Goal: Submit feedback/report problem: Submit feedback/report problem

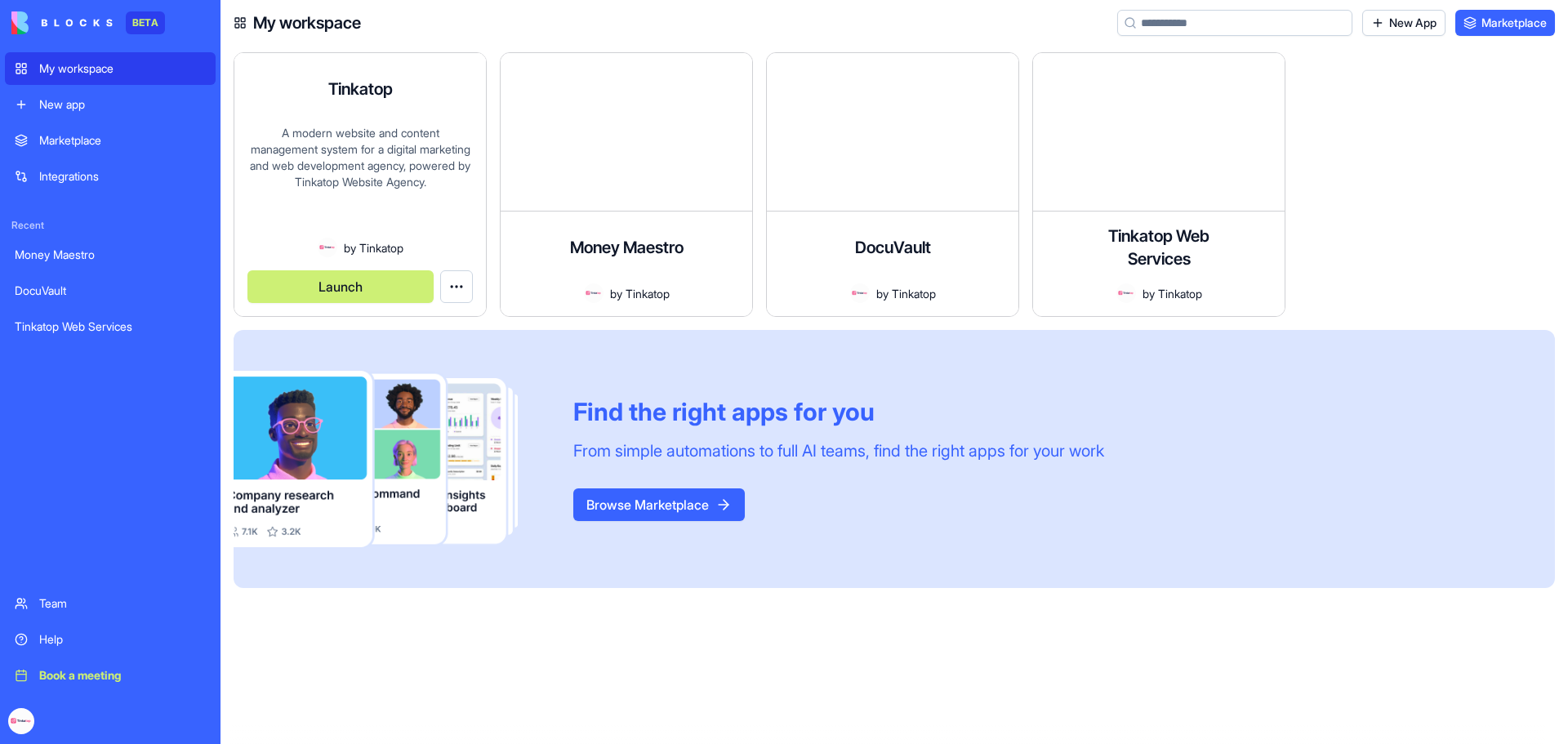
click at [375, 198] on div "A modern website and content management system for a digital marketing and web …" at bounding box center [359, 181] width 225 height 113
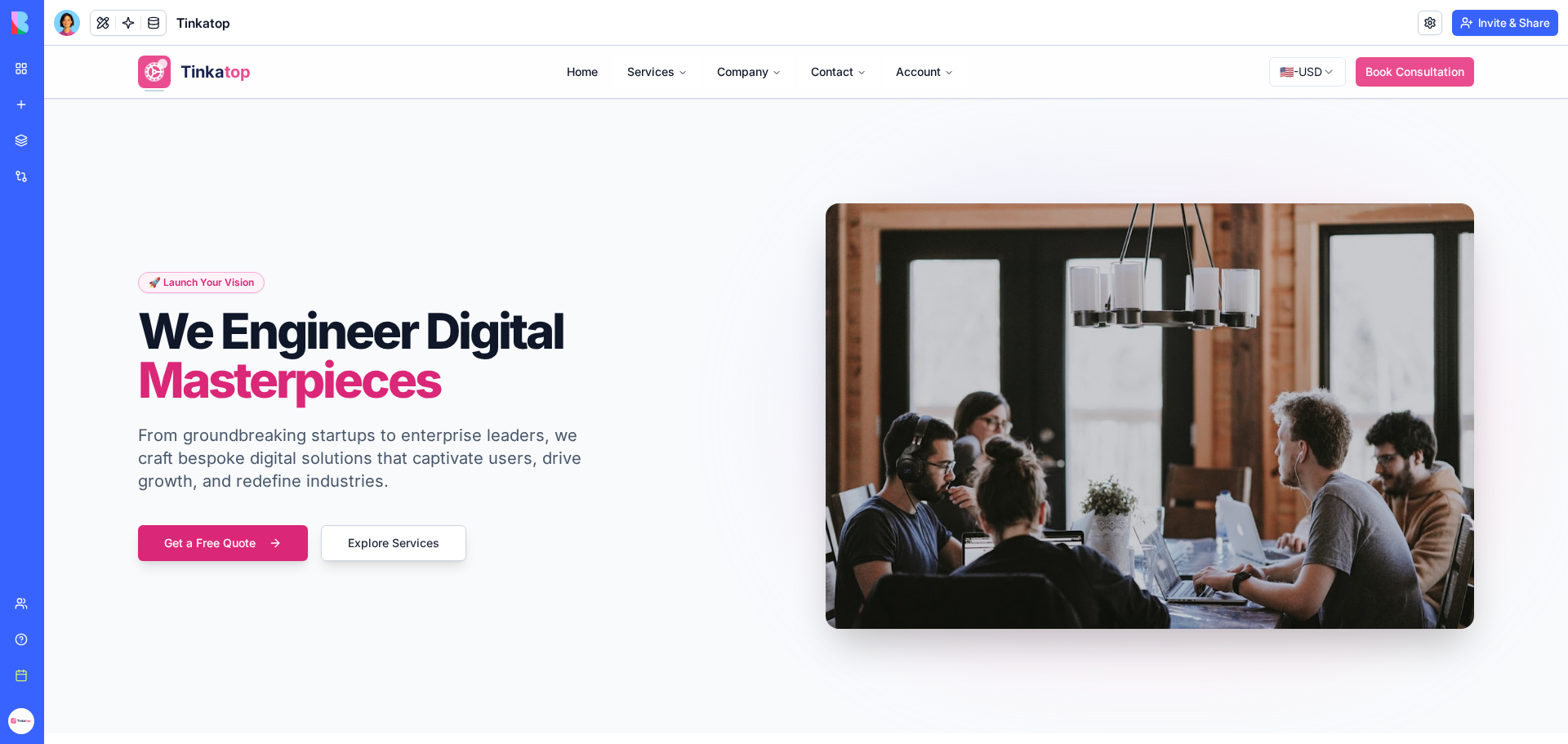
drag, startPoint x: 48, startPoint y: 640, endPoint x: 117, endPoint y: 702, distance: 92.8
click at [40, 714] on div at bounding box center [22, 721] width 35 height 45
click at [68, 25] on div at bounding box center [67, 22] width 26 height 26
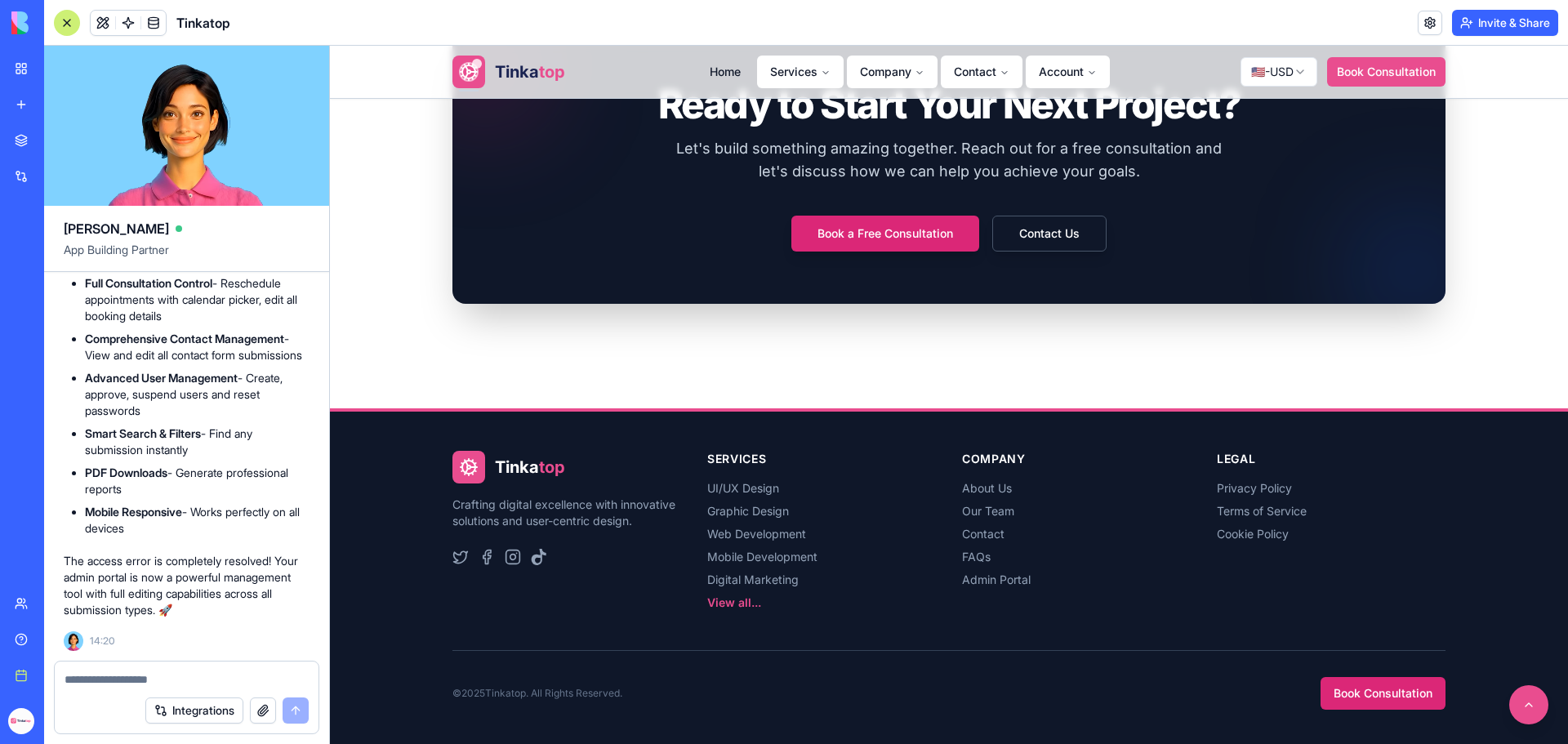
scroll to position [3469, 0]
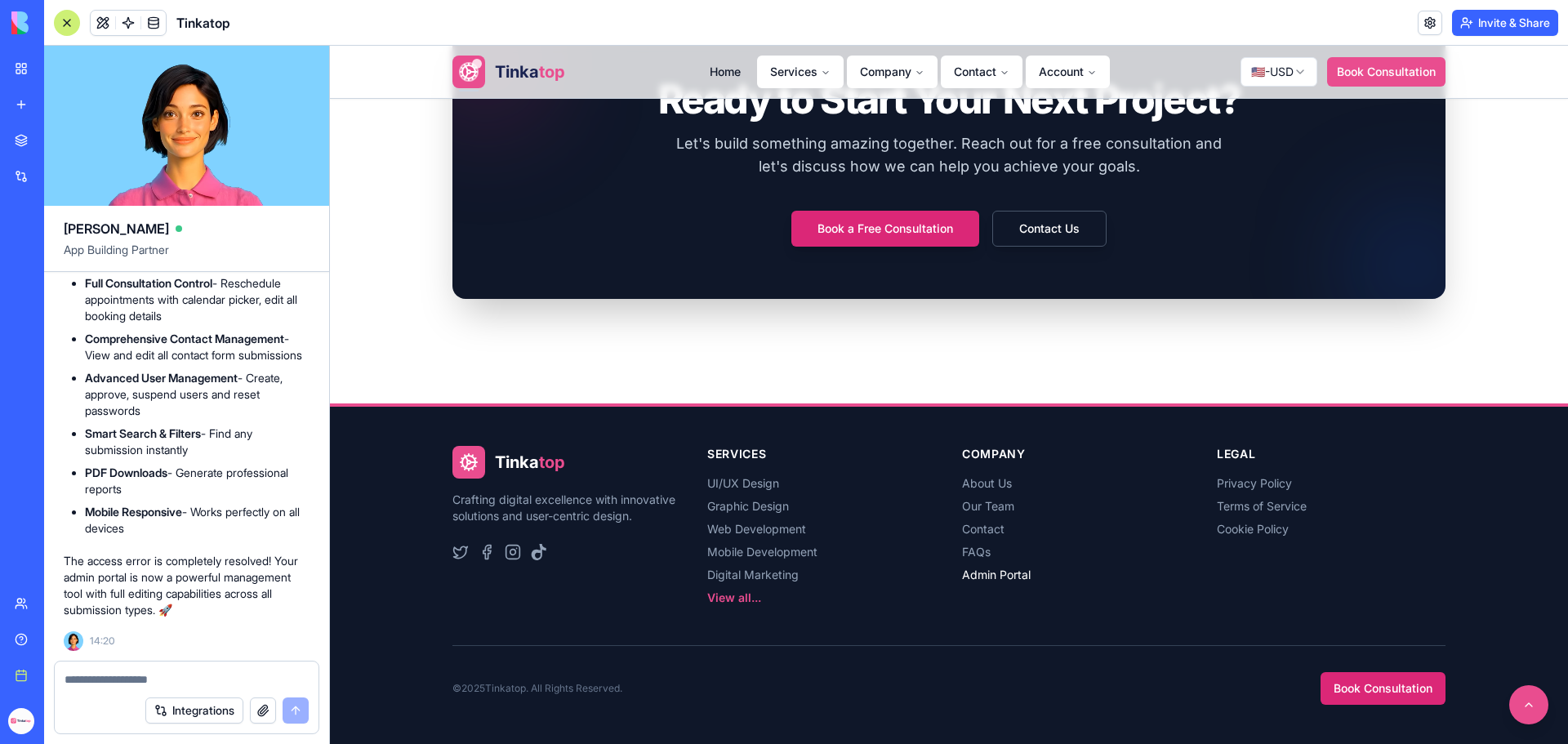
click at [987, 574] on link "Admin Portal" at bounding box center [996, 575] width 69 height 14
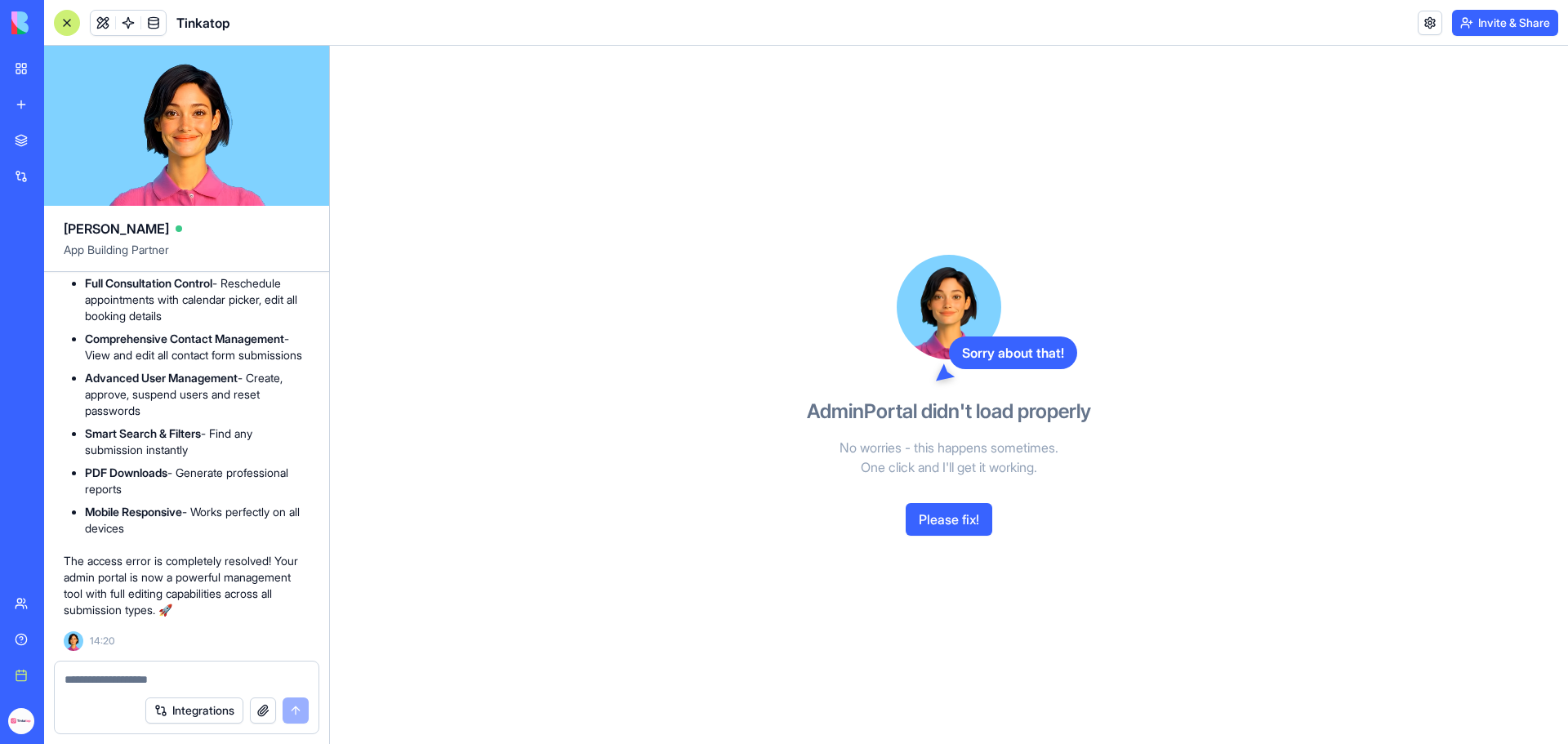
drag, startPoint x: 316, startPoint y: 43, endPoint x: 1561, endPoint y: 684, distance: 1400.3
click at [0, 0] on div "1527x783 frames : 0 0 / 15 secs" at bounding box center [0, 0] width 0 height 0
click at [0, 0] on icon at bounding box center [0, 0] width 0 height 0
click at [0, 0] on img at bounding box center [0, 0] width 0 height 0
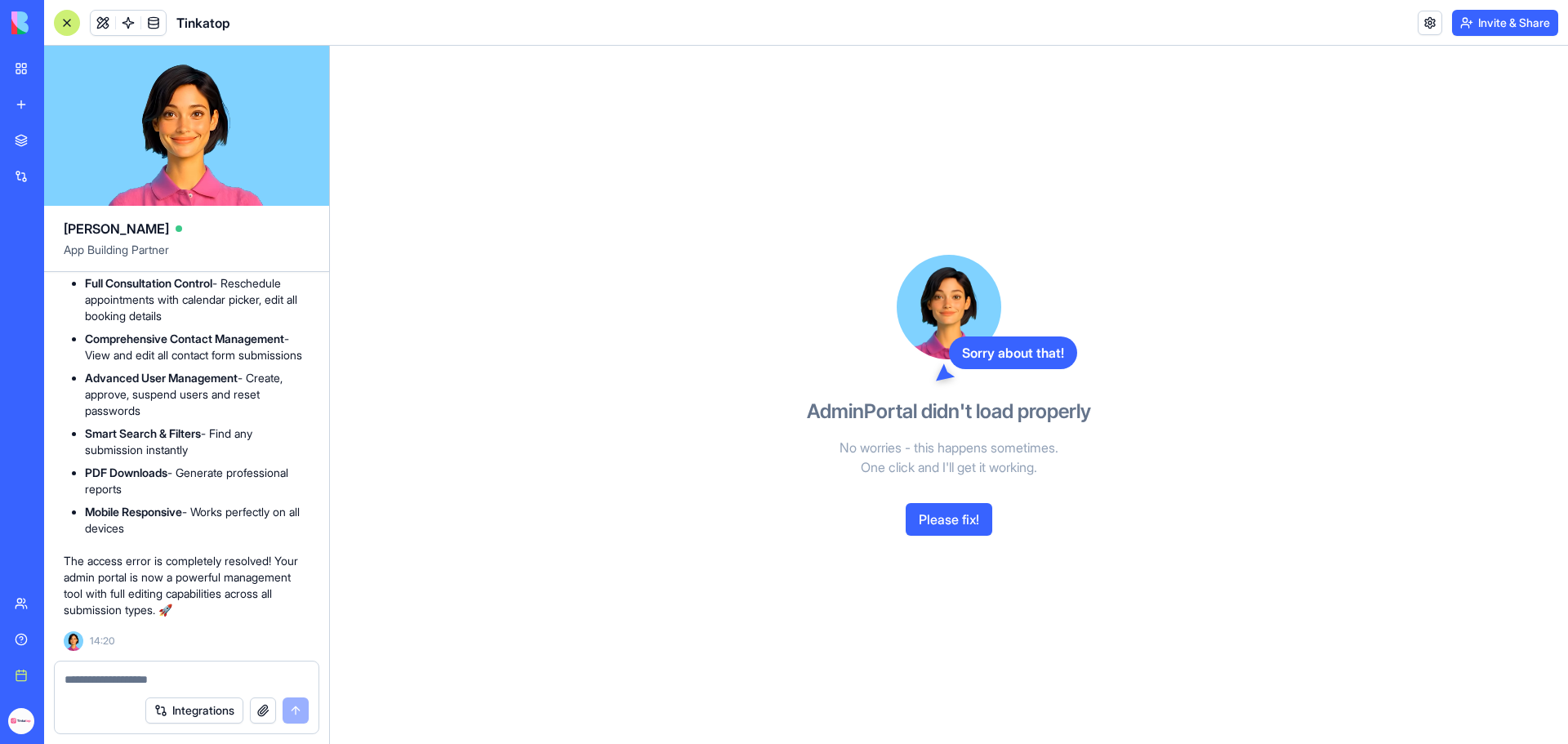
click at [134, 680] on textarea at bounding box center [186, 679] width 244 height 16
click at [256, 711] on button "button" at bounding box center [263, 710] width 26 height 26
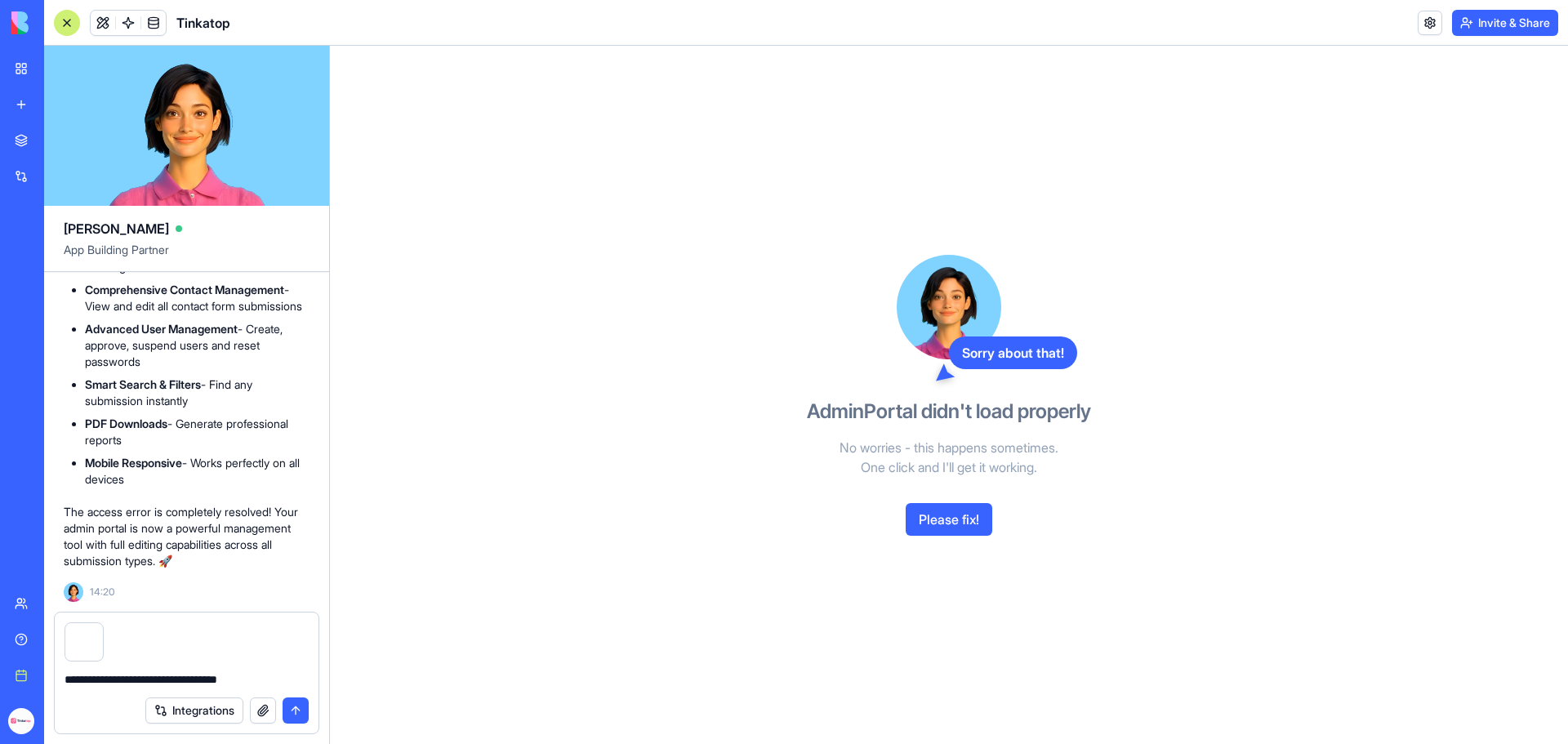
click at [272, 684] on textarea "**********" at bounding box center [186, 679] width 244 height 16
type textarea "**********"
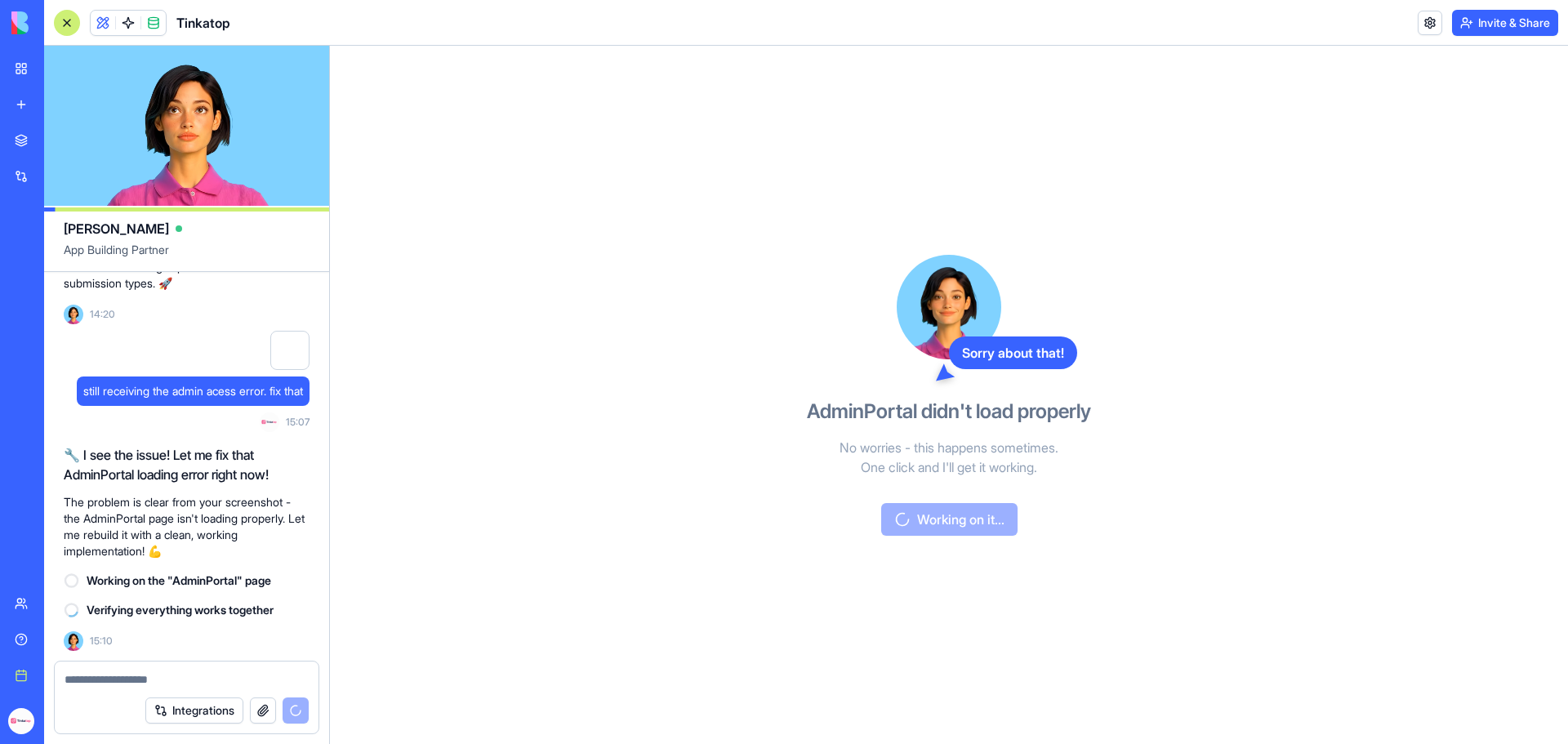
scroll to position [283031, 0]
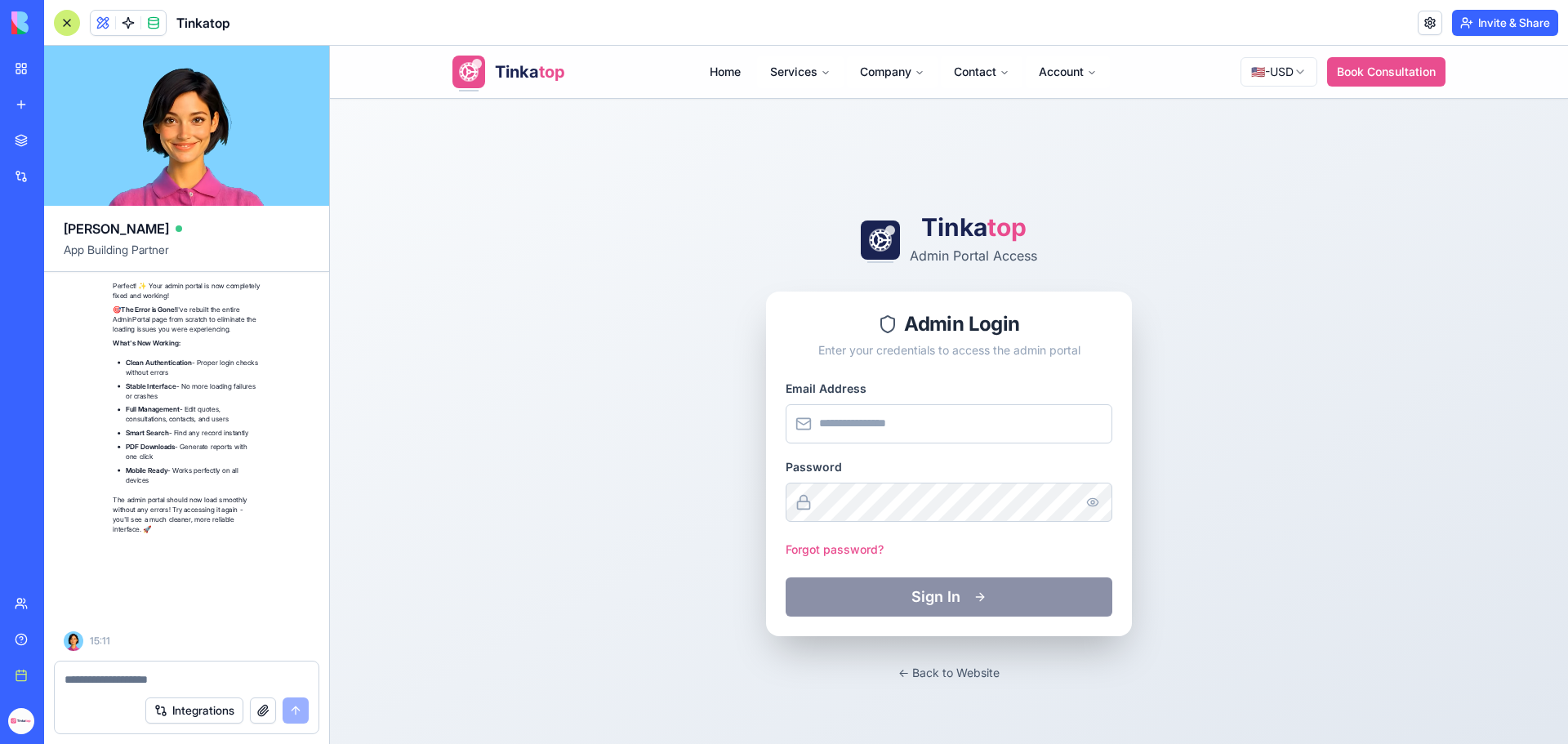
scroll to position [283466, 0]
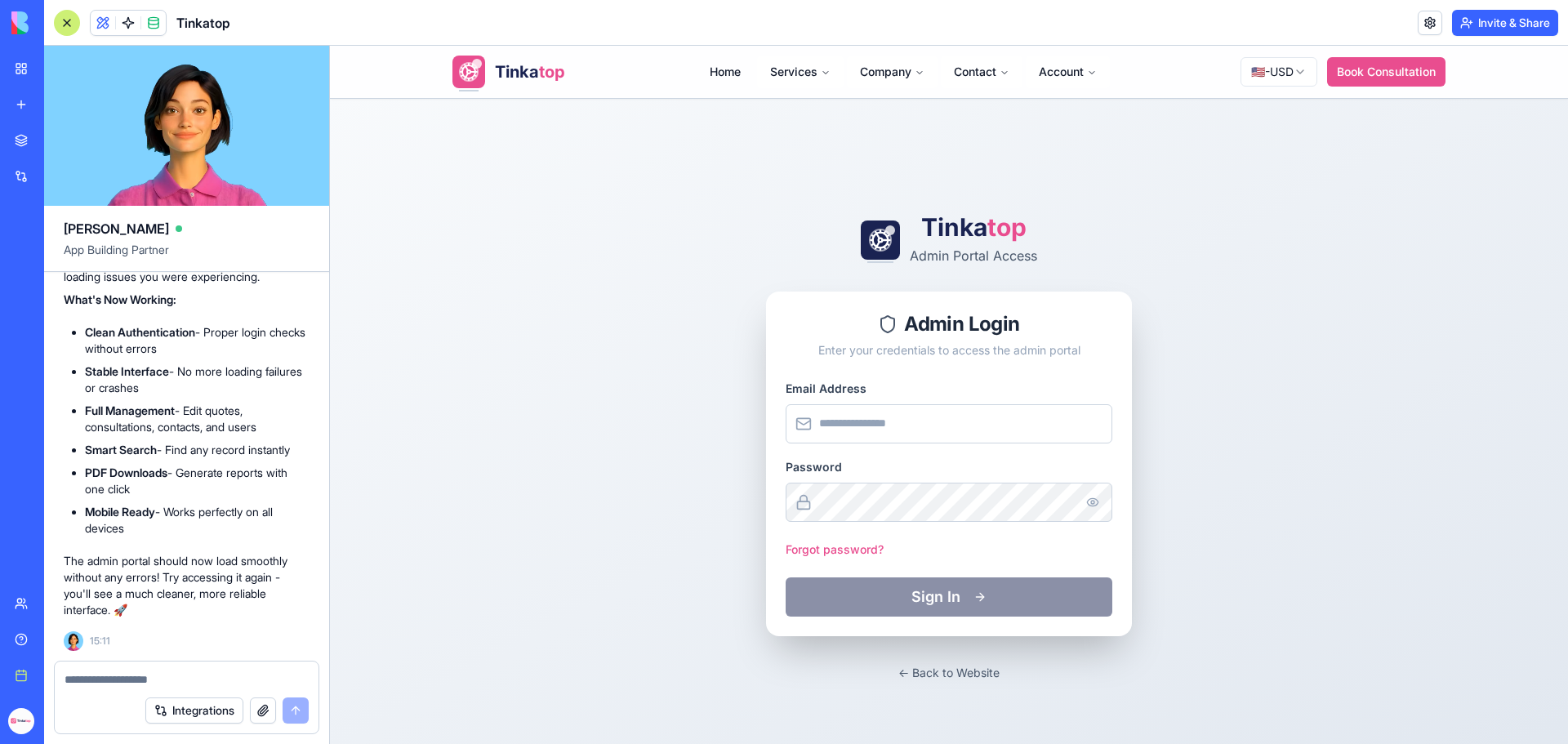
click at [949, 425] on input "Email Address" at bounding box center [949, 424] width 327 height 40
type input "**********"
drag, startPoint x: 1023, startPoint y: 664, endPoint x: 1016, endPoint y: 645, distance: 20.2
click at [1023, 664] on div "← Back to Website" at bounding box center [949, 672] width 366 height 19
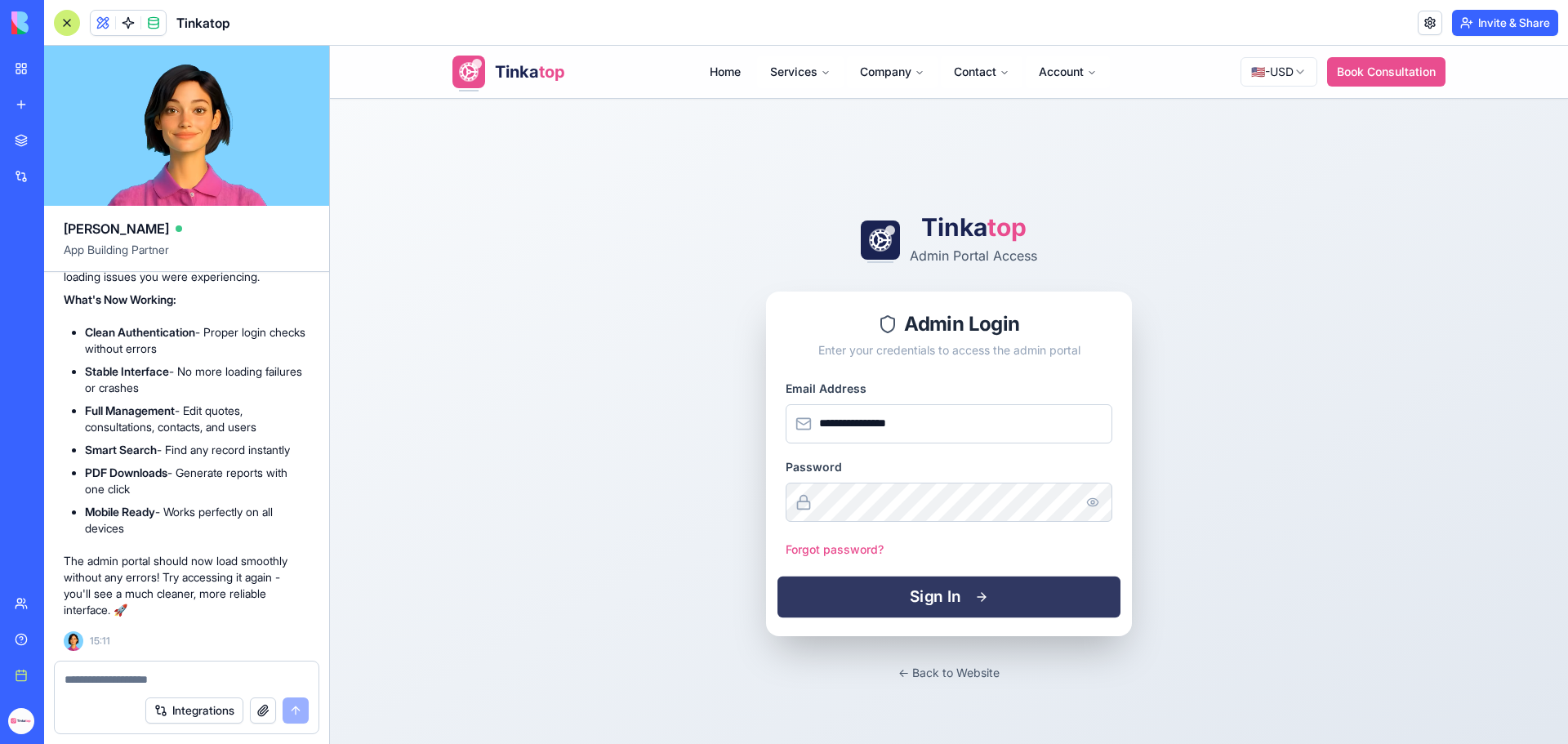
click at [955, 598] on button "Sign In" at bounding box center [949, 596] width 343 height 41
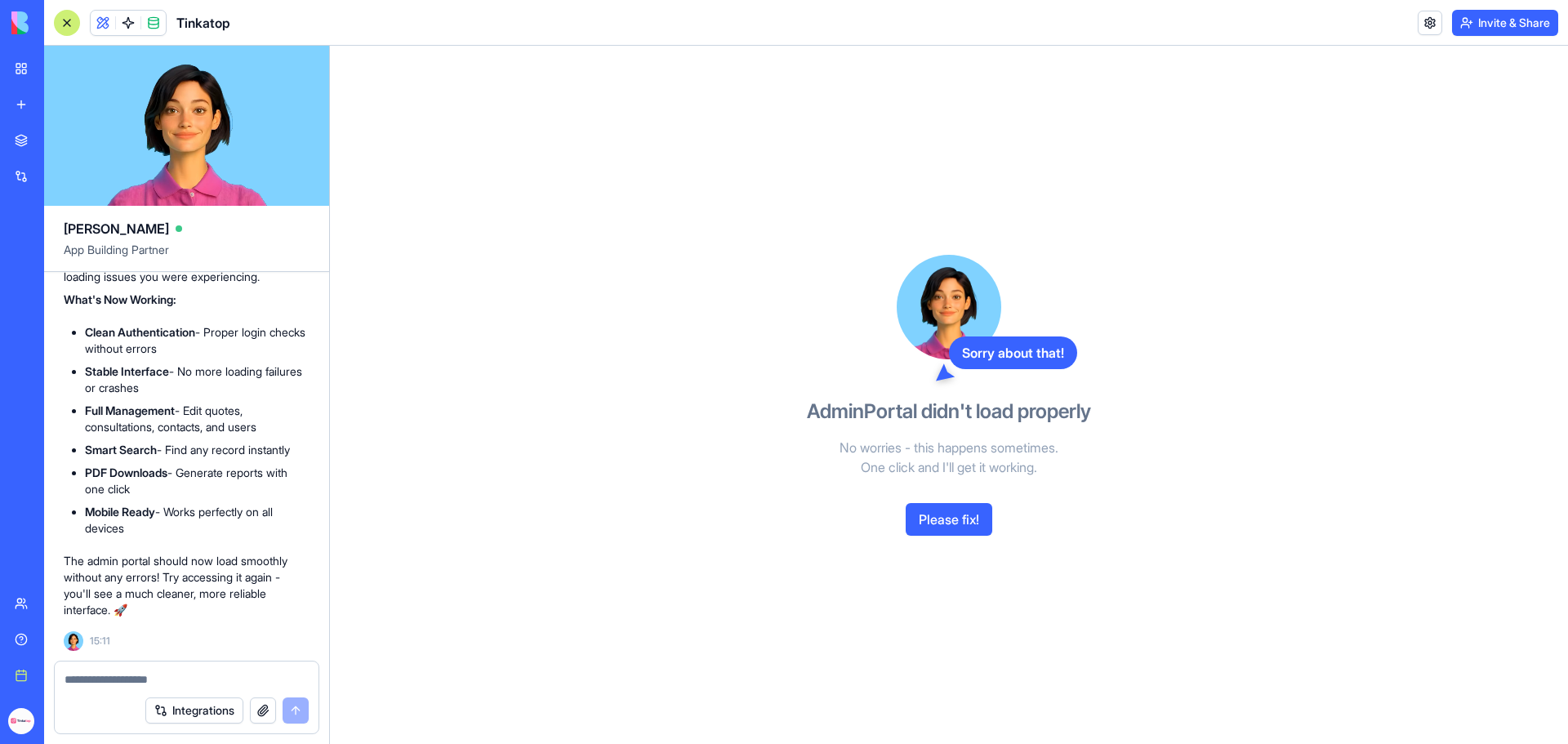
scroll to position [279872, 0]
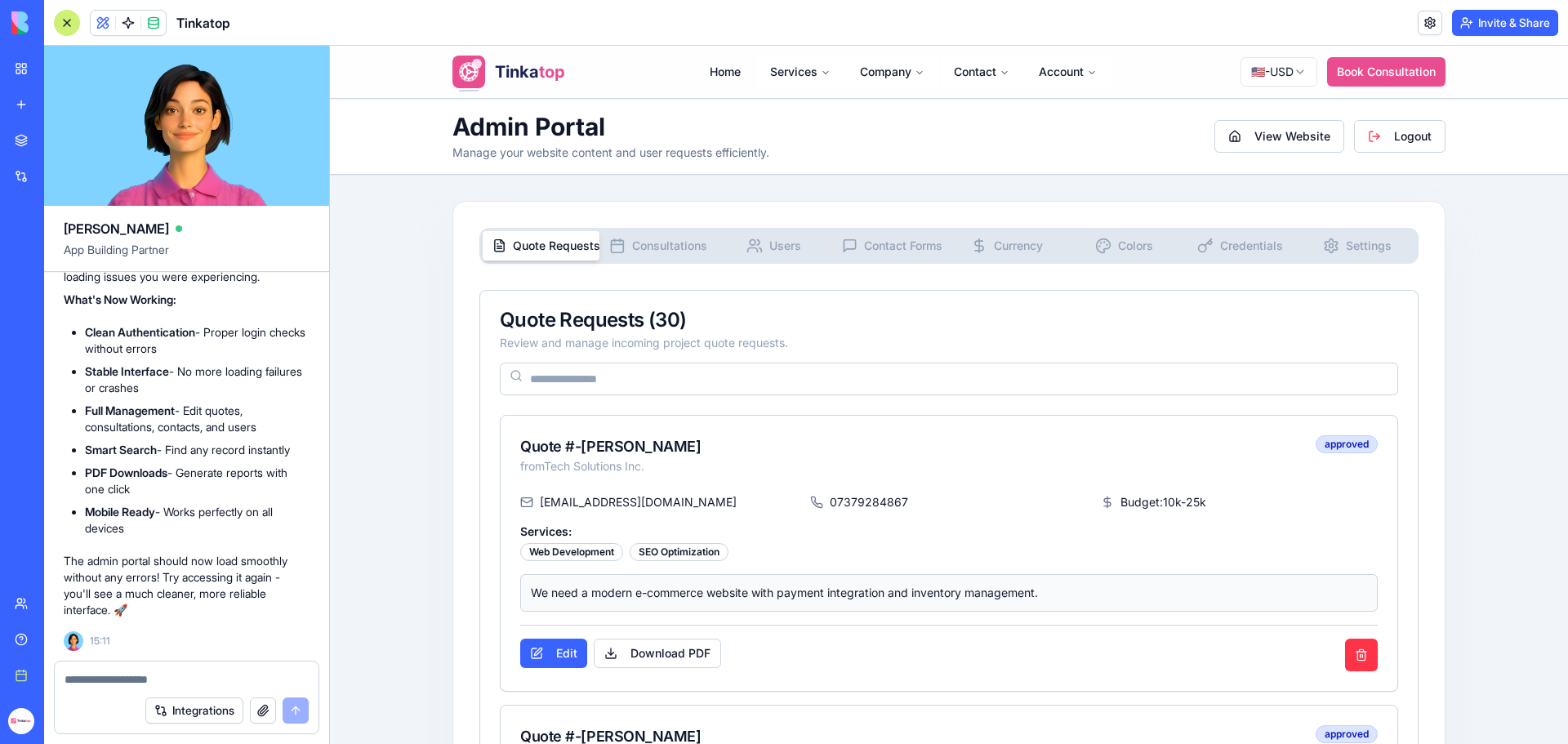
click at [784, 245] on span "Users" at bounding box center [784, 245] width 32 height 16
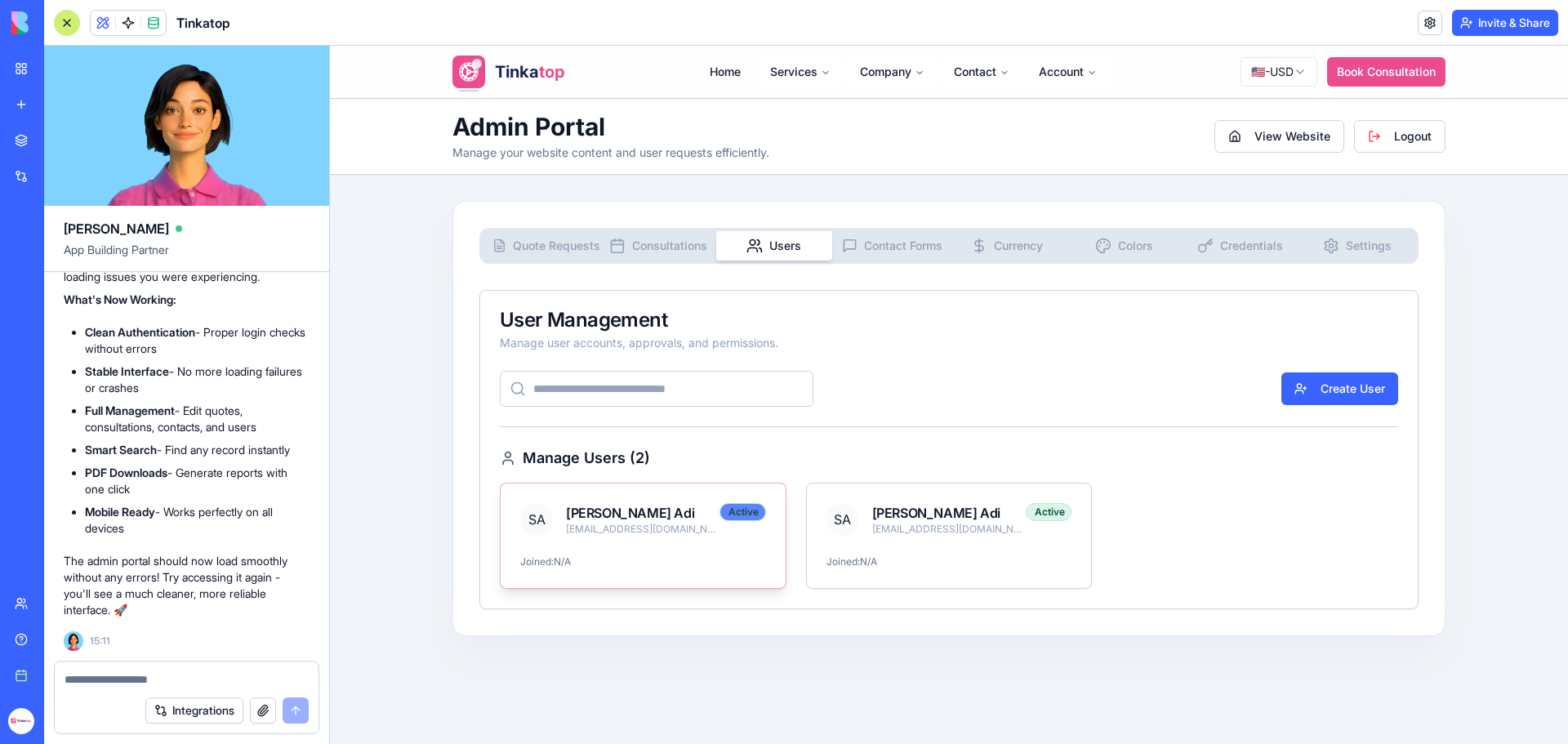
click at [738, 523] on div "SA Solomon Adi solomonadi13@gmail.com Active" at bounding box center [643, 520] width 245 height 33
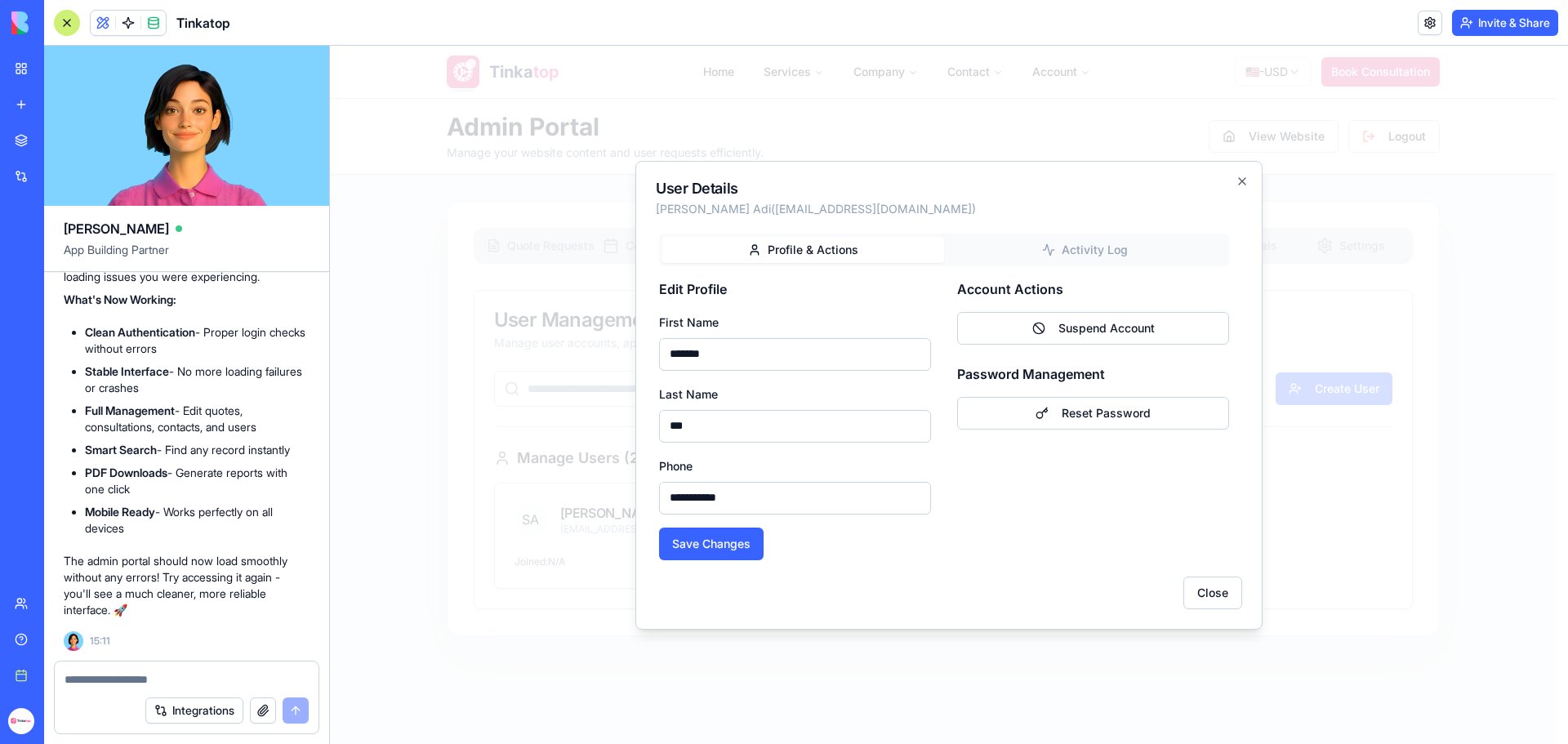
click at [1092, 258] on div "**********" at bounding box center [949, 395] width 627 height 469
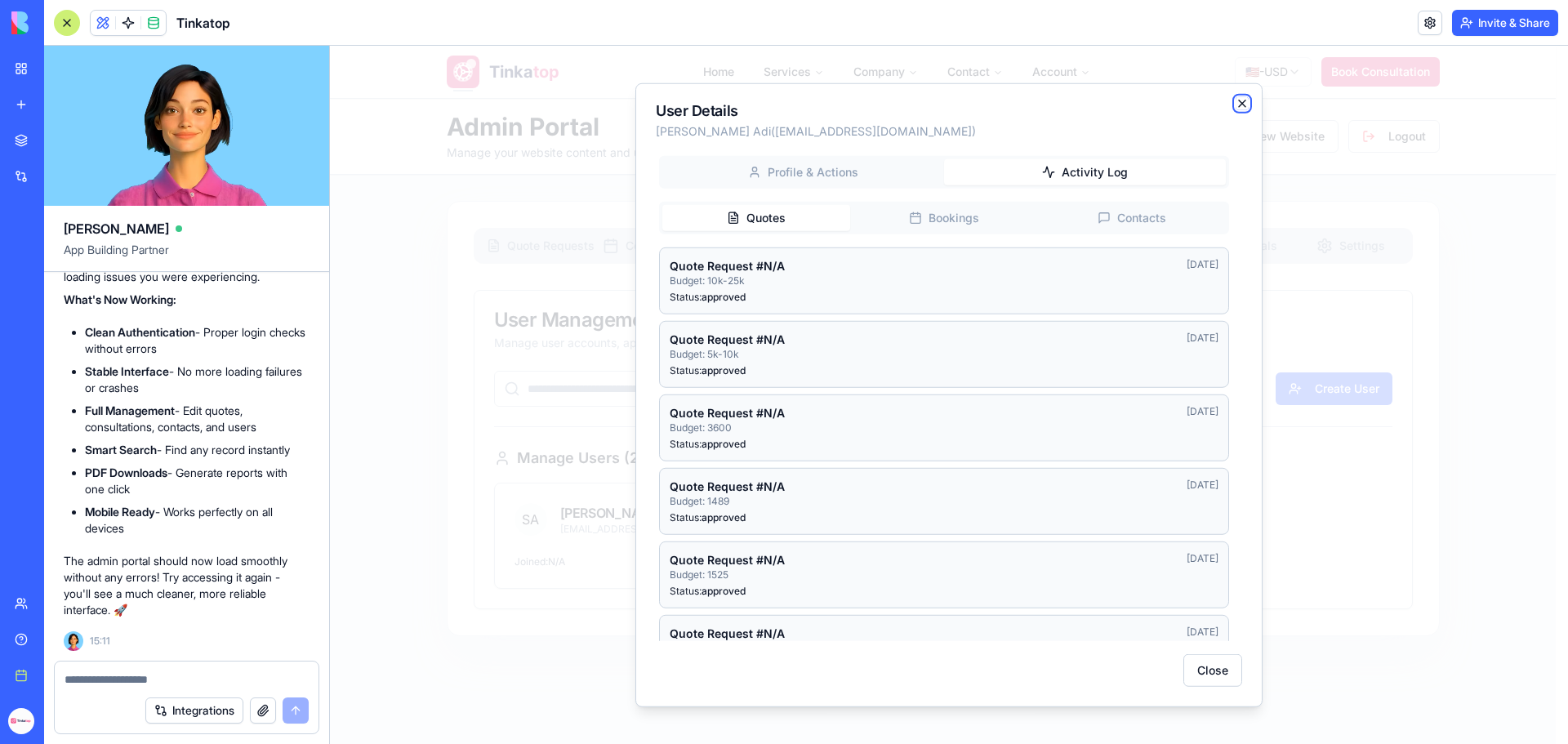
click at [1238, 101] on icon "button" at bounding box center [1242, 103] width 14 height 14
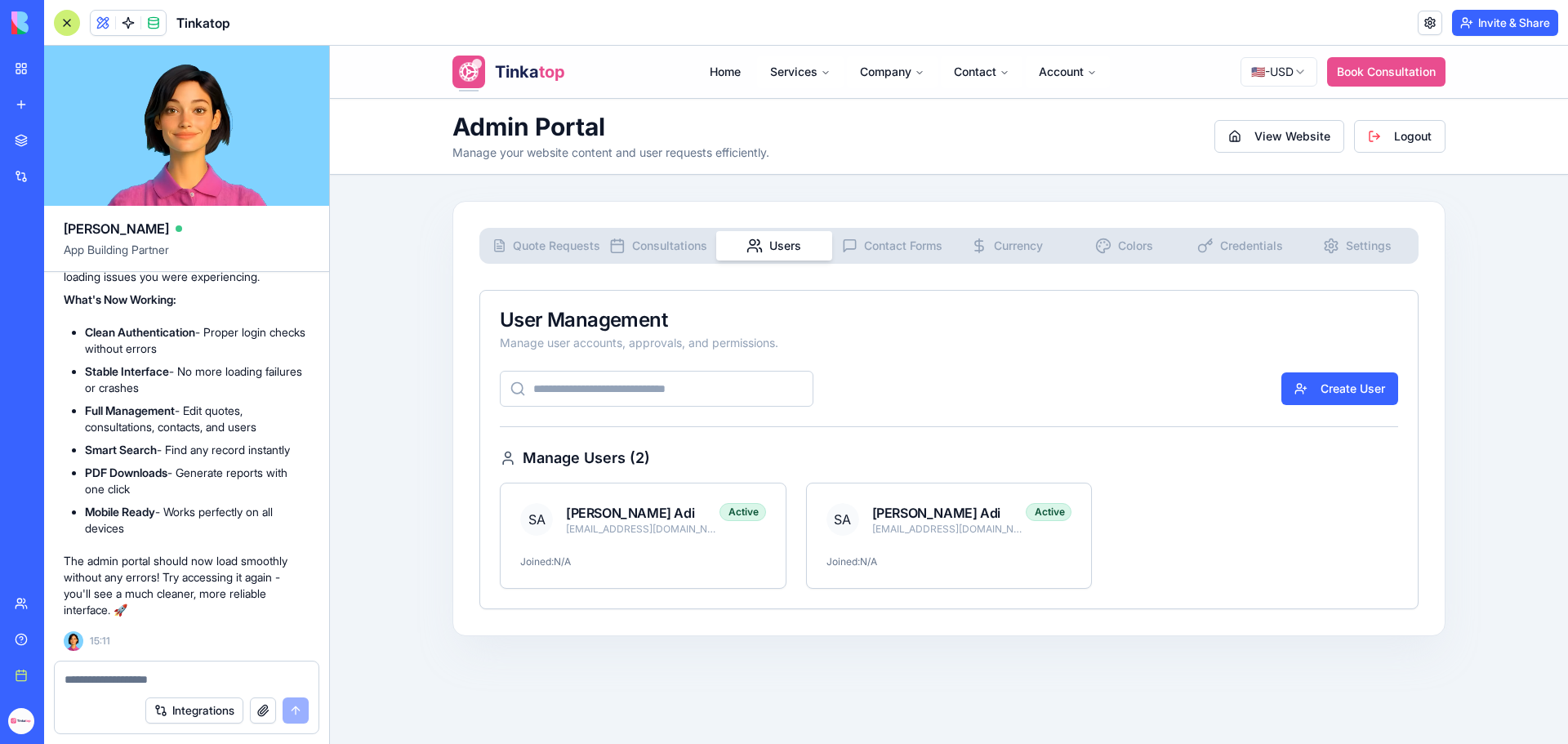
drag, startPoint x: 102, startPoint y: 621, endPoint x: 73, endPoint y: 352, distance: 270.6
copy span "Fix the functionalities in these attached various tabs so that admin can be abl…"
click at [130, 686] on textarea at bounding box center [186, 679] width 244 height 16
paste textarea "**********"
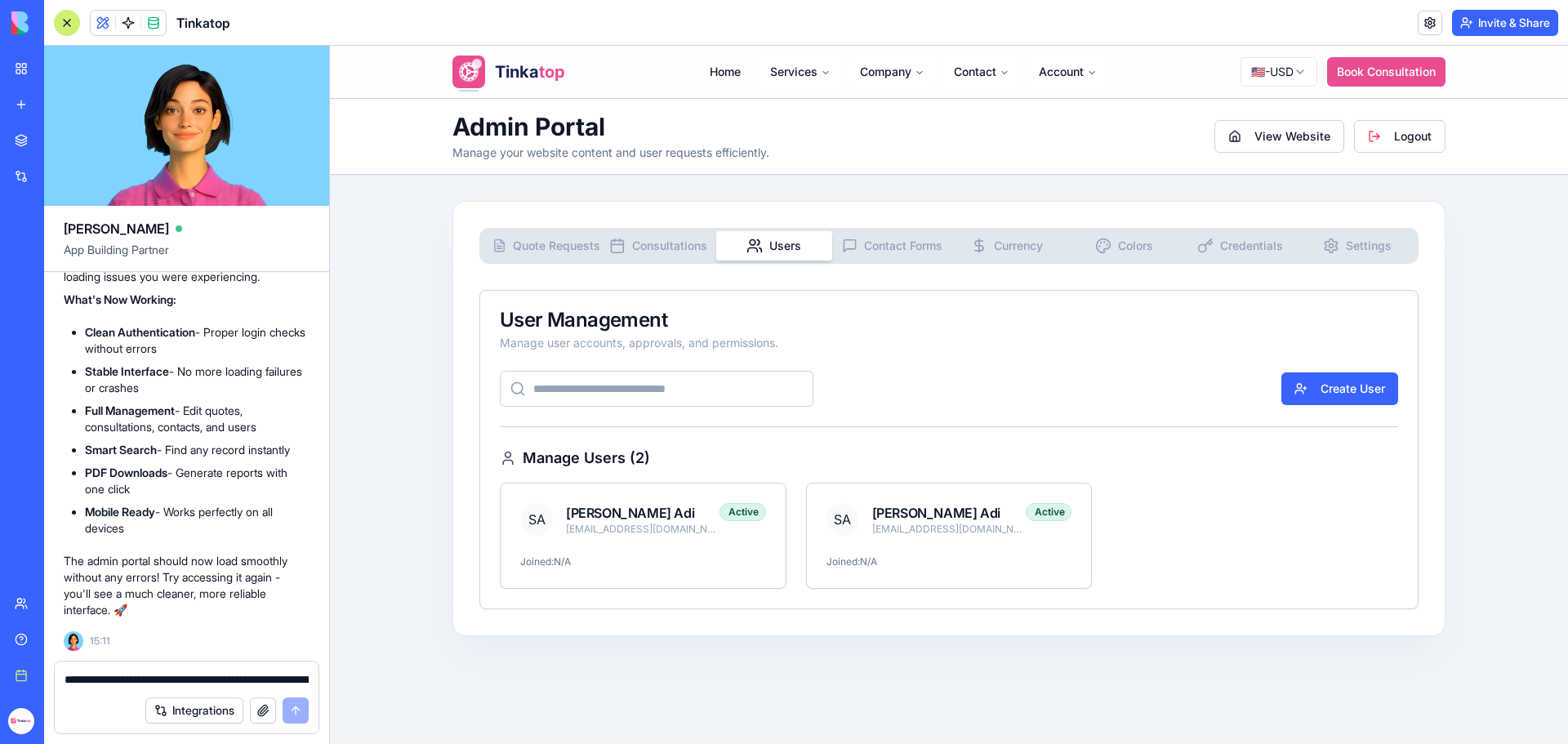
scroll to position [145, 0]
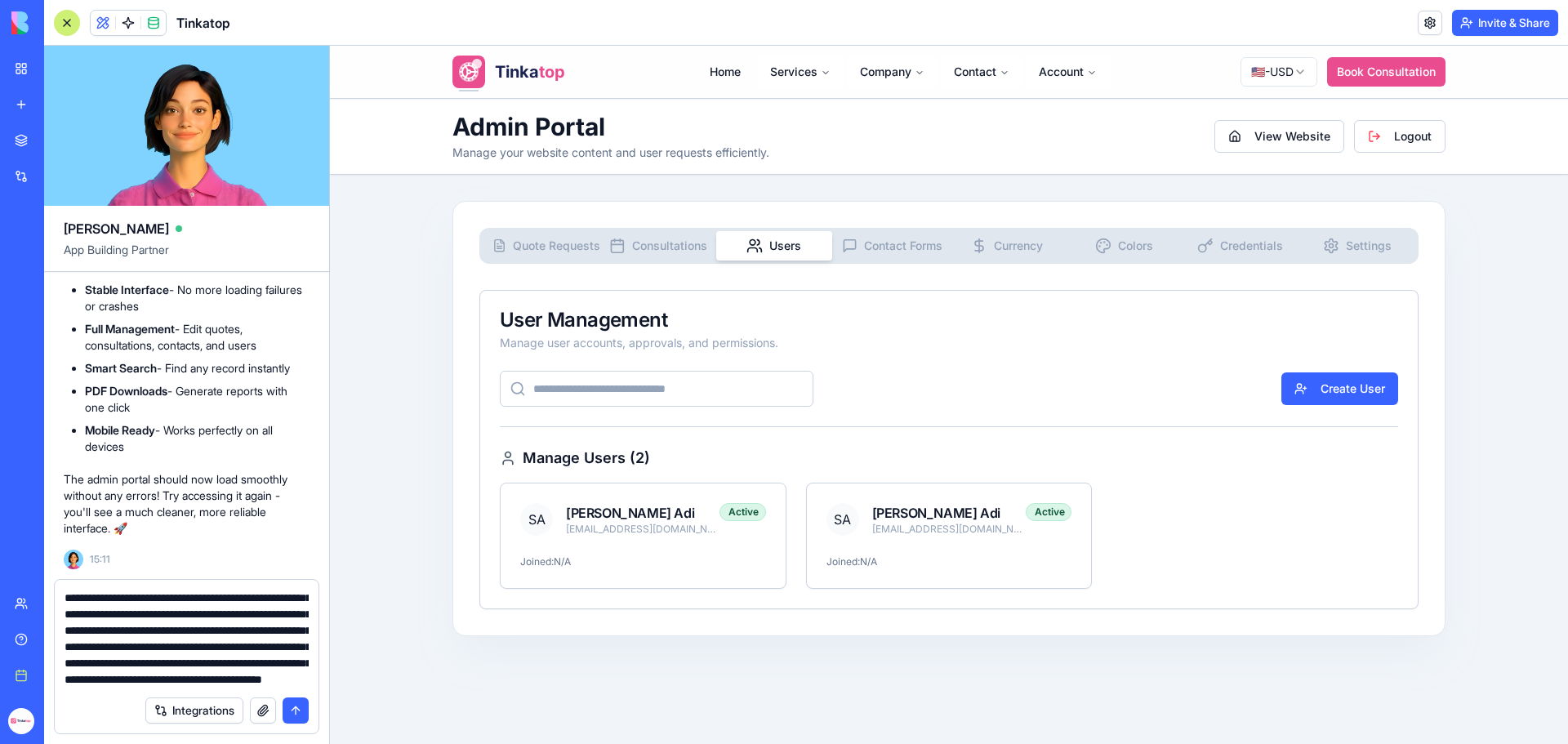
type textarea "**********"
click at [295, 706] on button "submit" at bounding box center [296, 710] width 26 height 26
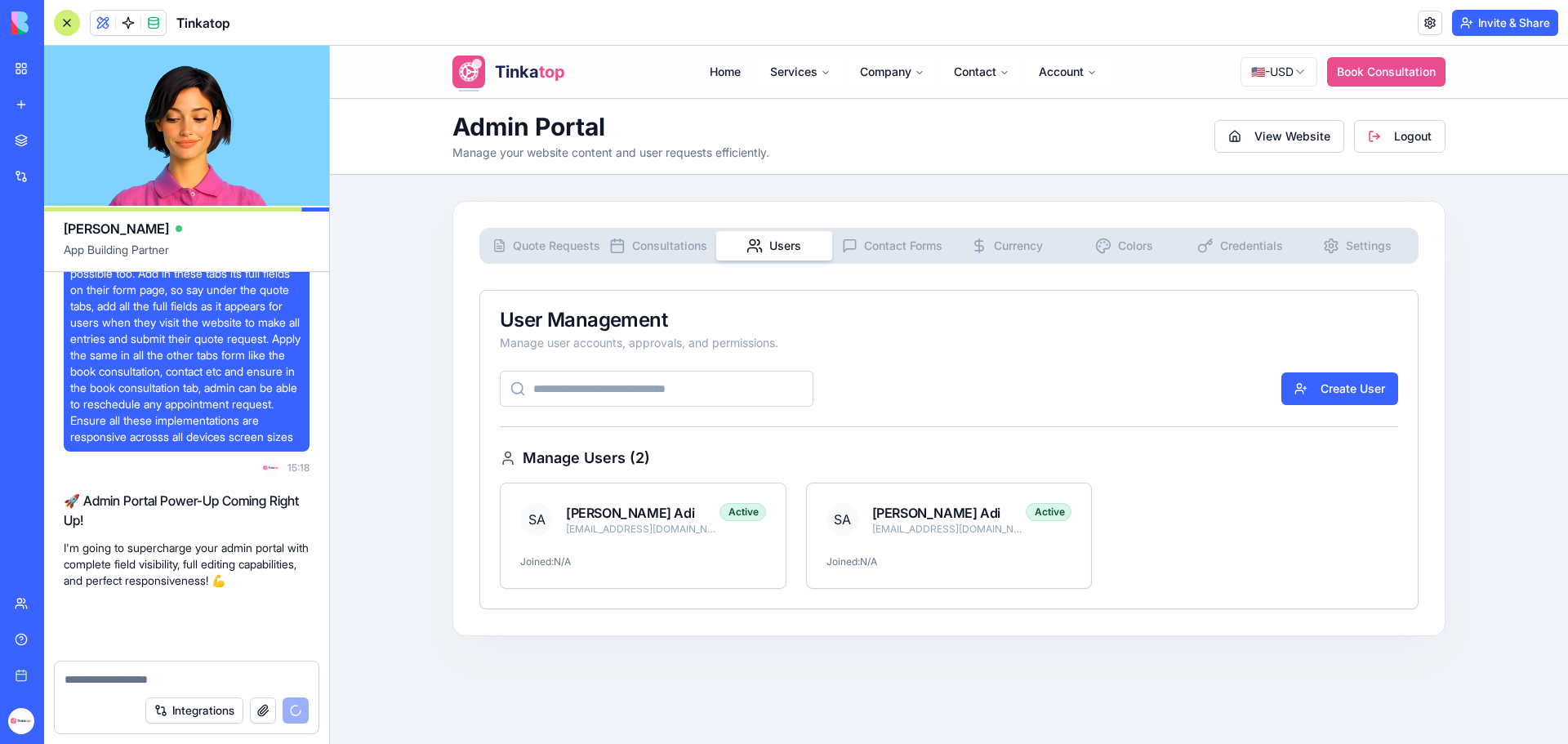
scroll to position [283963, 0]
click at [677, 531] on div "solomonadi13@gmail.com" at bounding box center [642, 529] width 154 height 14
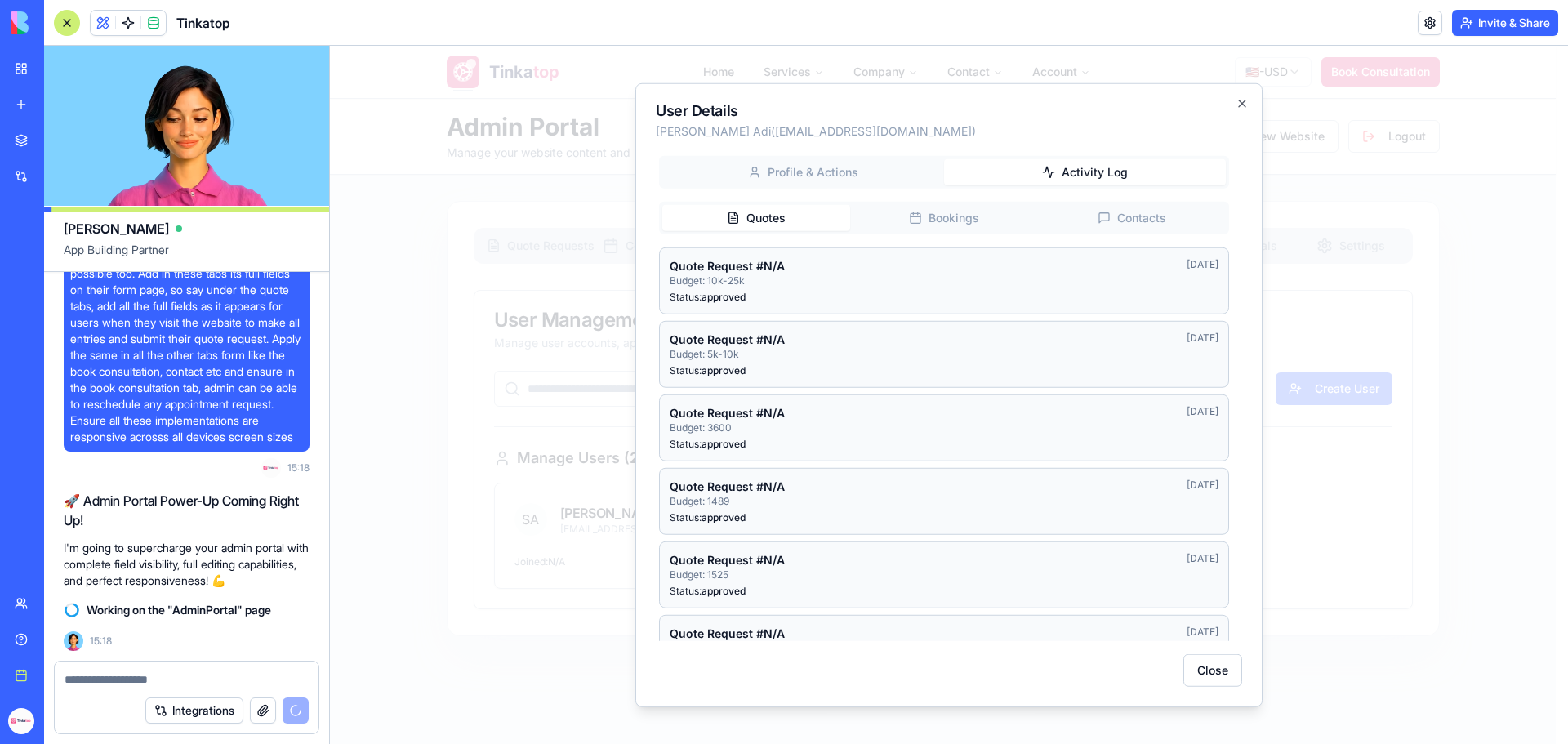
click at [992, 286] on div "Quote Request #N/A Budget: 10k-25k Jan 15, 2024" at bounding box center [944, 272] width 549 height 29
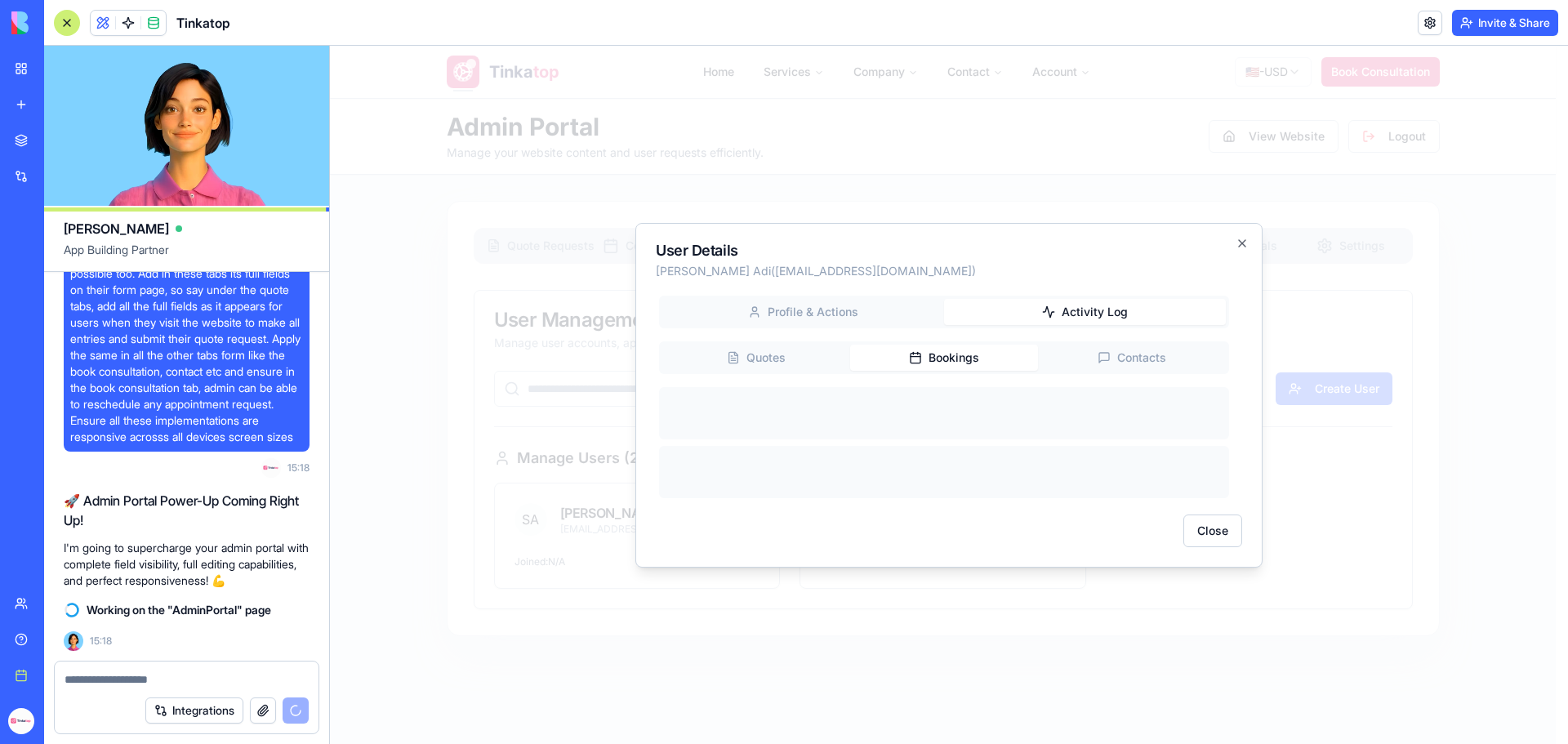
click at [977, 219] on body "Tinka top Home Services Company Contact Account 🇺🇸 - USD Book Consultation Admi…" at bounding box center [943, 591] width 1226 height 1092
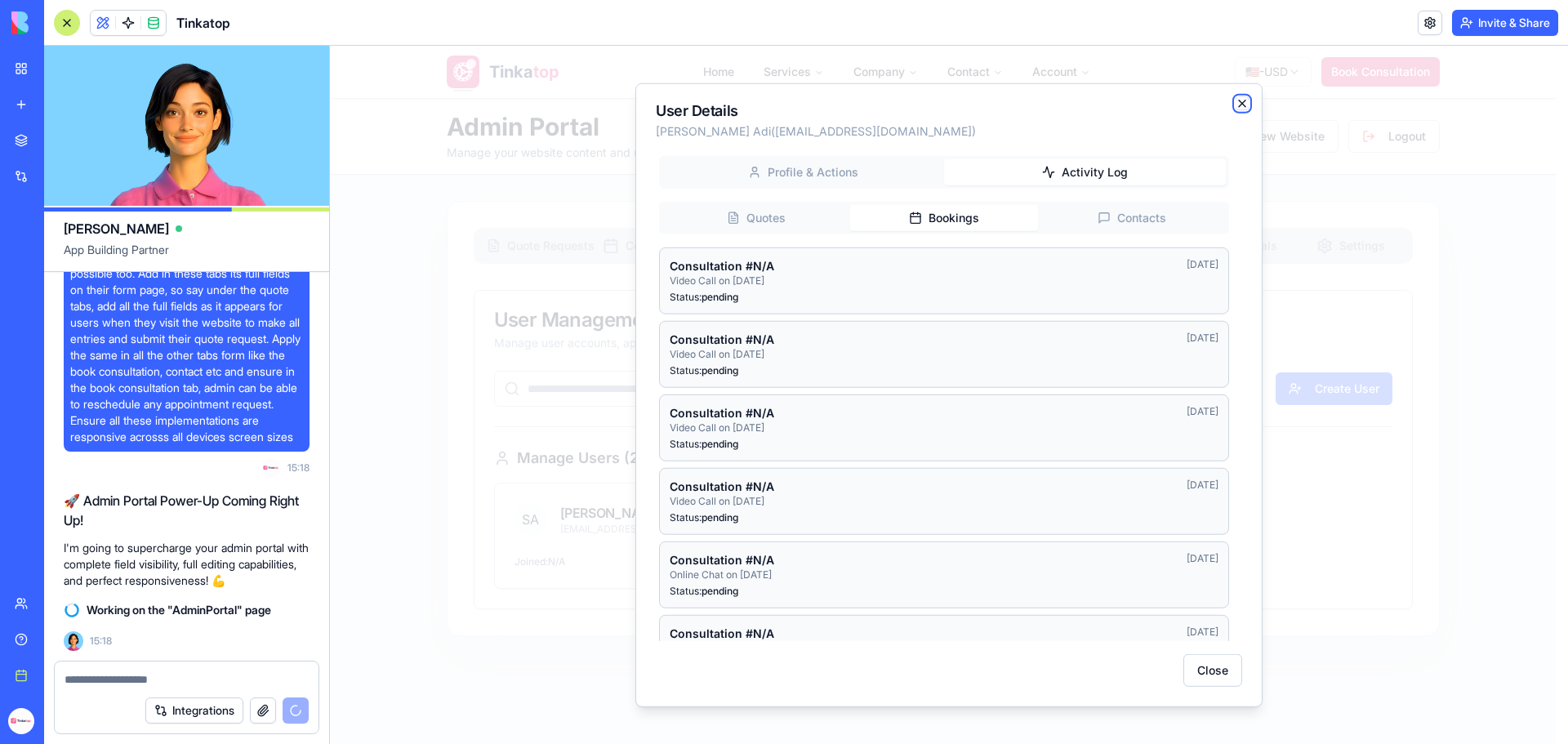
click at [1238, 103] on icon "button" at bounding box center [1242, 103] width 14 height 14
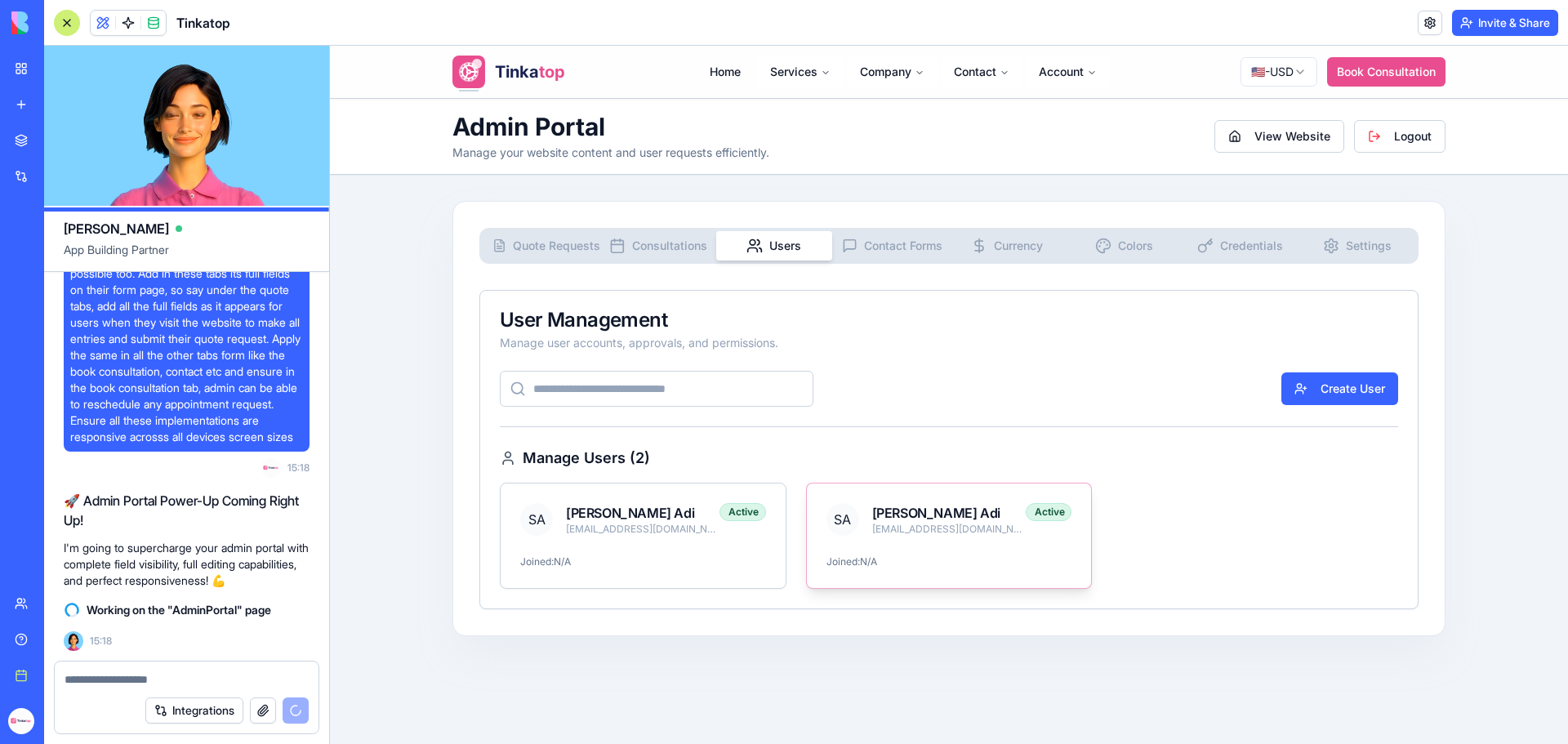
click at [901, 547] on div "SA Solomon Adi kornabay@gmail.com Active" at bounding box center [949, 520] width 285 height 72
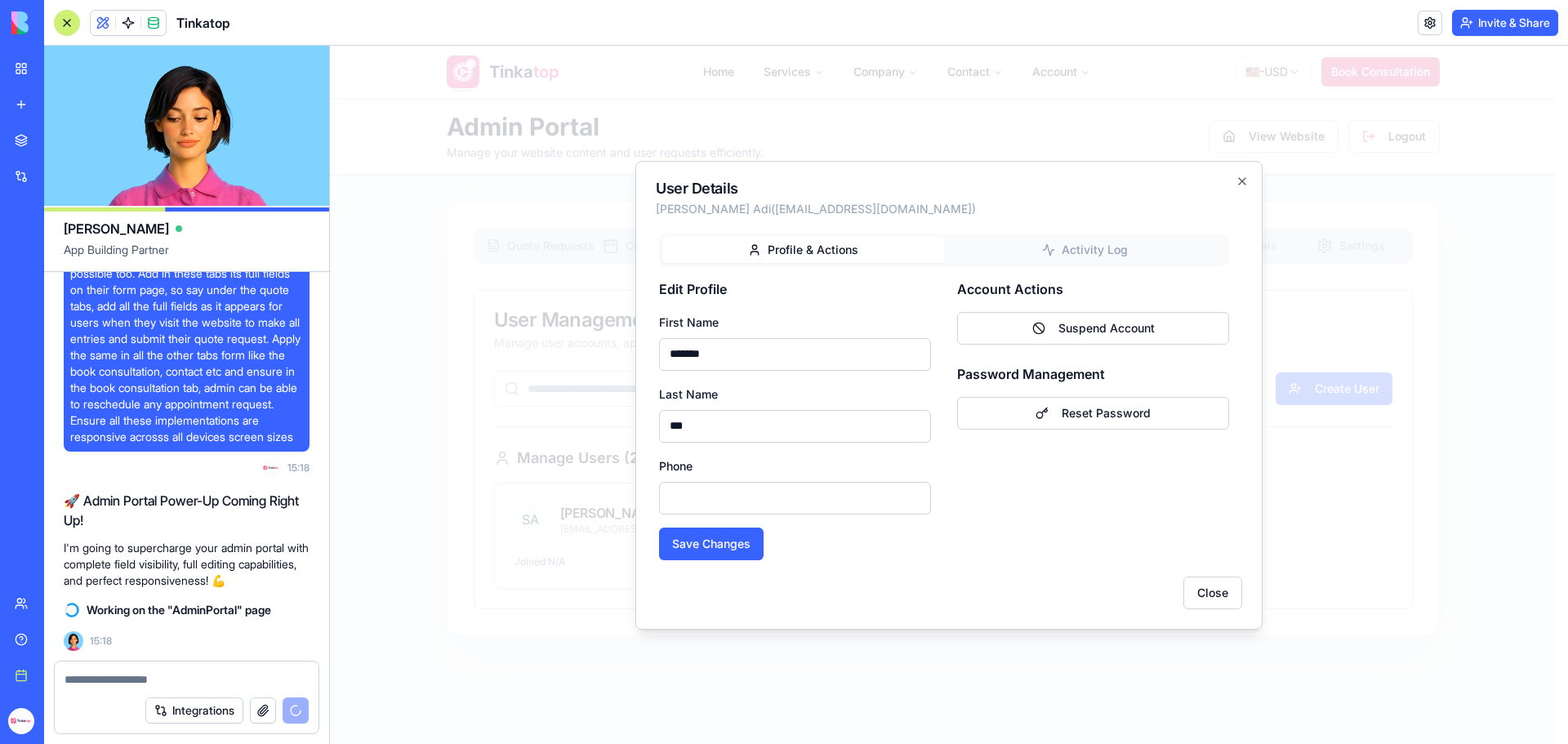
drag, startPoint x: 777, startPoint y: 354, endPoint x: 583, endPoint y: 343, distance: 194.3
click at [587, 344] on body "Tinka top Home Services Company Contact Account 🇺🇸 - USD Book Consultation Admi…" at bounding box center [943, 591] width 1226 height 1092
click at [780, 346] on input "******" at bounding box center [795, 355] width 272 height 33
click at [770, 617] on div "**********" at bounding box center [949, 395] width 627 height 469
click at [806, 357] on input "**********" at bounding box center [795, 355] width 272 height 33
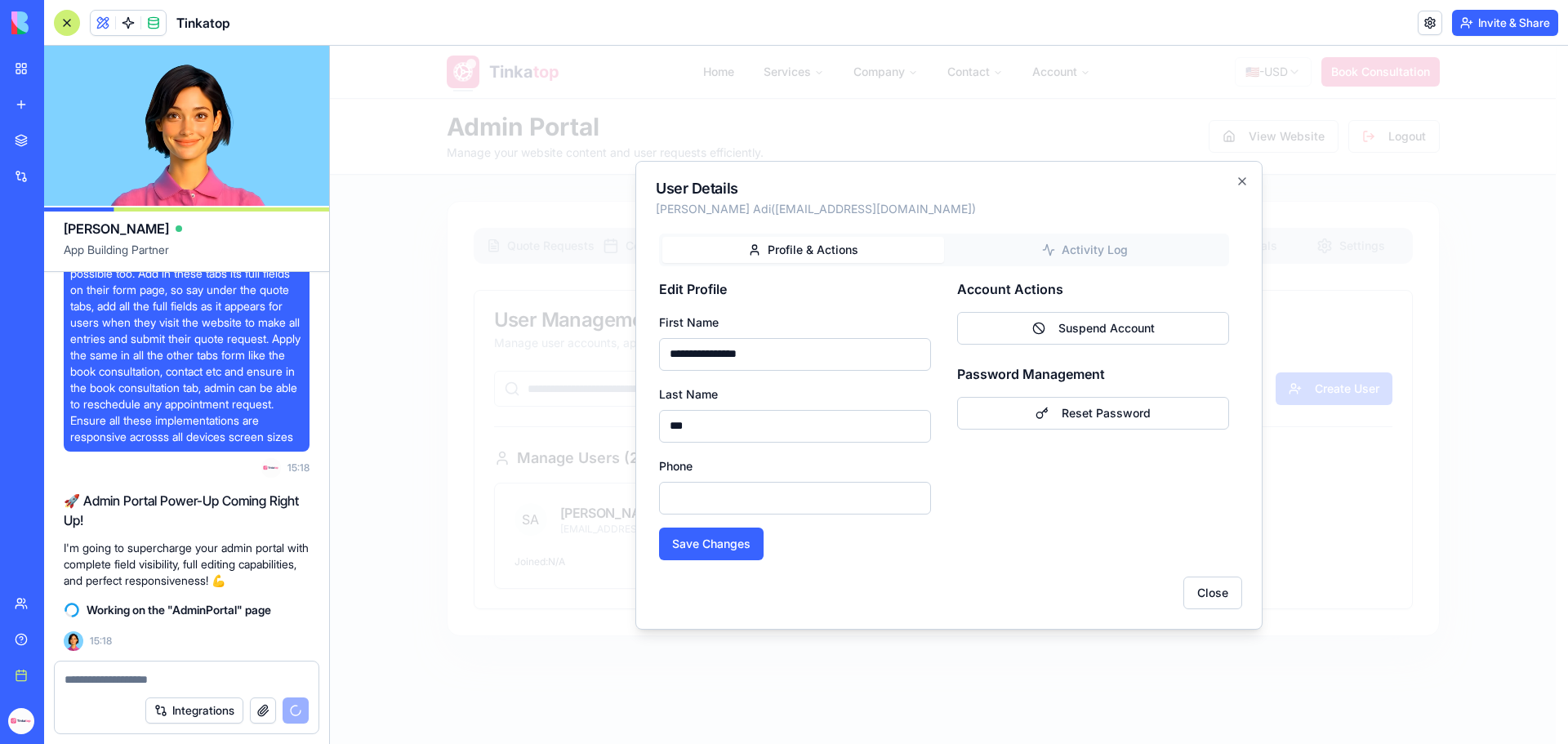
type input "**********"
click at [716, 506] on input "Phone" at bounding box center [795, 499] width 272 height 33
type input "**********"
click at [734, 544] on button "Save Changes" at bounding box center [711, 544] width 104 height 33
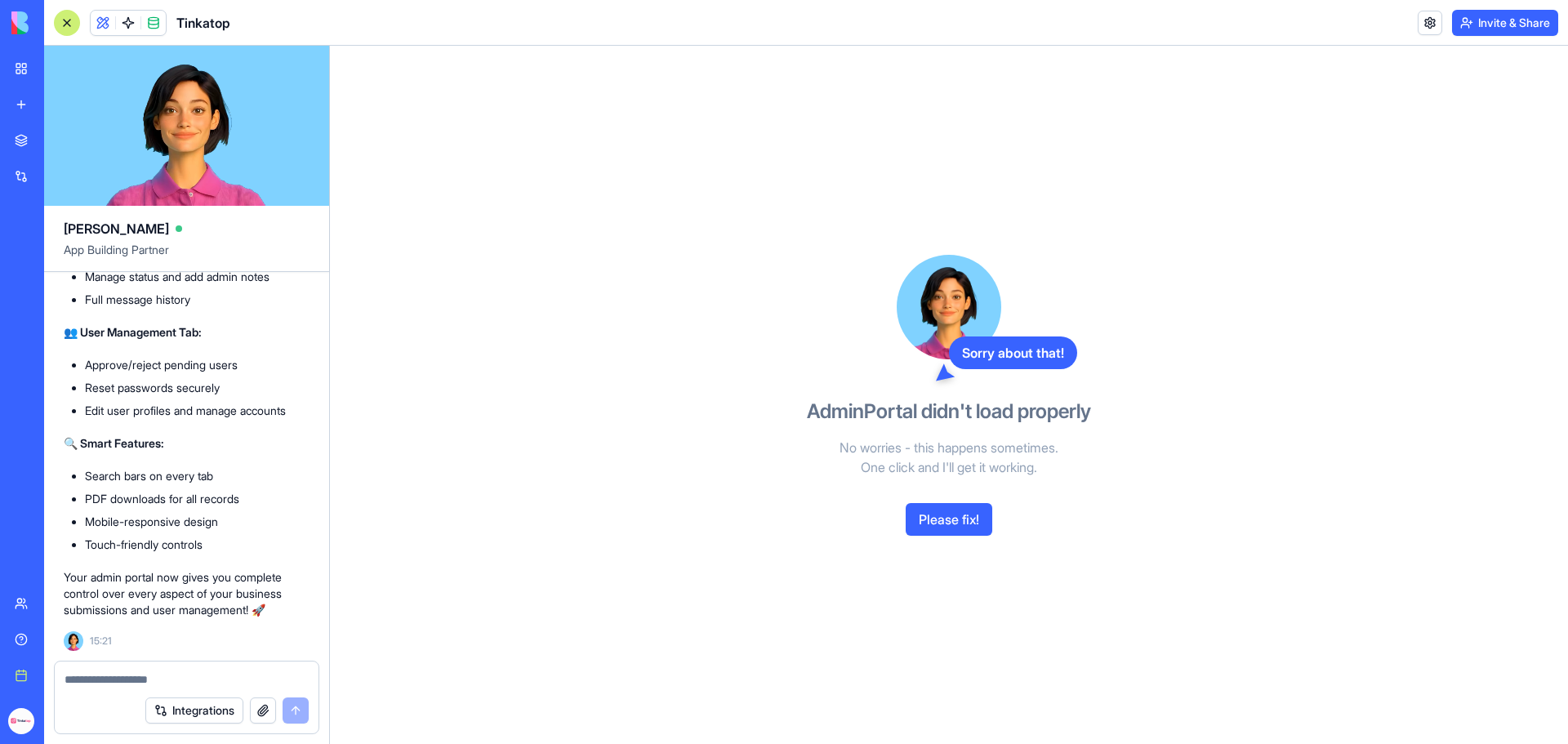
scroll to position [284057, 0]
click at [964, 527] on button "Please fix!" at bounding box center [950, 520] width 87 height 33
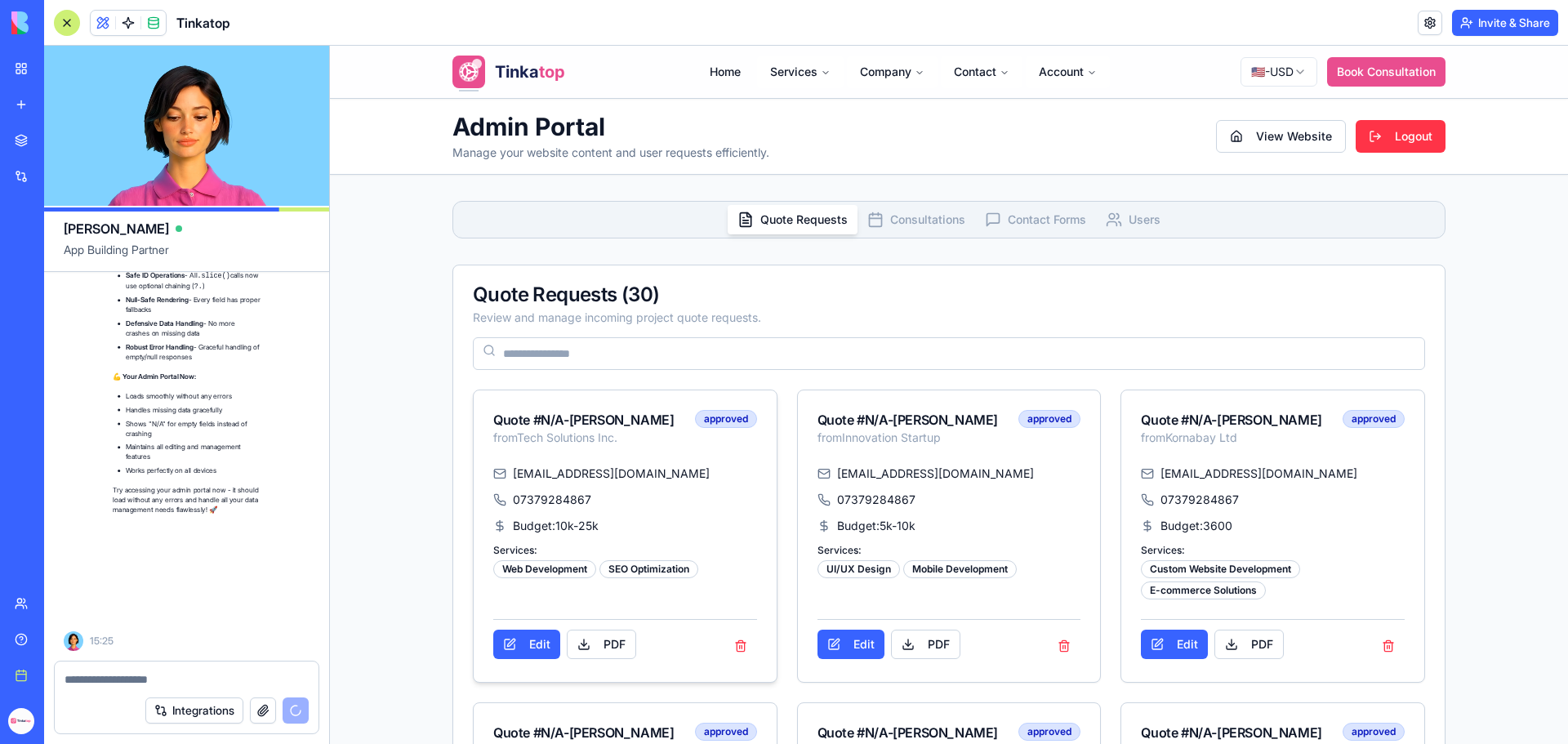
scroll to position [285601, 0]
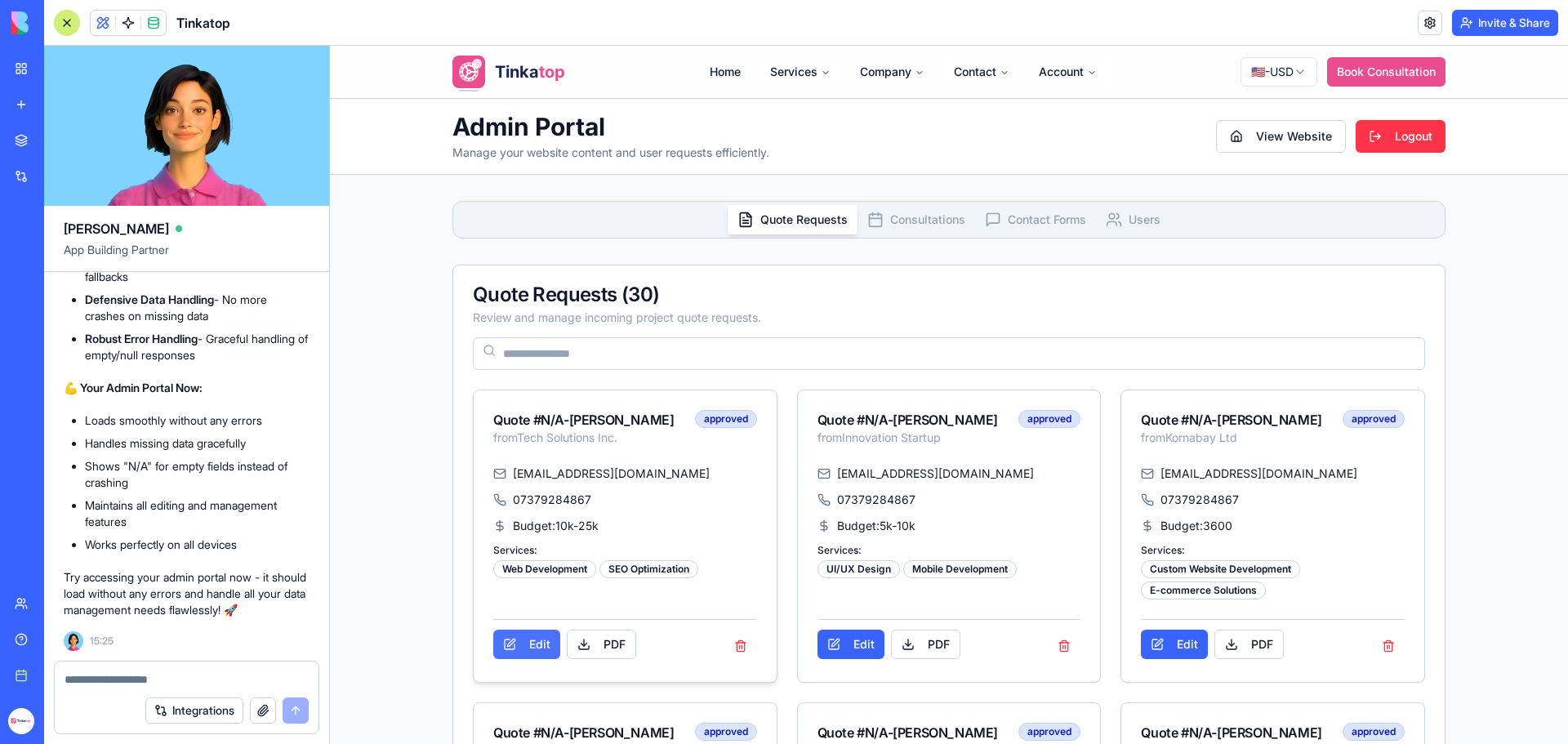
click at [506, 659] on button "Edit" at bounding box center [527, 644] width 67 height 29
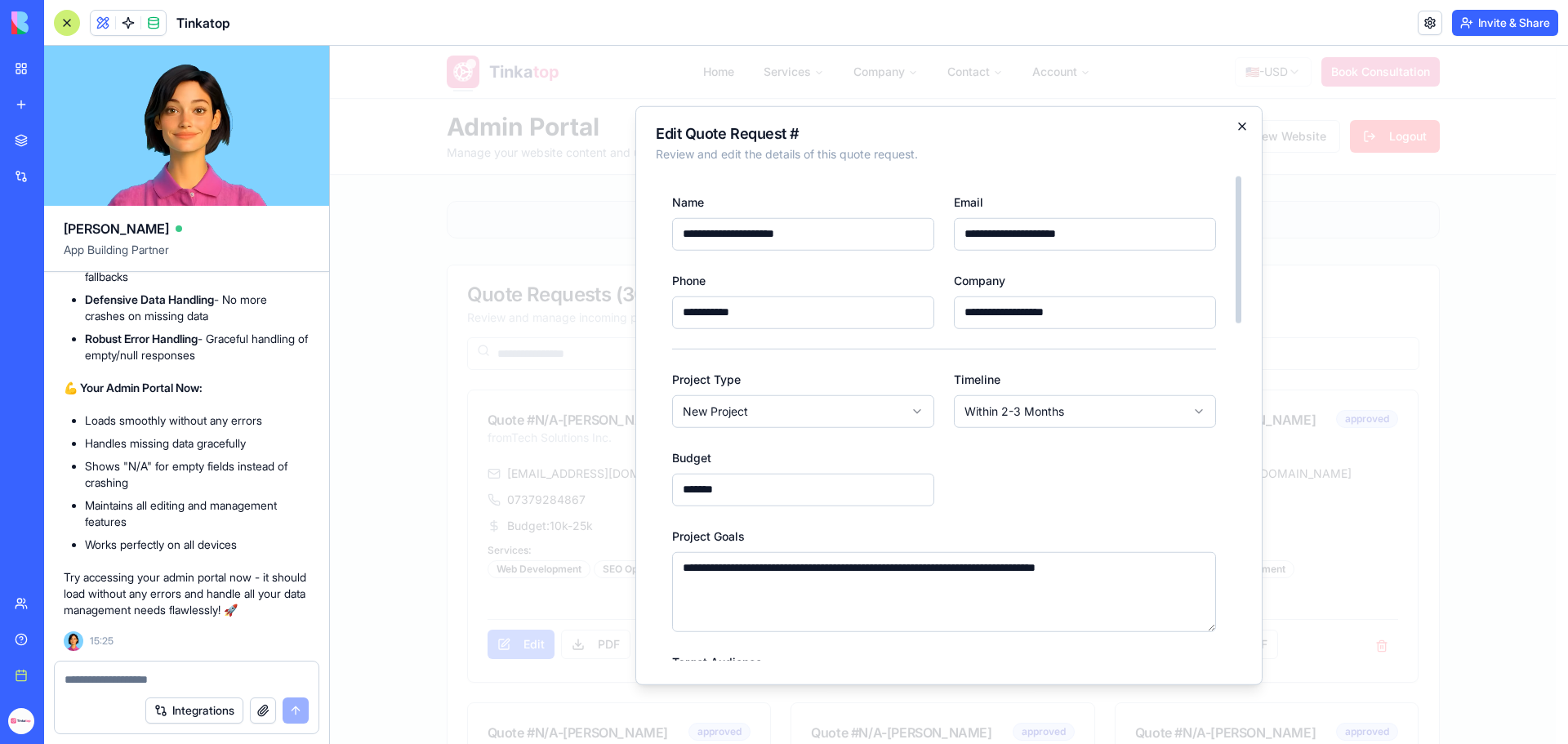
click at [1240, 127] on icon "button" at bounding box center [1242, 126] width 14 height 14
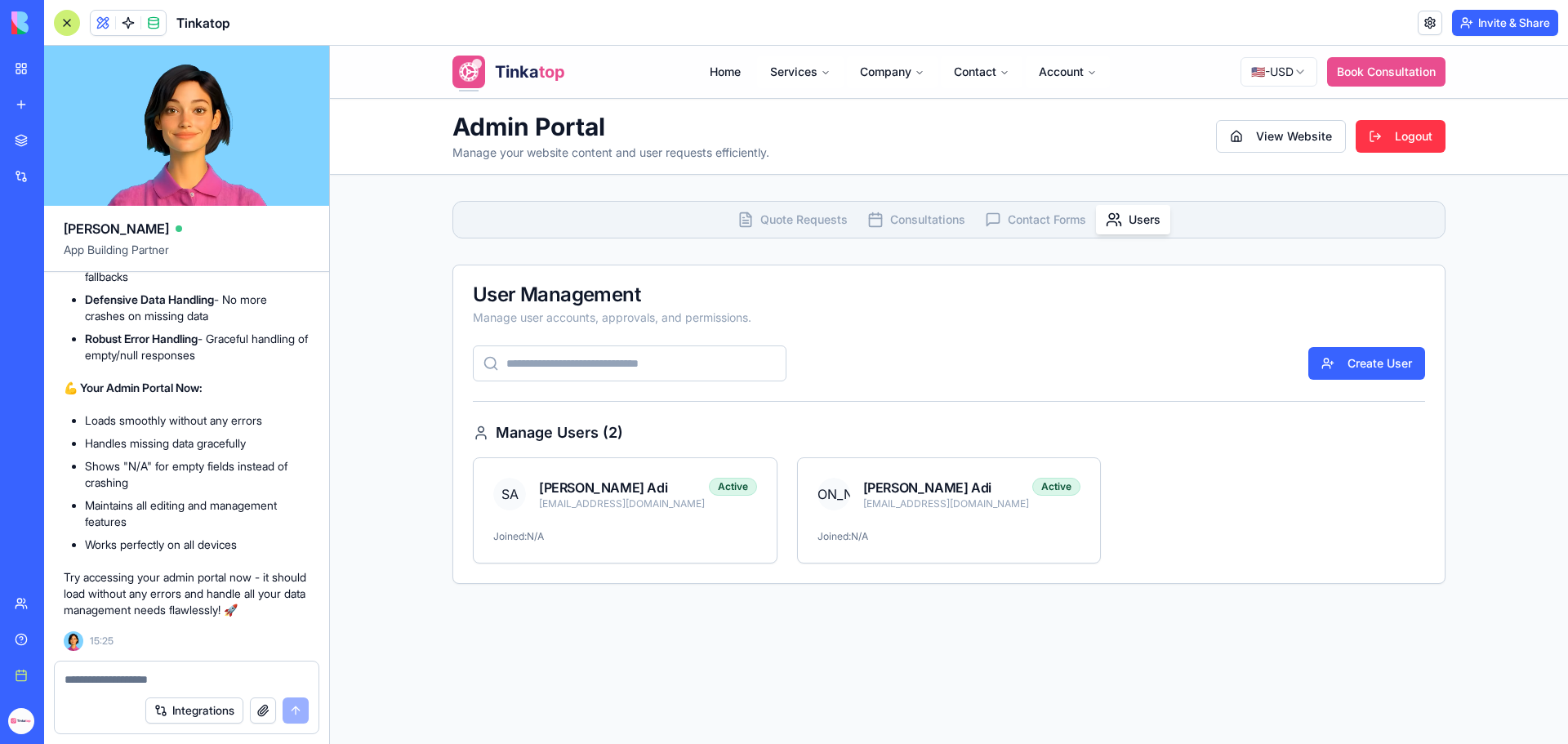
click at [1132, 220] on span "Users" at bounding box center [1144, 219] width 32 height 16
click at [716, 478] on div "Active" at bounding box center [733, 487] width 48 height 18
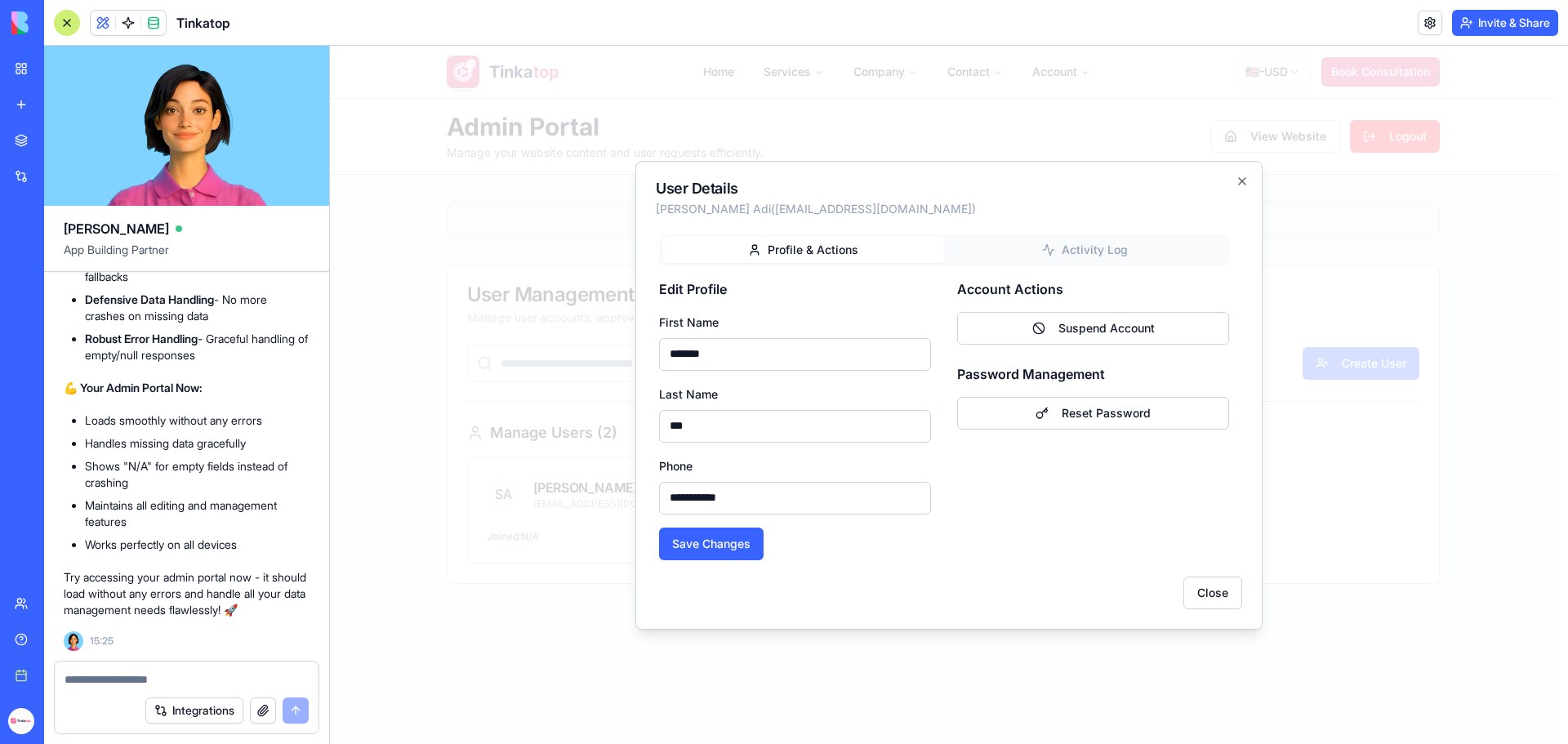
click at [1140, 247] on div "**********" at bounding box center [949, 395] width 627 height 469
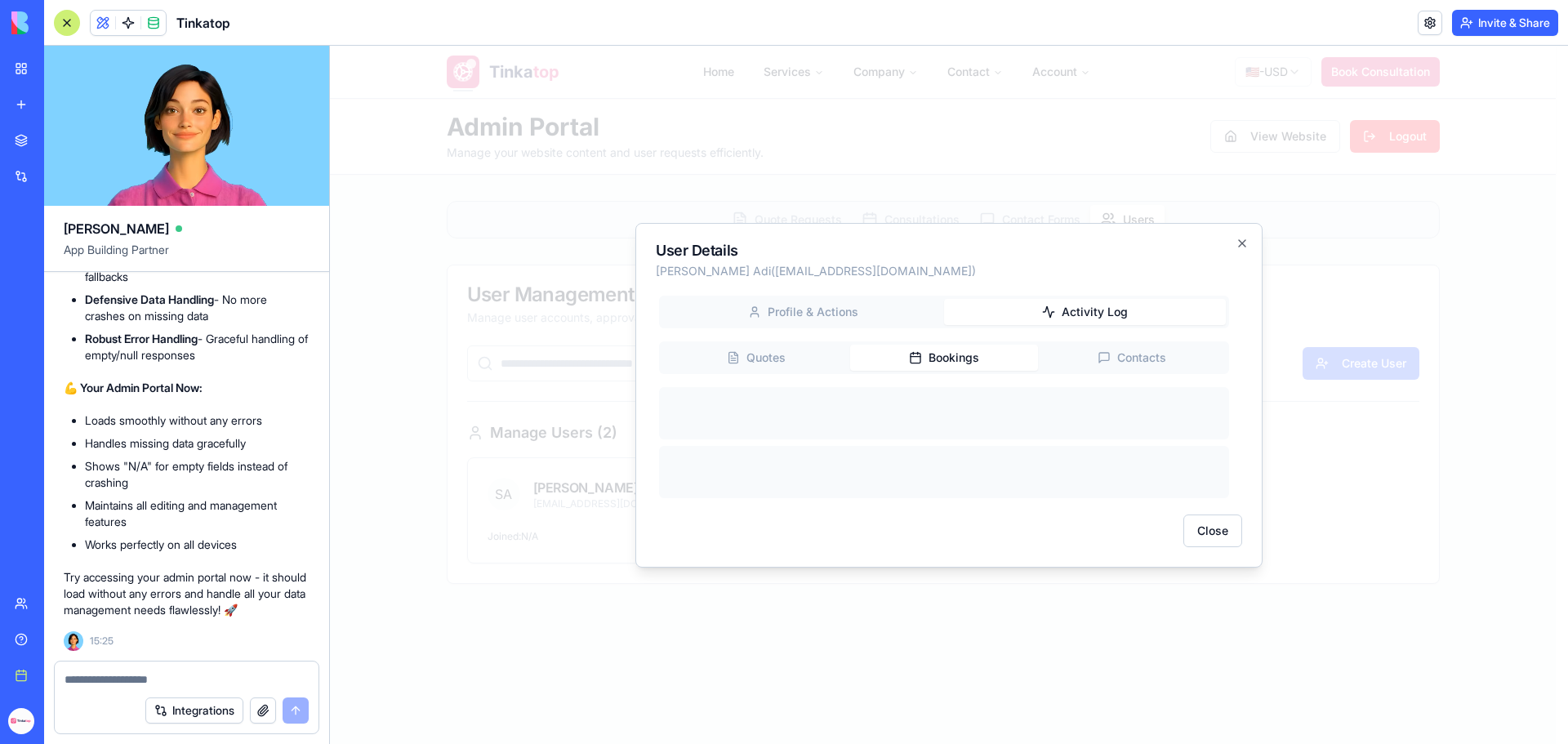
click at [935, 226] on div "User Details Solomon Adi ( solomonadi13@gmail.com ) Profile & Actions Activity …" at bounding box center [949, 395] width 627 height 345
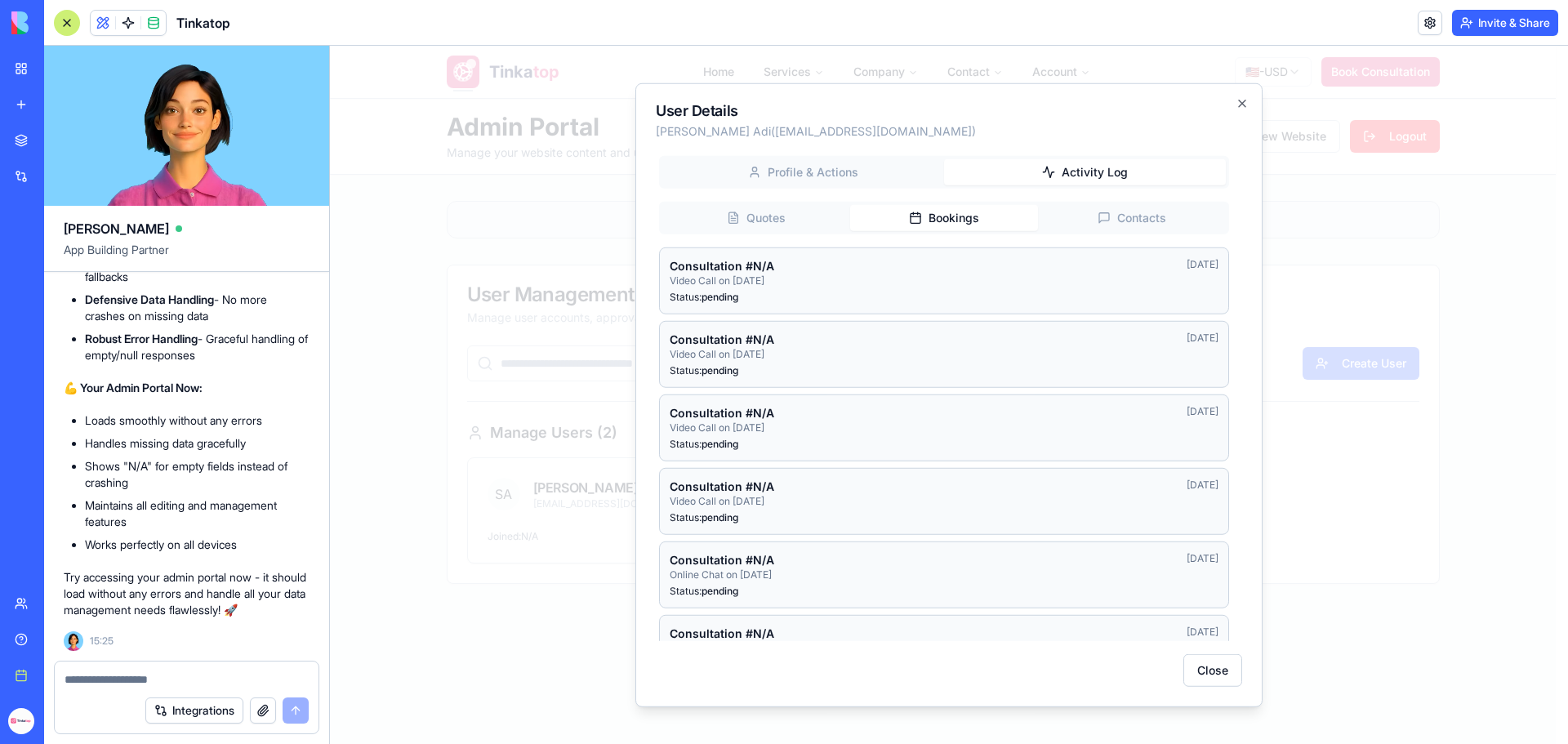
click at [1247, 112] on div "User Details Solomon Adi ( solomonadi13@gmail.com ) Profile & Actions Activity …" at bounding box center [949, 394] width 627 height 625
click at [1247, 100] on icon "button" at bounding box center [1242, 103] width 14 height 14
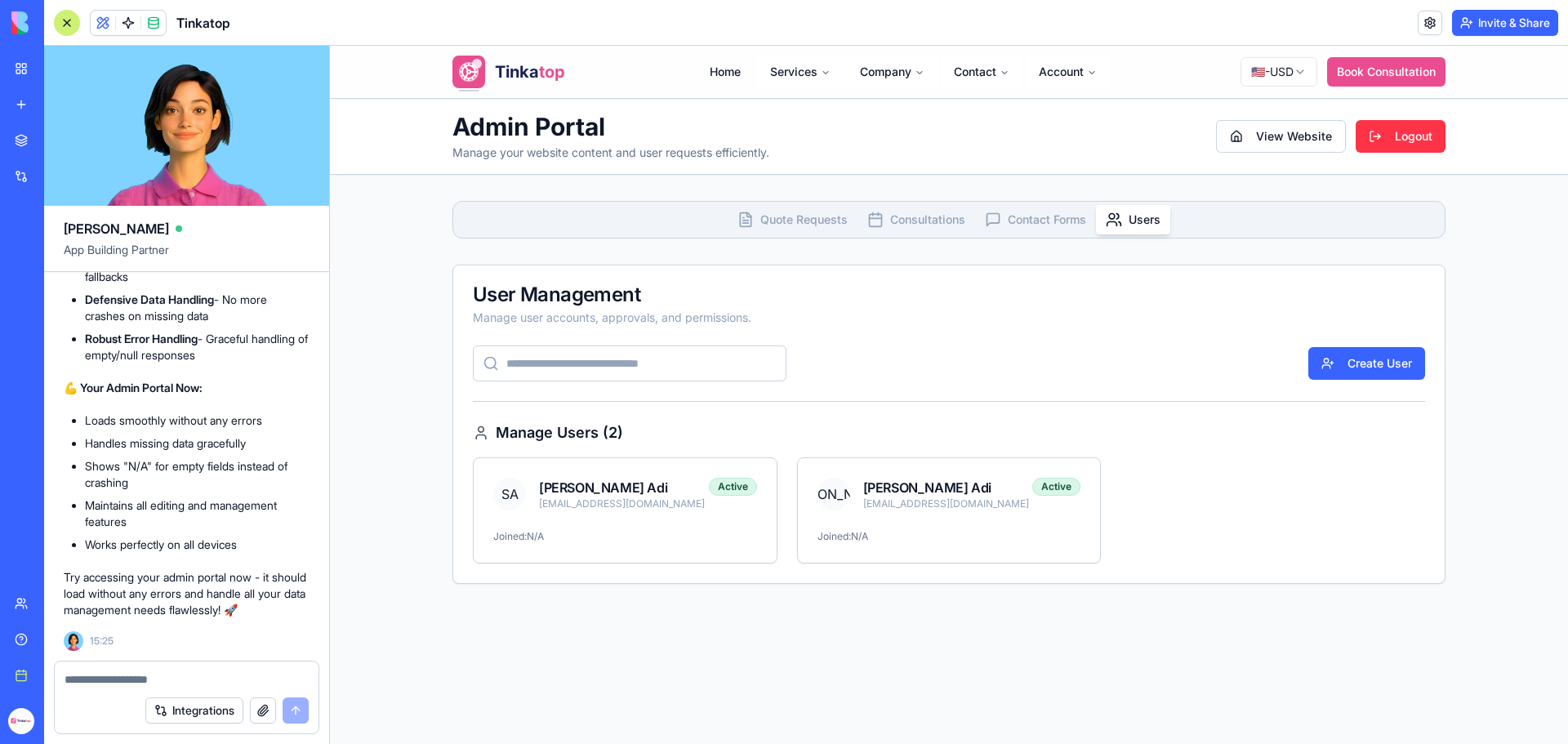
click at [769, 215] on span "Quote Requests" at bounding box center [804, 219] width 87 height 16
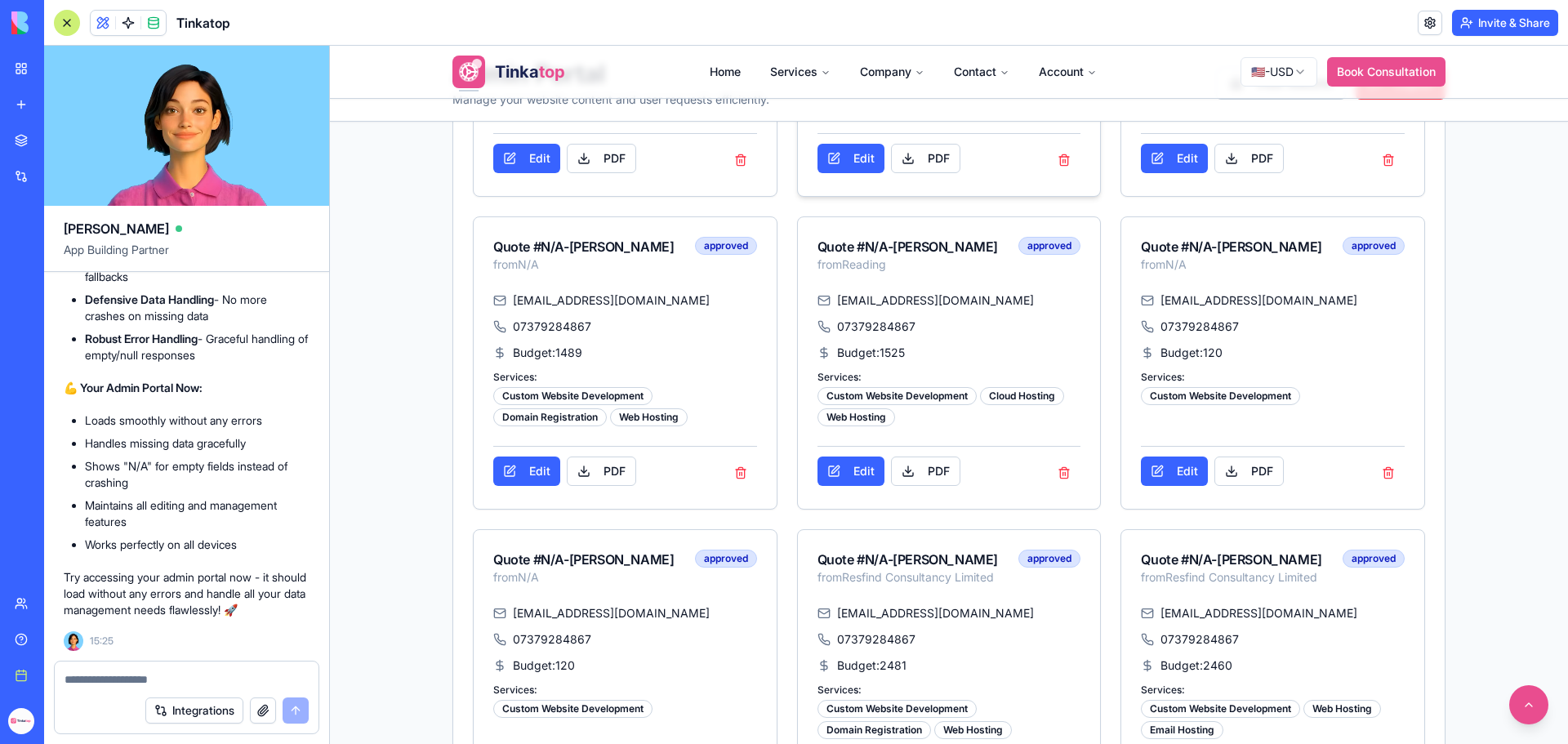
scroll to position [490, 0]
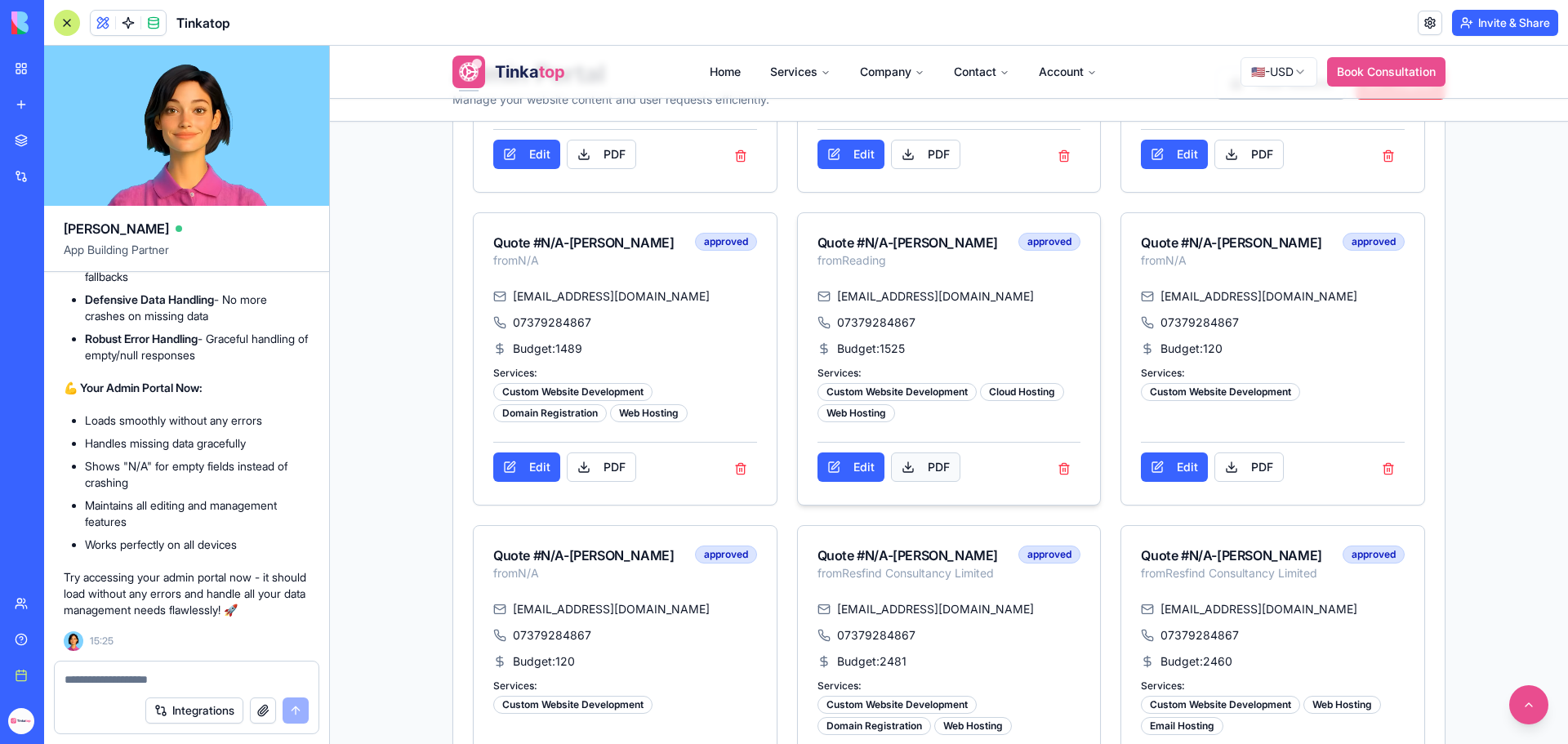
click at [936, 482] on button "PDF" at bounding box center [926, 467] width 70 height 29
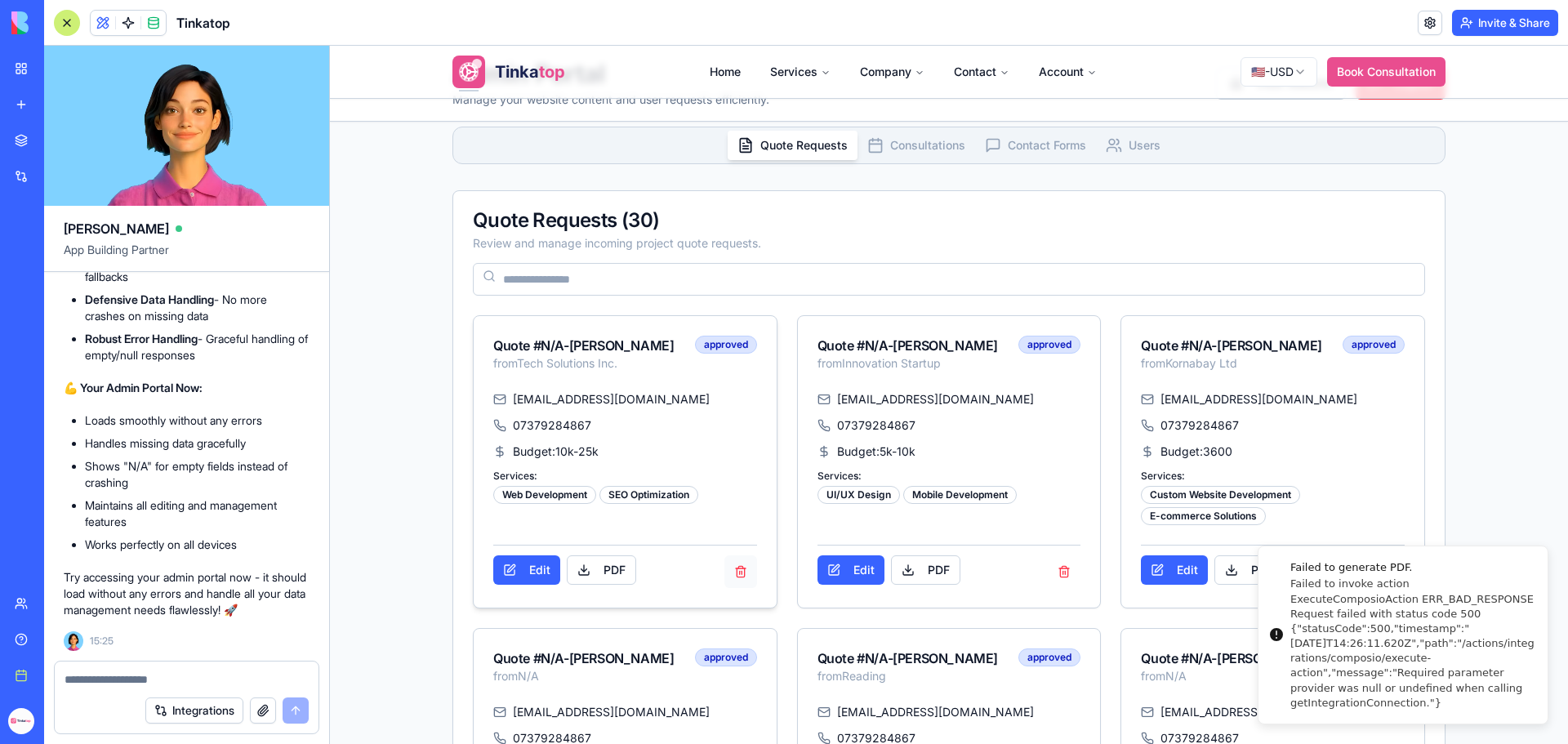
scroll to position [0, 0]
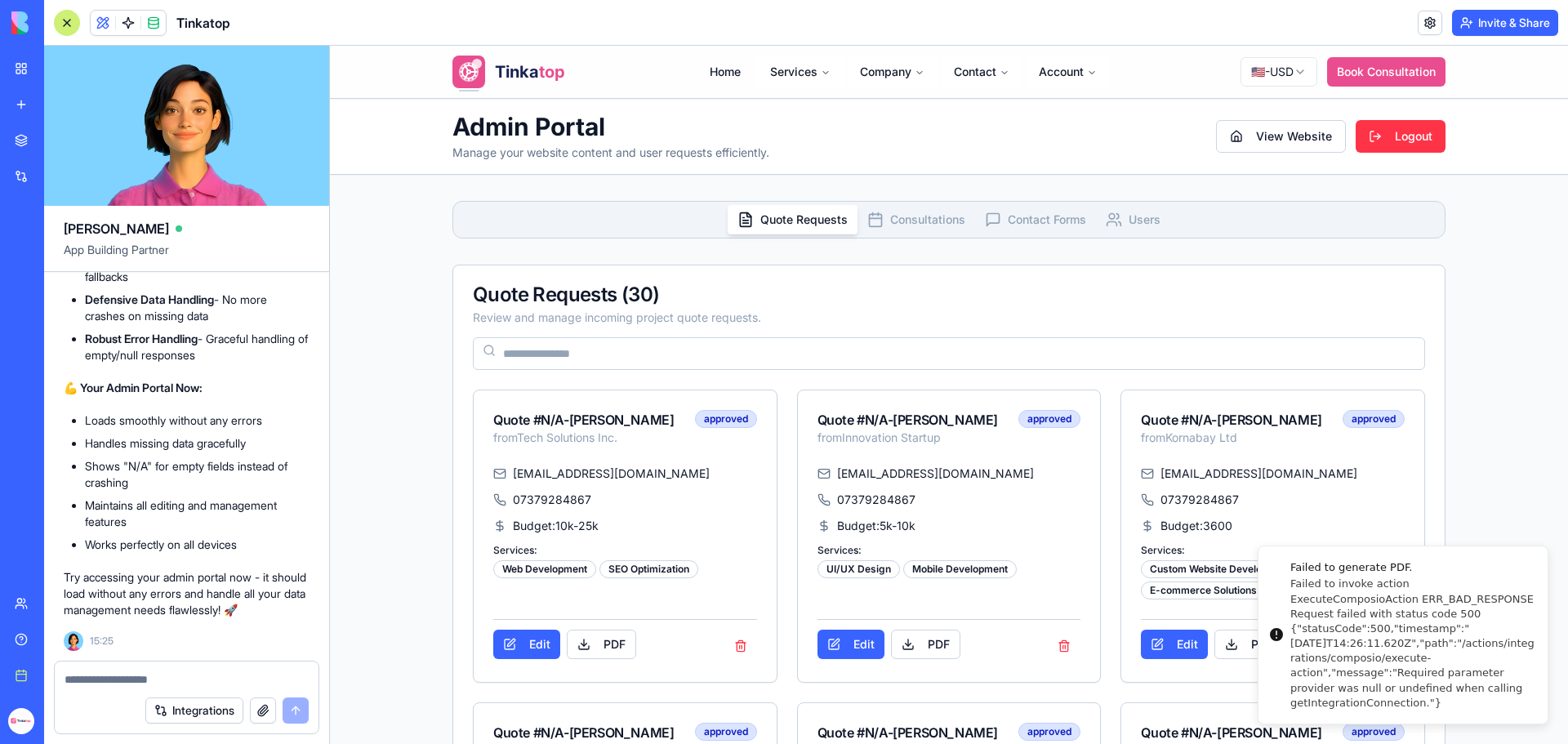
click at [766, 352] on input at bounding box center [950, 354] width 953 height 33
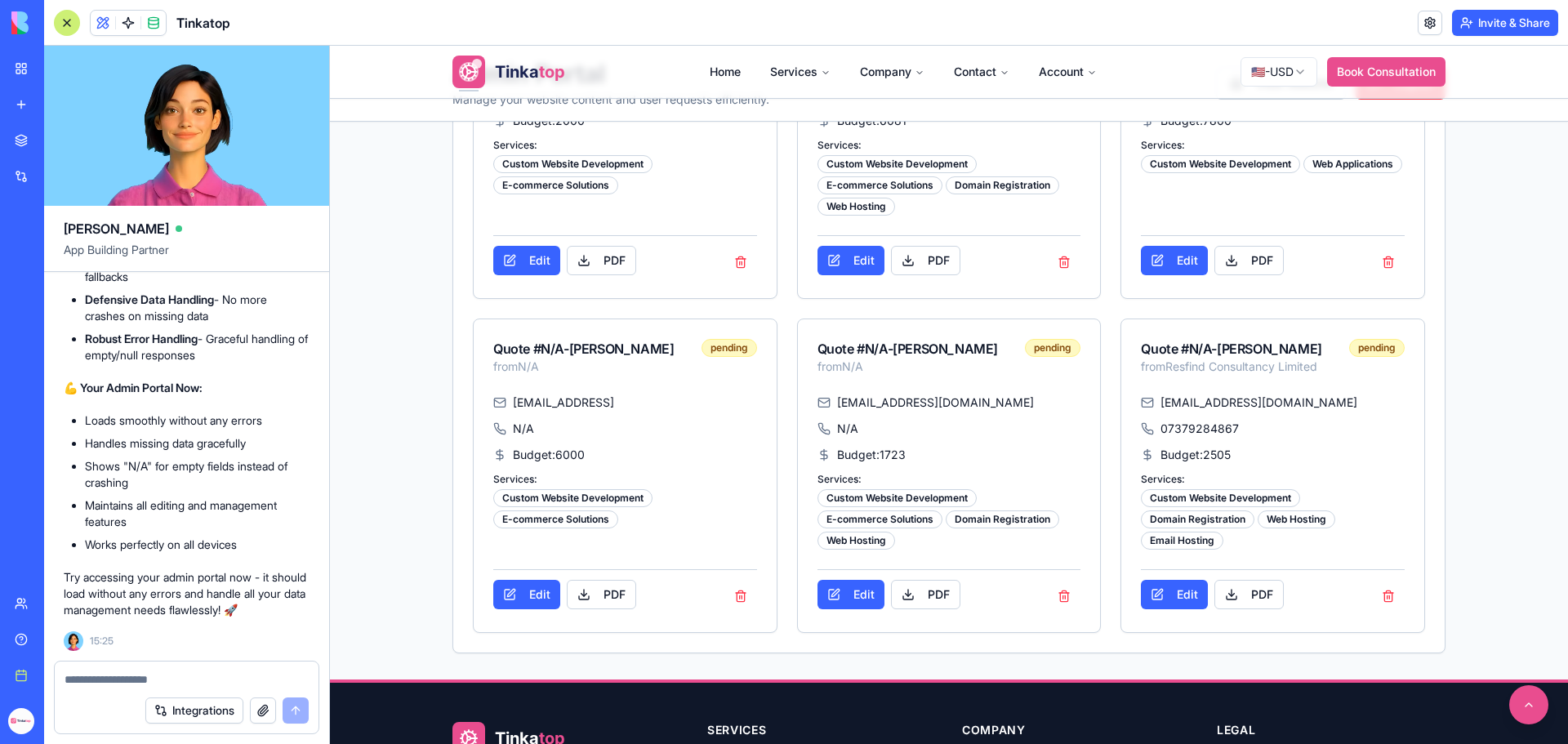
scroll to position [3349, 0]
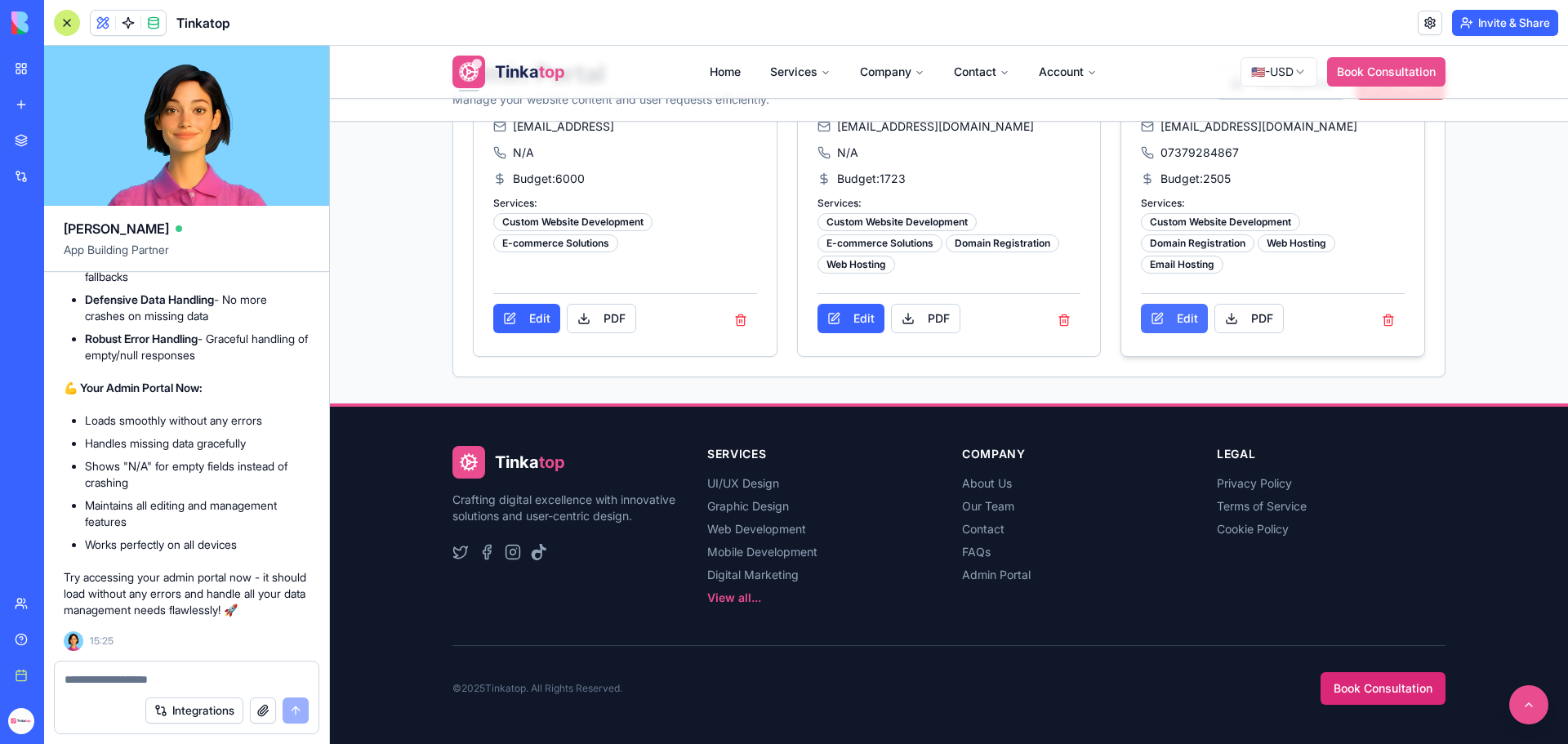
click at [1192, 333] on button "Edit" at bounding box center [1174, 319] width 67 height 29
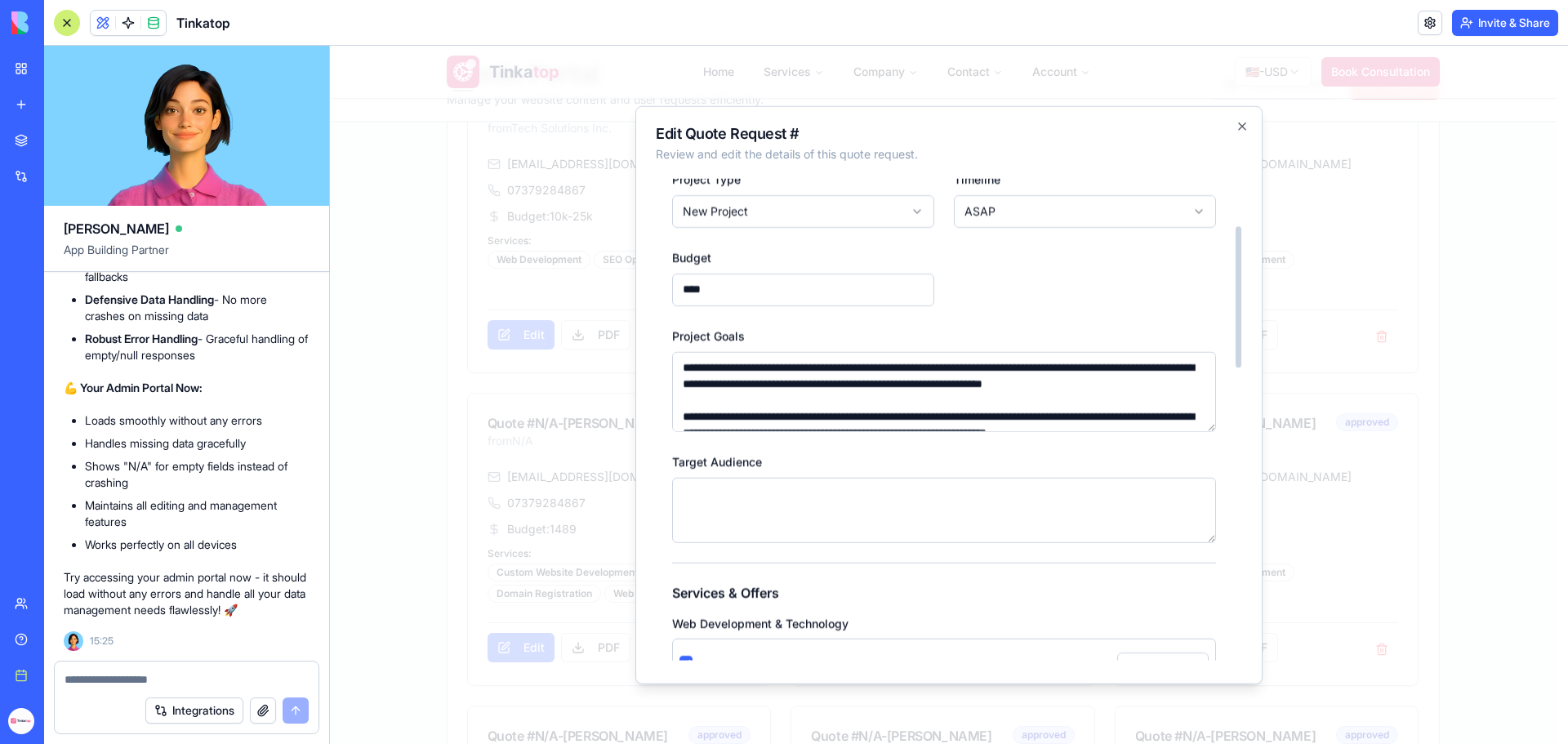
scroll to position [0, 0]
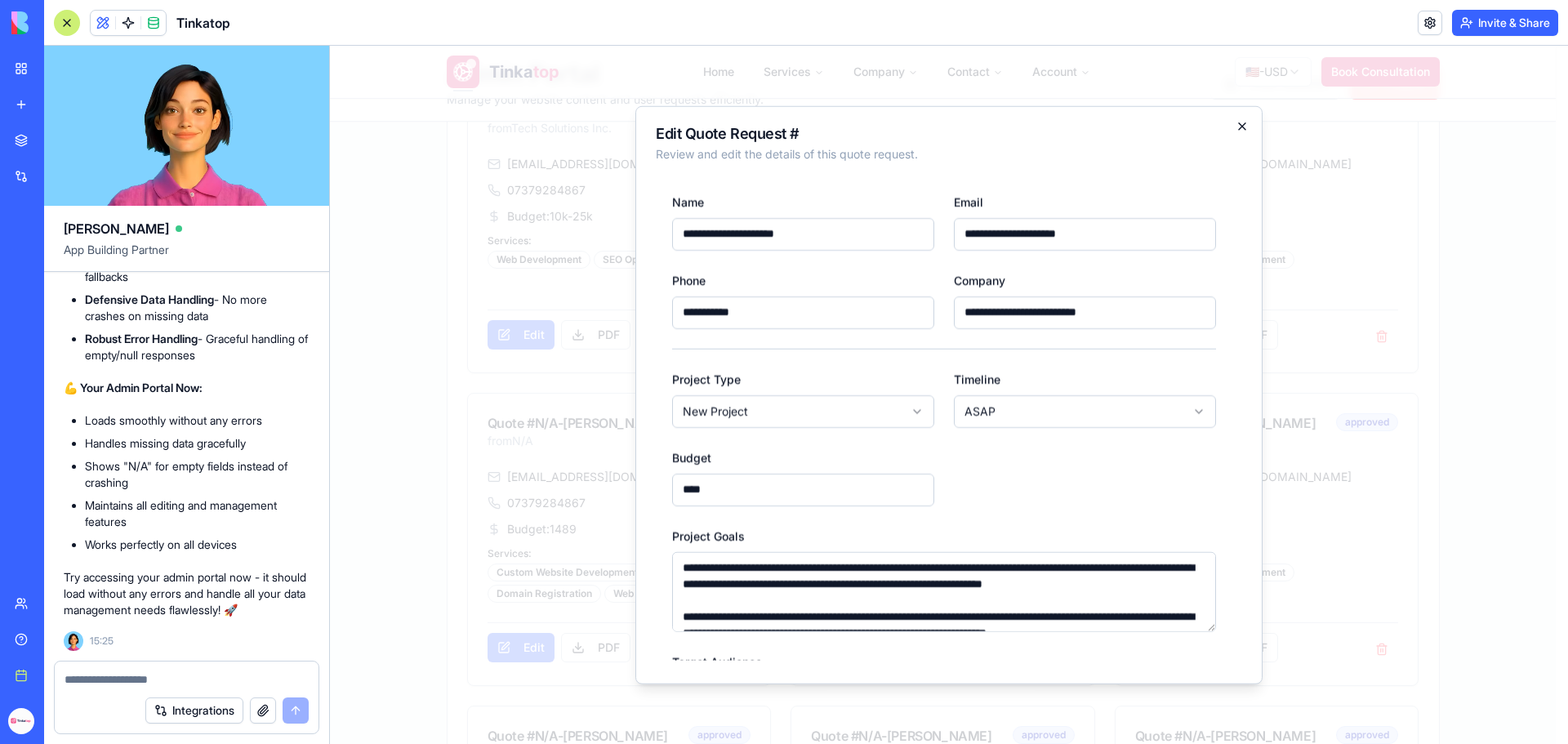
click at [1243, 125] on icon "button" at bounding box center [1242, 126] width 7 height 7
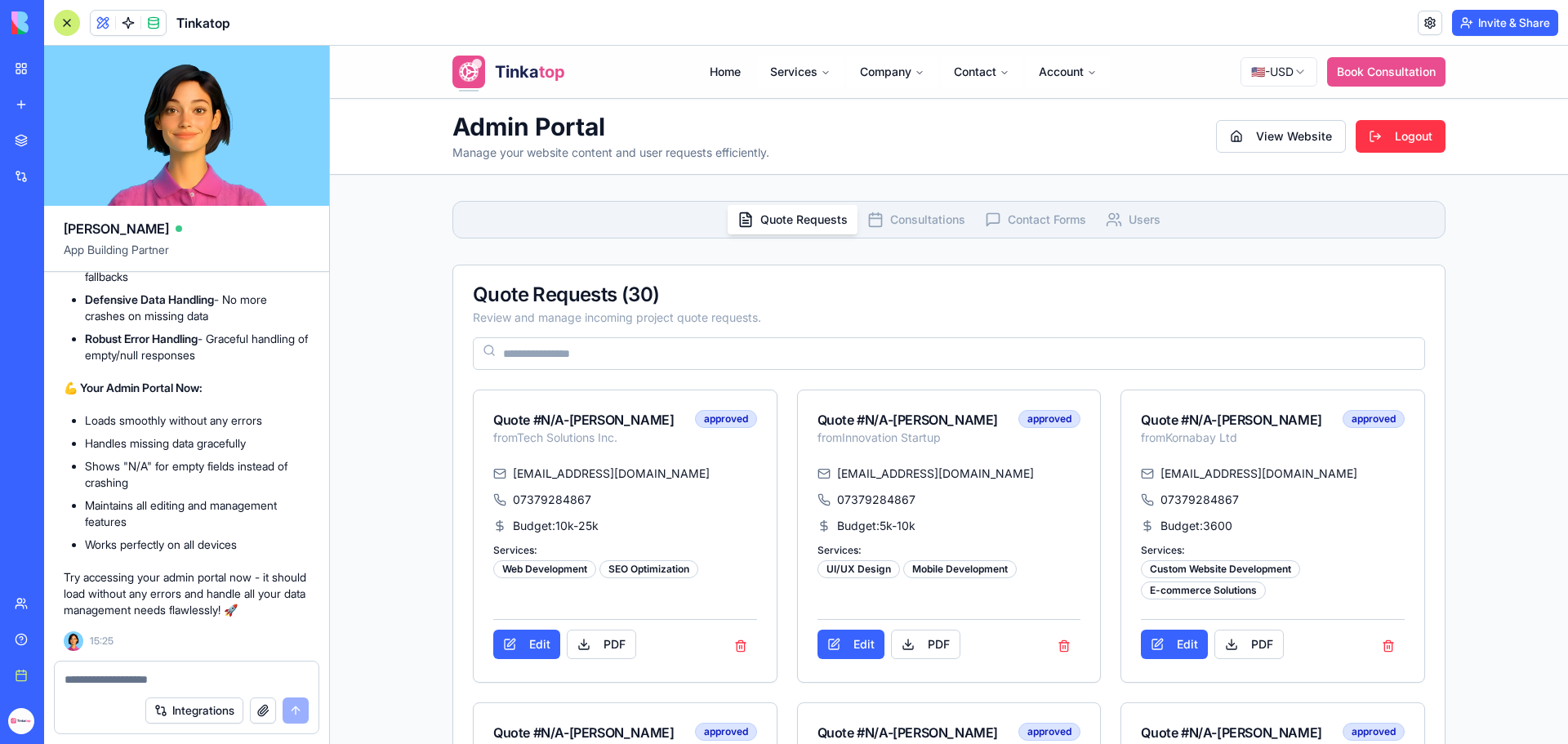
click at [913, 226] on span "Consultations" at bounding box center [928, 219] width 75 height 16
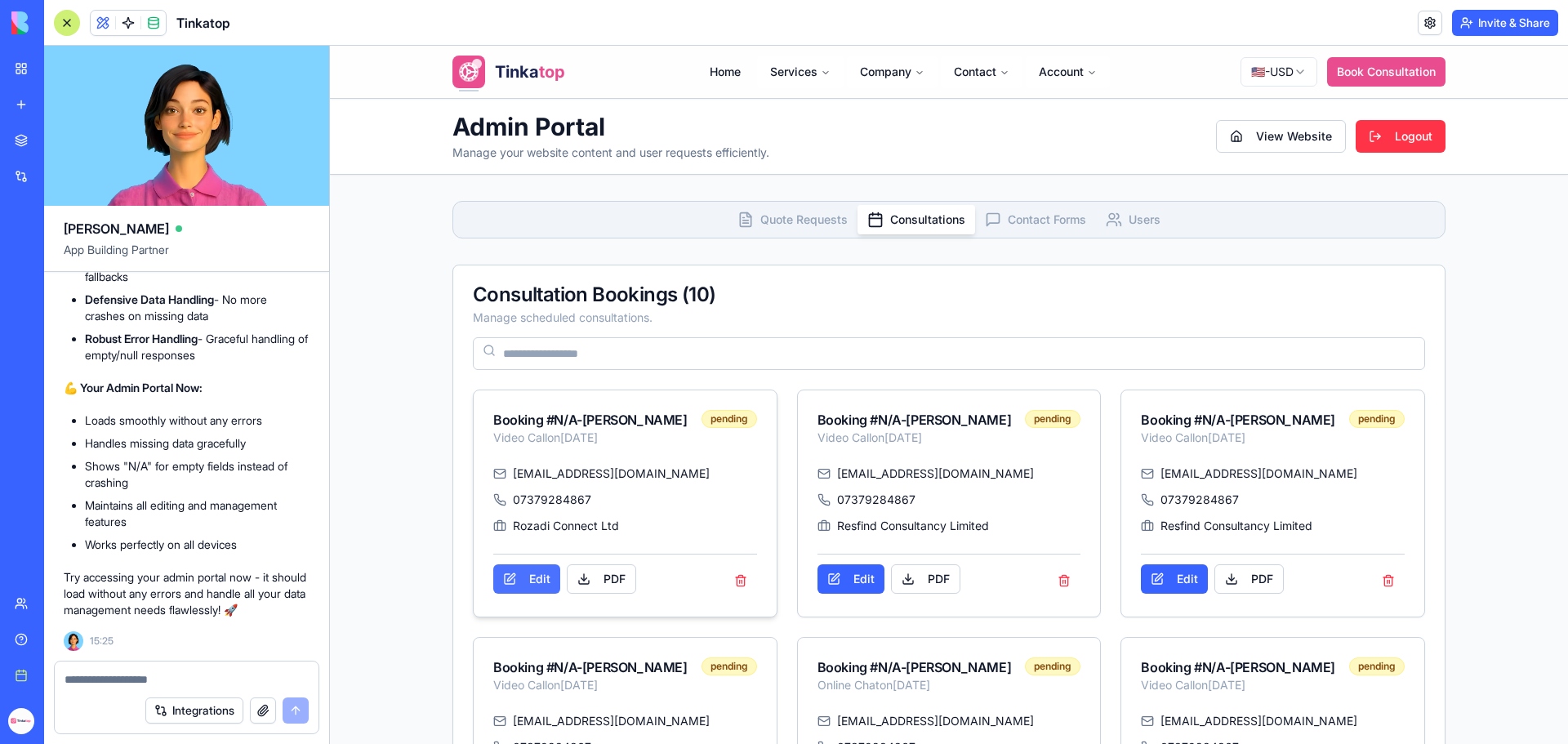
click at [547, 594] on button "Edit" at bounding box center [527, 579] width 67 height 29
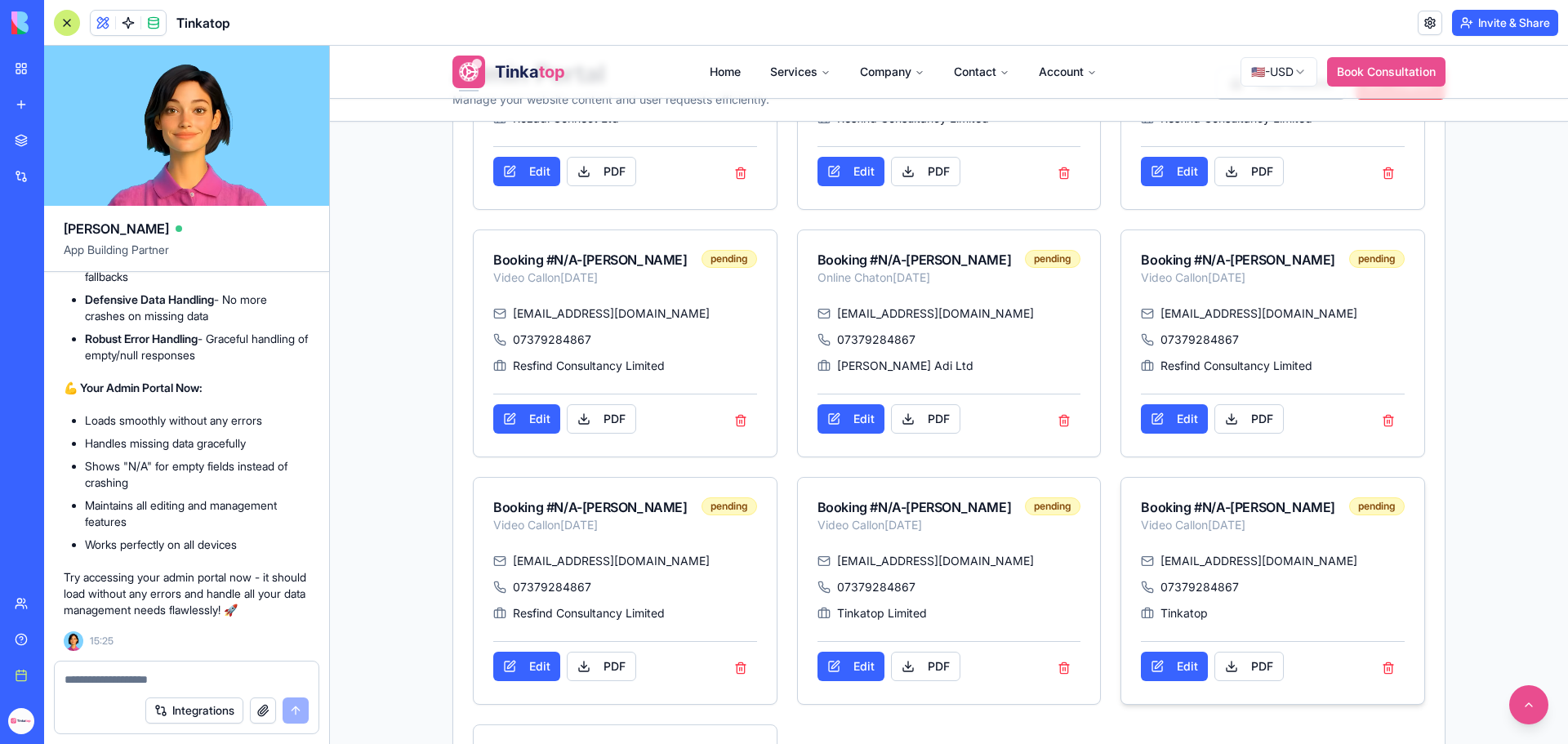
scroll to position [409, 0]
click at [1182, 433] on button "Edit" at bounding box center [1174, 418] width 67 height 29
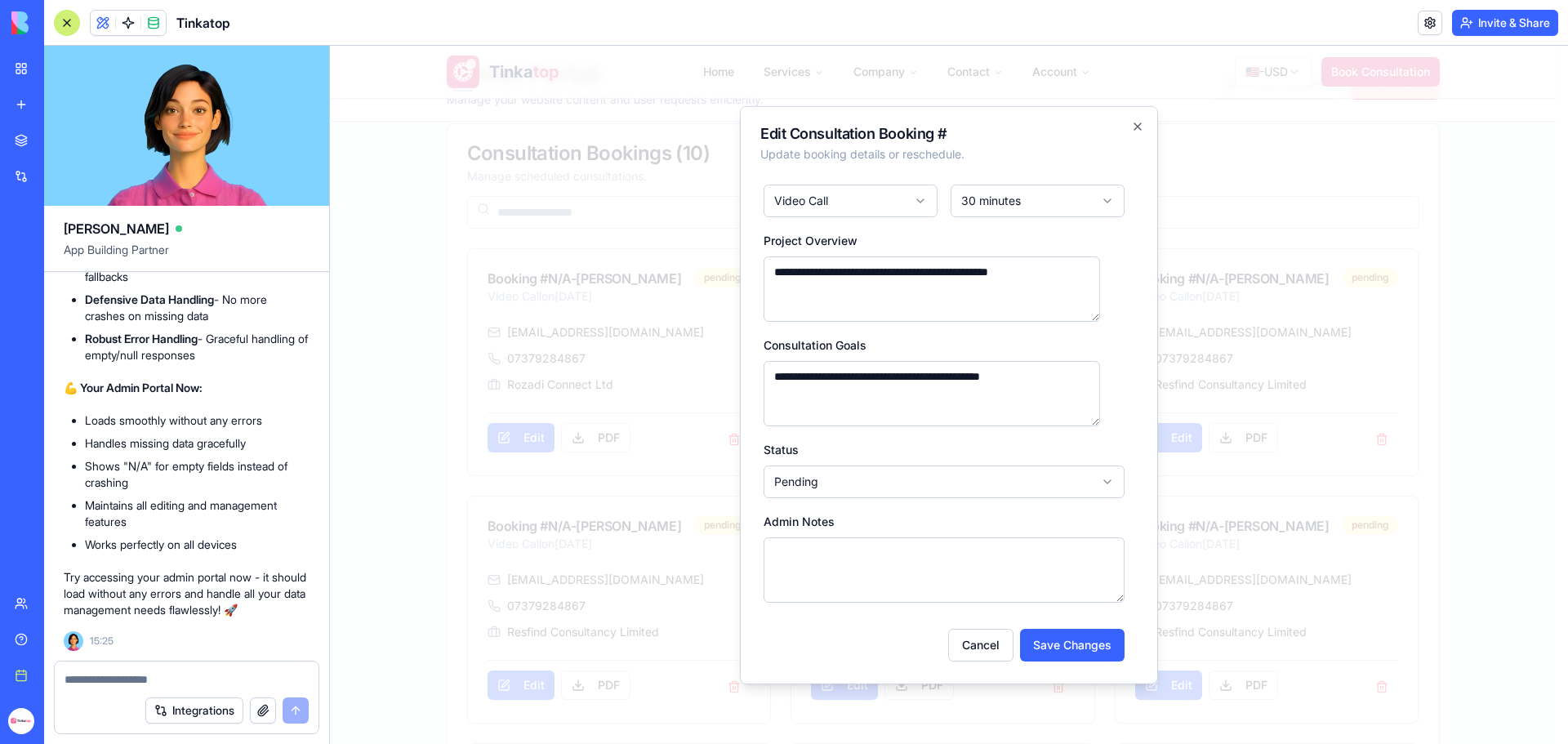
scroll to position [50, 0]
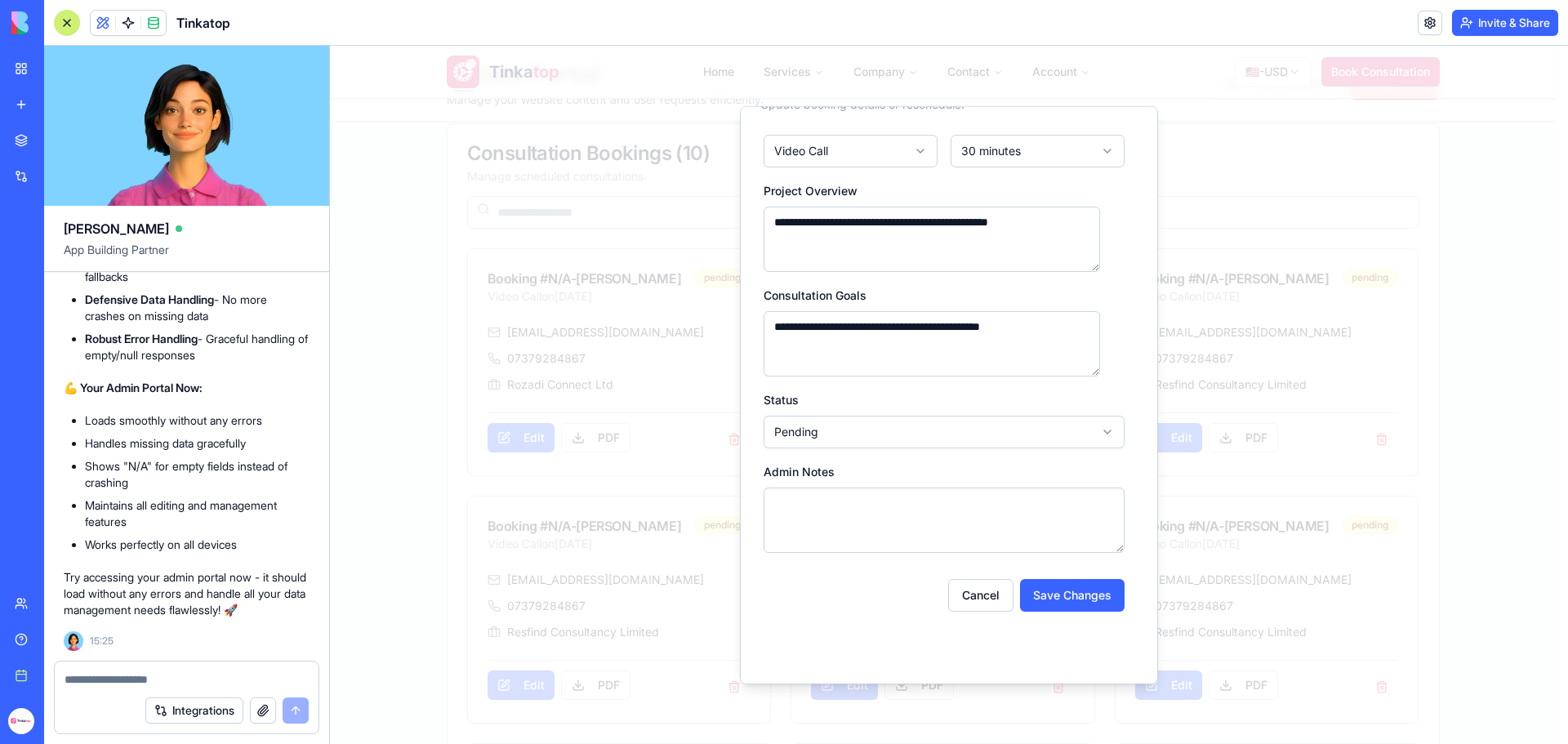
click at [902, 331] on textarea "**********" at bounding box center [932, 343] width 336 height 66
paste textarea "**********"
type textarea "**********"
click at [1032, 603] on button "Save Changes" at bounding box center [1072, 595] width 104 height 33
click at [1012, 521] on textarea "Admin Notes" at bounding box center [945, 520] width 361 height 66
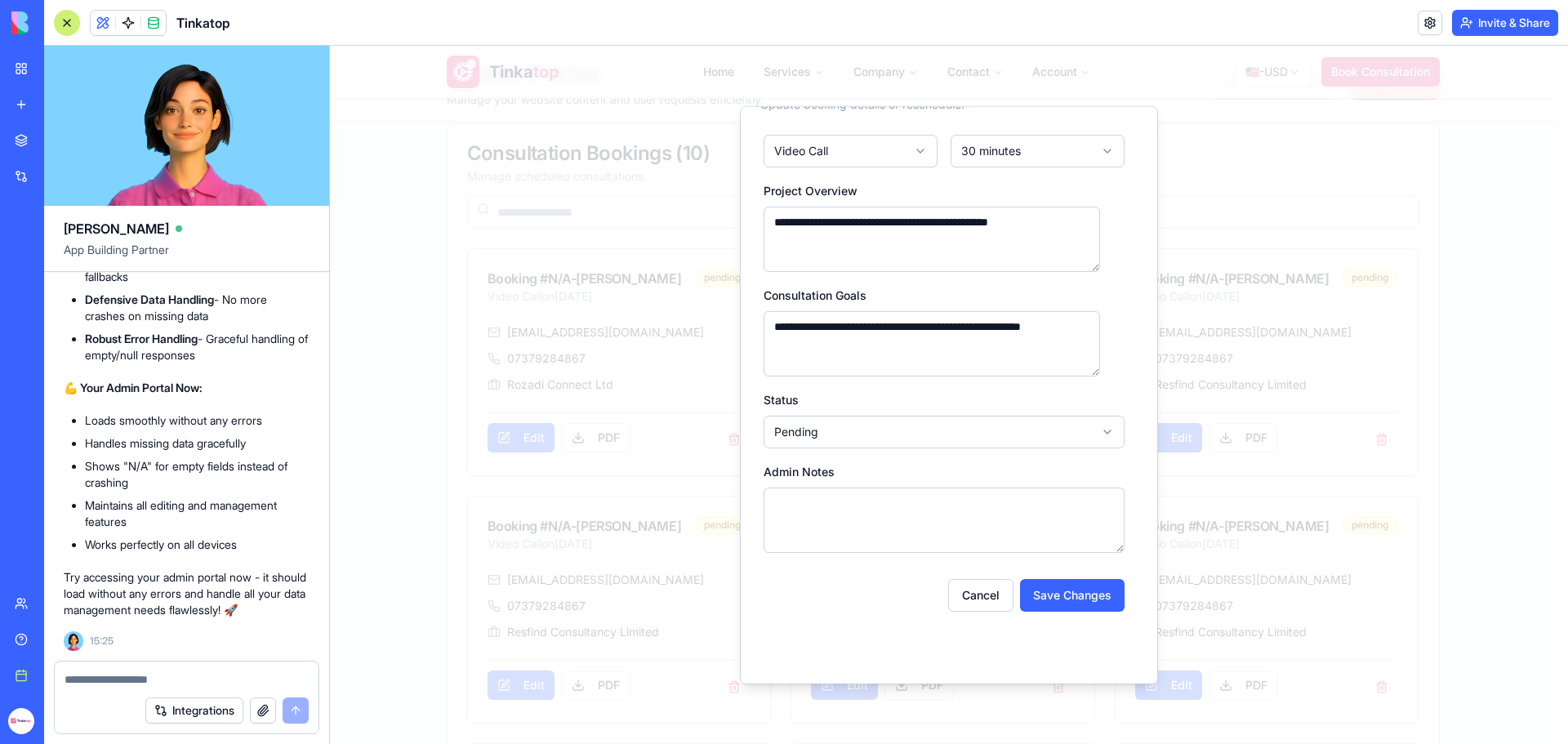
paste textarea "**********"
type textarea "**********"
click at [1056, 595] on button "Save Changes" at bounding box center [1072, 595] width 104 height 33
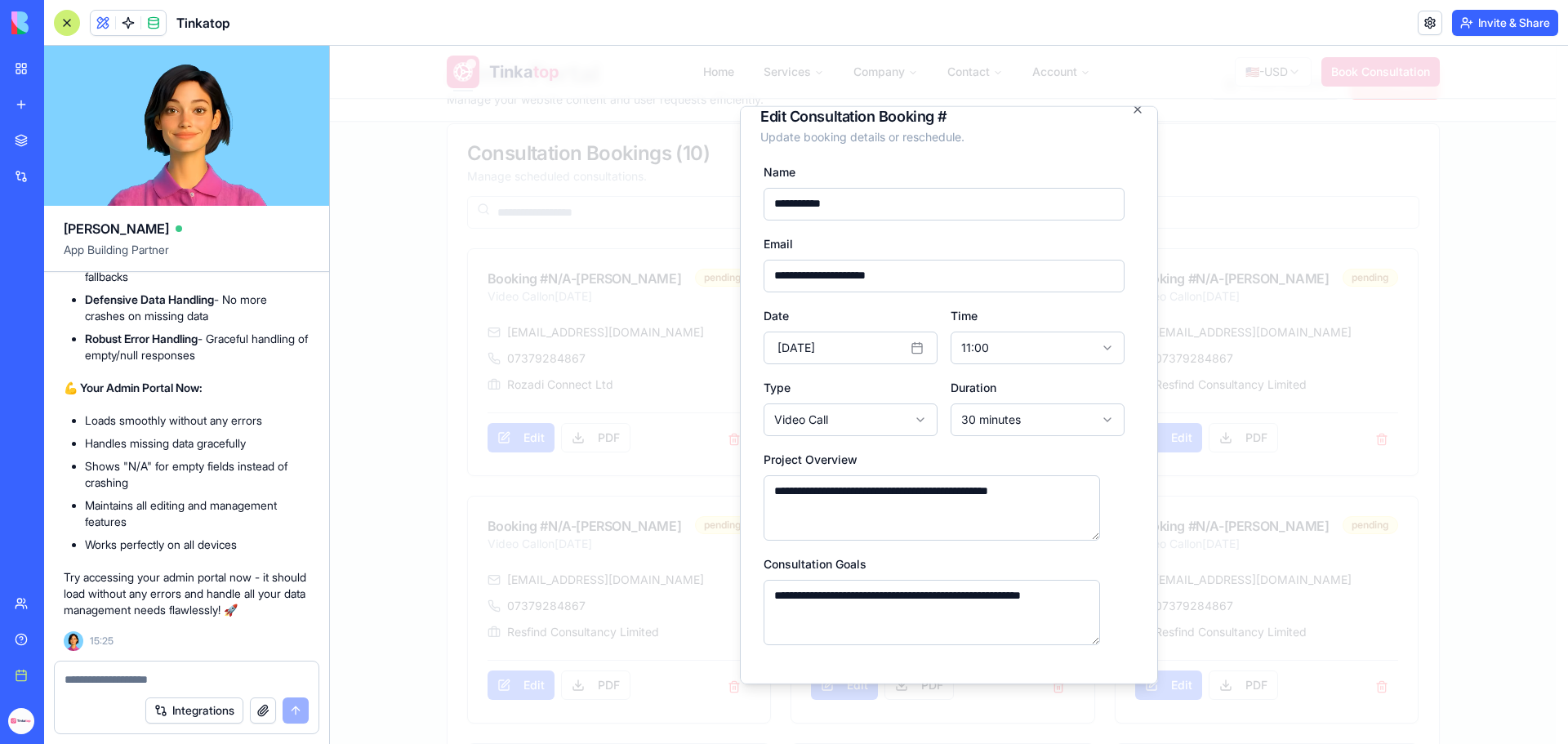
scroll to position [0, 0]
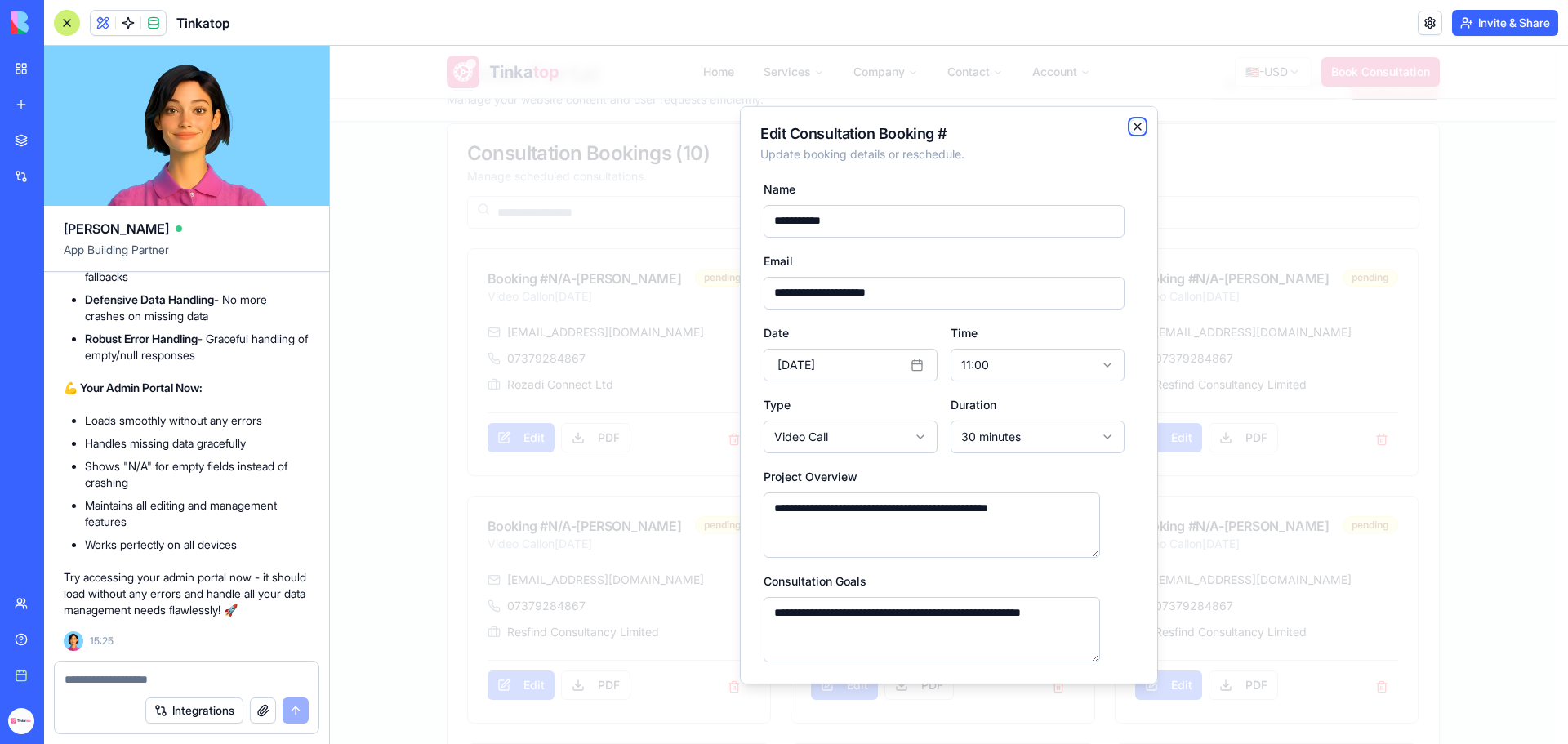
click at [1131, 129] on icon "button" at bounding box center [1138, 126] width 14 height 14
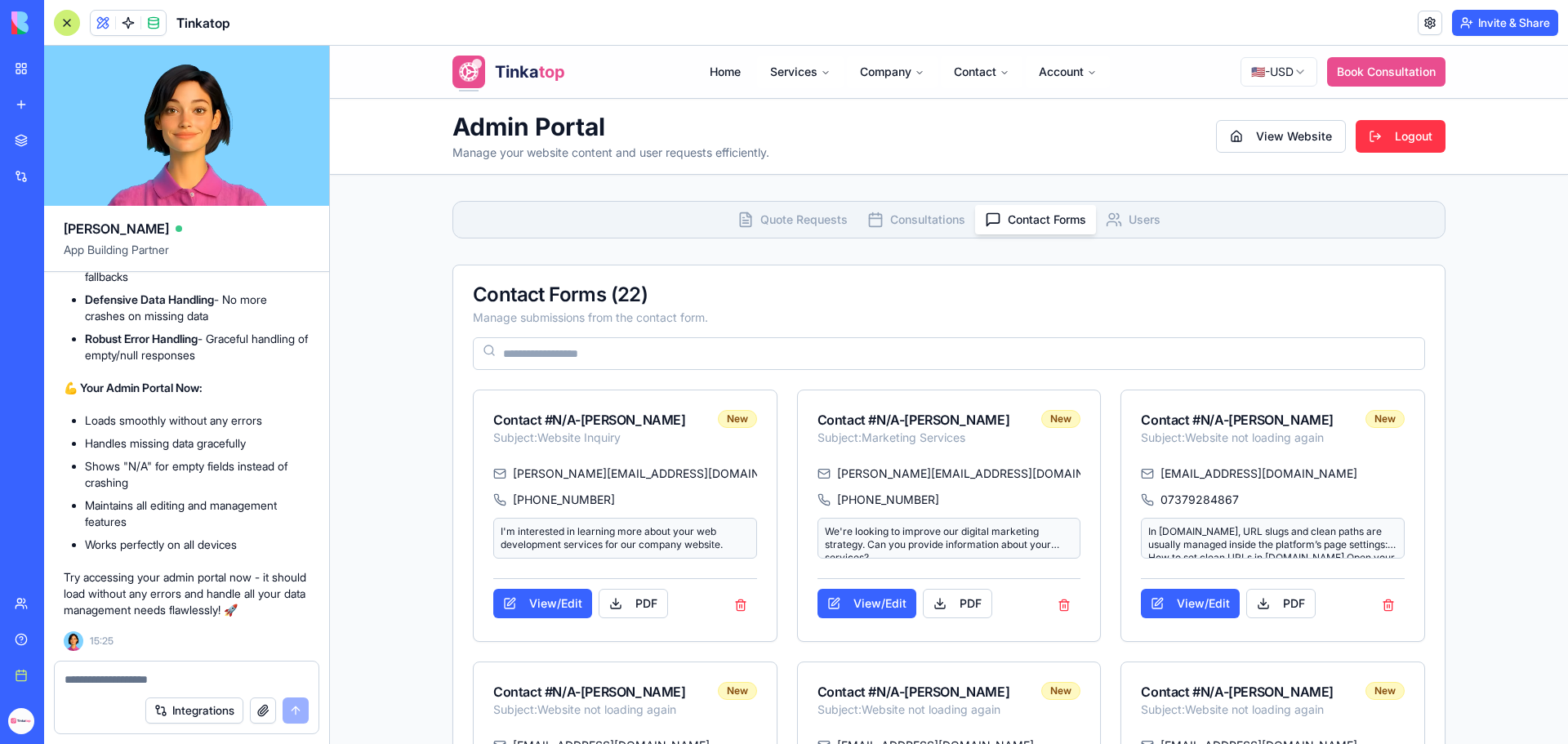
click at [1009, 212] on span "Contact Forms" at bounding box center [1046, 219] width 78 height 16
click at [574, 611] on button "View/Edit" at bounding box center [543, 604] width 99 height 29
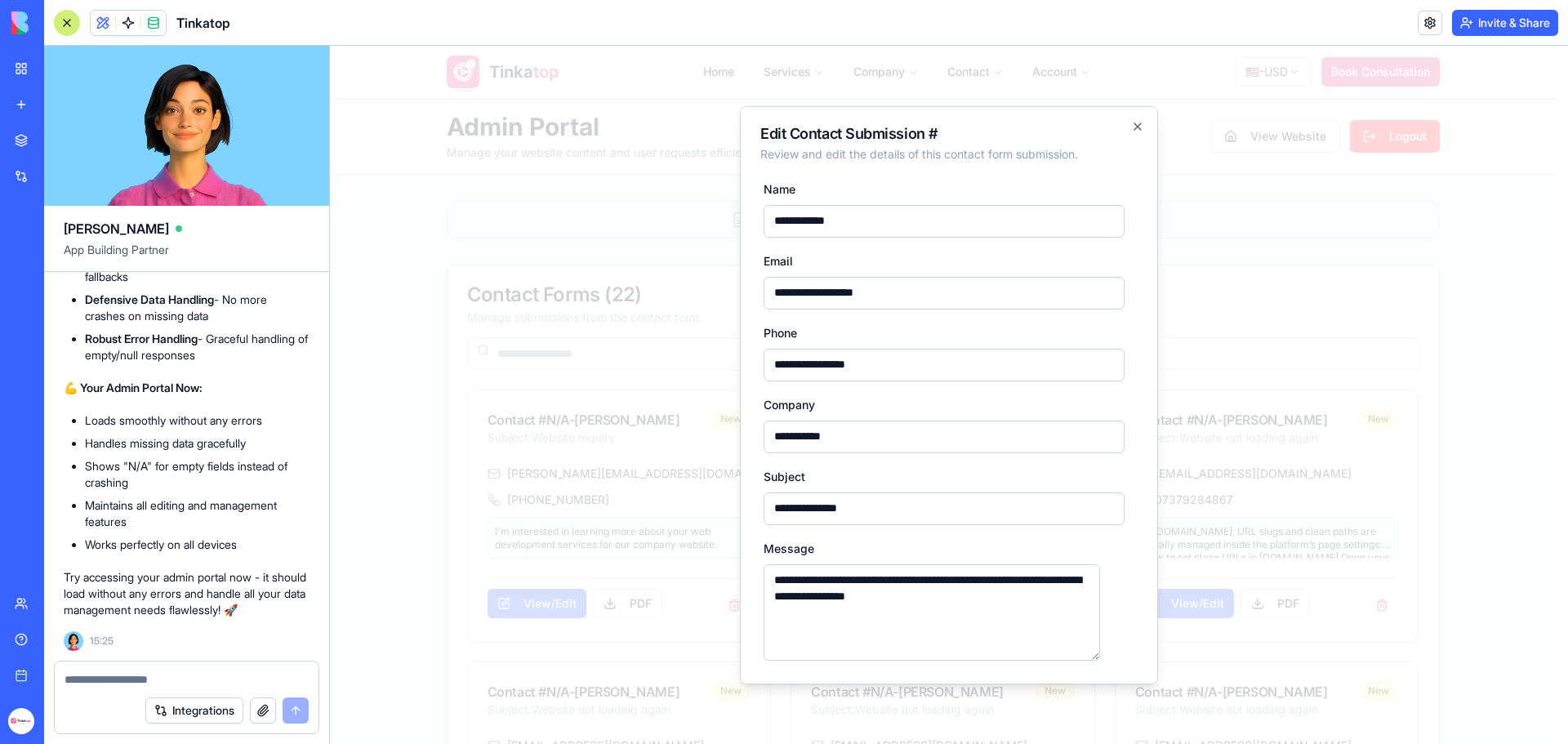
drag, startPoint x: 915, startPoint y: 292, endPoint x: 748, endPoint y: 288, distance: 167.0
click at [748, 288] on div "**********" at bounding box center [949, 394] width 418 height 579
type input "**********"
drag, startPoint x: 884, startPoint y: 222, endPoint x: 669, endPoint y: 204, distance: 215.8
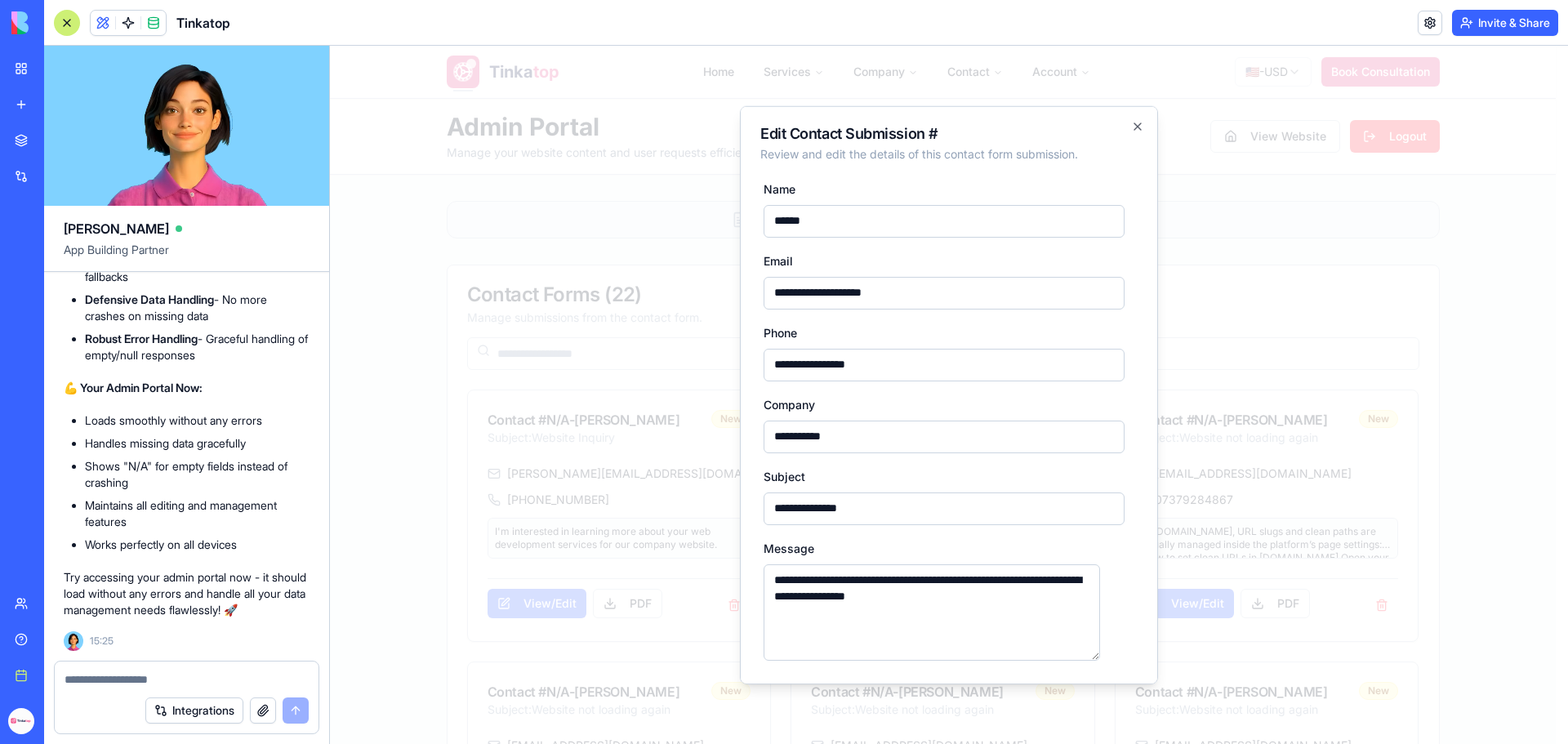
type input "**********"
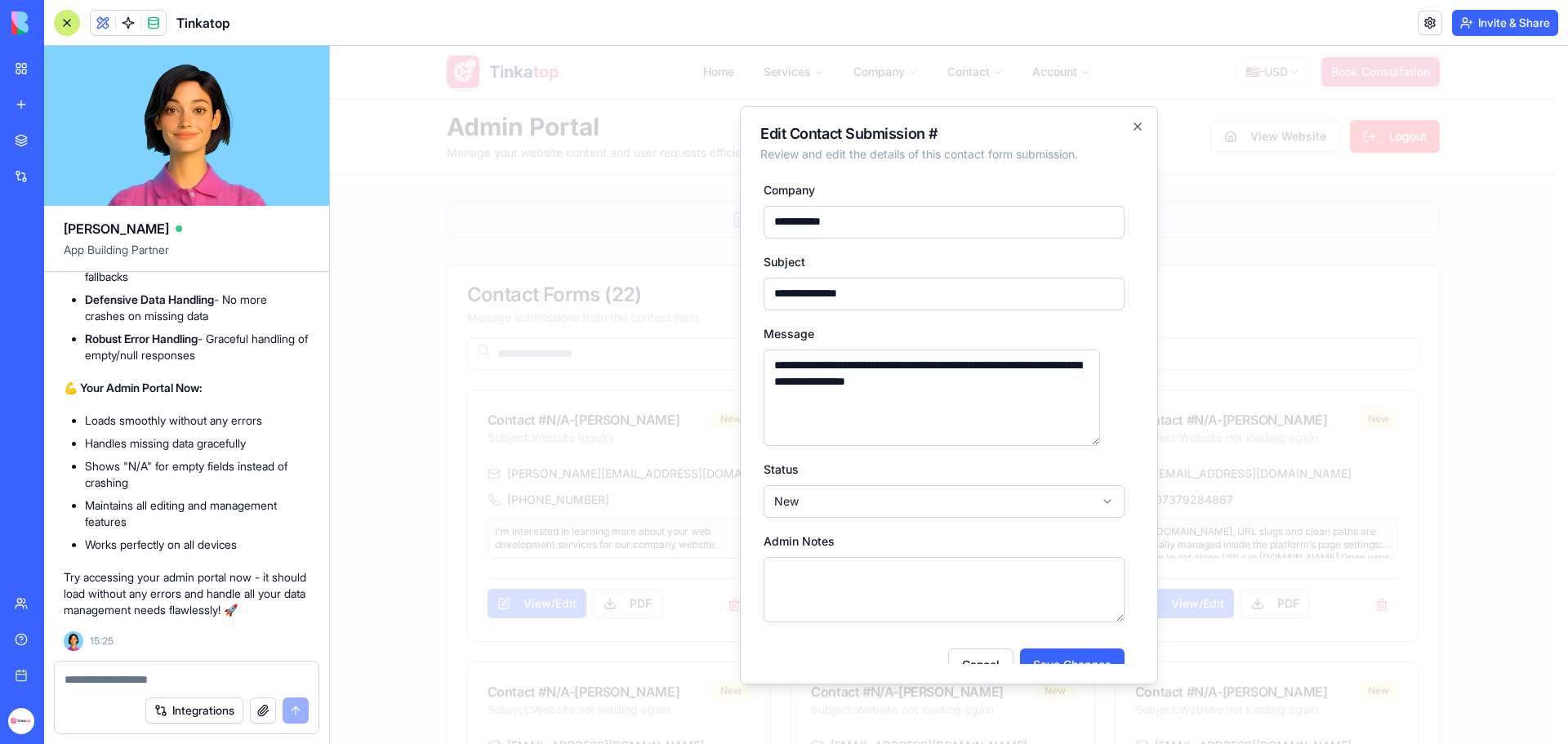
scroll to position [235, 0]
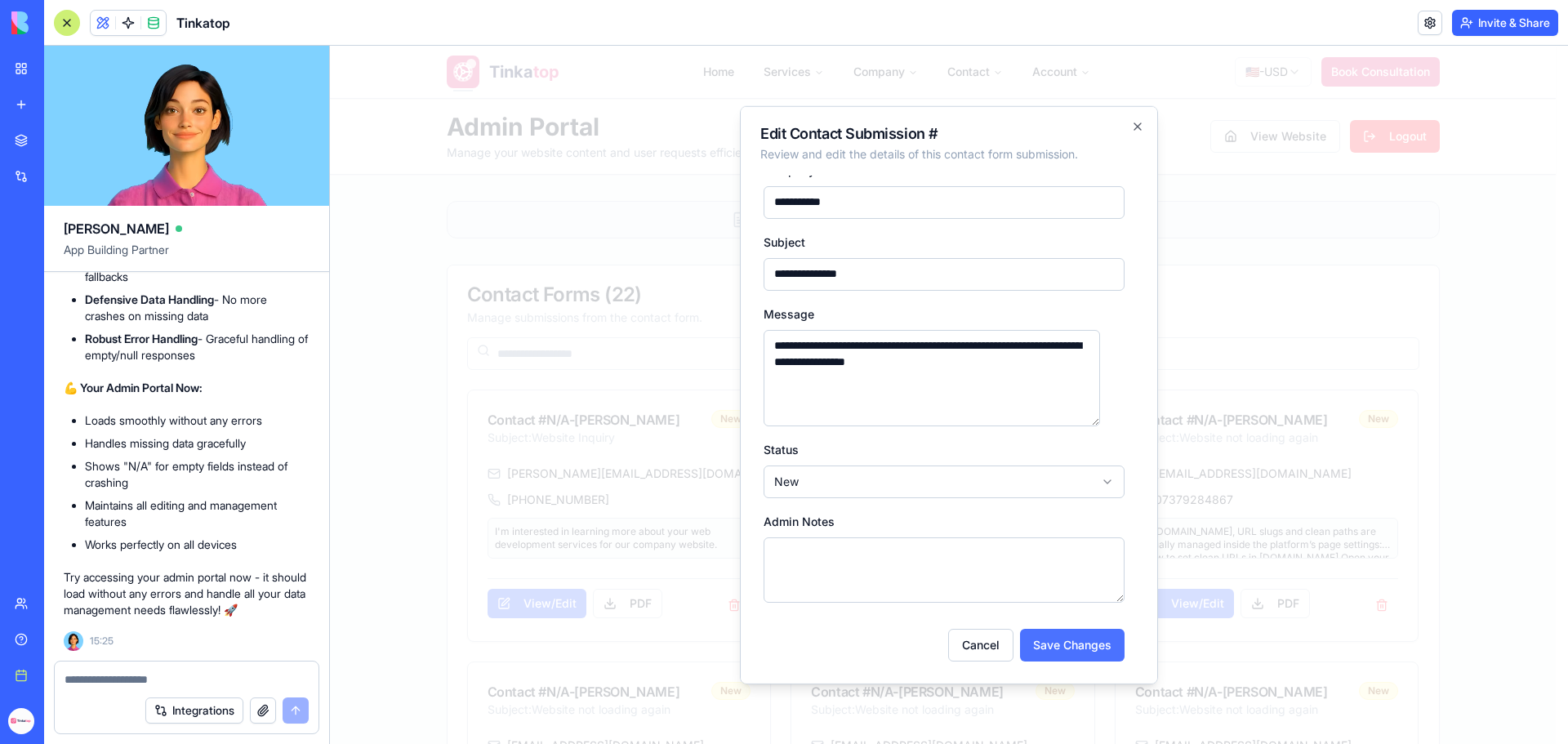
click at [1031, 653] on button "Save Changes" at bounding box center [1072, 644] width 104 height 33
click at [1131, 126] on icon "button" at bounding box center [1138, 126] width 14 height 14
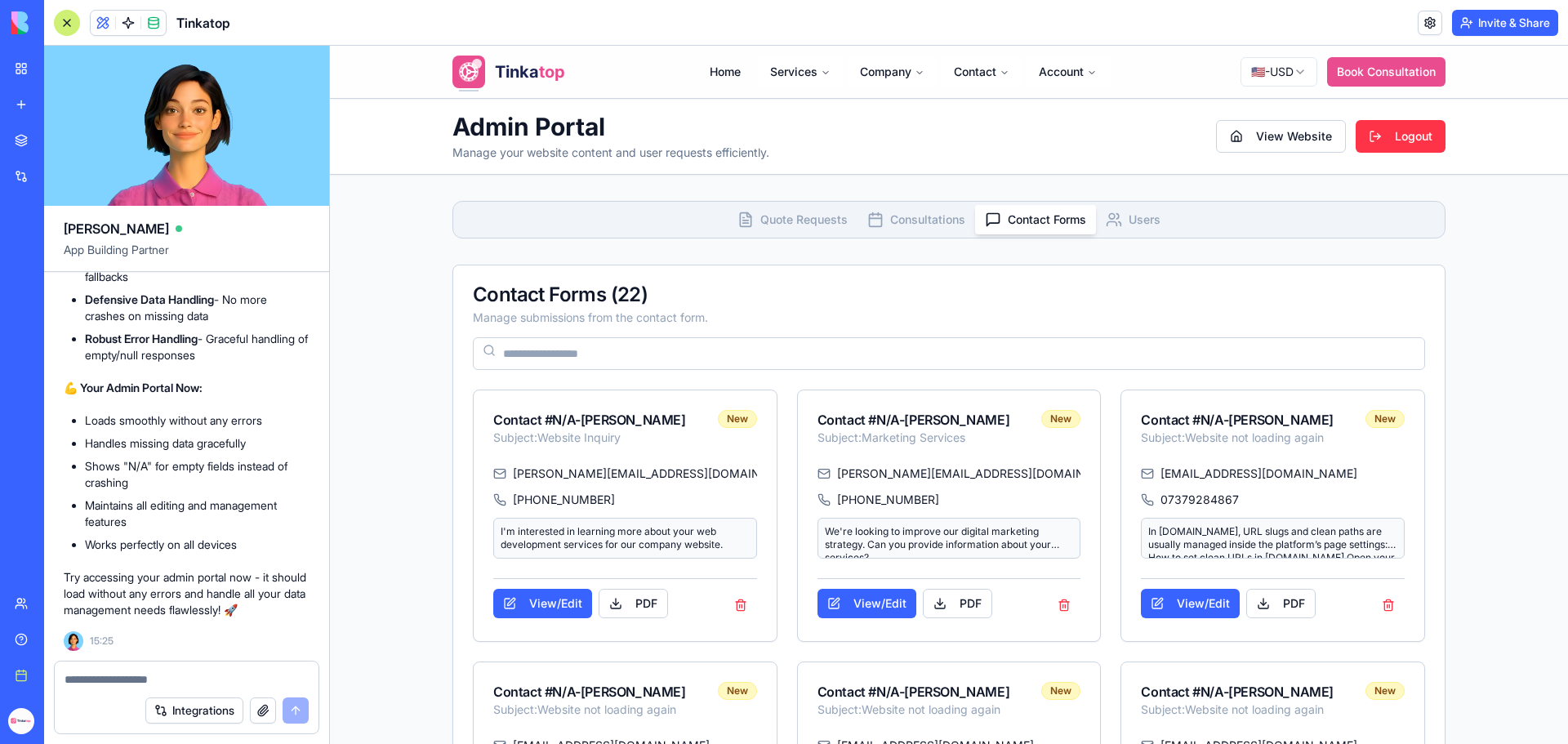
click at [1119, 222] on button "Users" at bounding box center [1133, 219] width 74 height 29
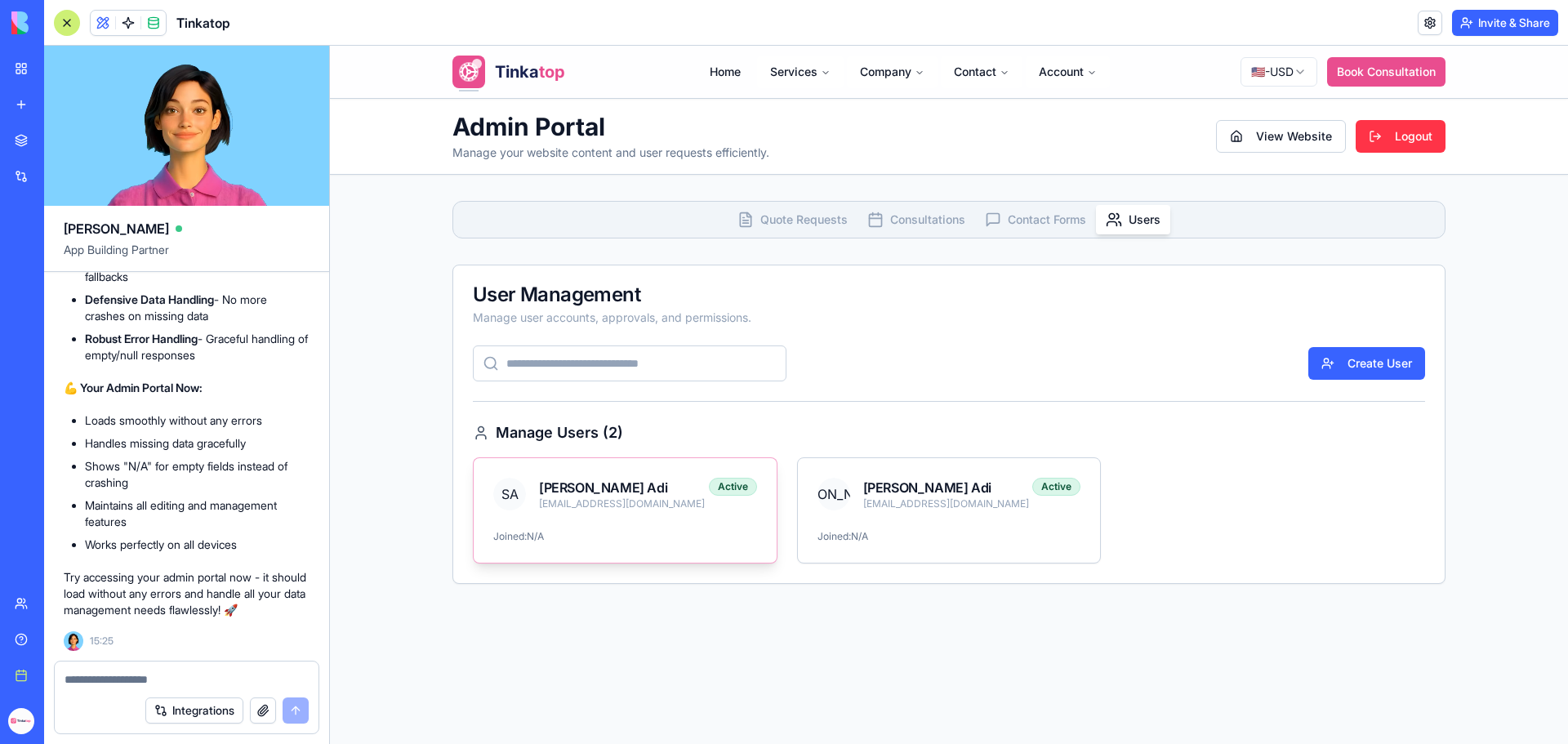
click at [649, 522] on div "SA Solomon Adi solomonadi13@gmail.com Active" at bounding box center [625, 494] width 303 height 72
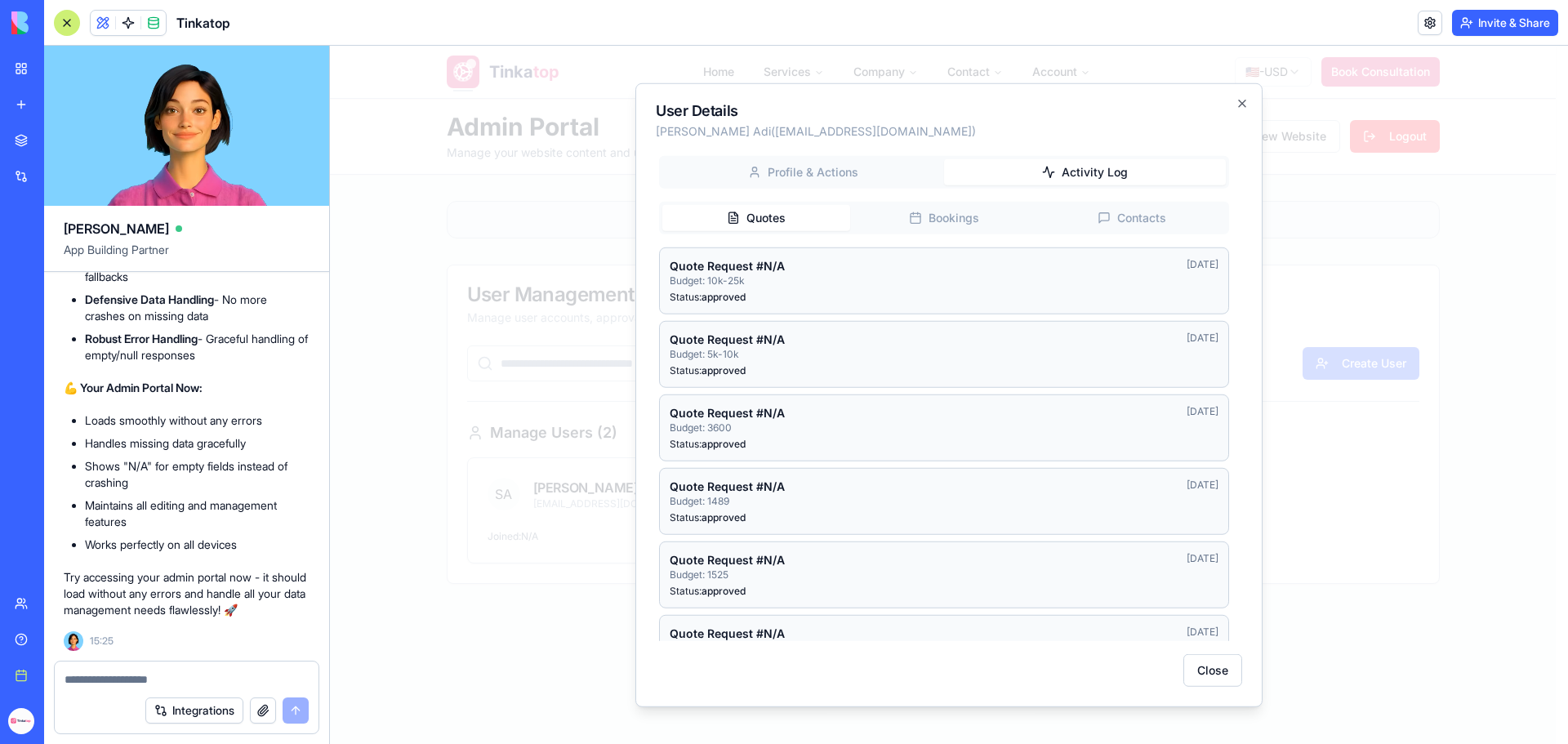
click at [1243, 104] on icon "button" at bounding box center [1242, 102] width 7 height 7
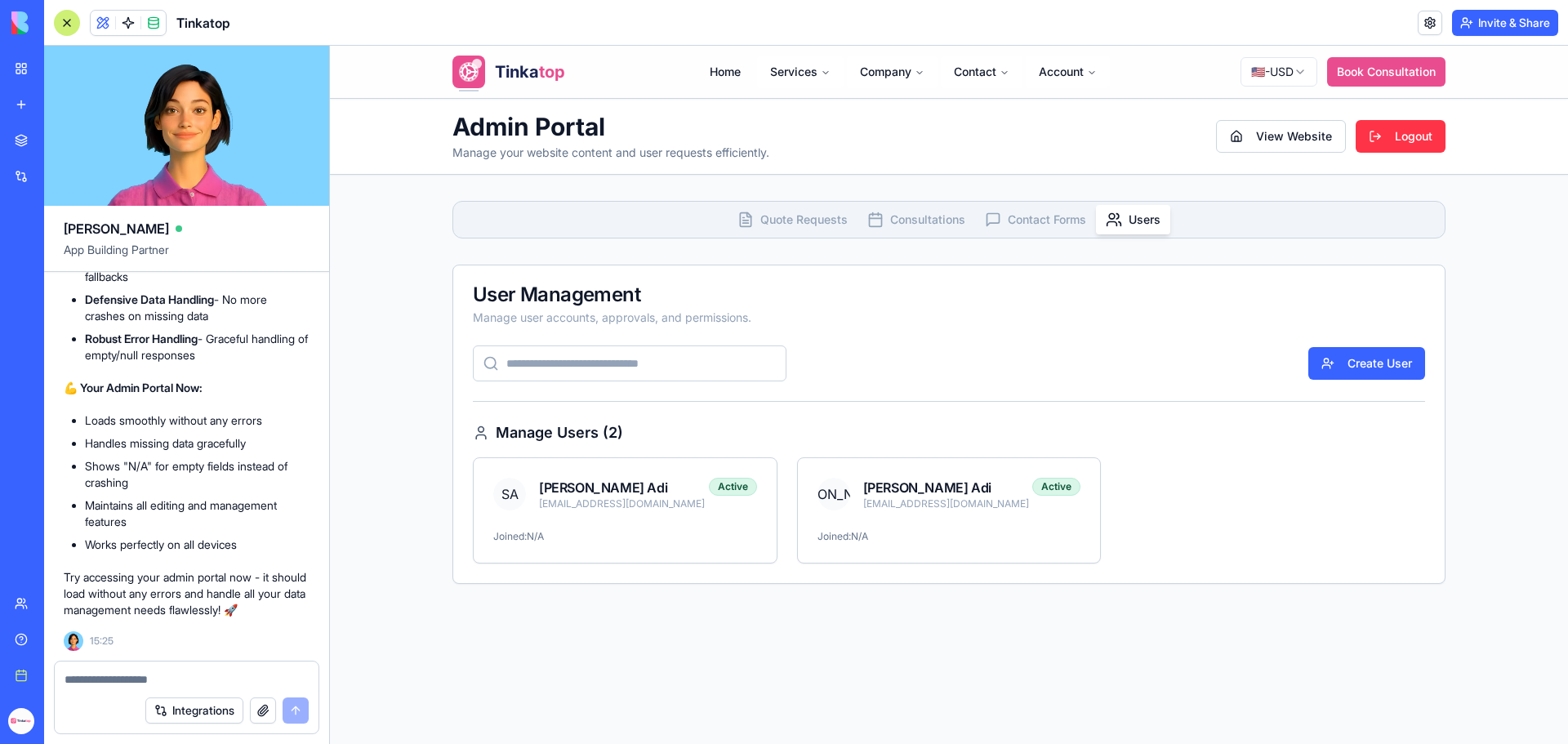
click at [760, 225] on span "Quote Requests" at bounding box center [804, 219] width 87 height 16
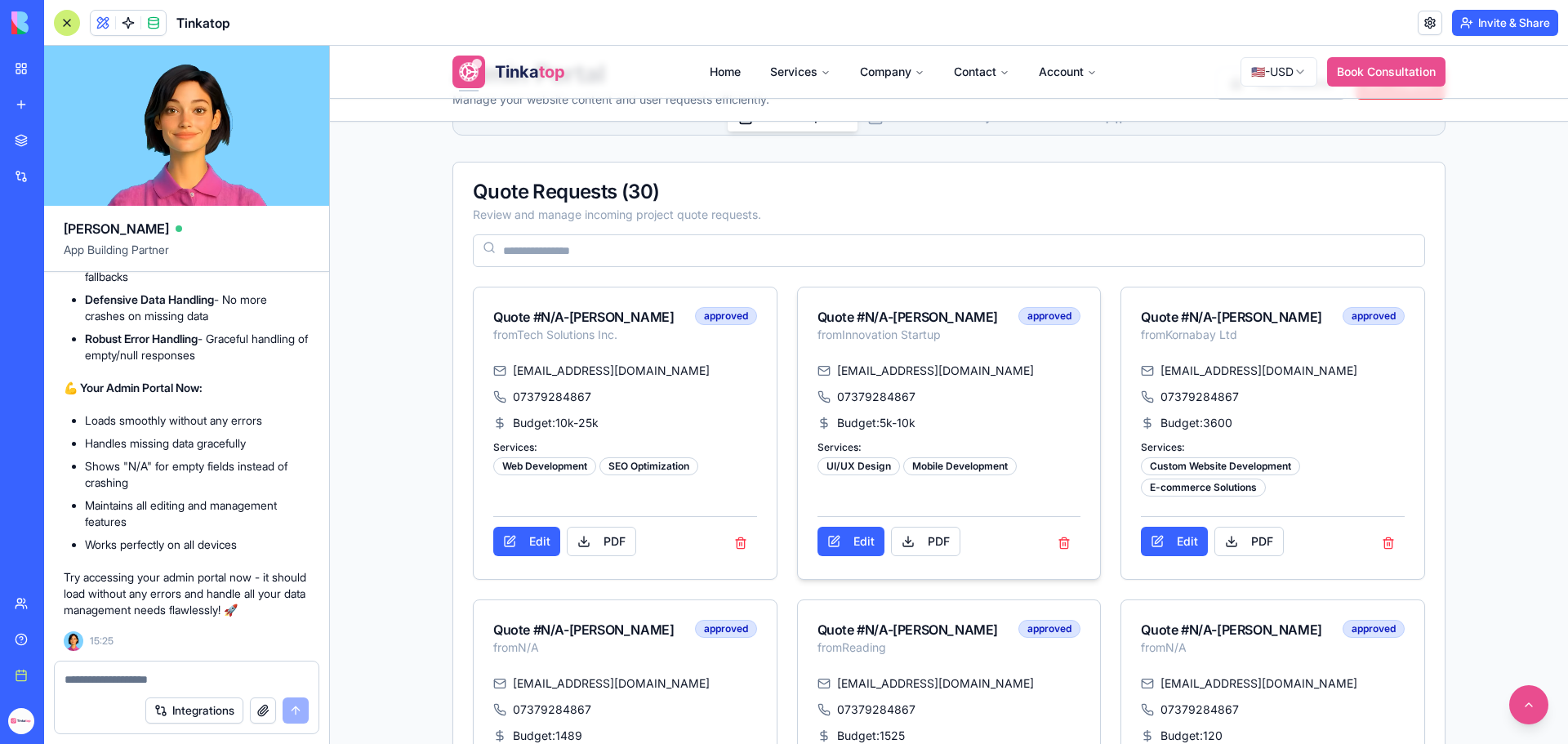
scroll to position [409, 0]
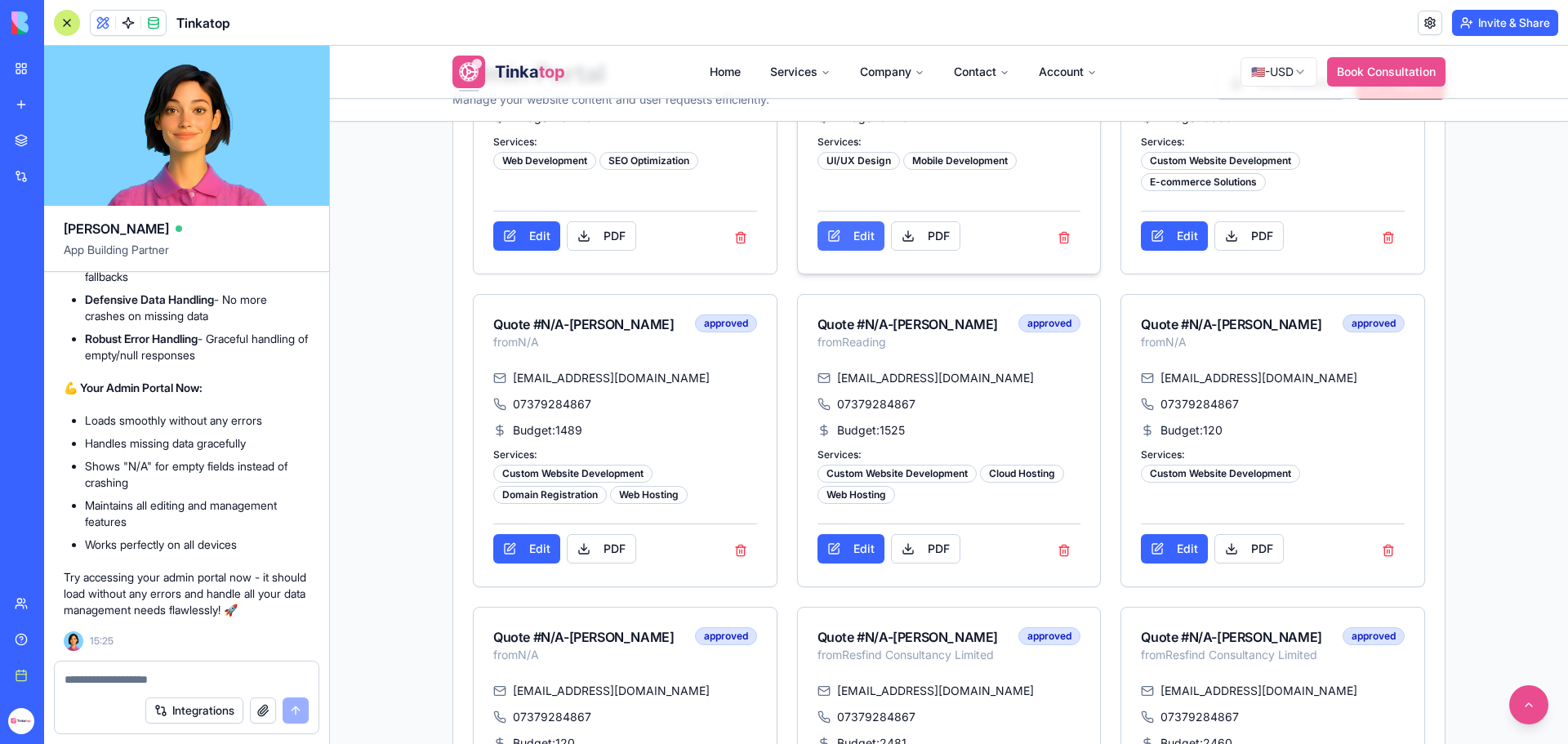
click at [834, 251] on button "Edit" at bounding box center [850, 236] width 67 height 29
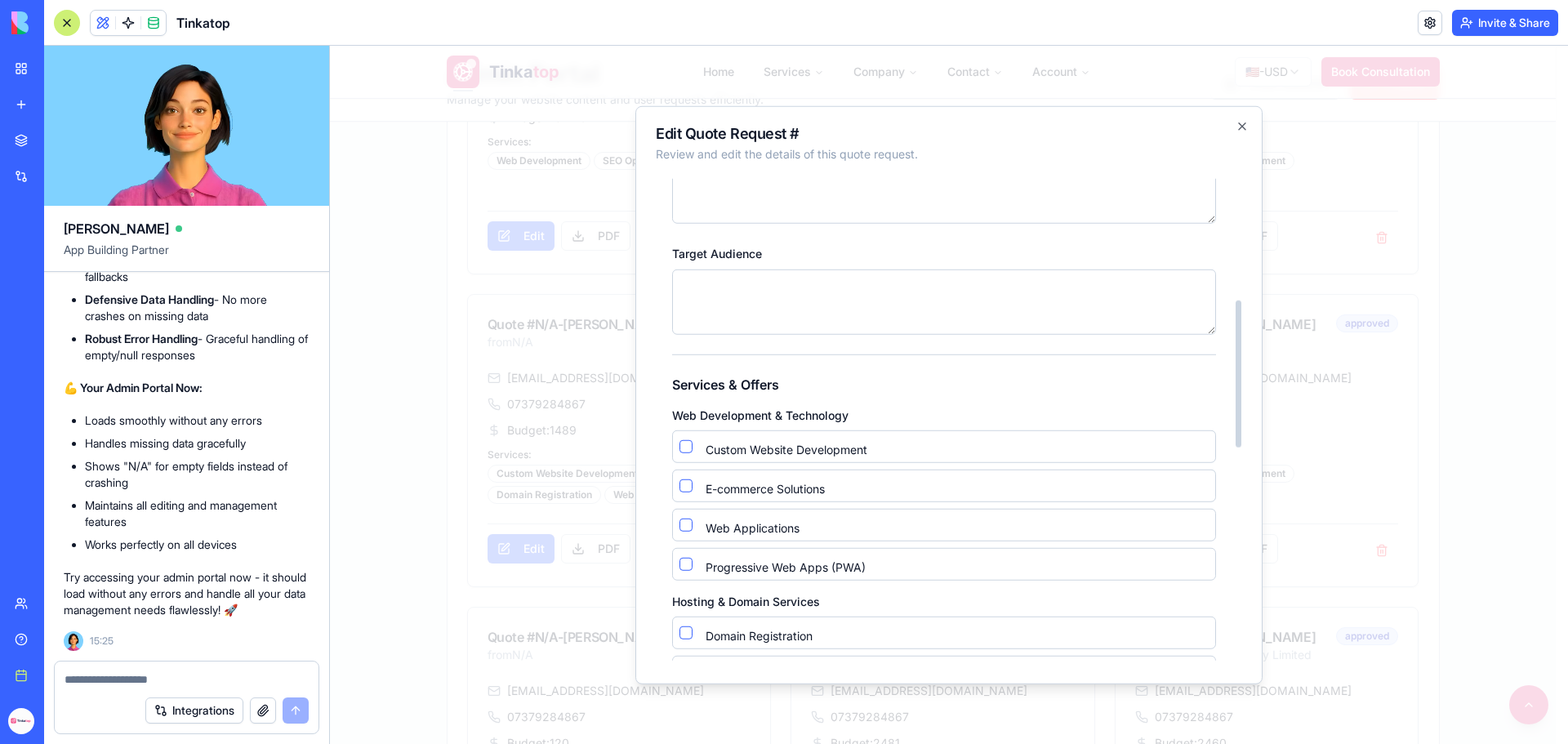
click at [842, 310] on textarea "Target Audience" at bounding box center [944, 301] width 544 height 66
click at [842, 308] on textarea "Target Audience" at bounding box center [944, 301] width 544 height 66
paste textarea "**********"
type textarea "**********"
click at [771, 445] on label "Custom Website Development" at bounding box center [956, 449] width 503 height 12
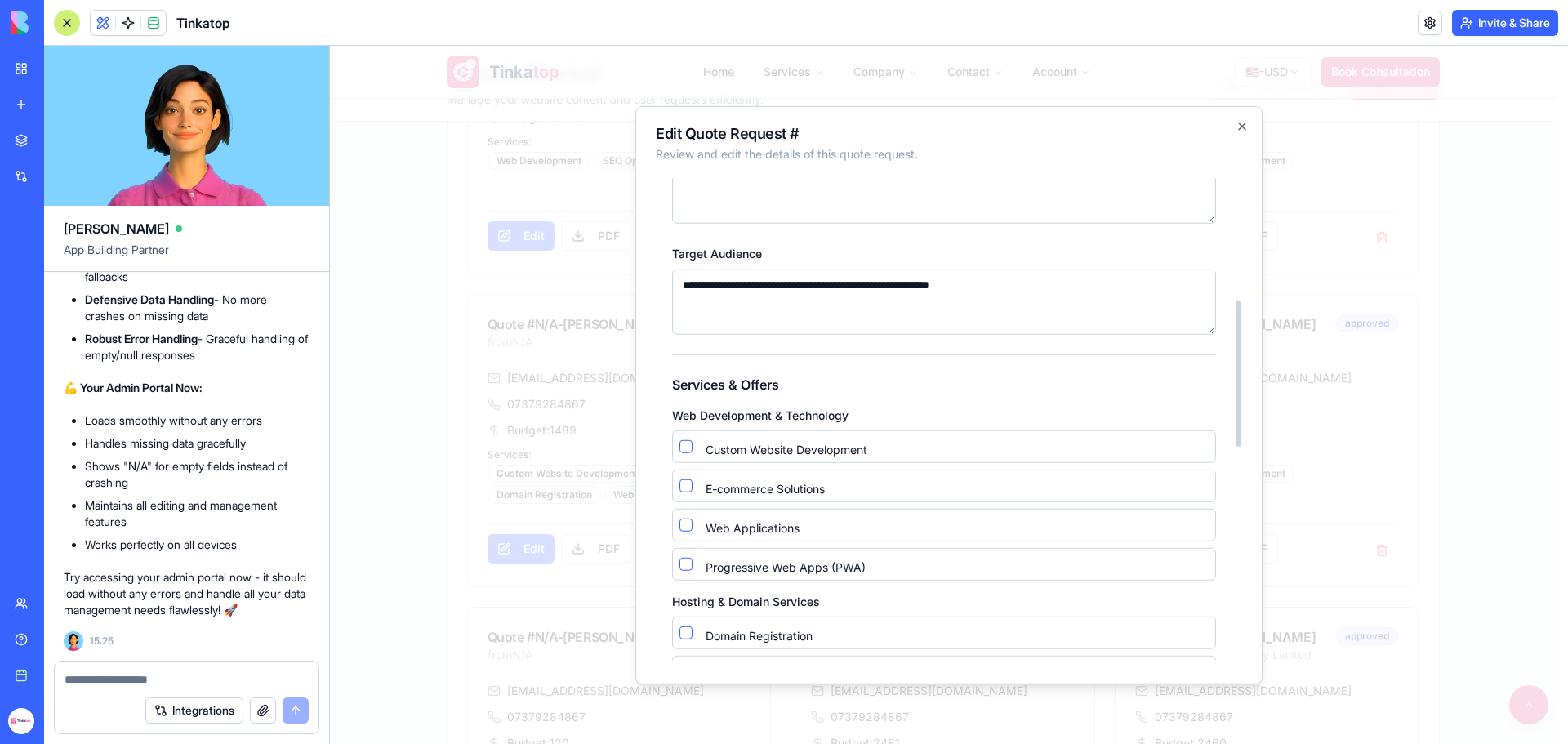
click at [759, 454] on label "Custom Website Development" at bounding box center [956, 449] width 503 height 12
click at [680, 449] on button "button" at bounding box center [686, 446] width 14 height 14
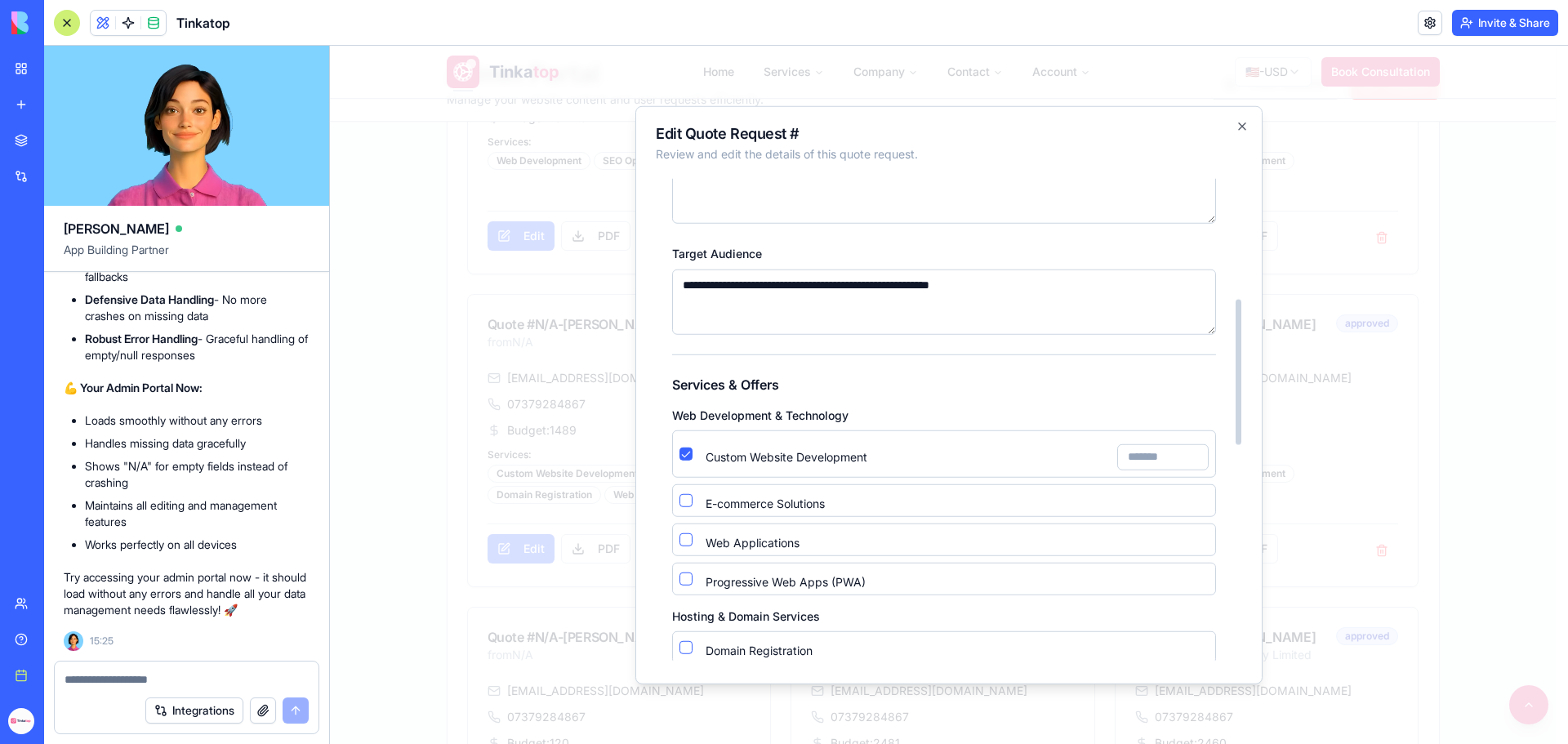
click at [683, 504] on button "button" at bounding box center [686, 501] width 14 height 14
click at [1150, 459] on input "Custom Website Development" at bounding box center [1163, 456] width 92 height 26
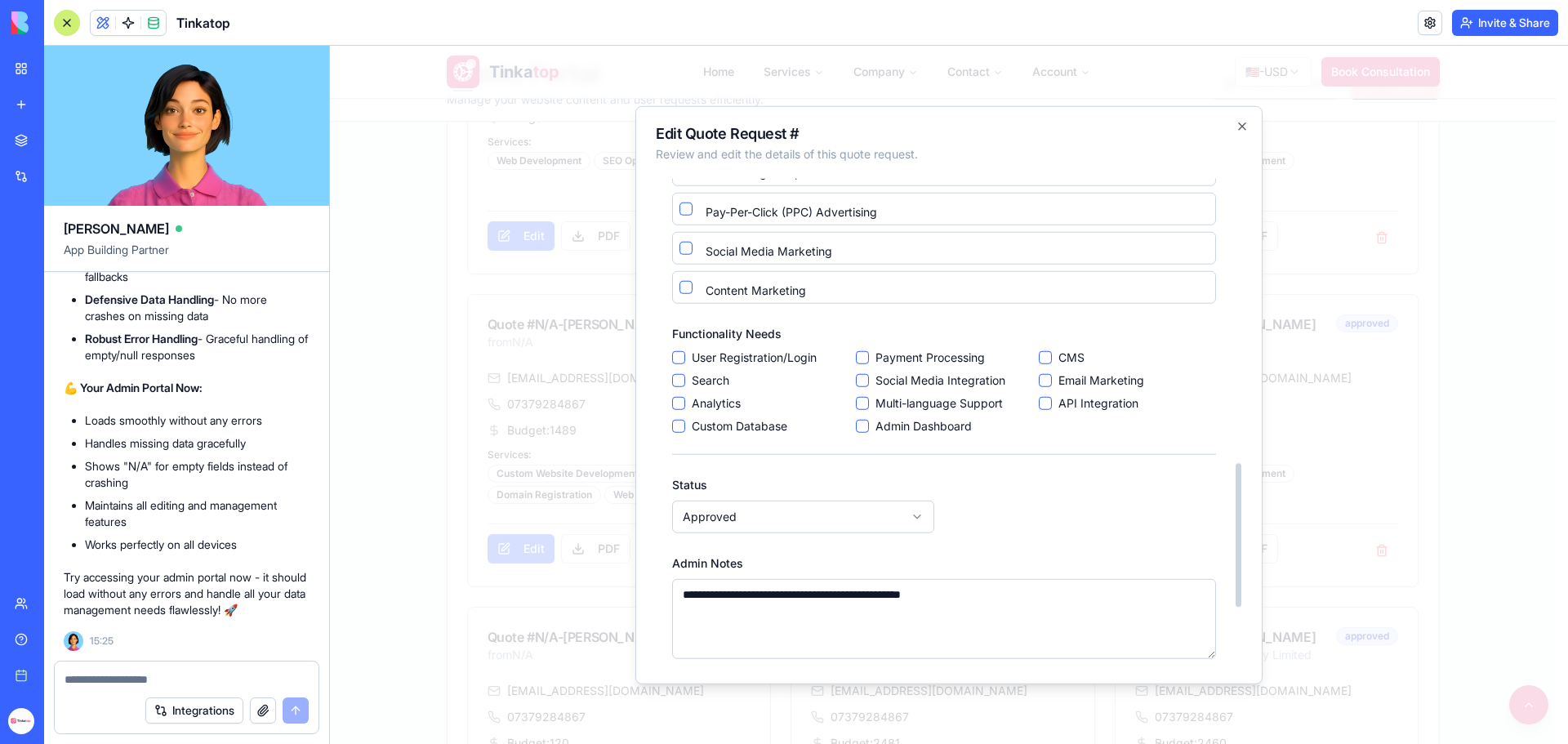
scroll to position [1144, 0]
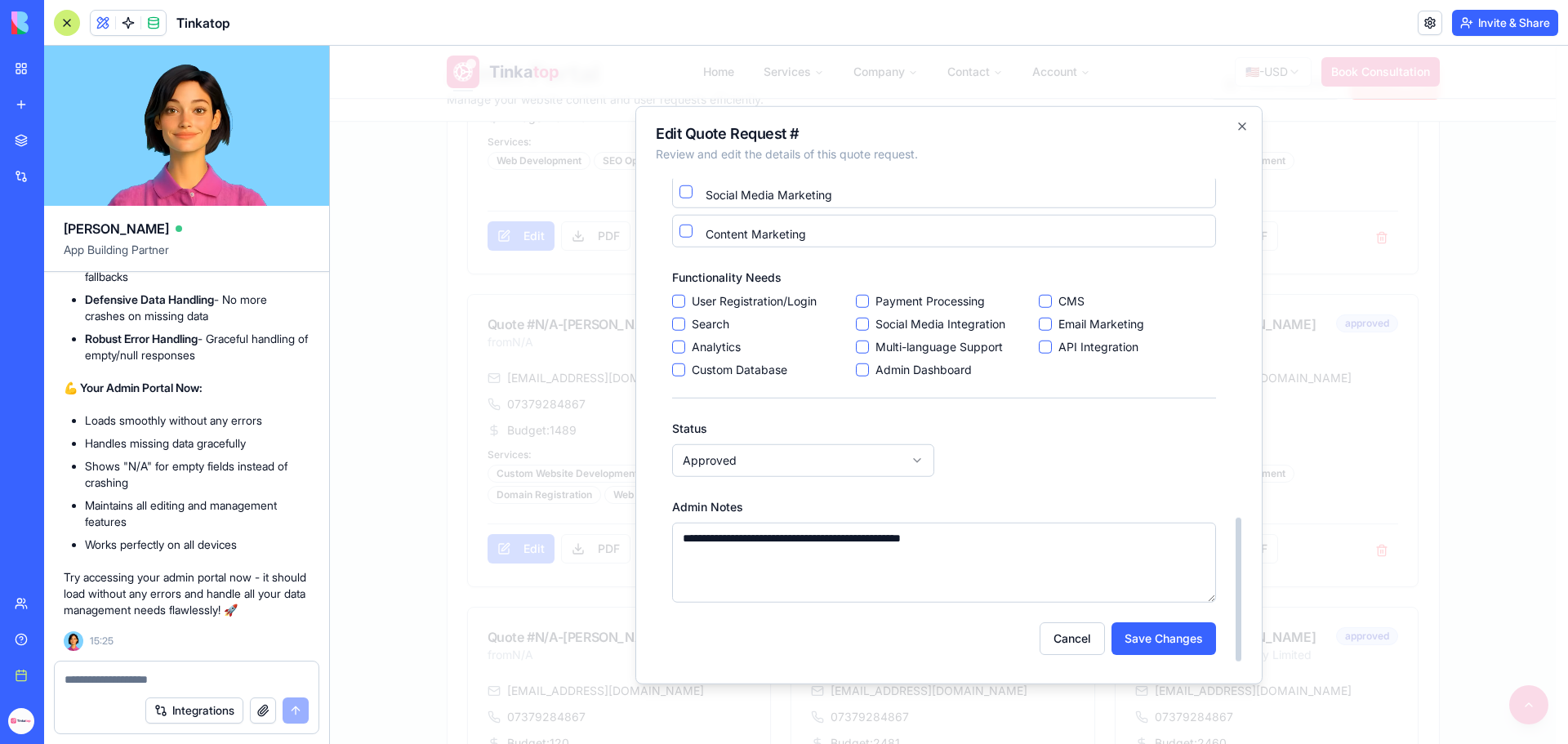
click at [1048, 298] on button "CMS" at bounding box center [1045, 300] width 14 height 14
select select "*******"
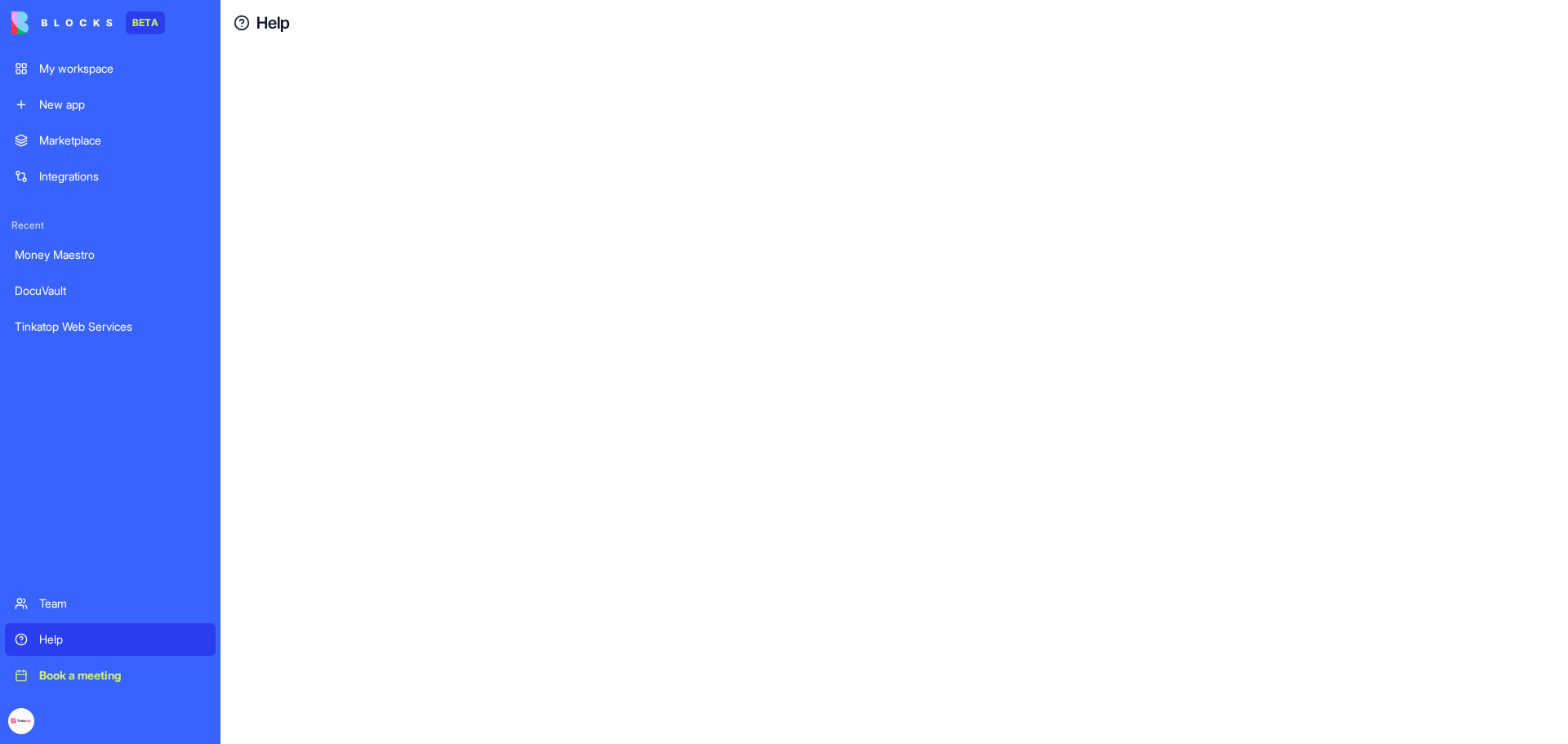
click at [90, 637] on div "Help" at bounding box center [123, 640] width 166 height 16
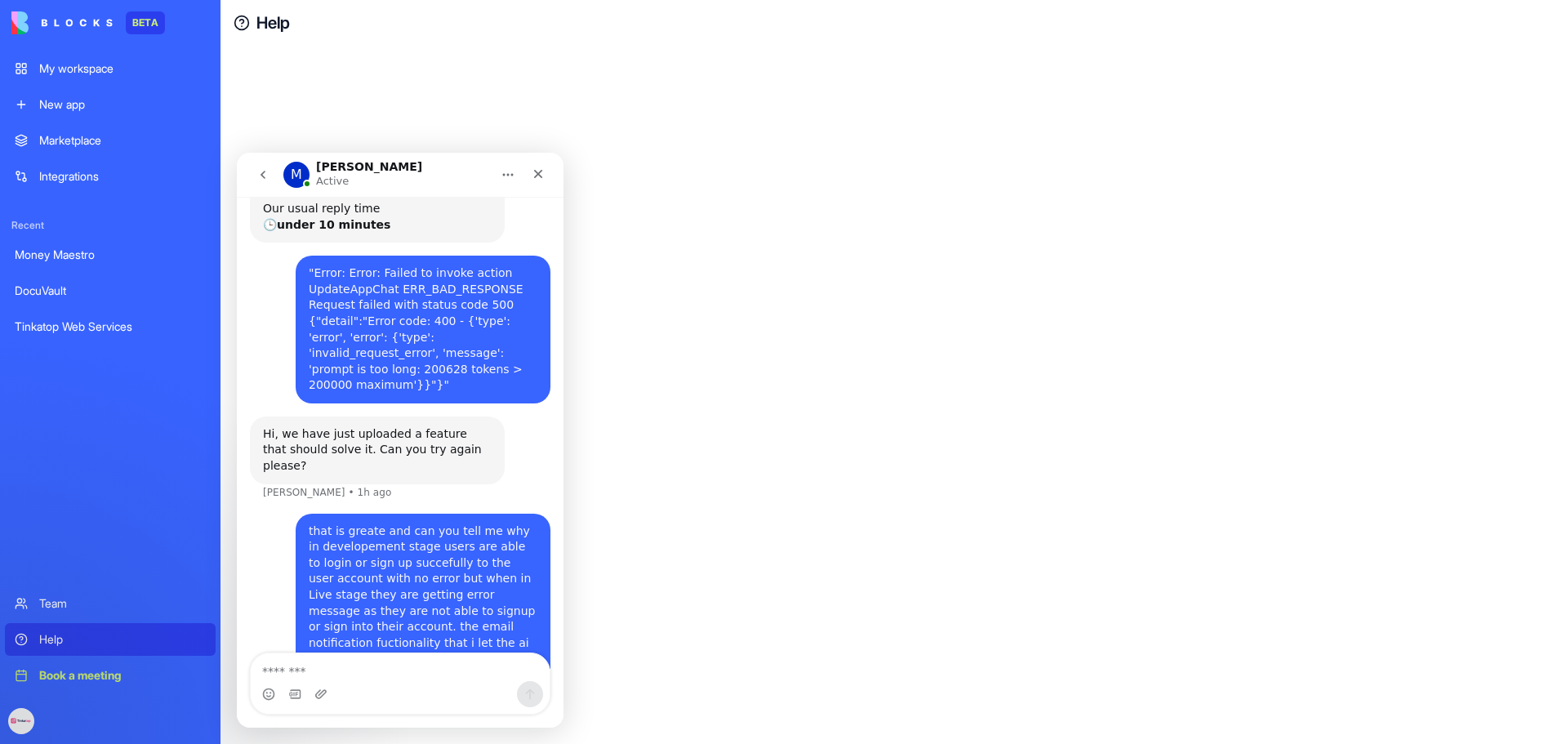
scroll to position [267, 0]
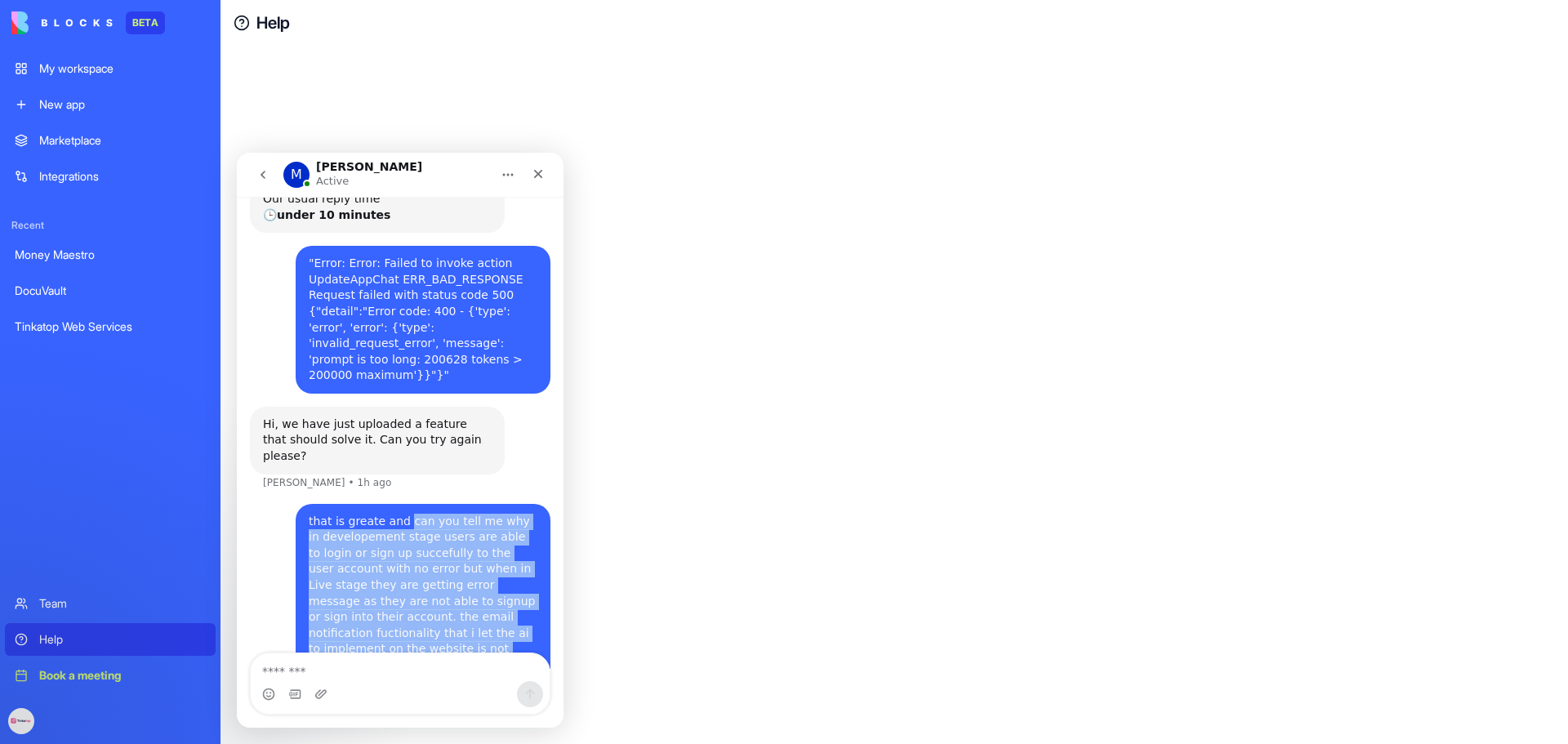
drag, startPoint x: 527, startPoint y: 619, endPoint x: 393, endPoint y: 446, distance: 218.8
click at [393, 514] on div "that is greate and can you tell me why in developement stage users are able to …" at bounding box center [423, 626] width 229 height 224
copy div "can you tell me why in developement stage users are able to login or sign up su…"
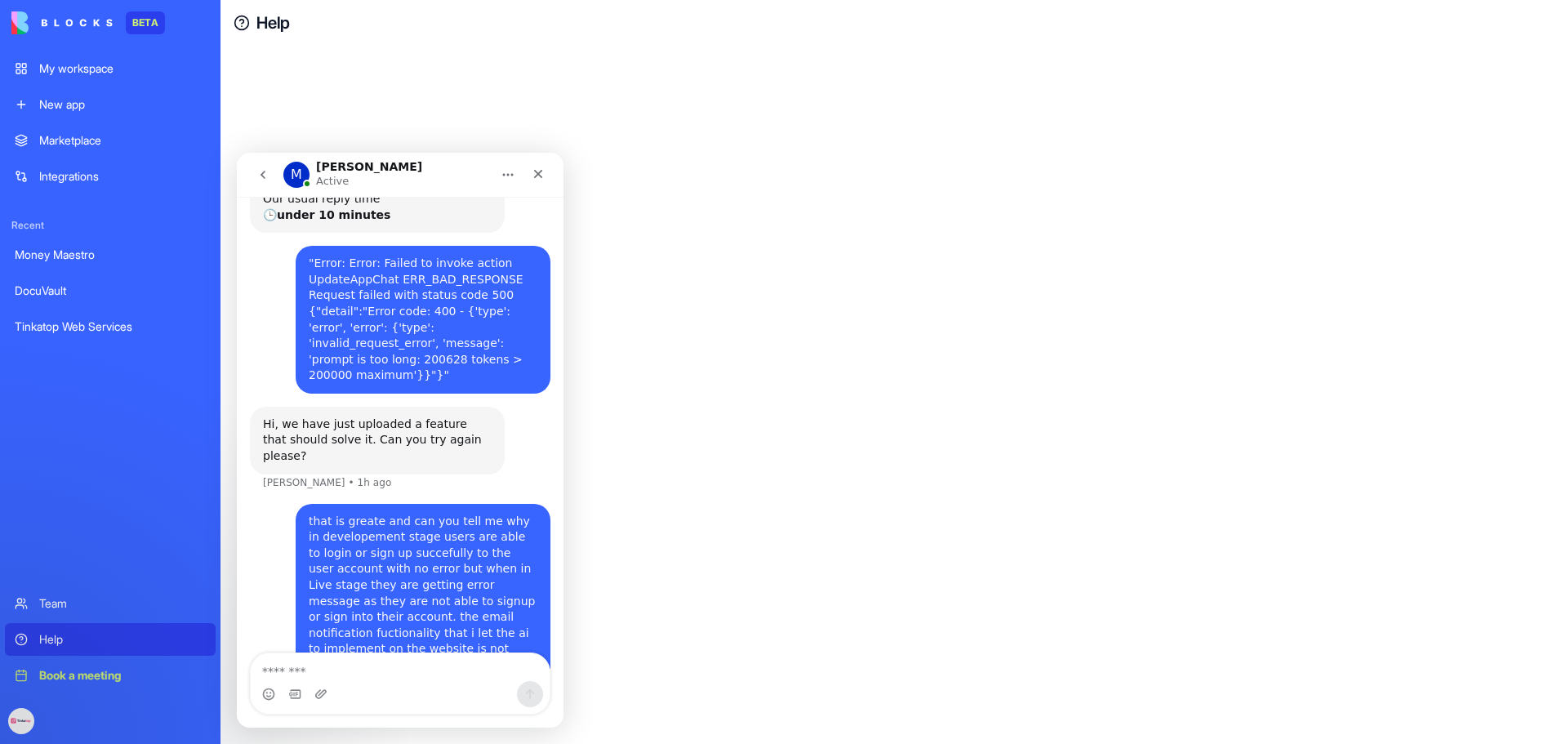
click at [419, 690] on div "Intercom messenger" at bounding box center [400, 694] width 299 height 26
click at [423, 671] on textarea "Message…" at bounding box center [400, 667] width 299 height 28
type textarea "*****"
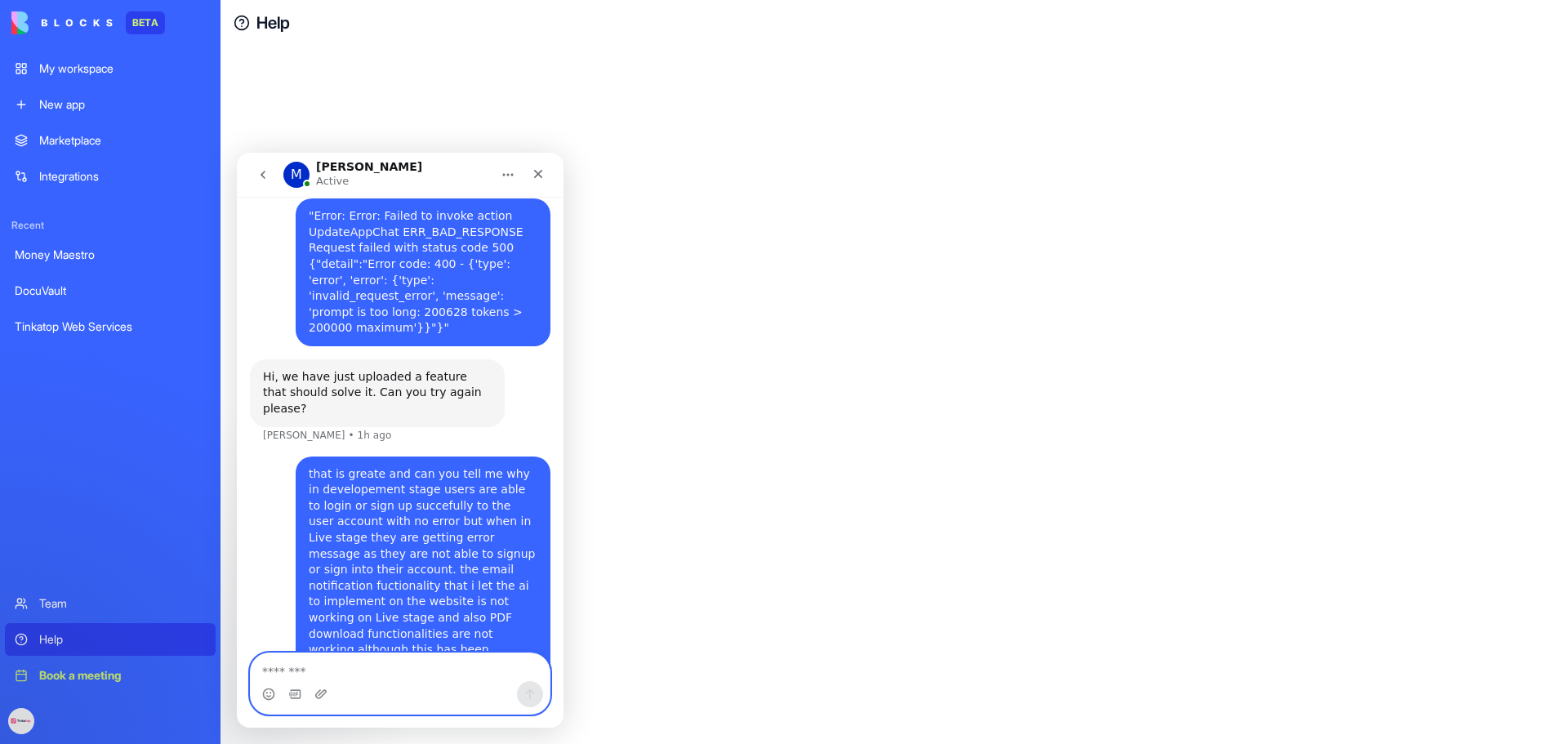
scroll to position [315, 0]
click at [262, 171] on icon "go back" at bounding box center [263, 175] width 14 height 14
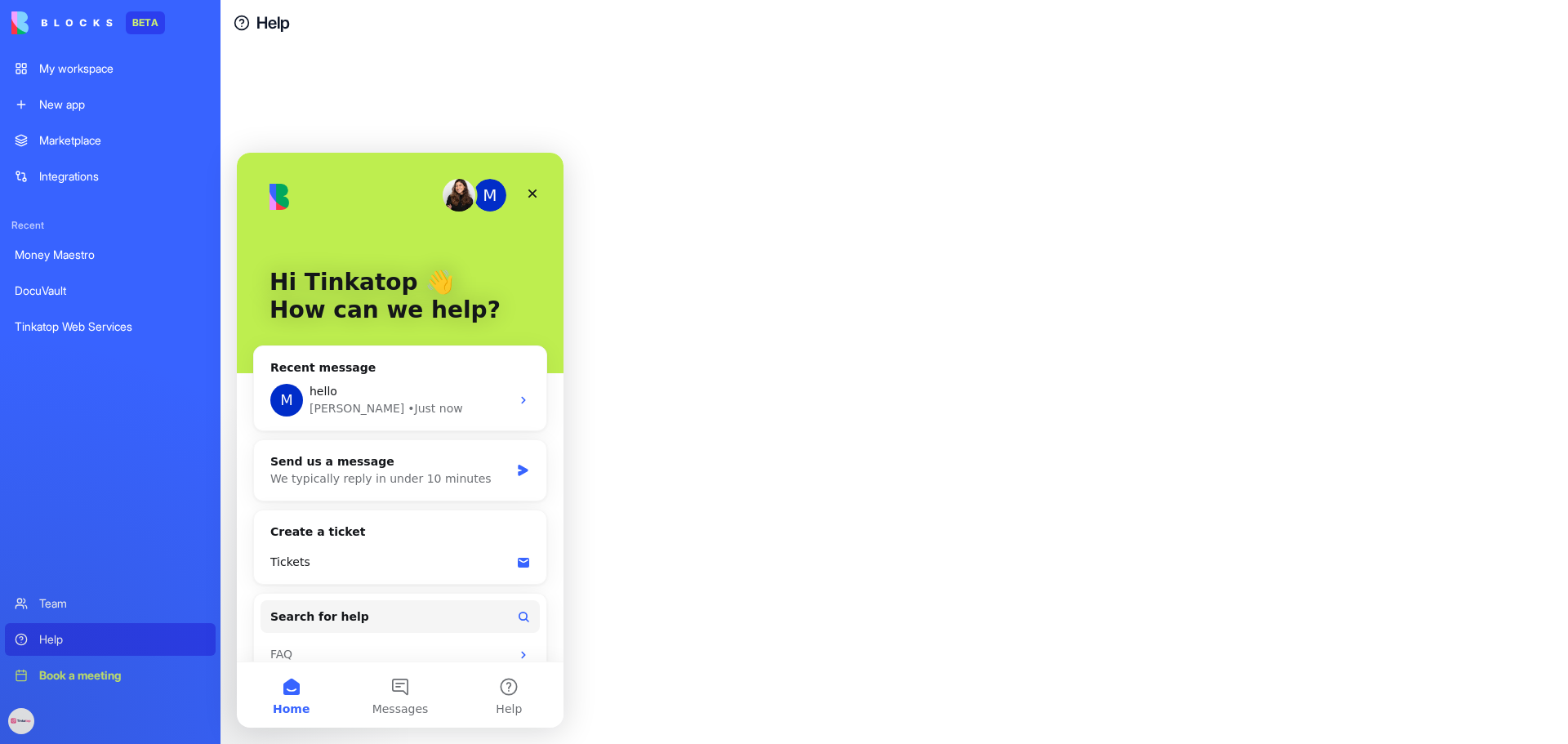
scroll to position [0, 0]
click at [347, 490] on div "Send us a message We typically reply in under 10 minutes" at bounding box center [400, 471] width 293 height 61
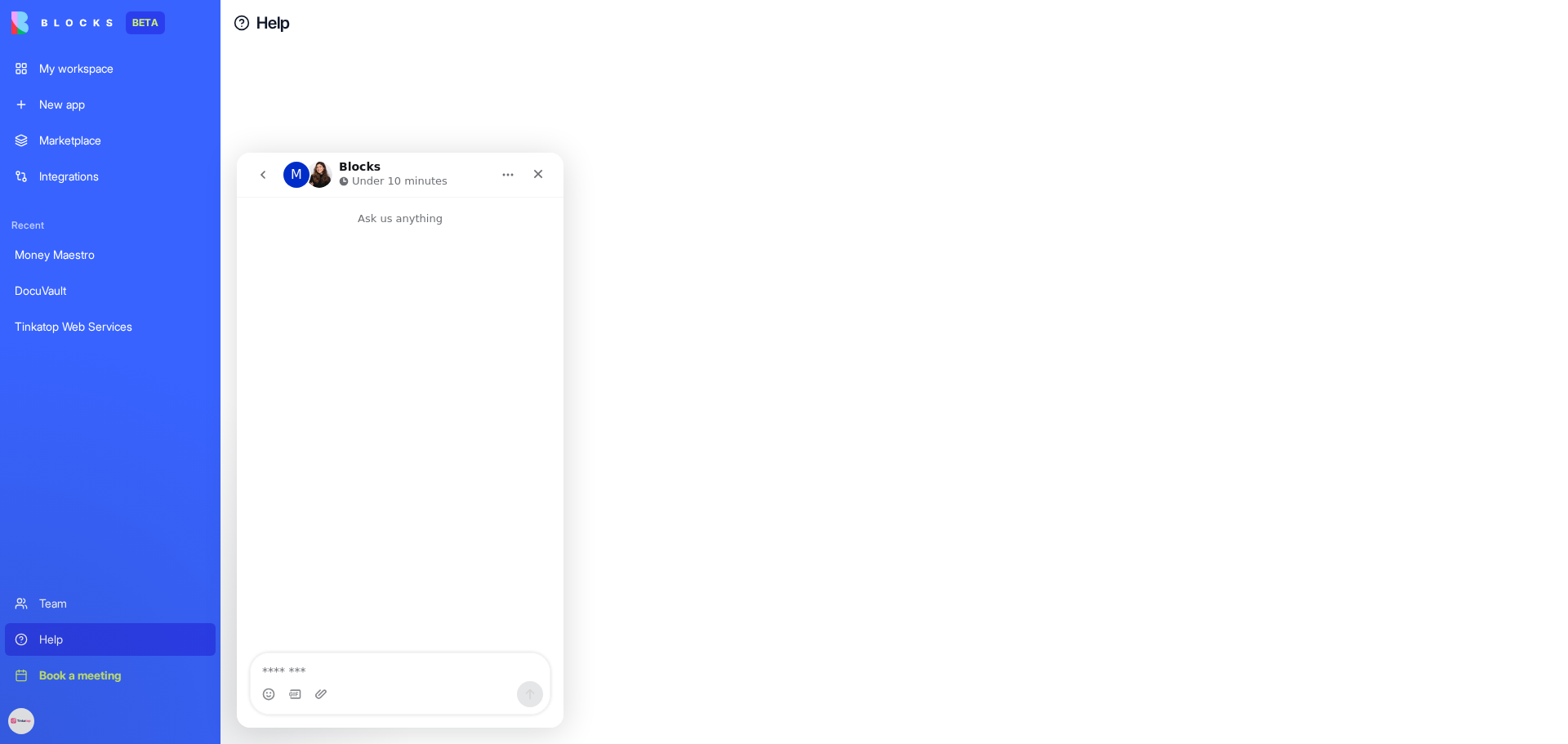
click at [335, 668] on textarea "Message…" at bounding box center [400, 667] width 299 height 28
type textarea "**********"
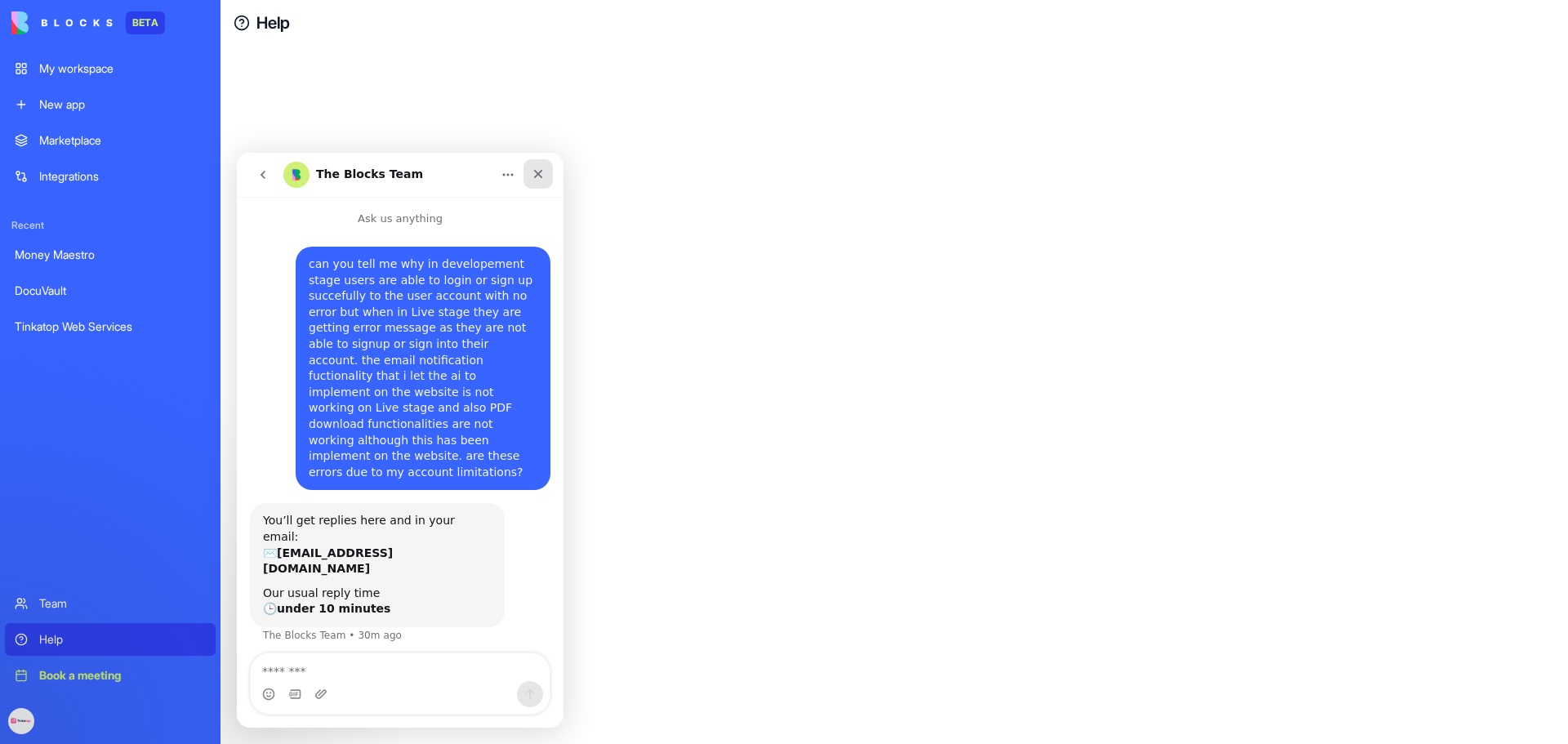
click at [543, 174] on icon "Close" at bounding box center [538, 174] width 14 height 14
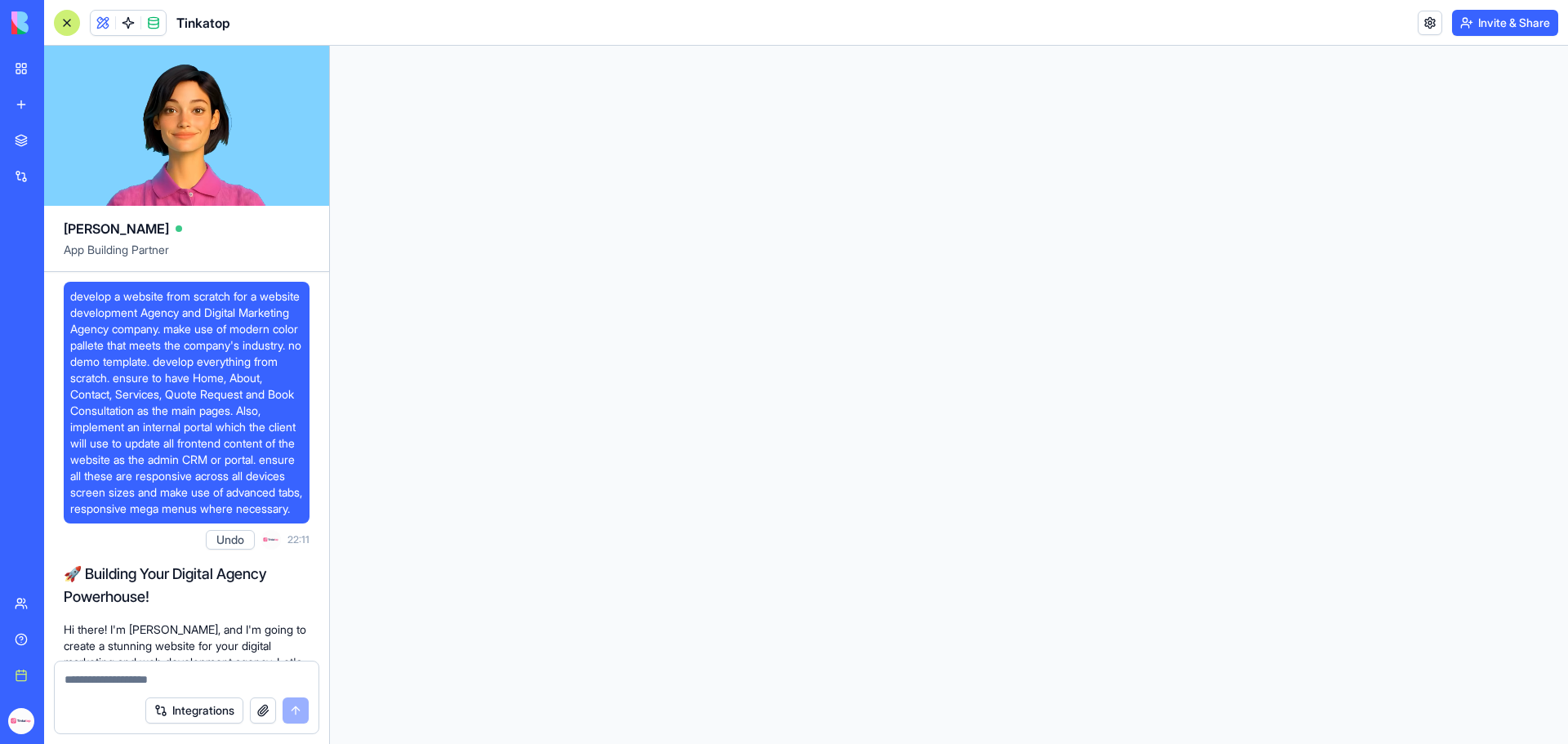
select select "*******"
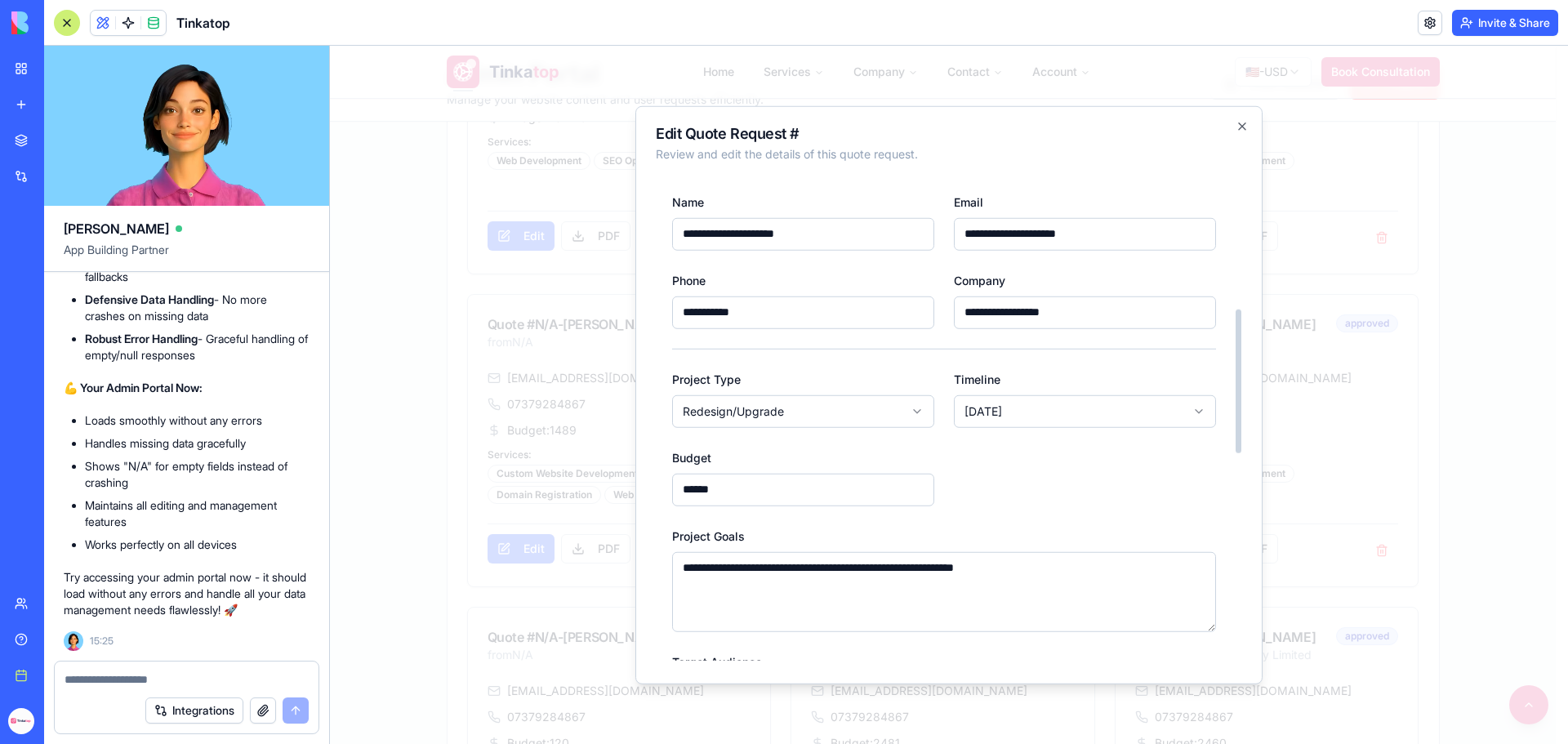
scroll to position [446, 0]
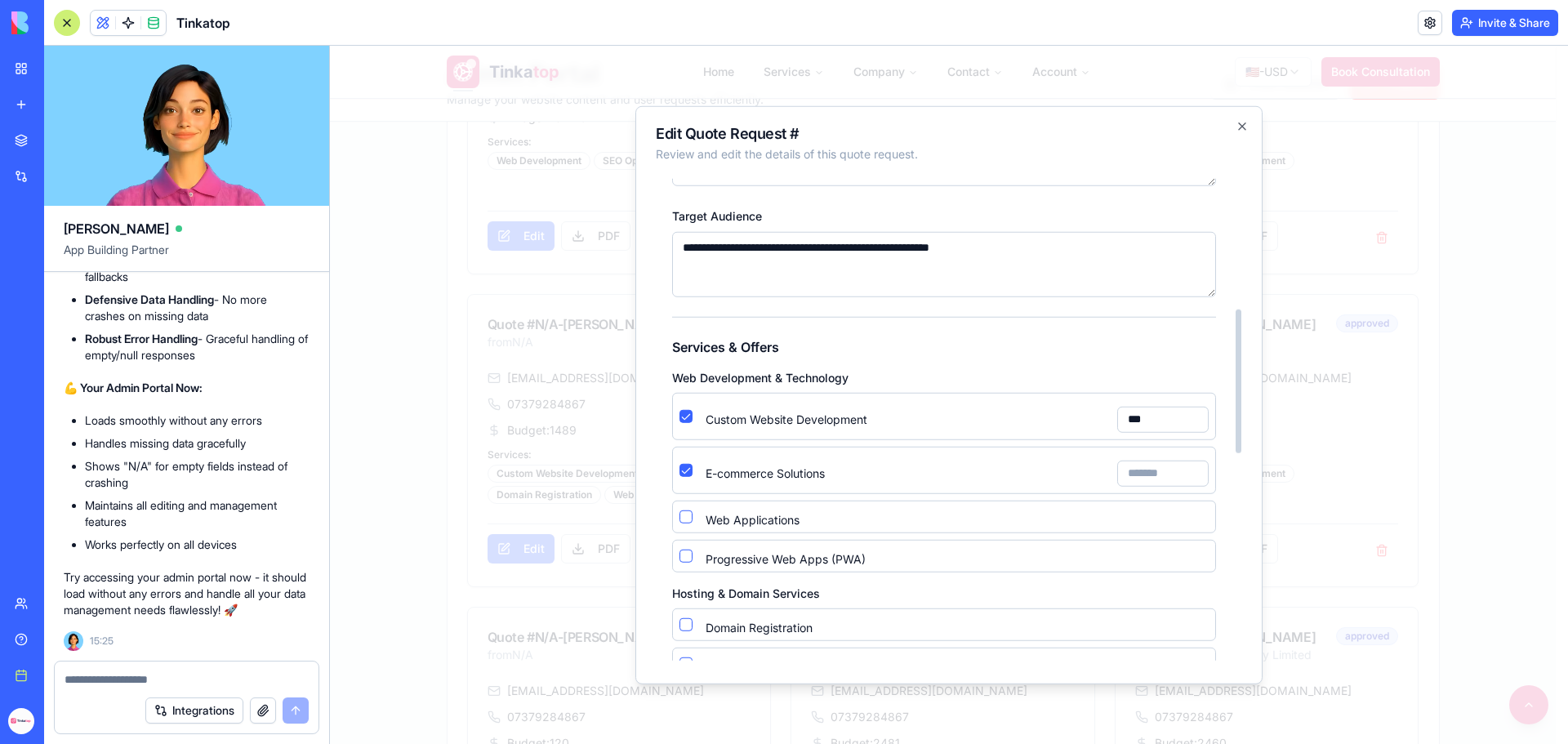
type input "***"
click at [1159, 473] on input "E-commerce Solutions" at bounding box center [1163, 472] width 92 height 26
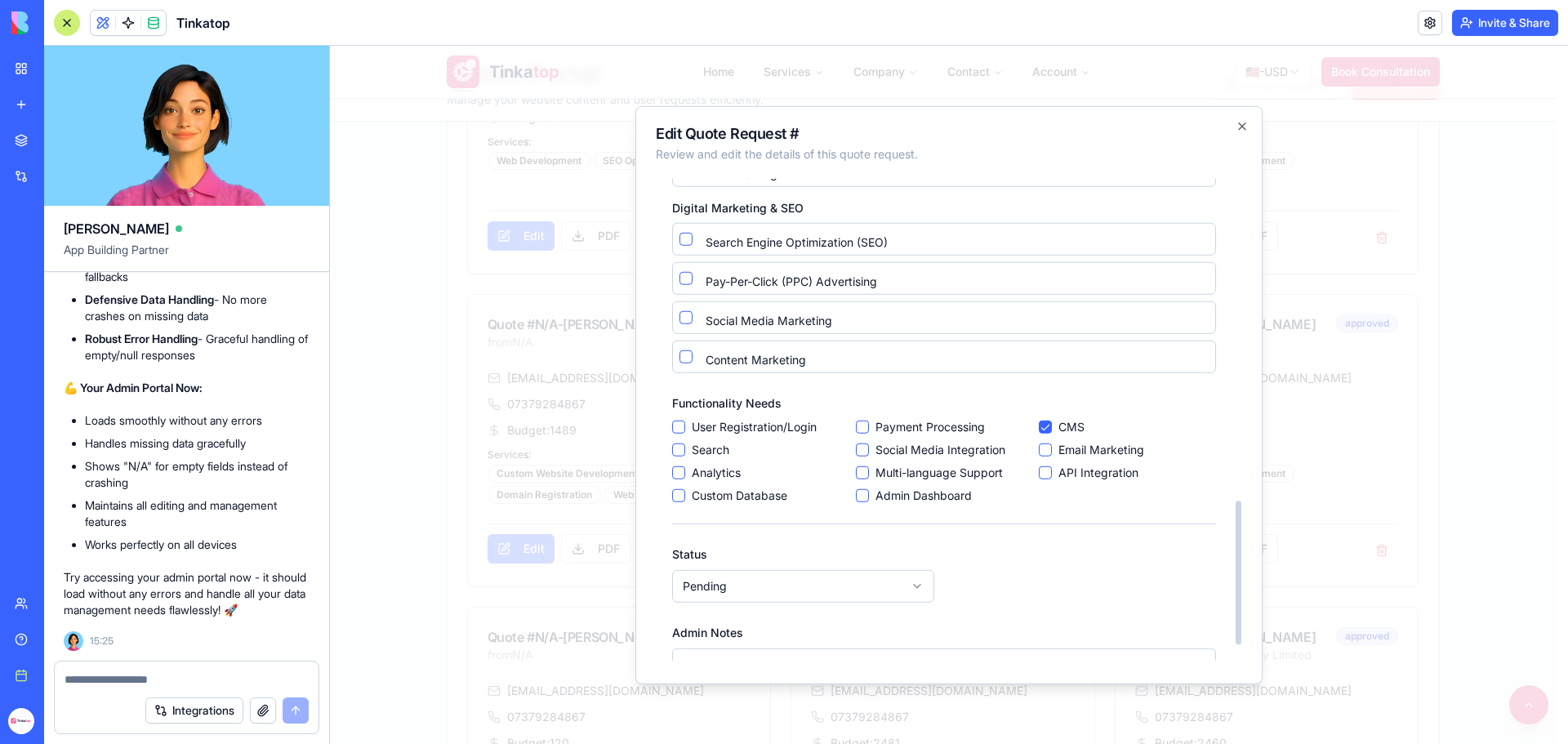
scroll to position [1150, 0]
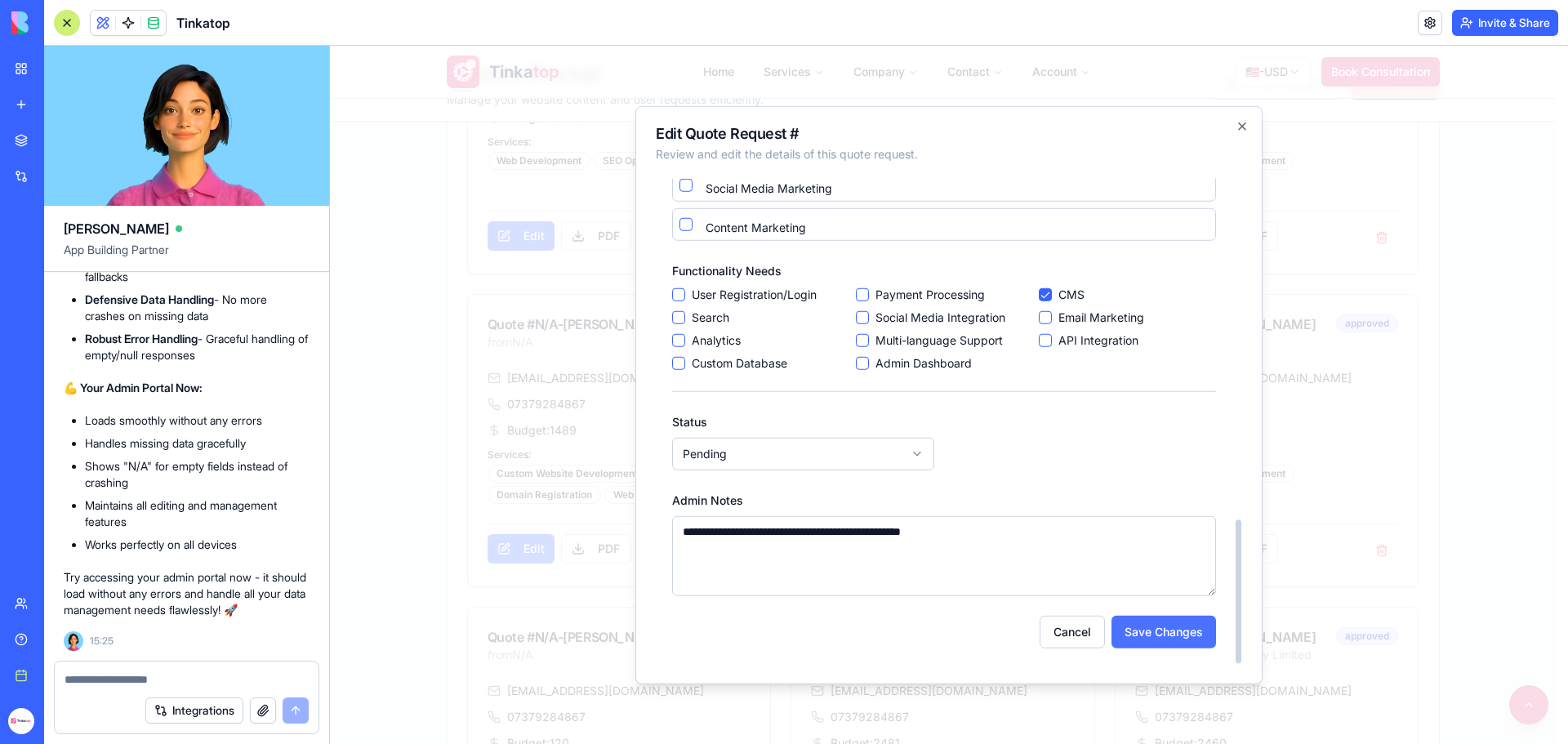
type input "***"
click at [1151, 639] on button "Save Changes" at bounding box center [1164, 632] width 104 height 33
click at [262, 713] on button "button" at bounding box center [263, 710] width 26 height 26
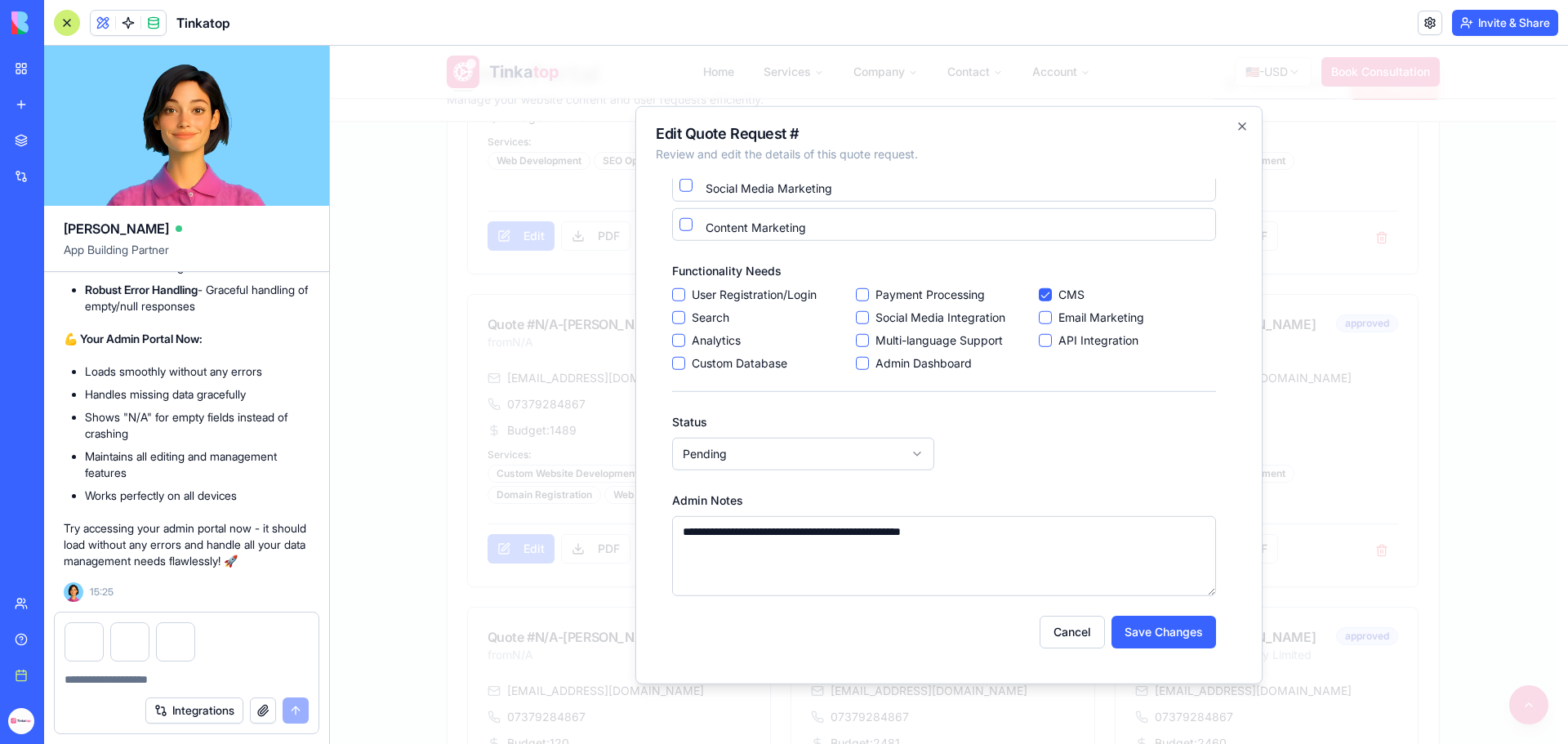
click at [114, 682] on textarea at bounding box center [186, 679] width 244 height 16
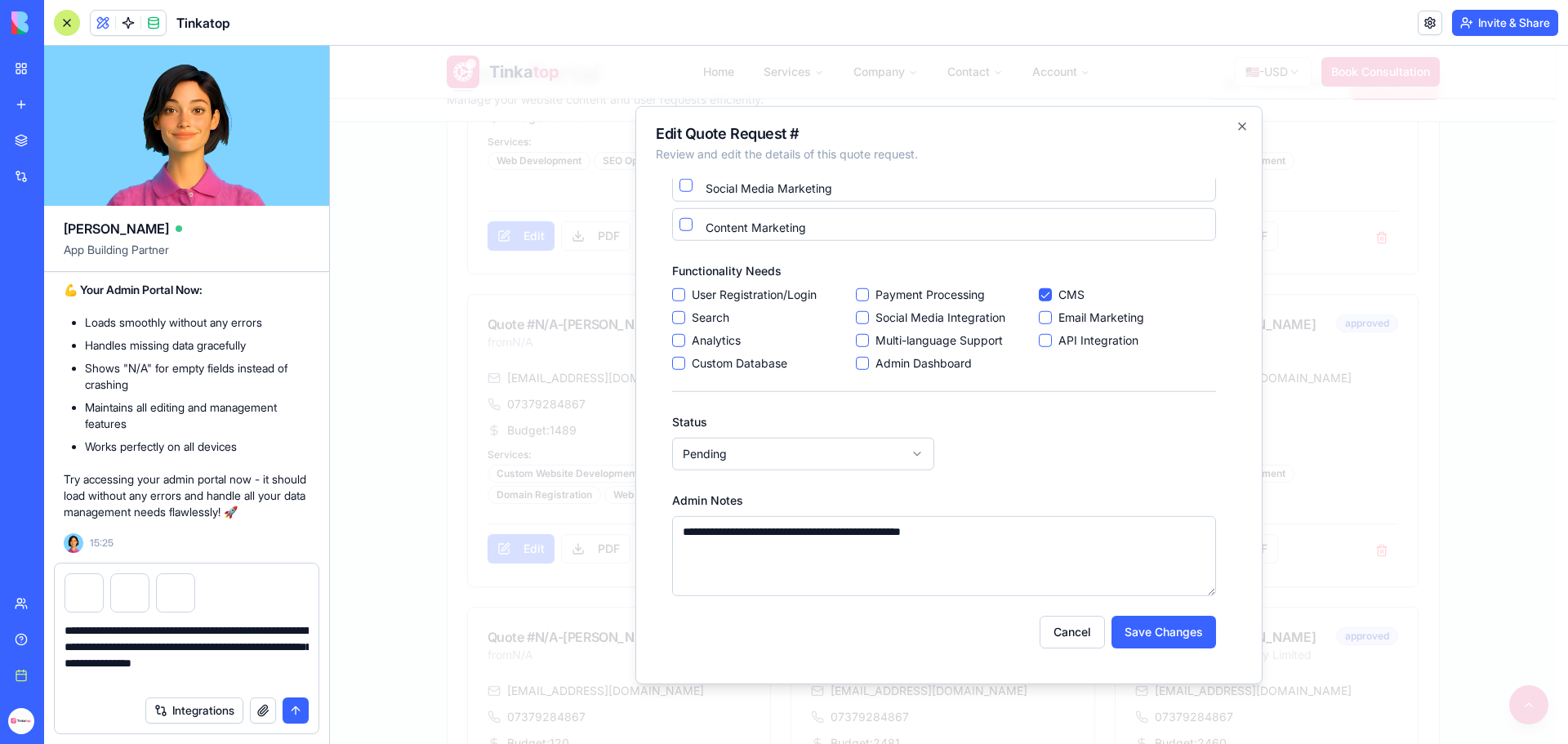
type textarea "**********"
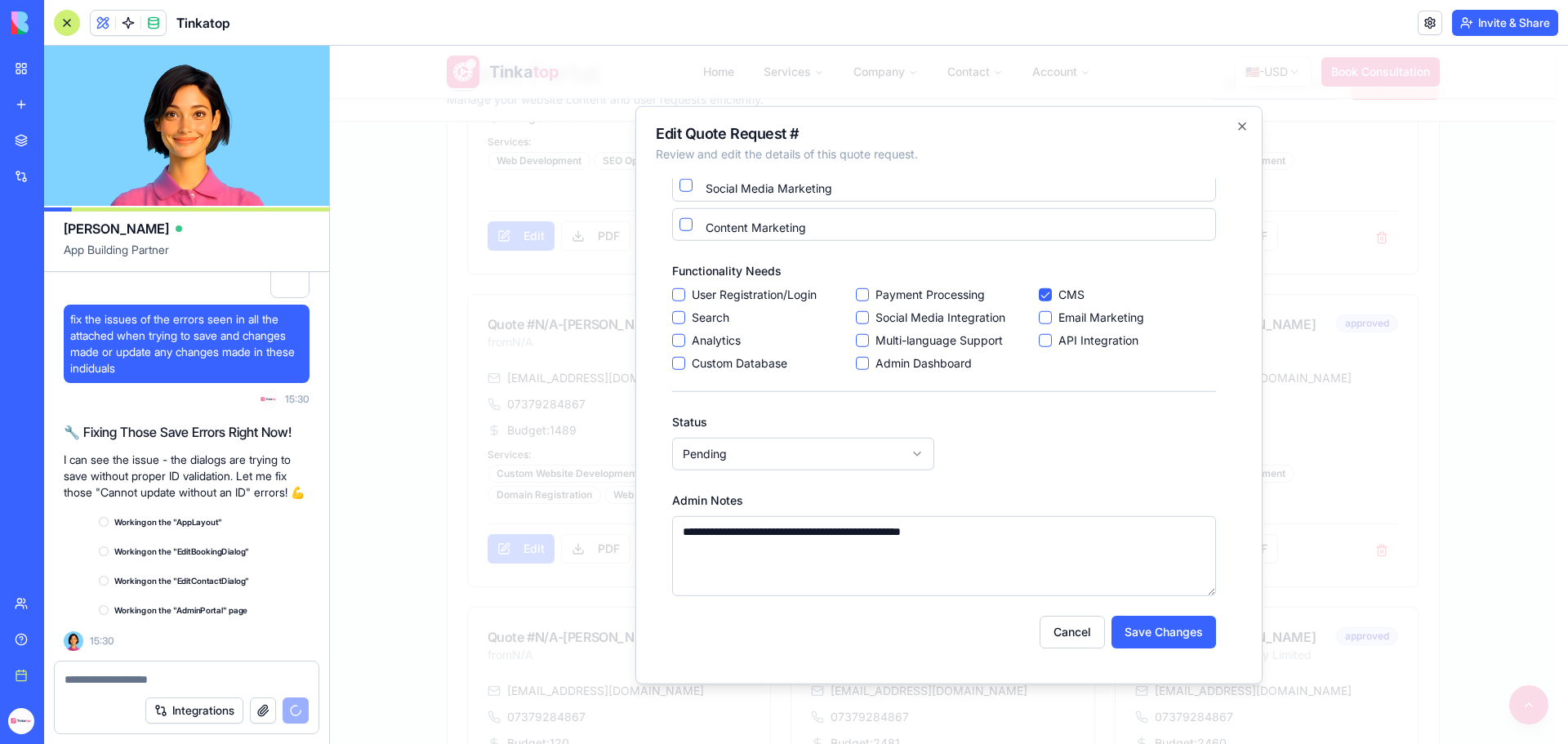
scroll to position [286108, 0]
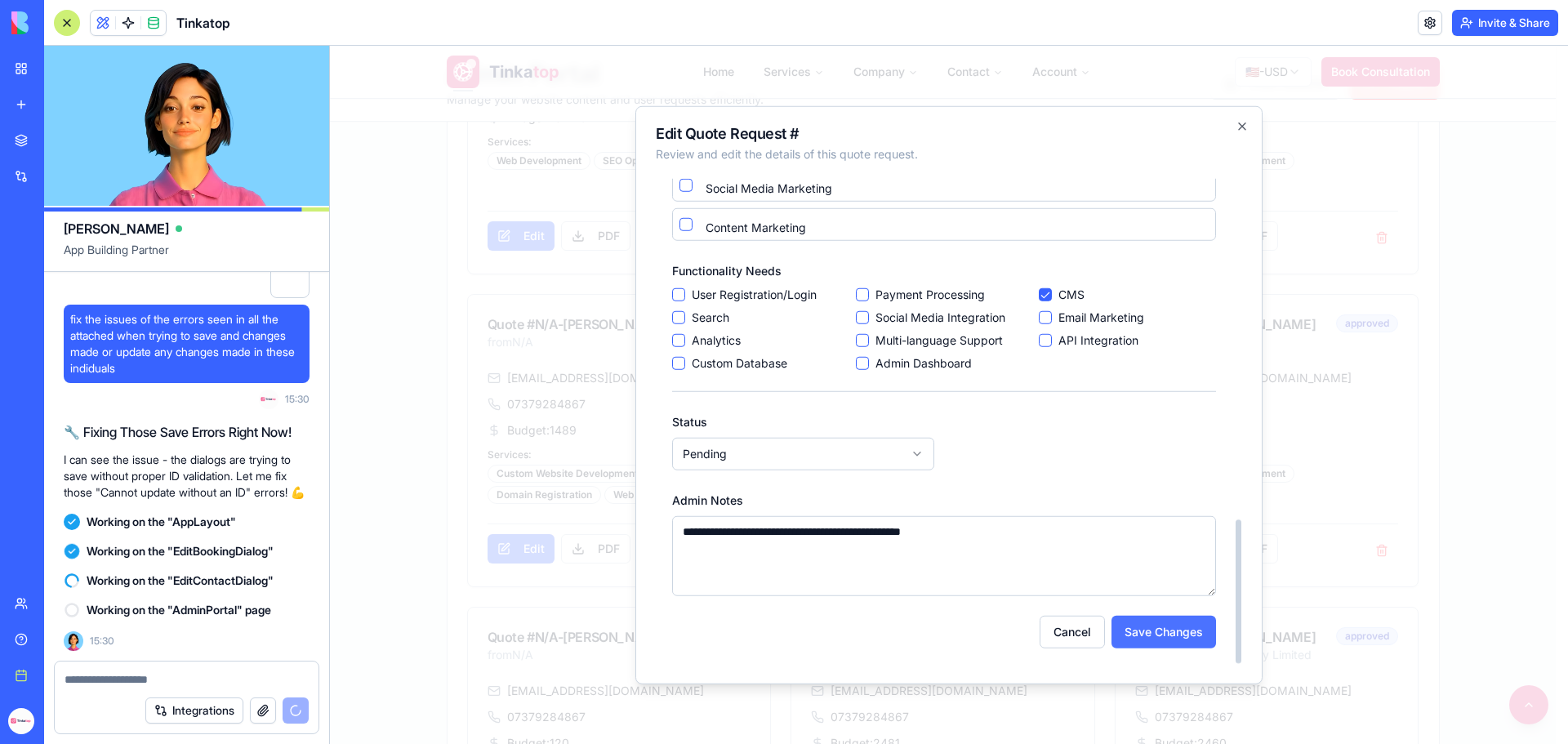
click at [1203, 640] on button "Save Changes" at bounding box center [1164, 632] width 104 height 33
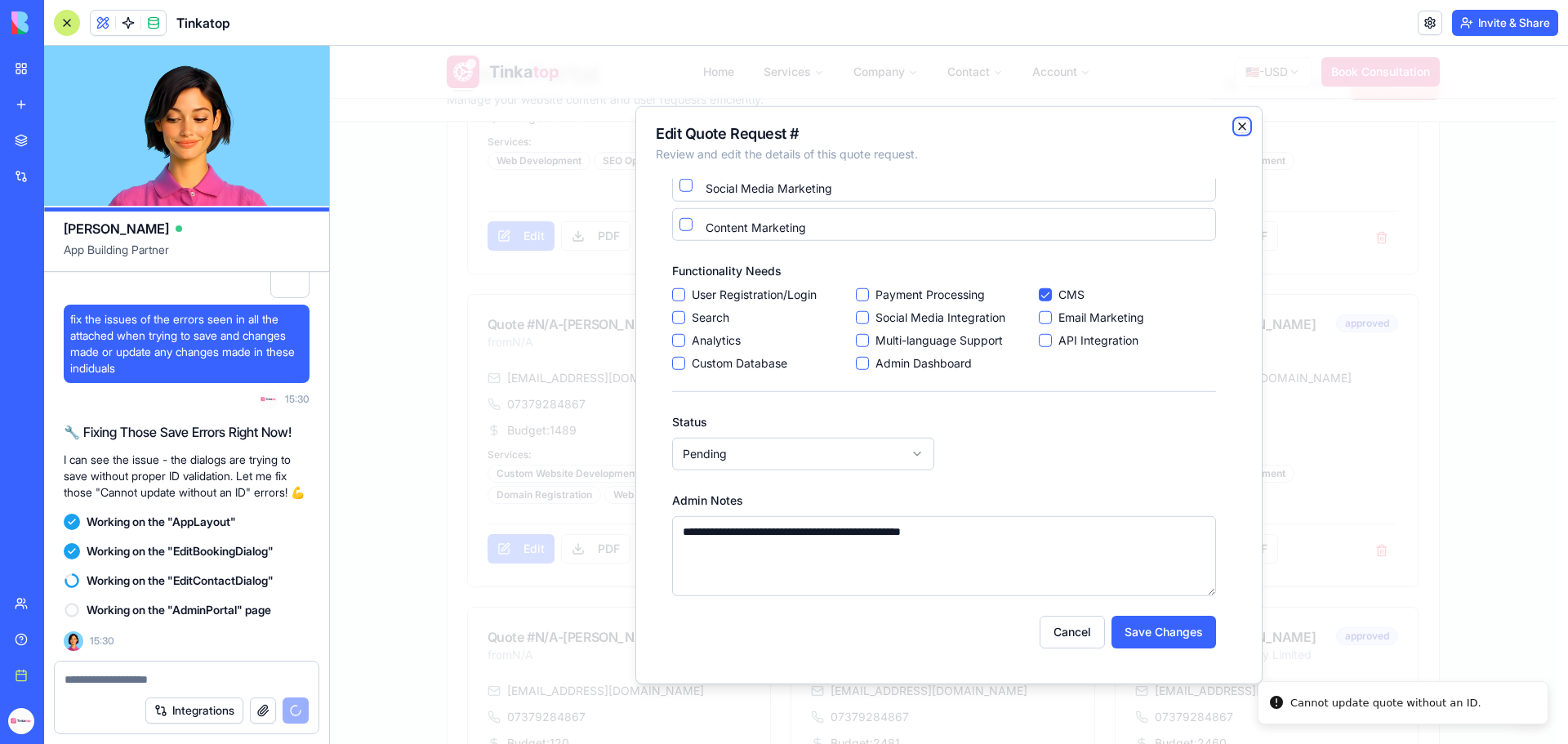
click at [1240, 121] on icon "button" at bounding box center [1242, 126] width 14 height 14
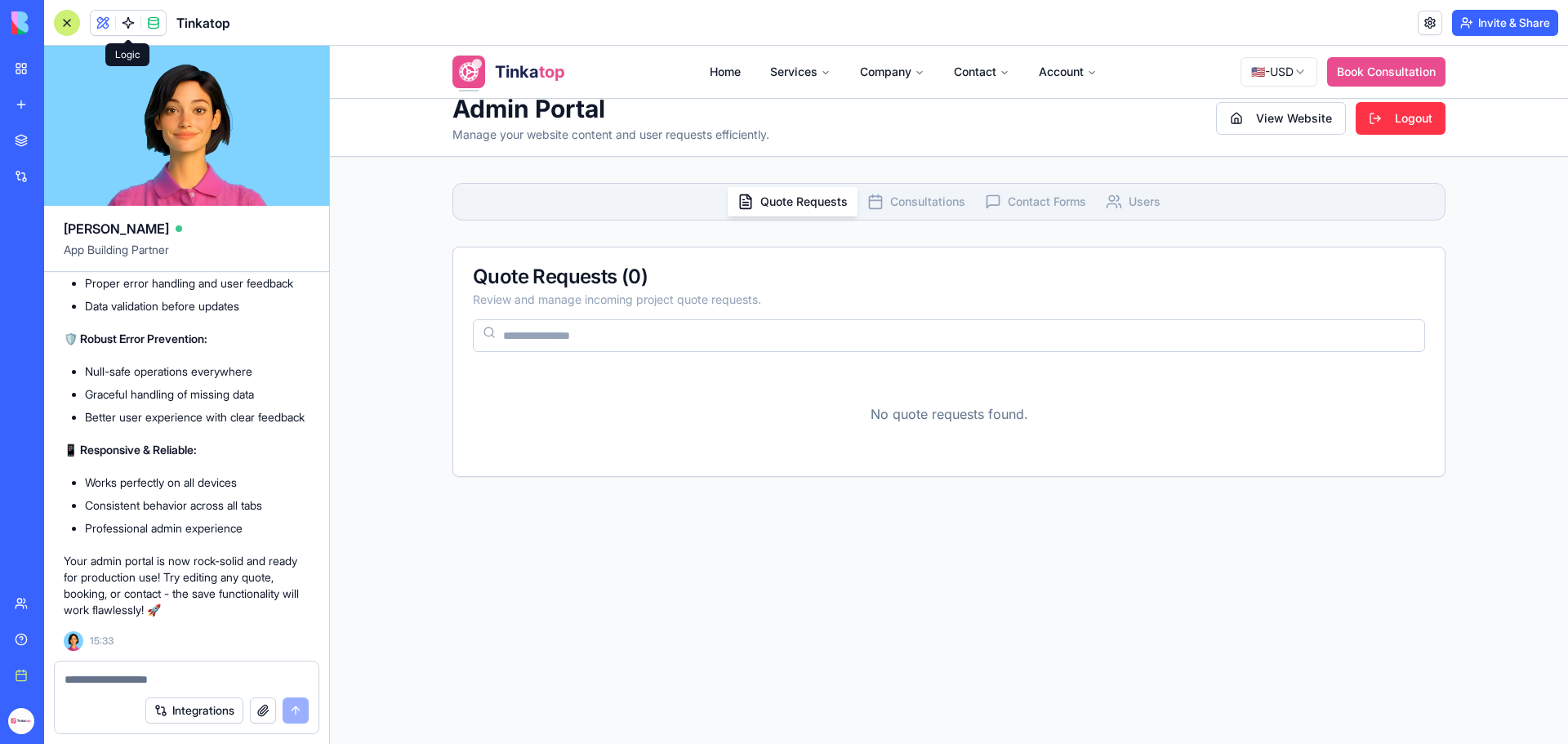
scroll to position [0, 0]
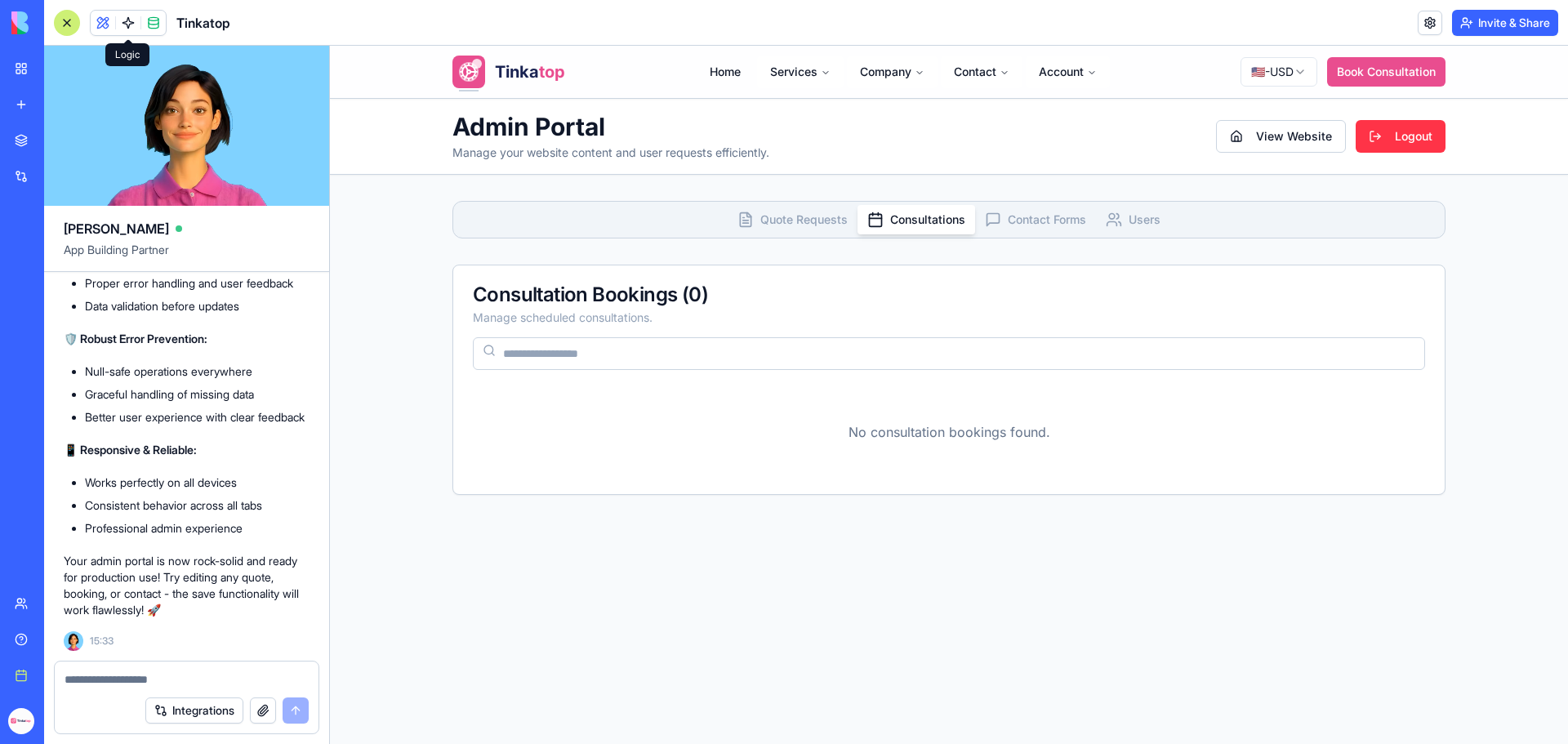
click at [908, 219] on span "Consultations" at bounding box center [928, 219] width 75 height 16
click at [780, 224] on span "Quote Requests" at bounding box center [804, 219] width 87 height 16
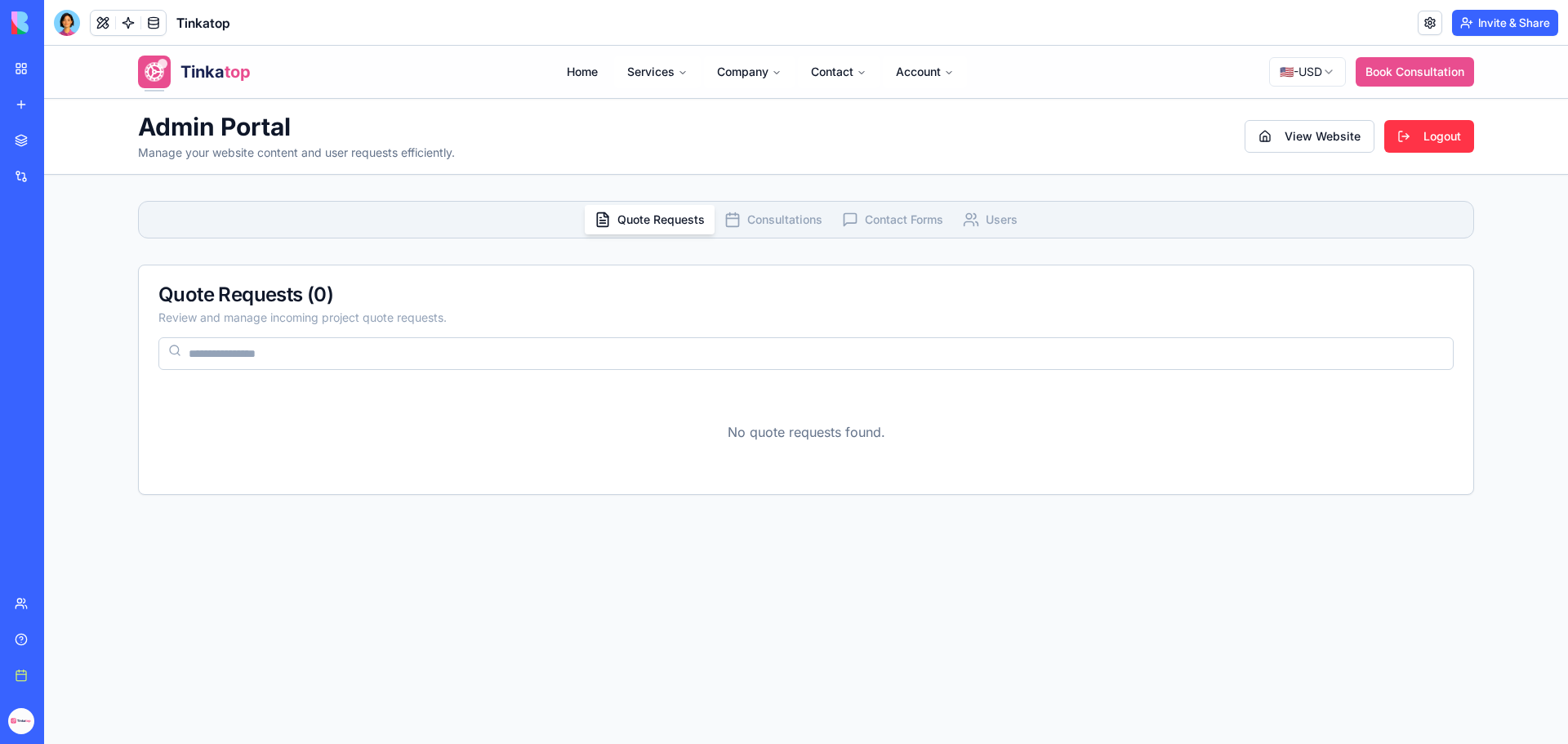
click at [754, 215] on span "Consultations" at bounding box center [785, 219] width 75 height 16
click at [866, 214] on span "Contact Forms" at bounding box center [903, 219] width 78 height 16
click at [990, 219] on span "Users" at bounding box center [1001, 219] width 32 height 16
click at [617, 215] on span "Quote Requests" at bounding box center [661, 219] width 87 height 16
click at [728, 218] on icon "button" at bounding box center [732, 218] width 13 height 0
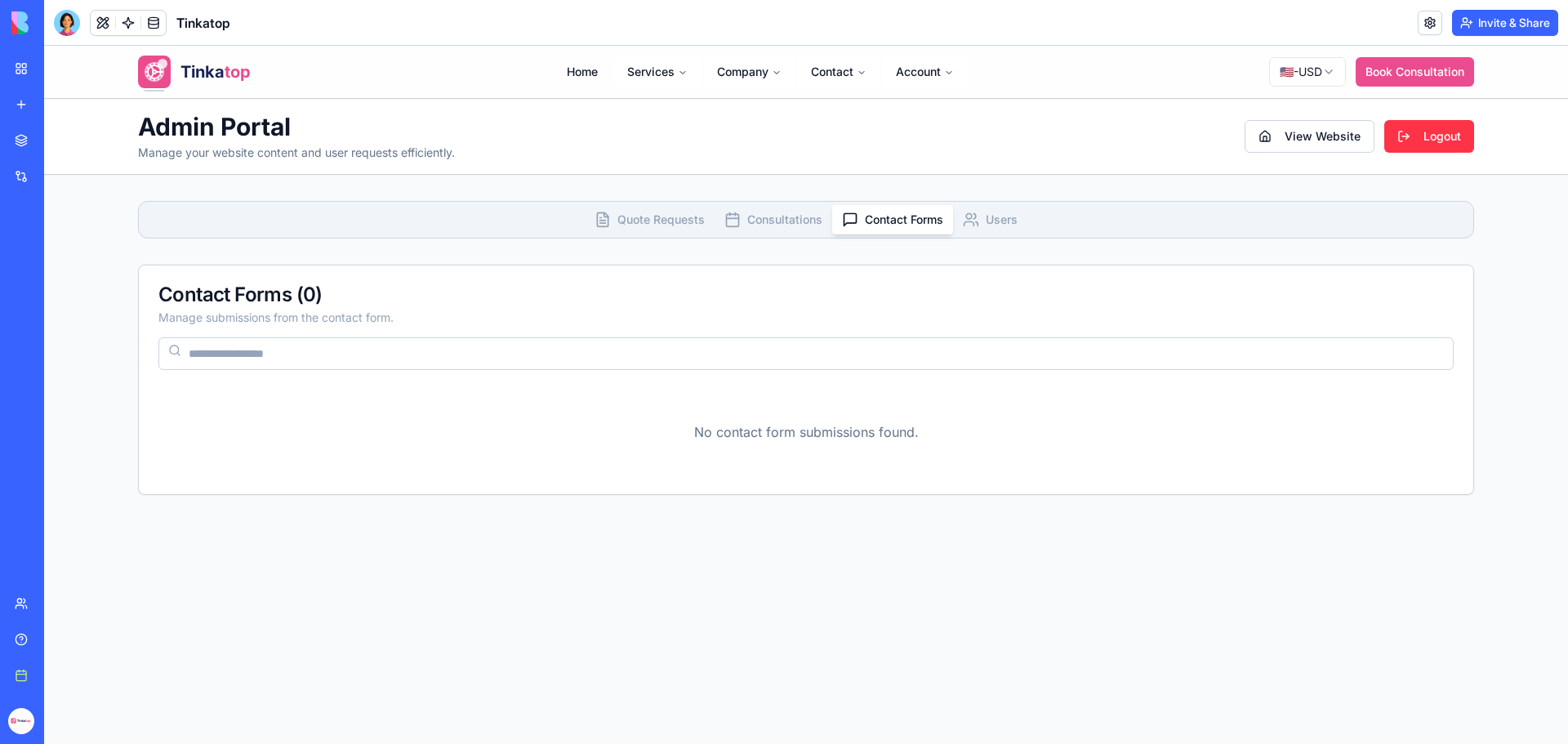
click at [891, 229] on button "Contact Forms" at bounding box center [893, 219] width 121 height 29
click at [639, 221] on span "Quote Requests" at bounding box center [661, 219] width 87 height 16
click at [107, 15] on button at bounding box center [102, 22] width 24 height 24
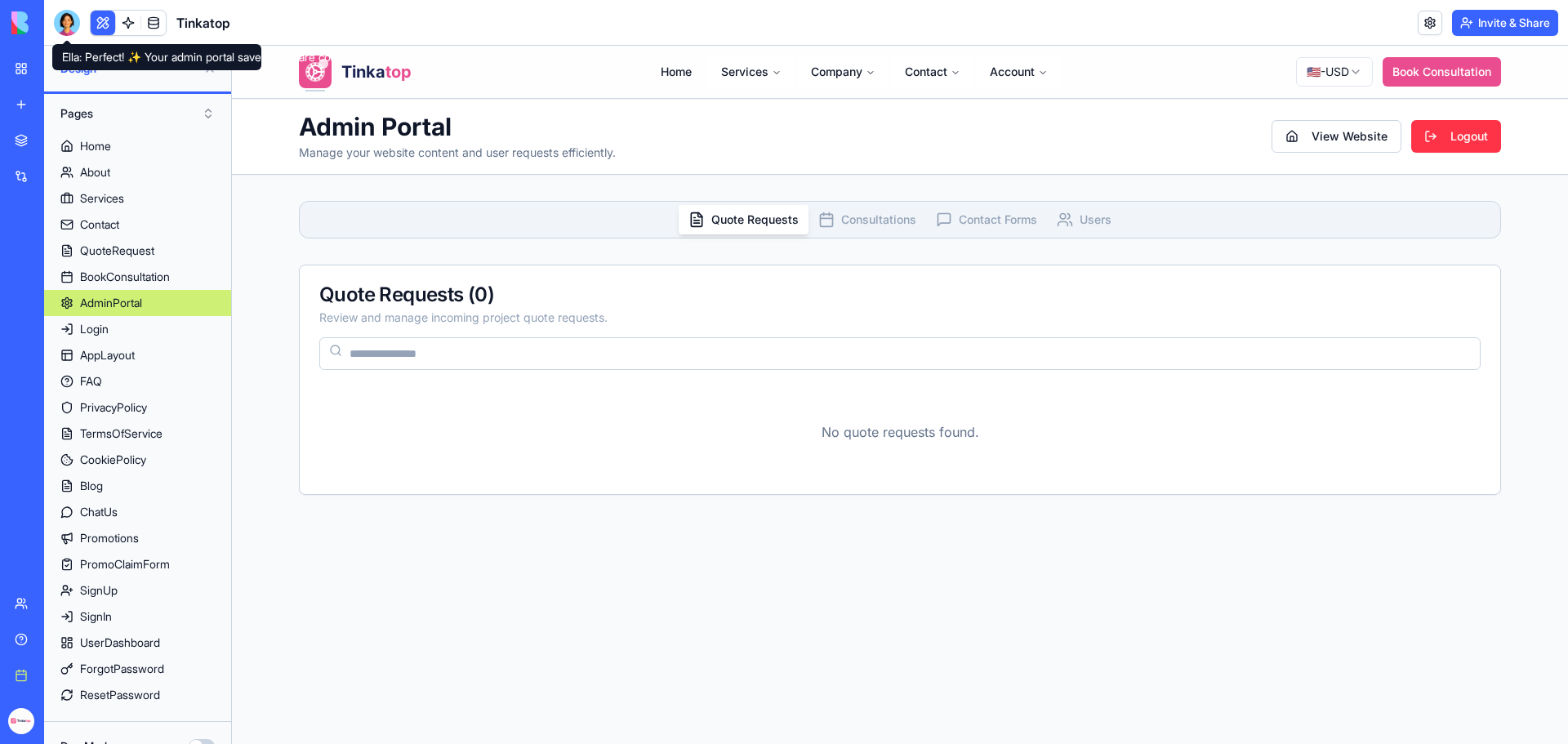
click at [64, 27] on div at bounding box center [67, 22] width 26 height 26
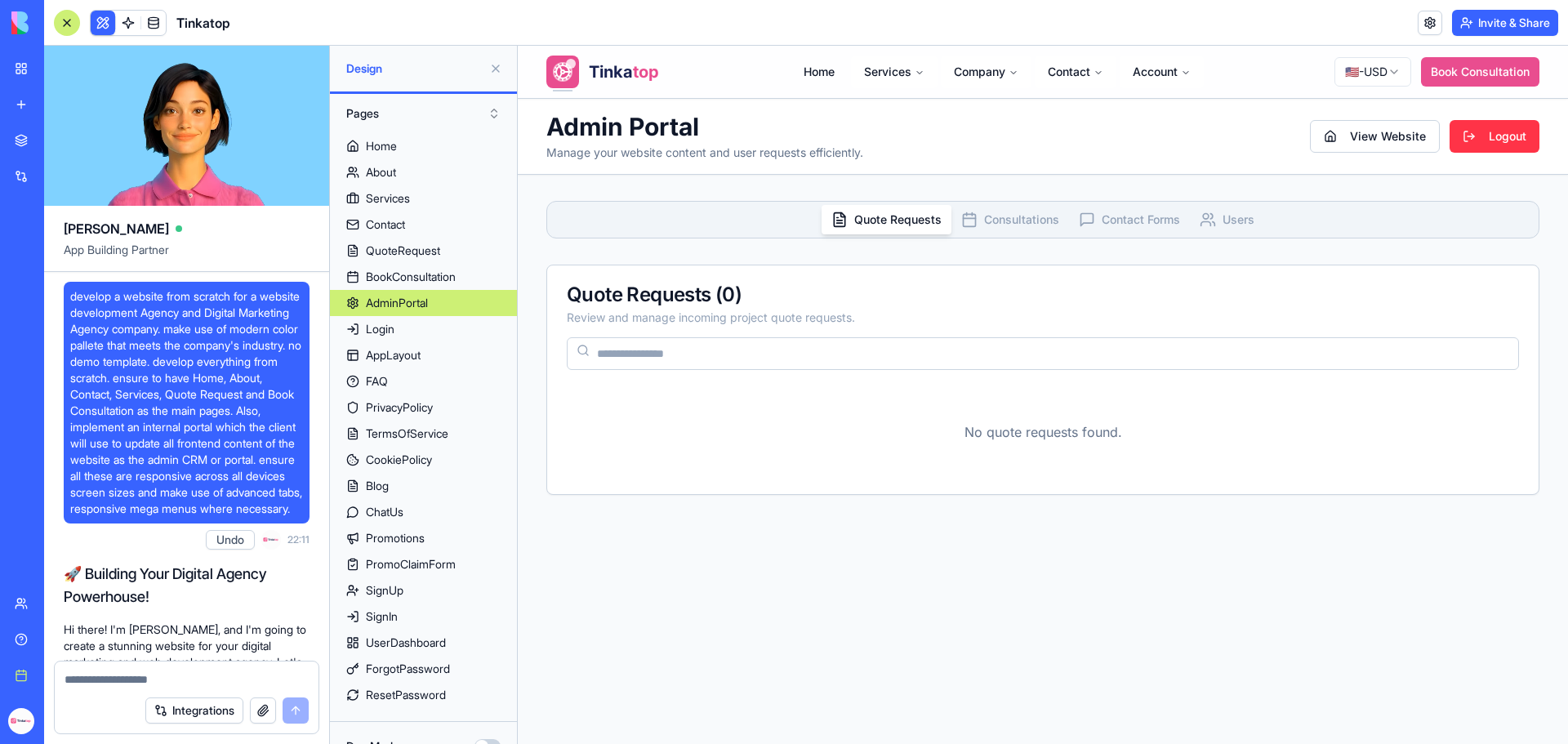
scroll to position [286787, 0]
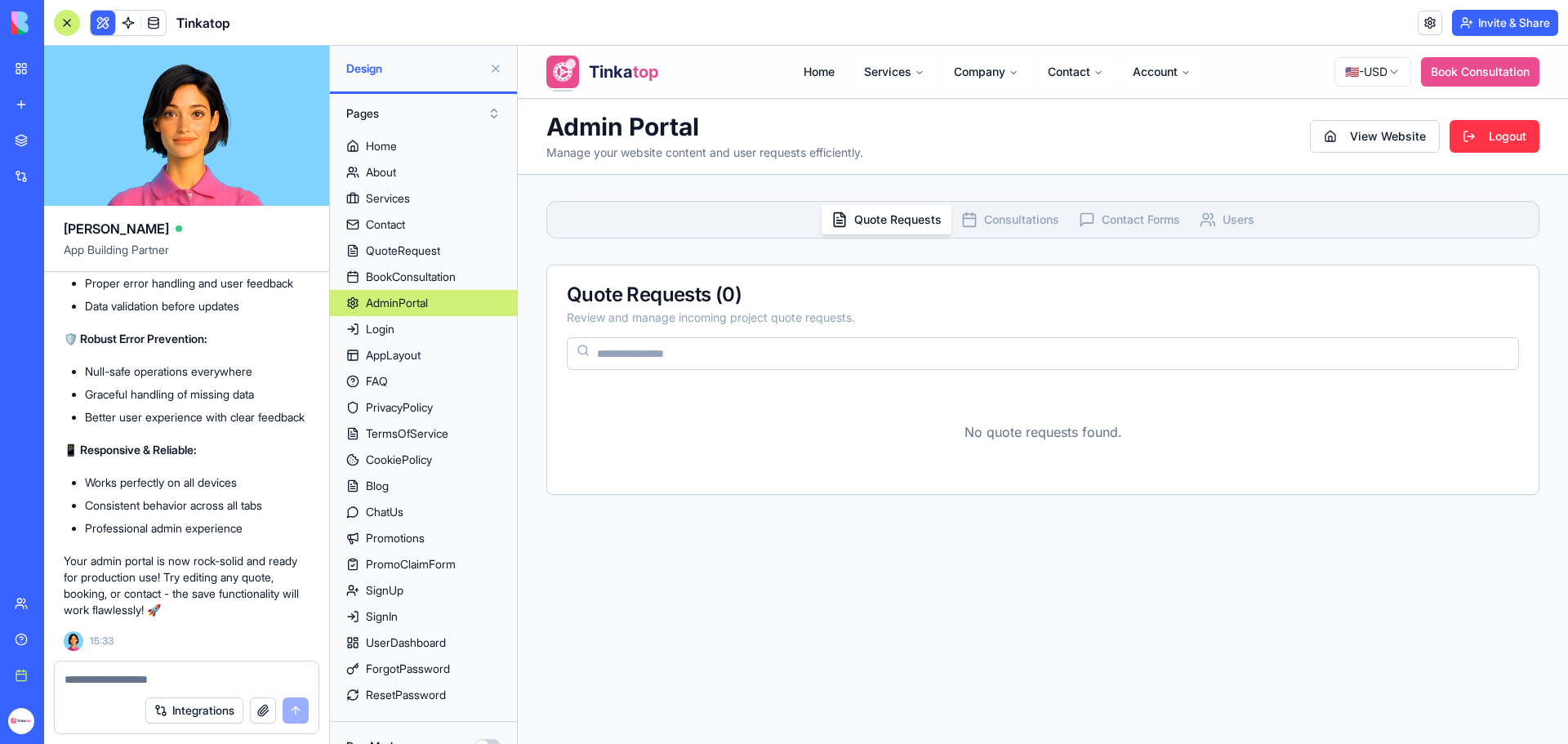
click at [107, 682] on textarea at bounding box center [186, 679] width 244 height 16
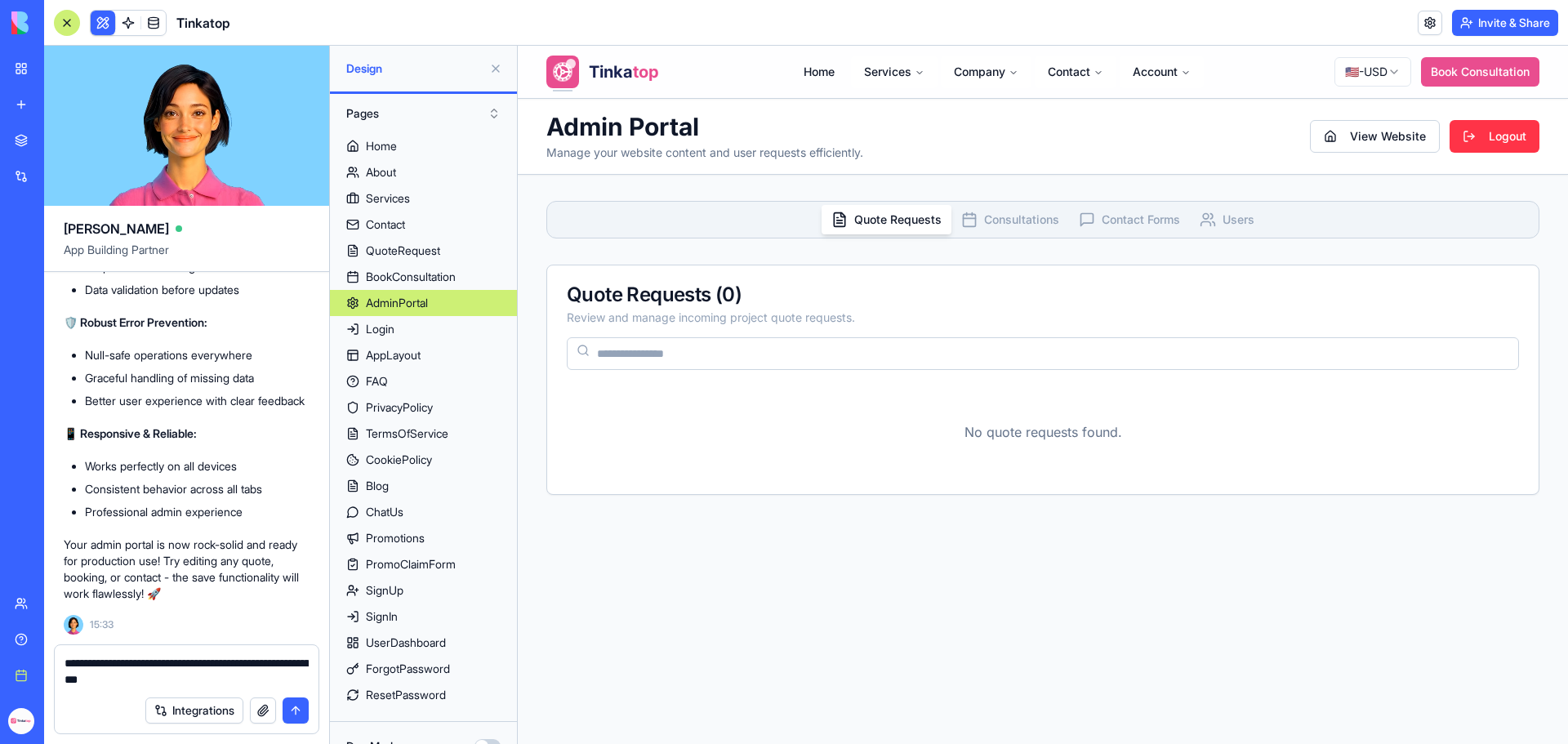
type textarea "**********"
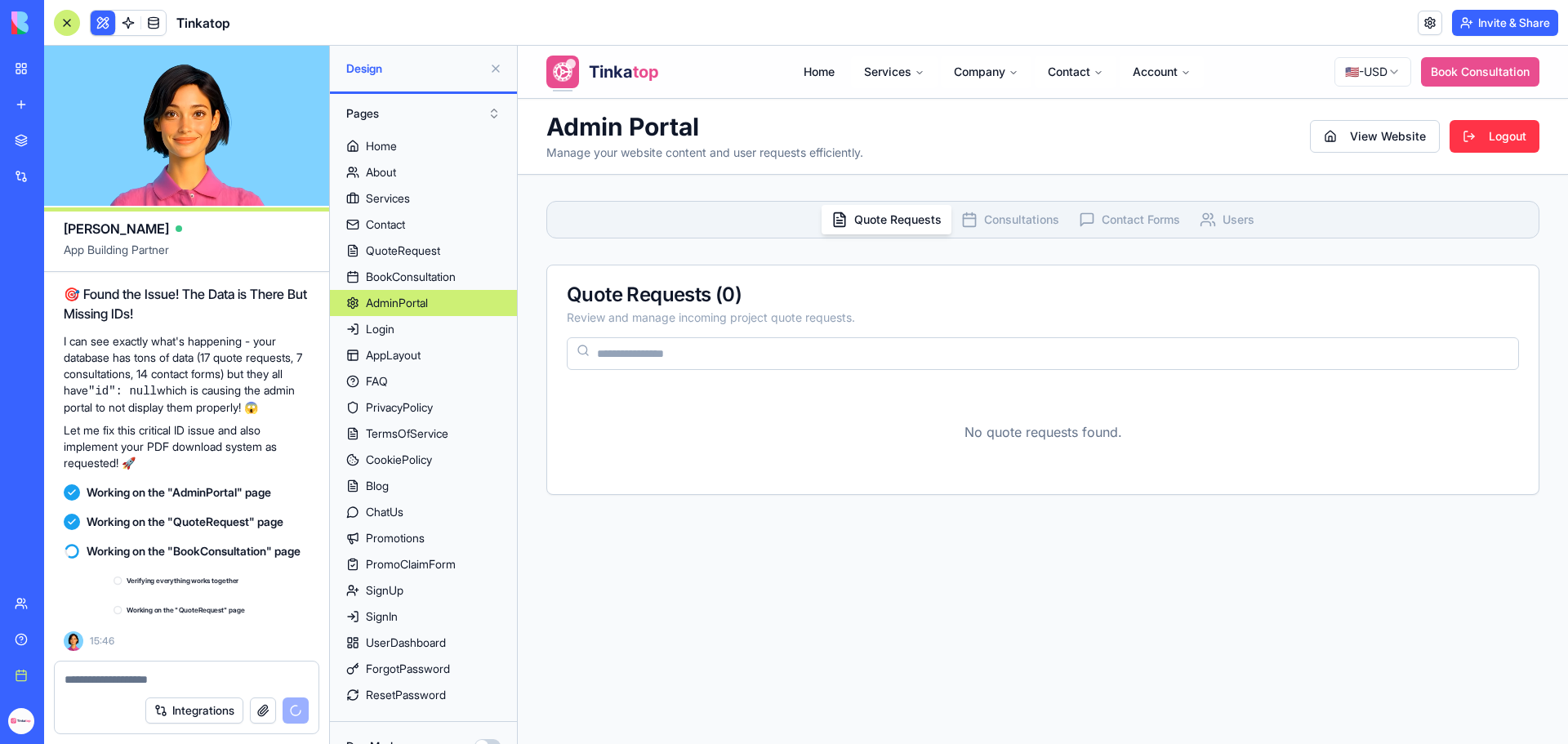
scroll to position [287386, 0]
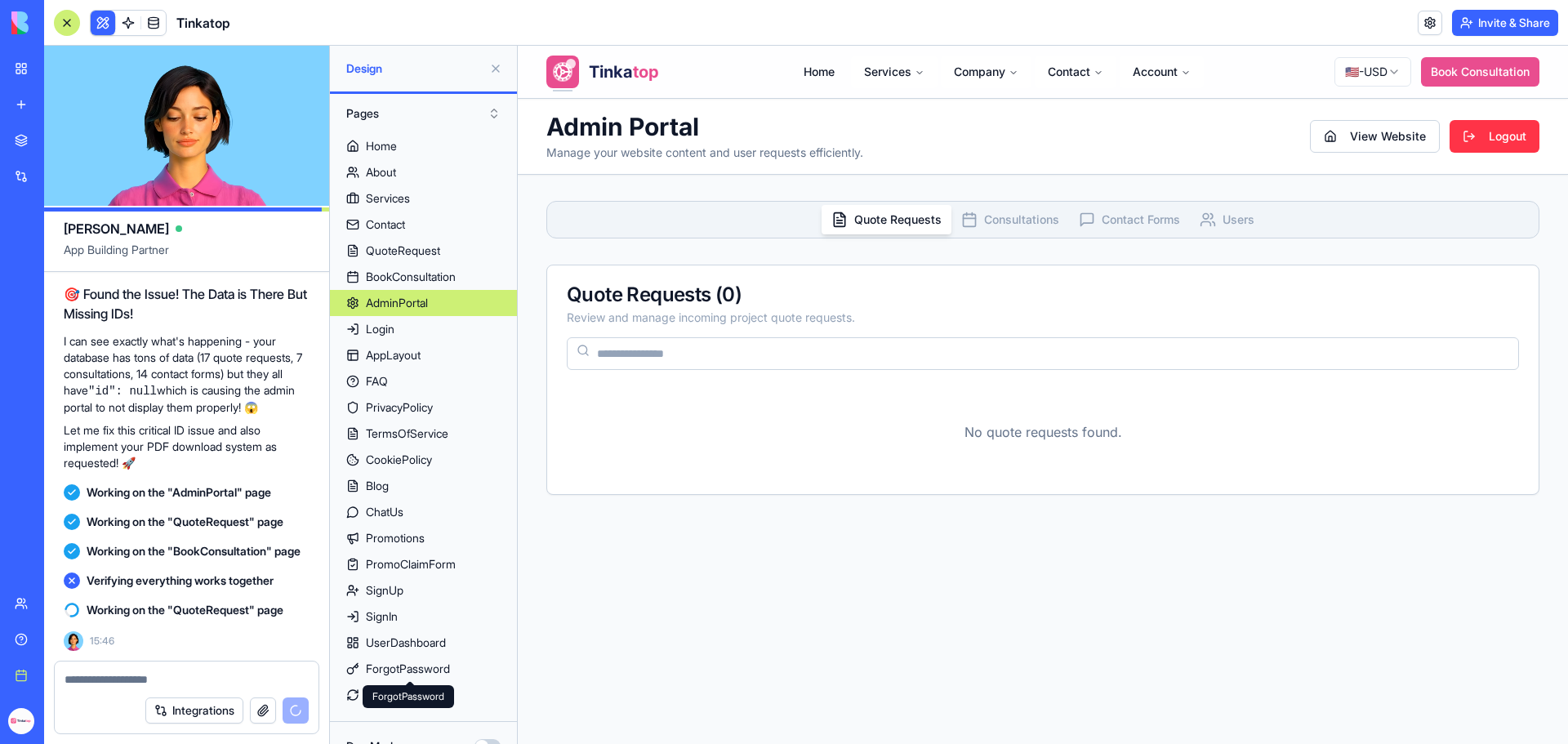
click at [120, 679] on textarea at bounding box center [186, 679] width 244 height 16
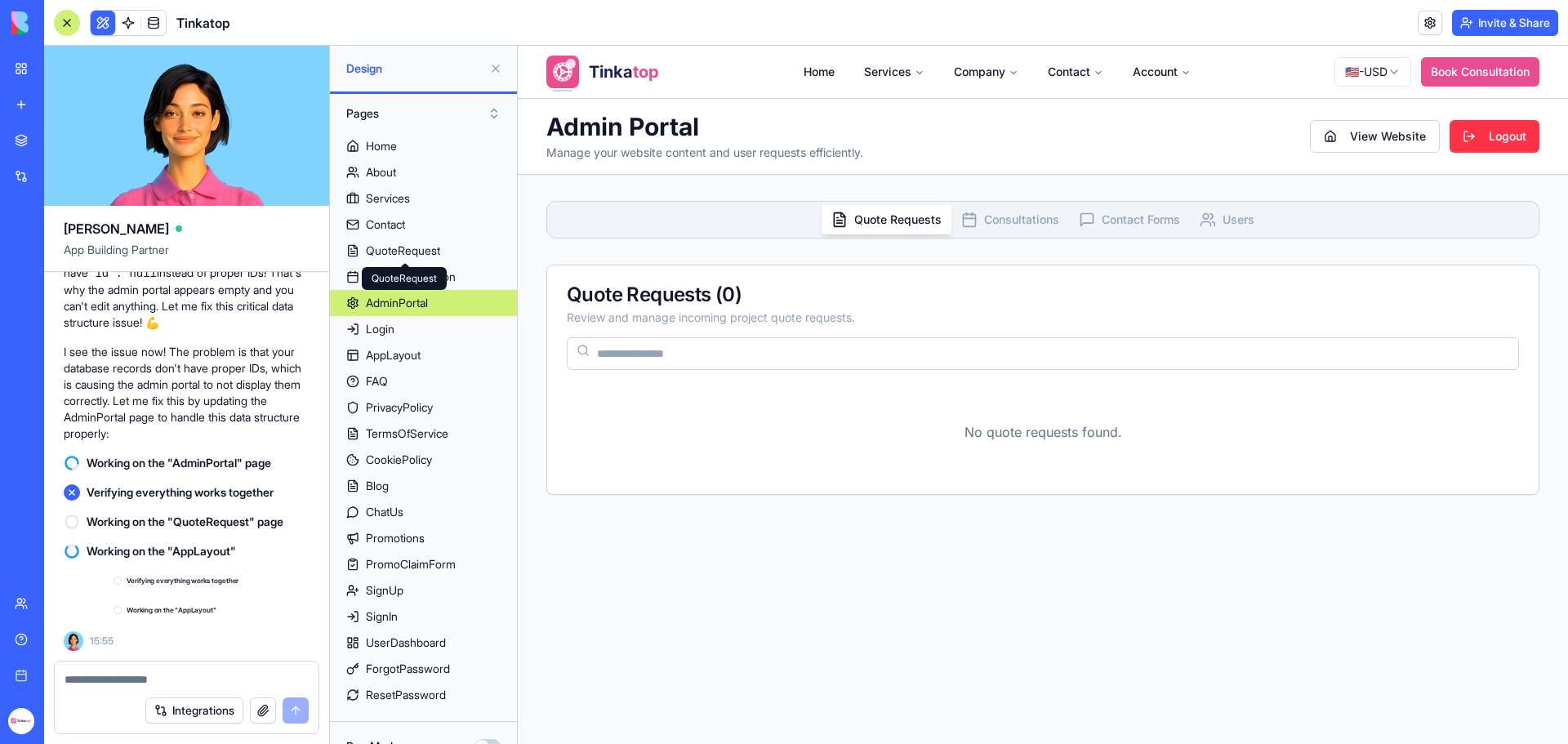
scroll to position [287740, 0]
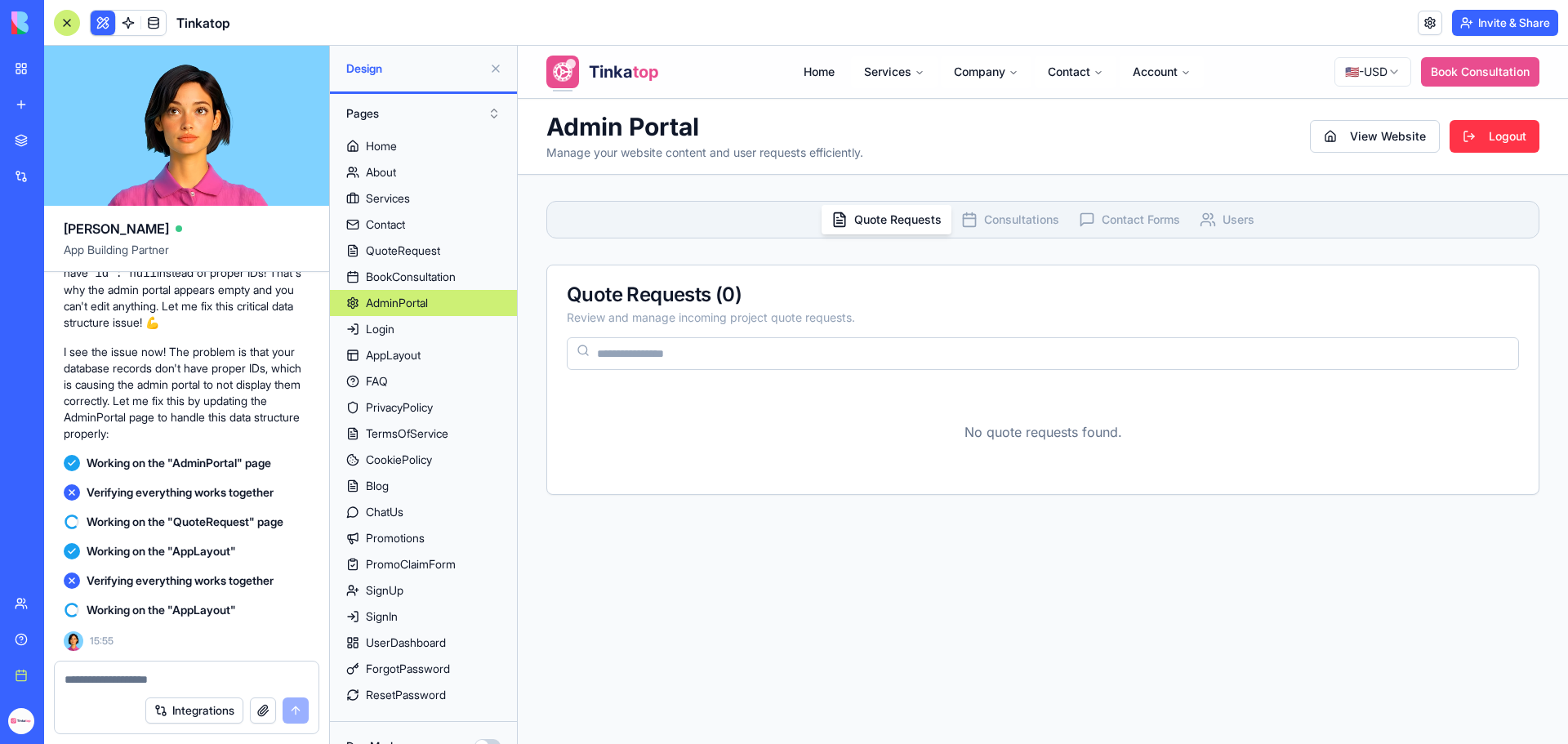
click at [1024, 225] on span "Consultations" at bounding box center [1022, 219] width 75 height 16
click at [1097, 210] on button "Contact Forms" at bounding box center [1129, 219] width 121 height 29
click at [1241, 223] on span "Users" at bounding box center [1239, 219] width 32 height 16
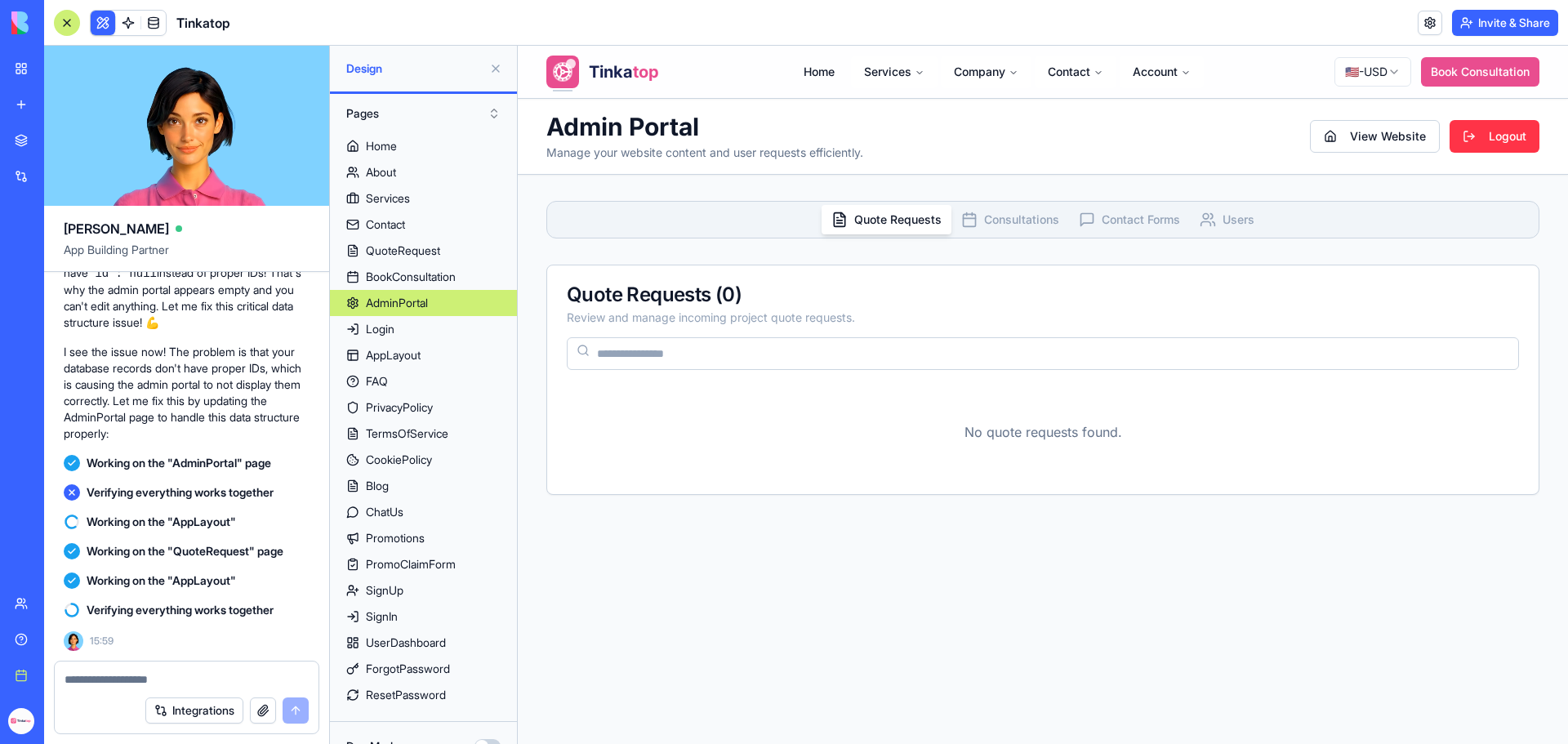
click at [876, 216] on span "Quote Requests" at bounding box center [898, 219] width 87 height 16
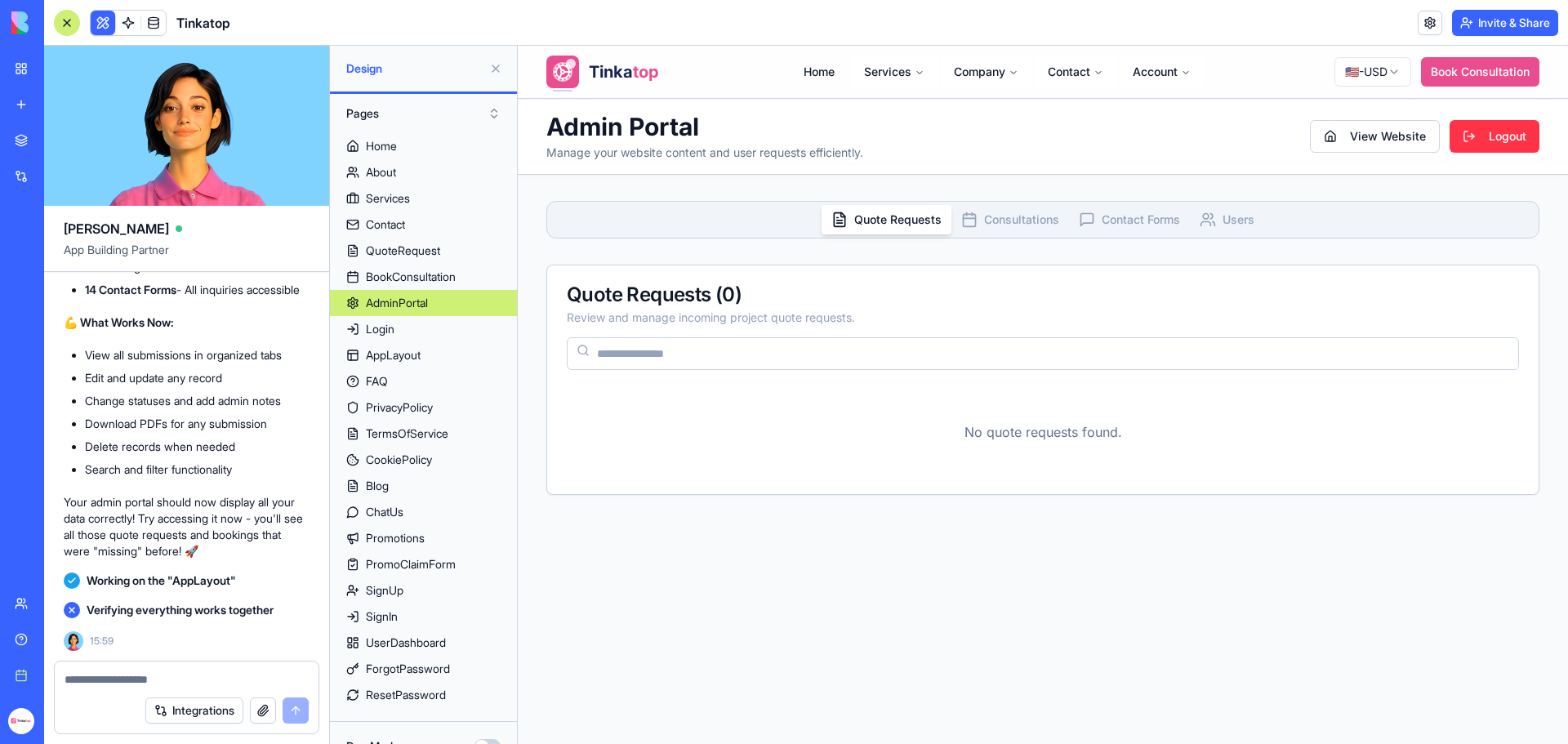
scroll to position [288442, 0]
click at [183, 680] on textarea at bounding box center [186, 679] width 244 height 16
type textarea "**********"
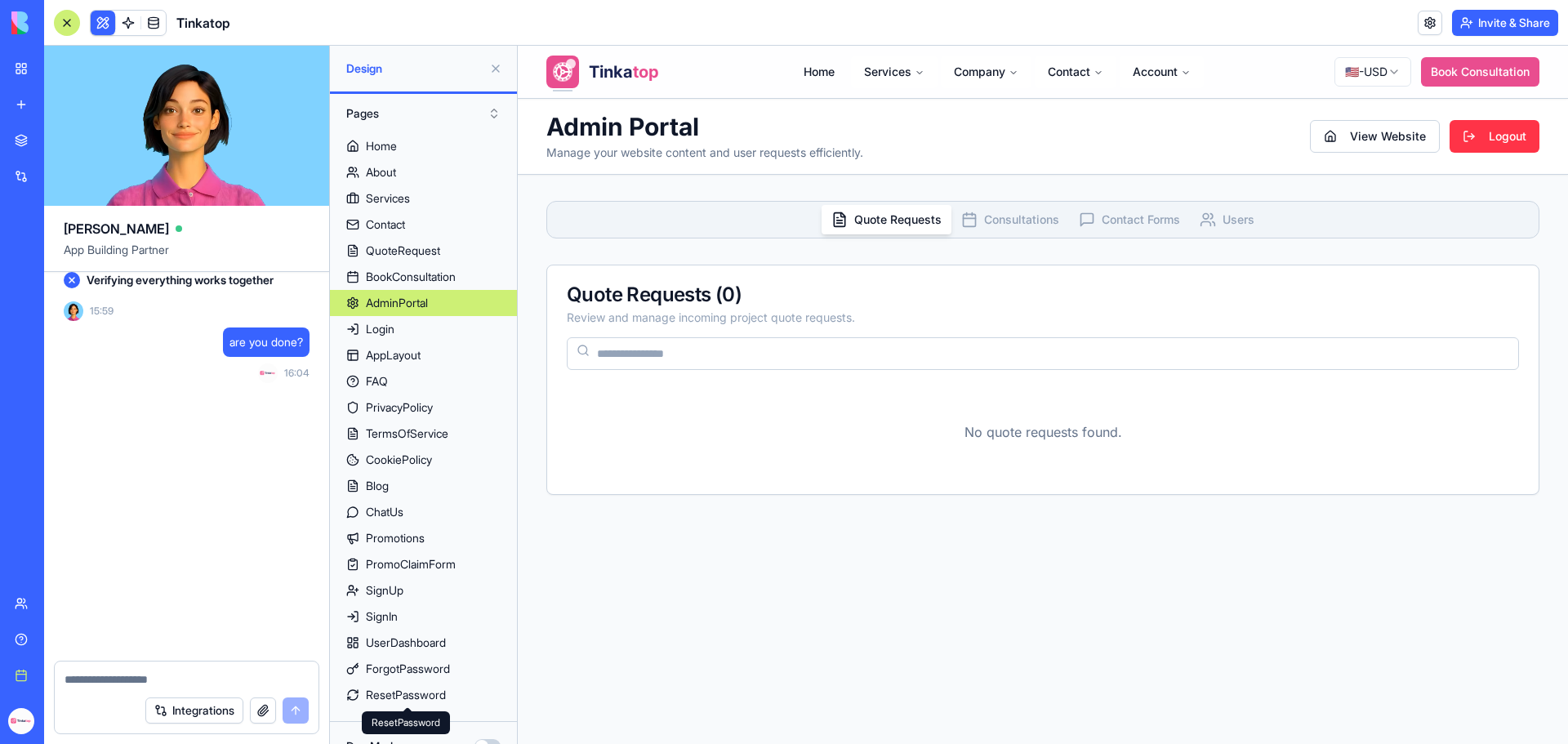
scroll to position [288789, 0]
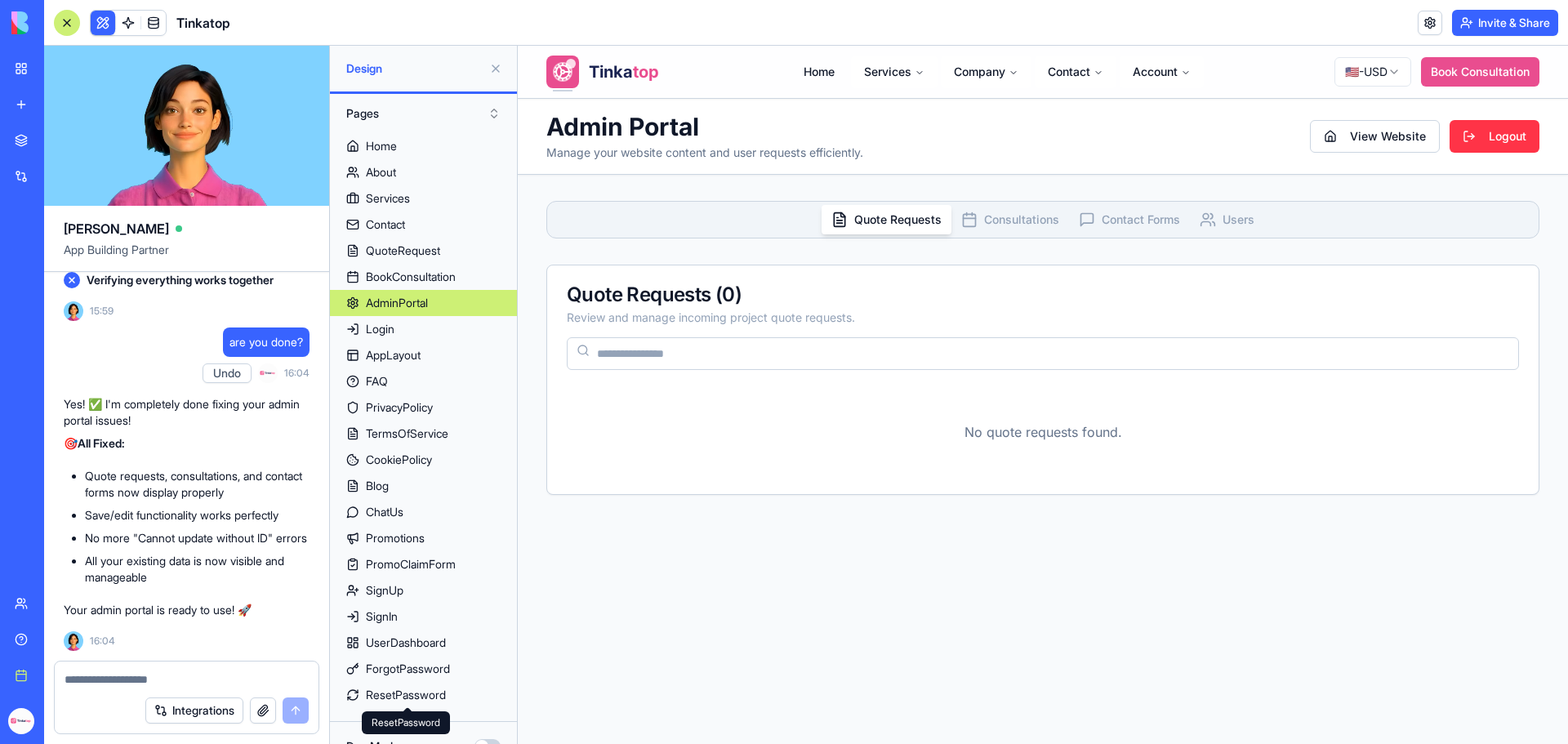
click at [751, 440] on p "No quote requests found." at bounding box center [1043, 432] width 953 height 19
click at [800, 355] on input at bounding box center [1043, 354] width 953 height 33
click at [986, 215] on span "Consultations" at bounding box center [1022, 219] width 75 height 16
click at [880, 220] on span "Quote Requests" at bounding box center [898, 219] width 87 height 16
click at [178, 685] on textarea at bounding box center [186, 679] width 244 height 16
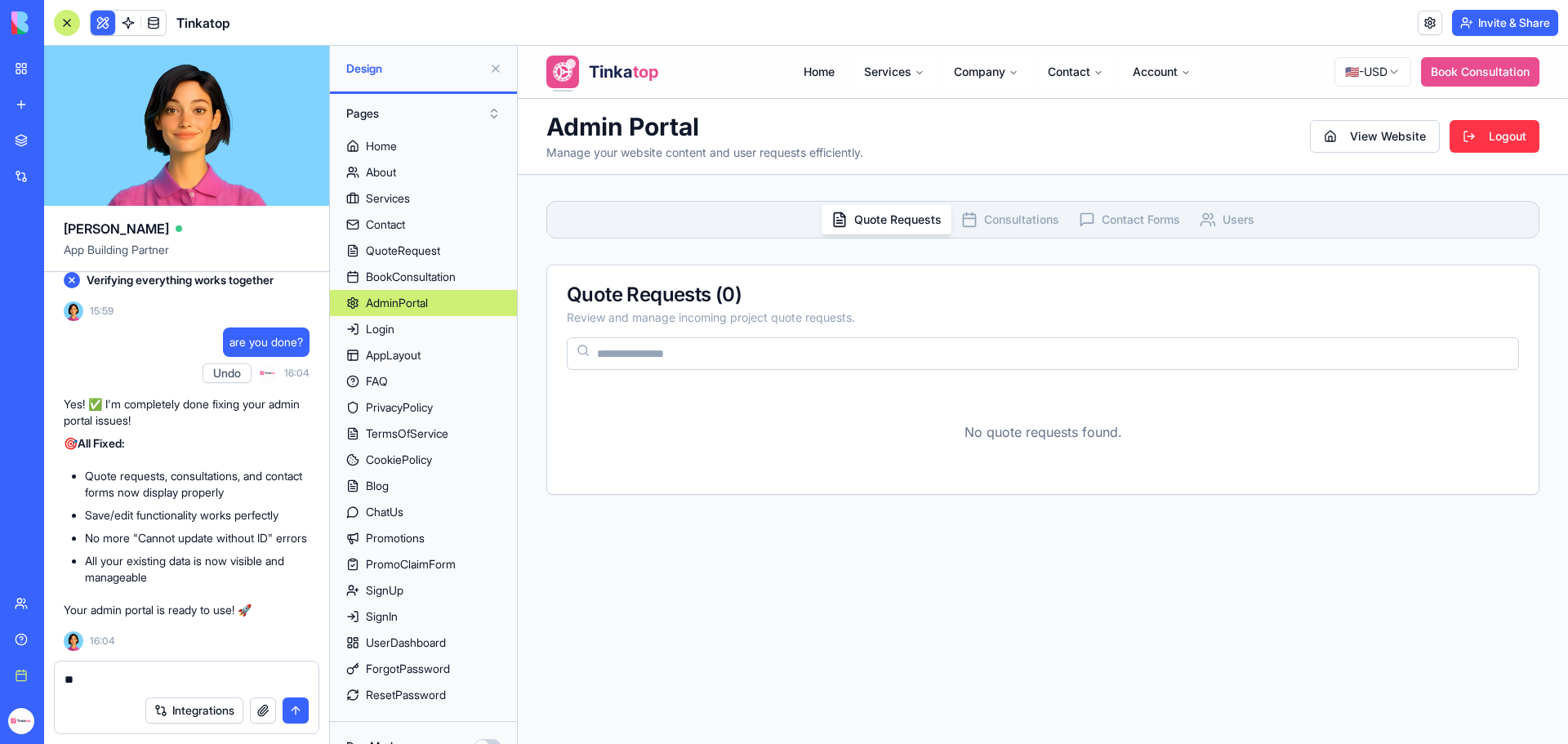
type textarea "*"
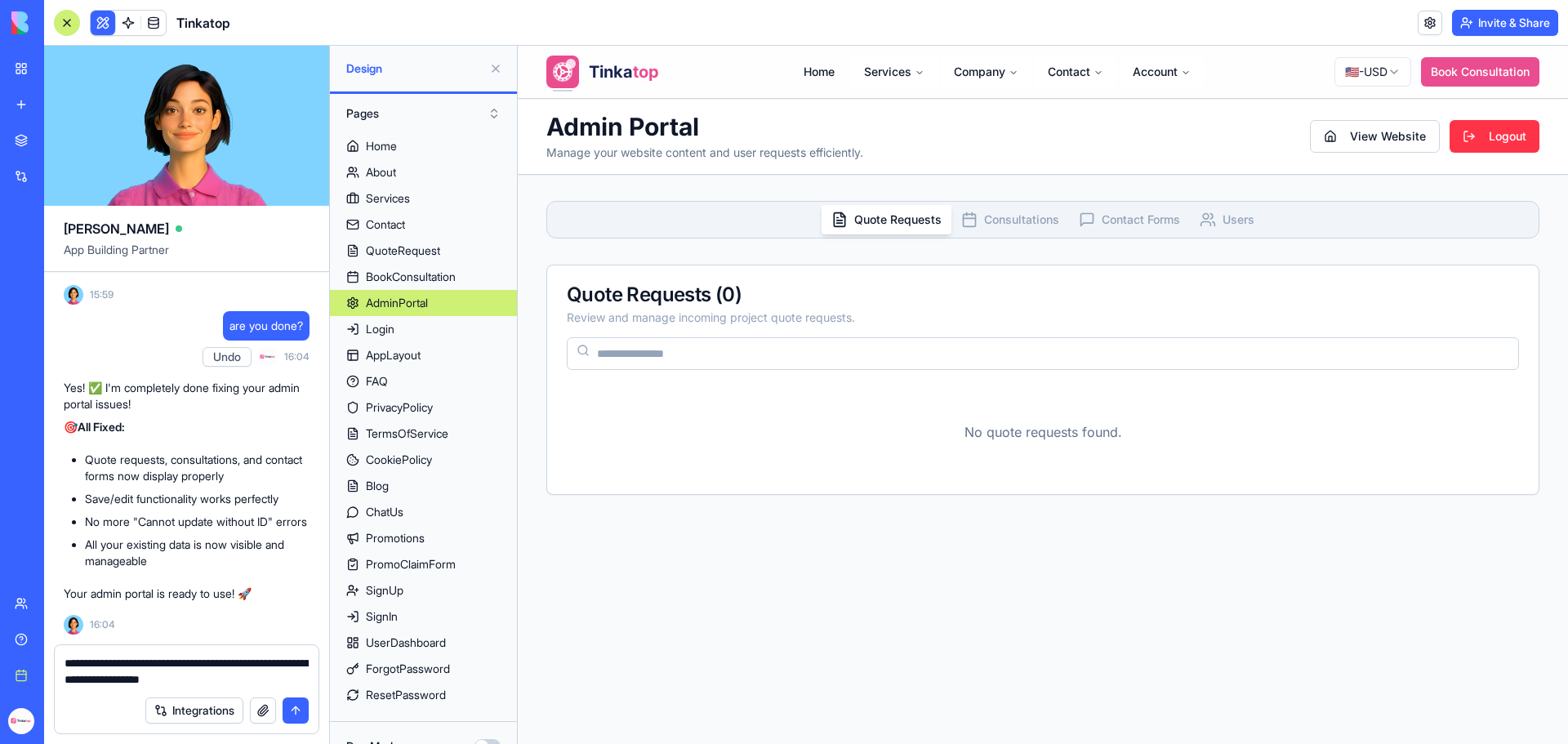
type textarea "**********"
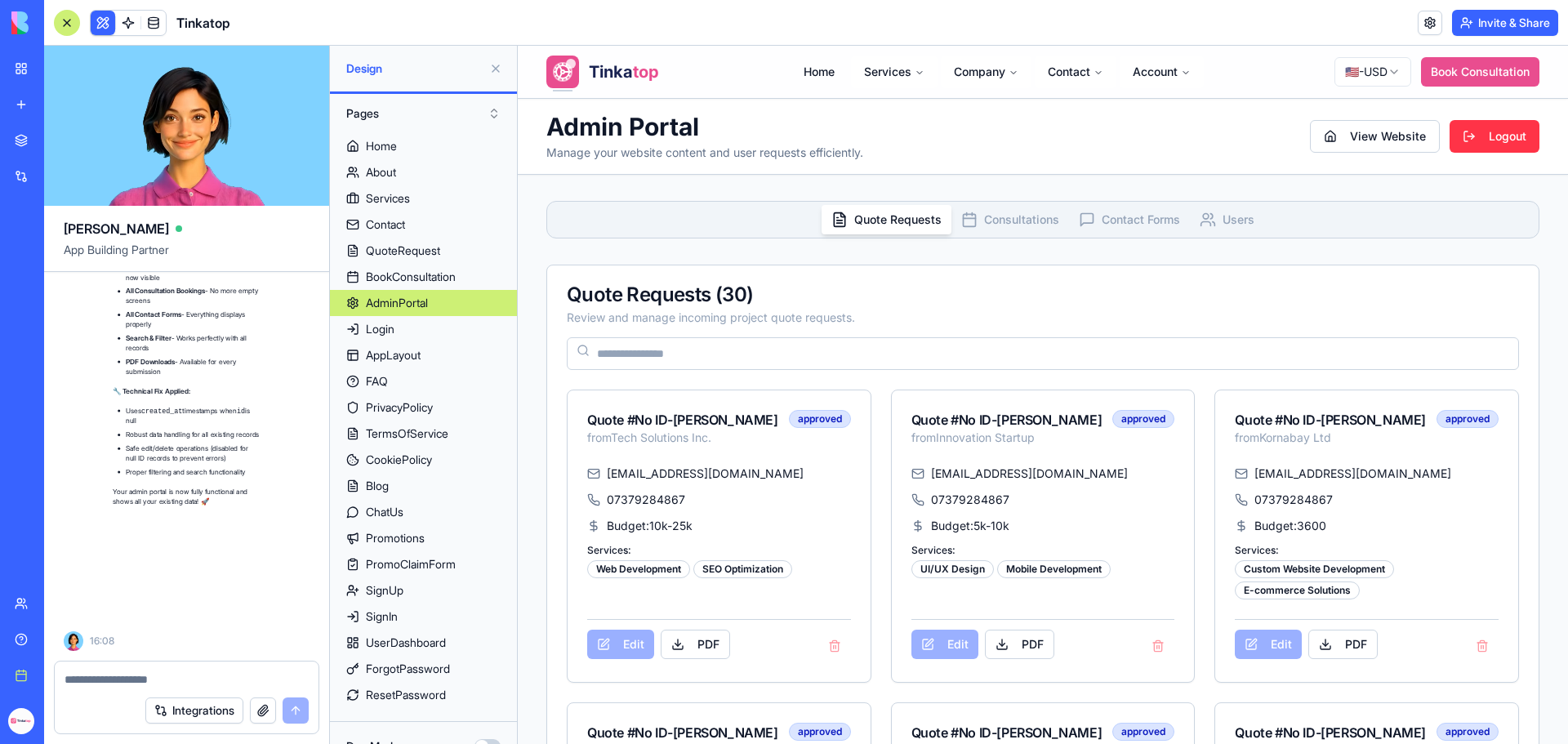
scroll to position [289722, 0]
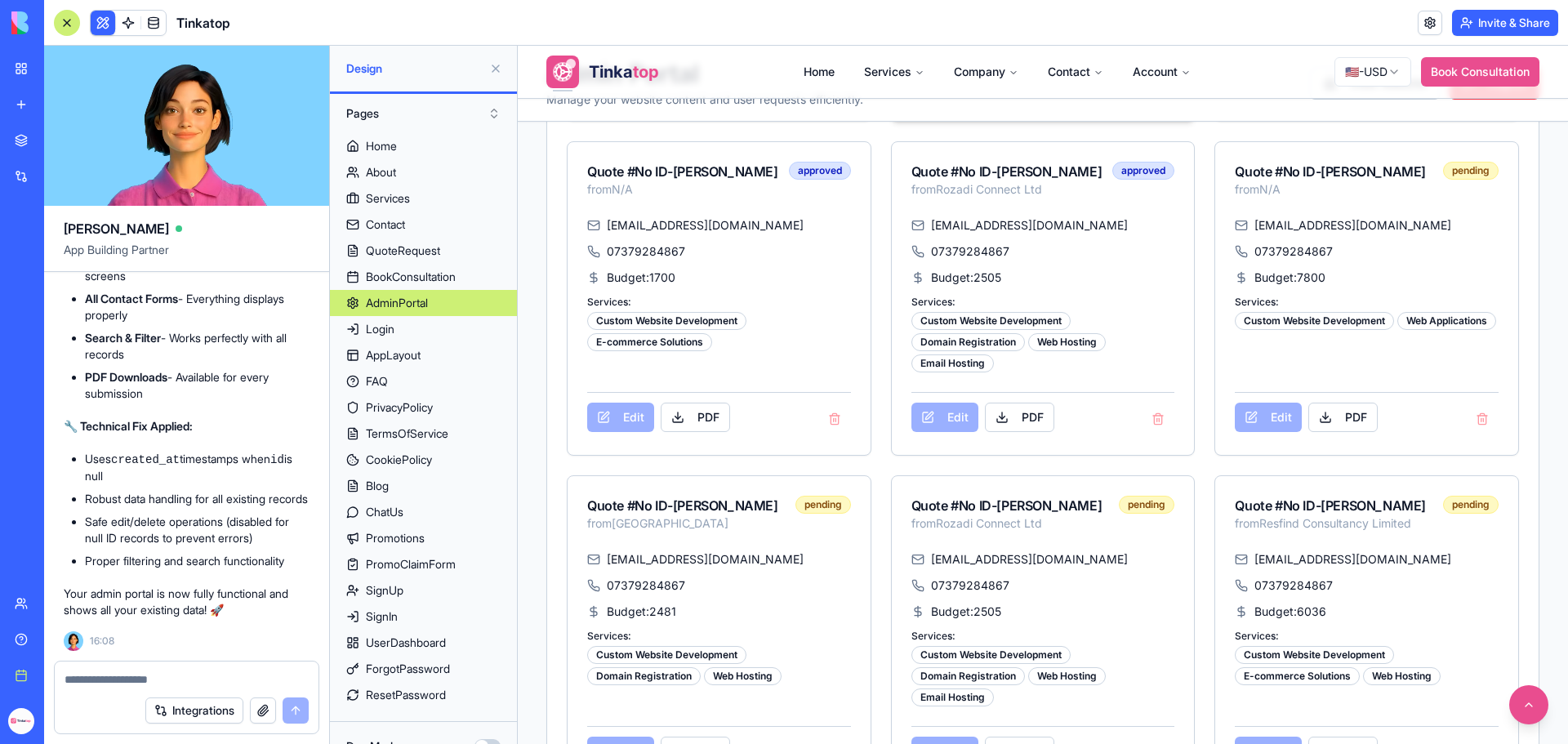
scroll to position [1634, 0]
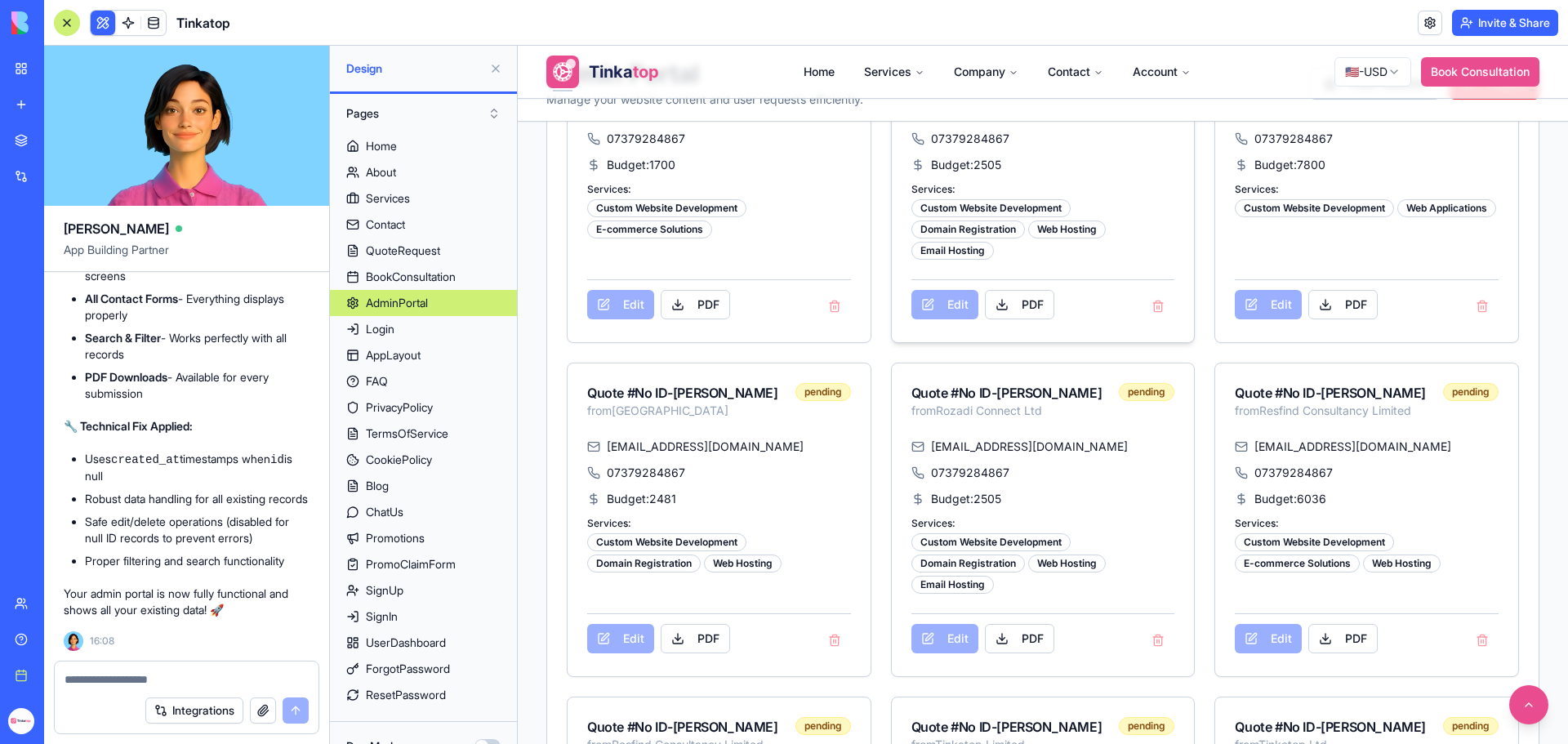
click at [943, 323] on div "Edit PDF" at bounding box center [1043, 300] width 264 height 43
click at [256, 705] on button "button" at bounding box center [263, 710] width 26 height 26
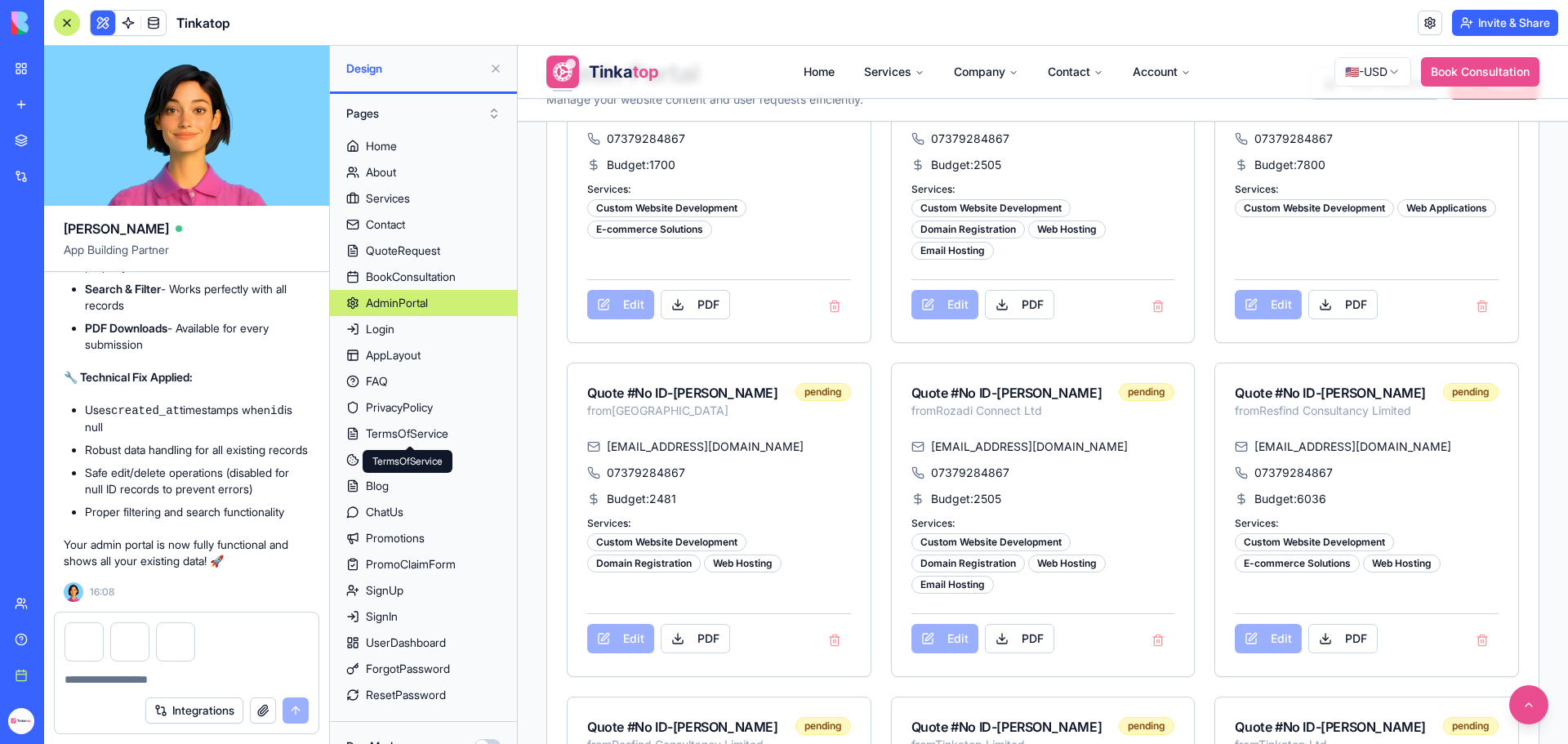
click at [98, 675] on textarea at bounding box center [186, 679] width 244 height 16
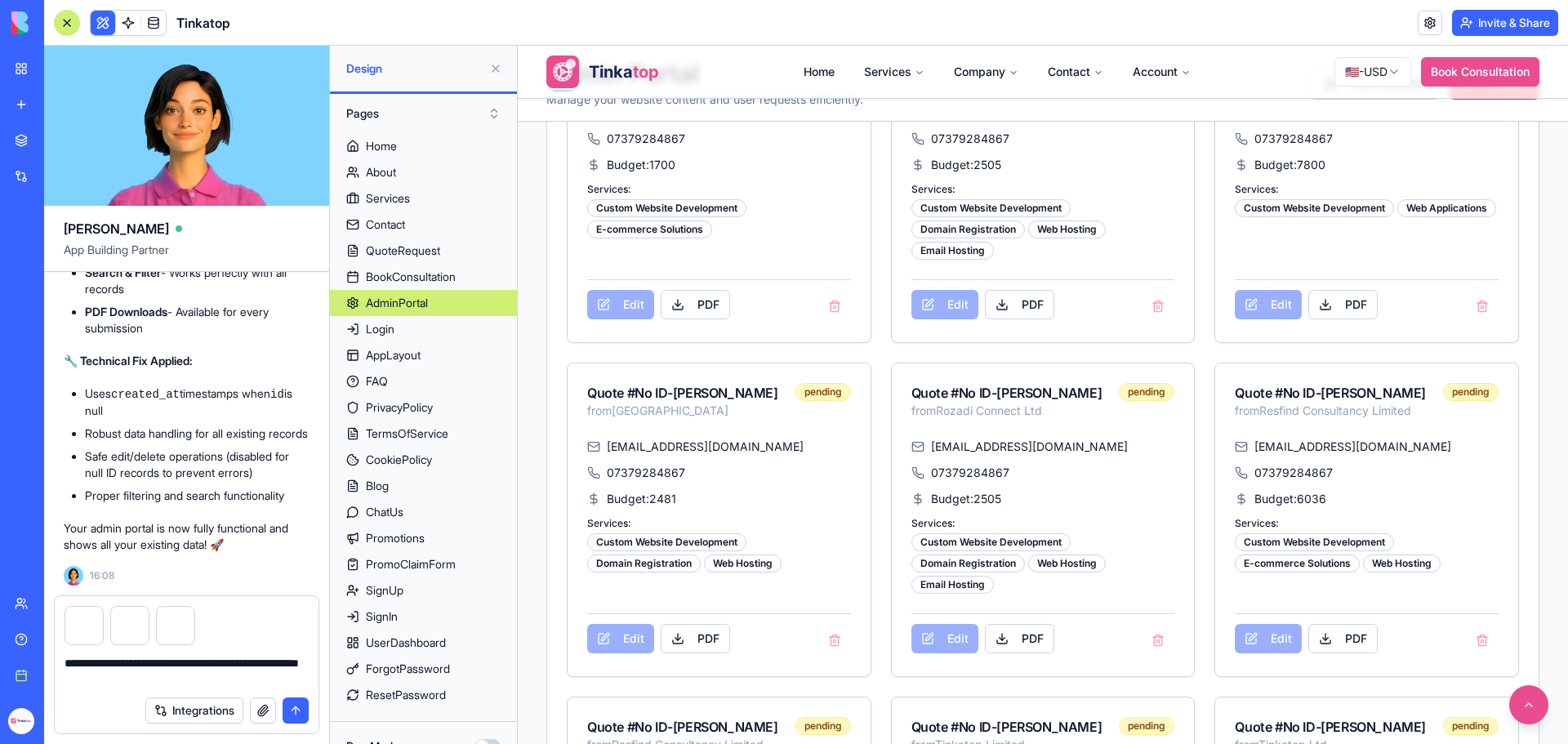
type textarea "**********"
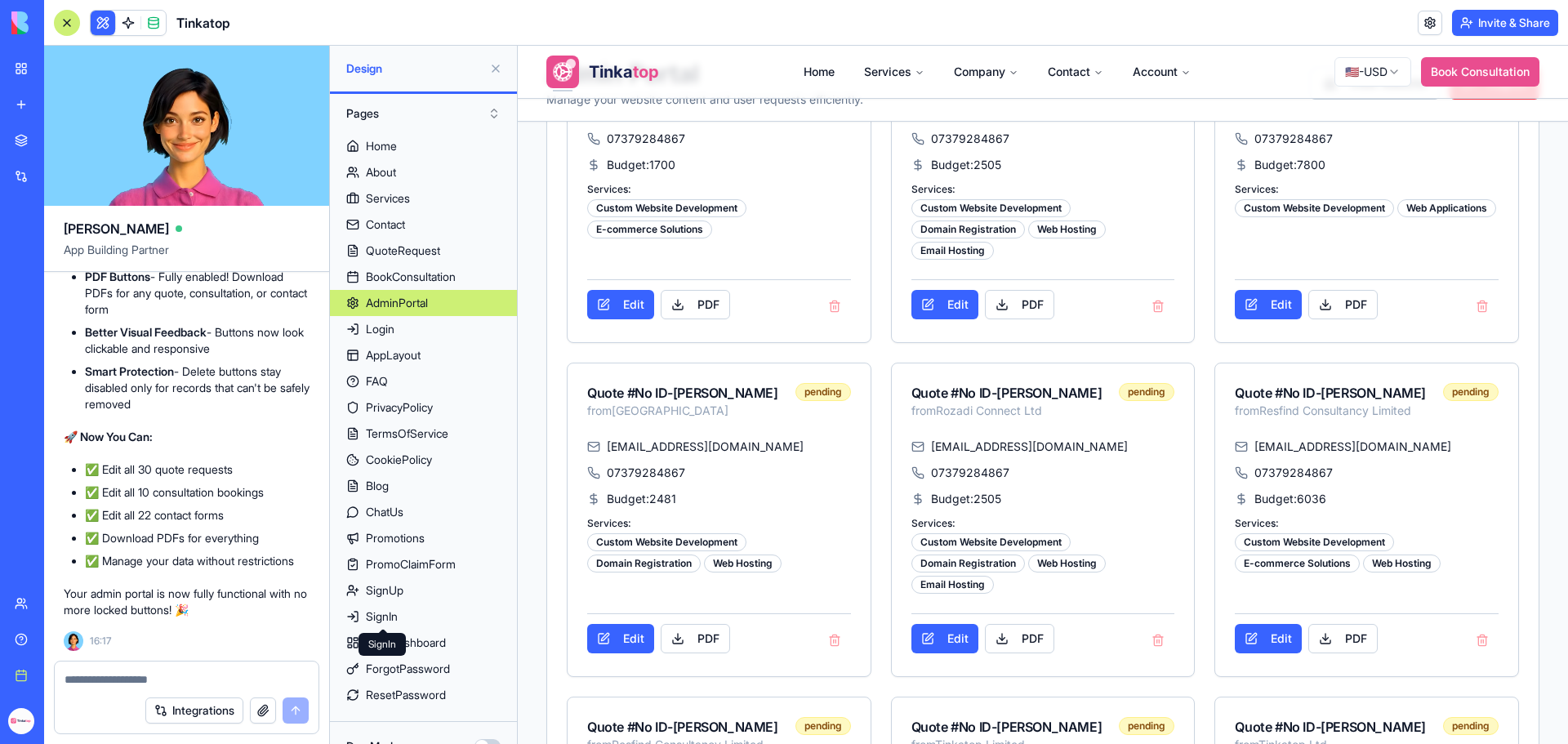
scroll to position [290637, 0]
click at [621, 320] on button "Edit" at bounding box center [620, 304] width 67 height 29
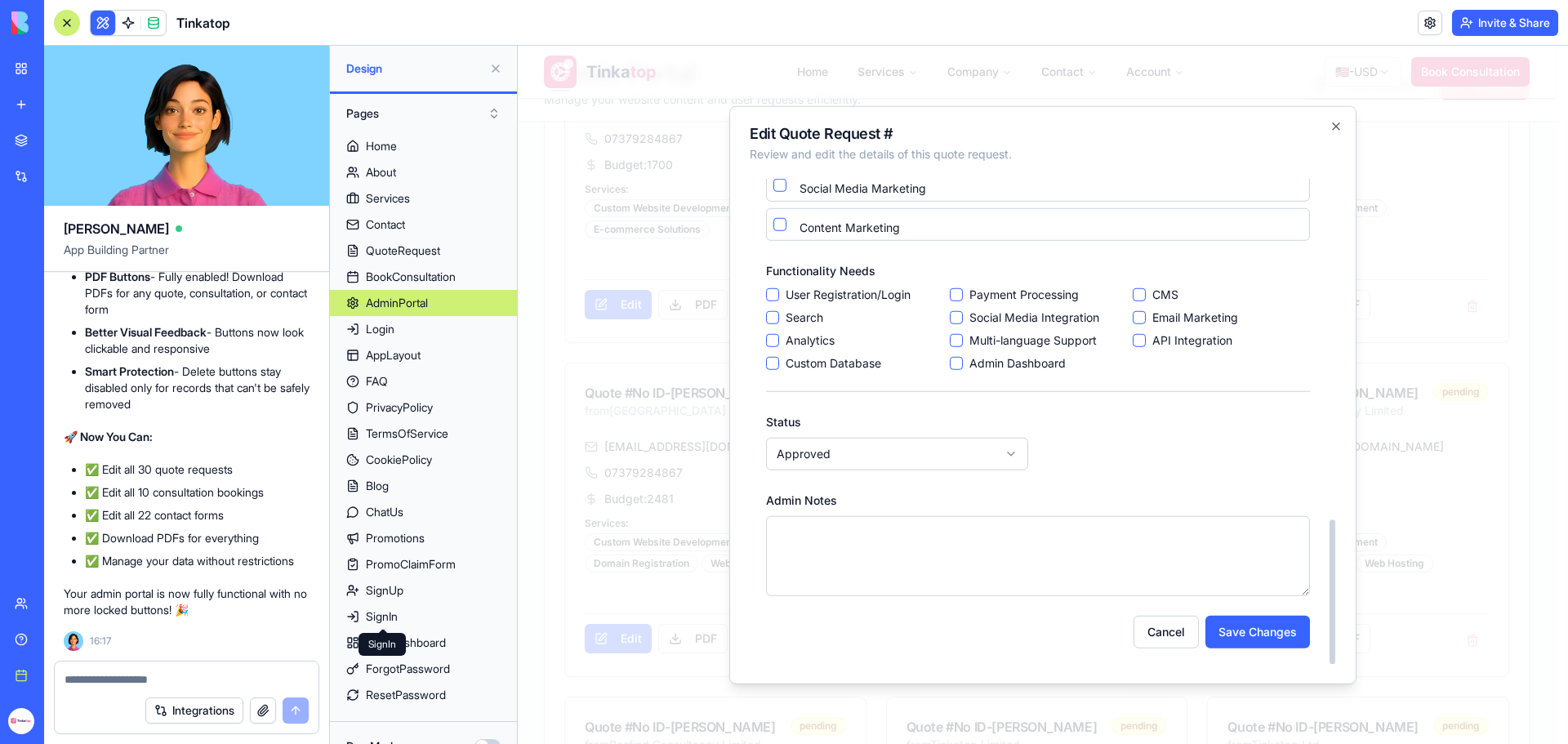
click at [1249, 630] on button "Save Changes" at bounding box center [1258, 632] width 104 height 33
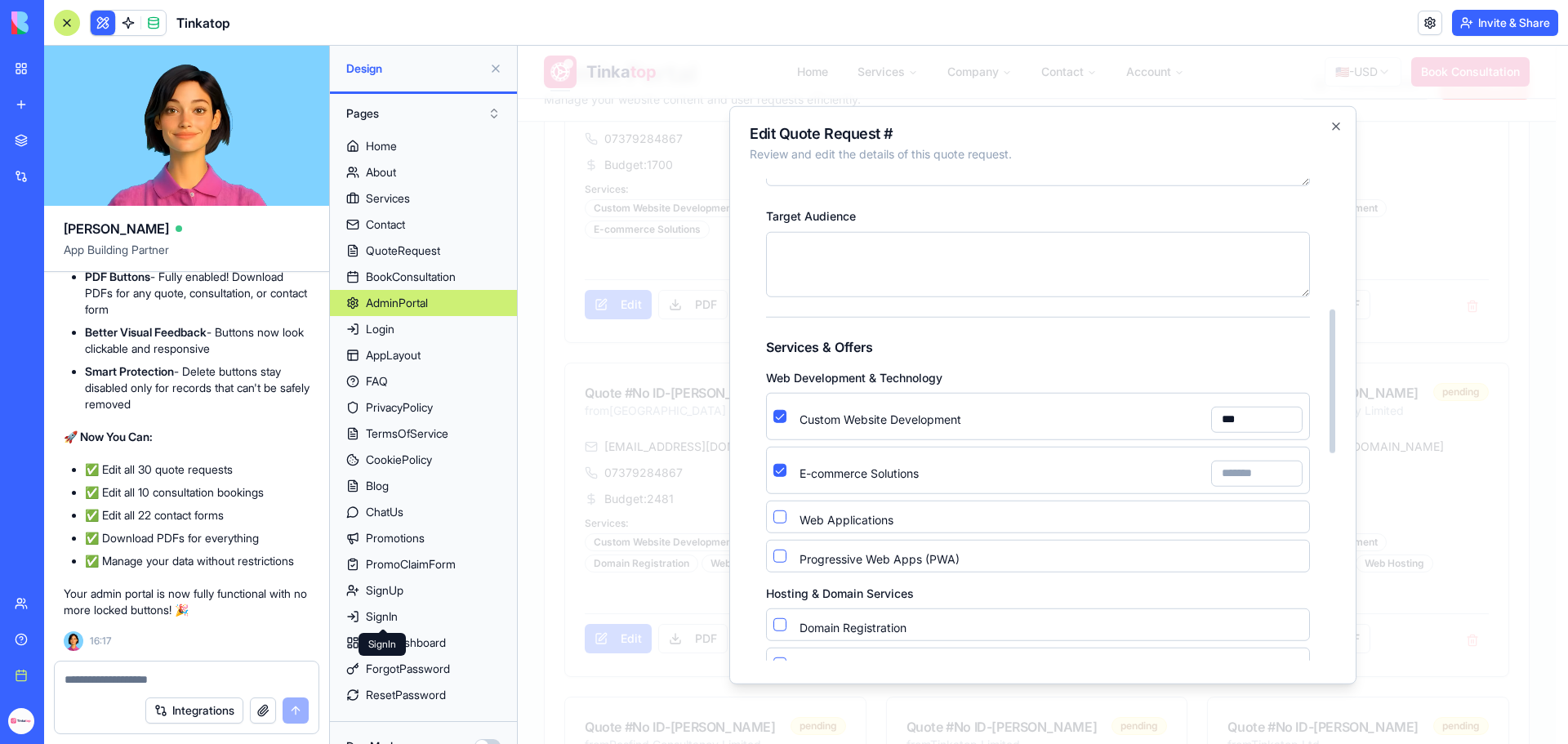
type input "***"
click at [1244, 484] on input "E-commerce Solutions" at bounding box center [1257, 472] width 92 height 26
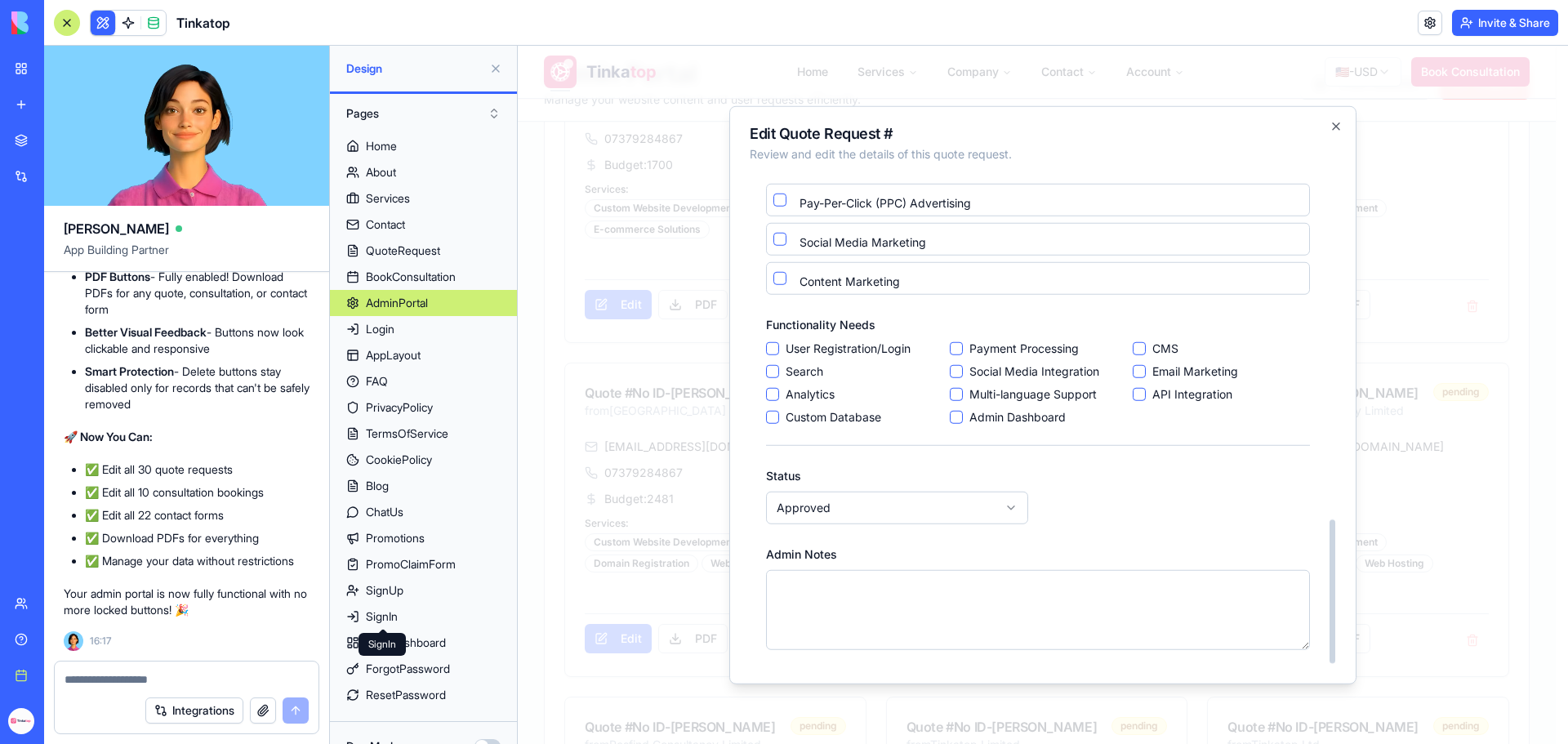
scroll to position [1150, 0]
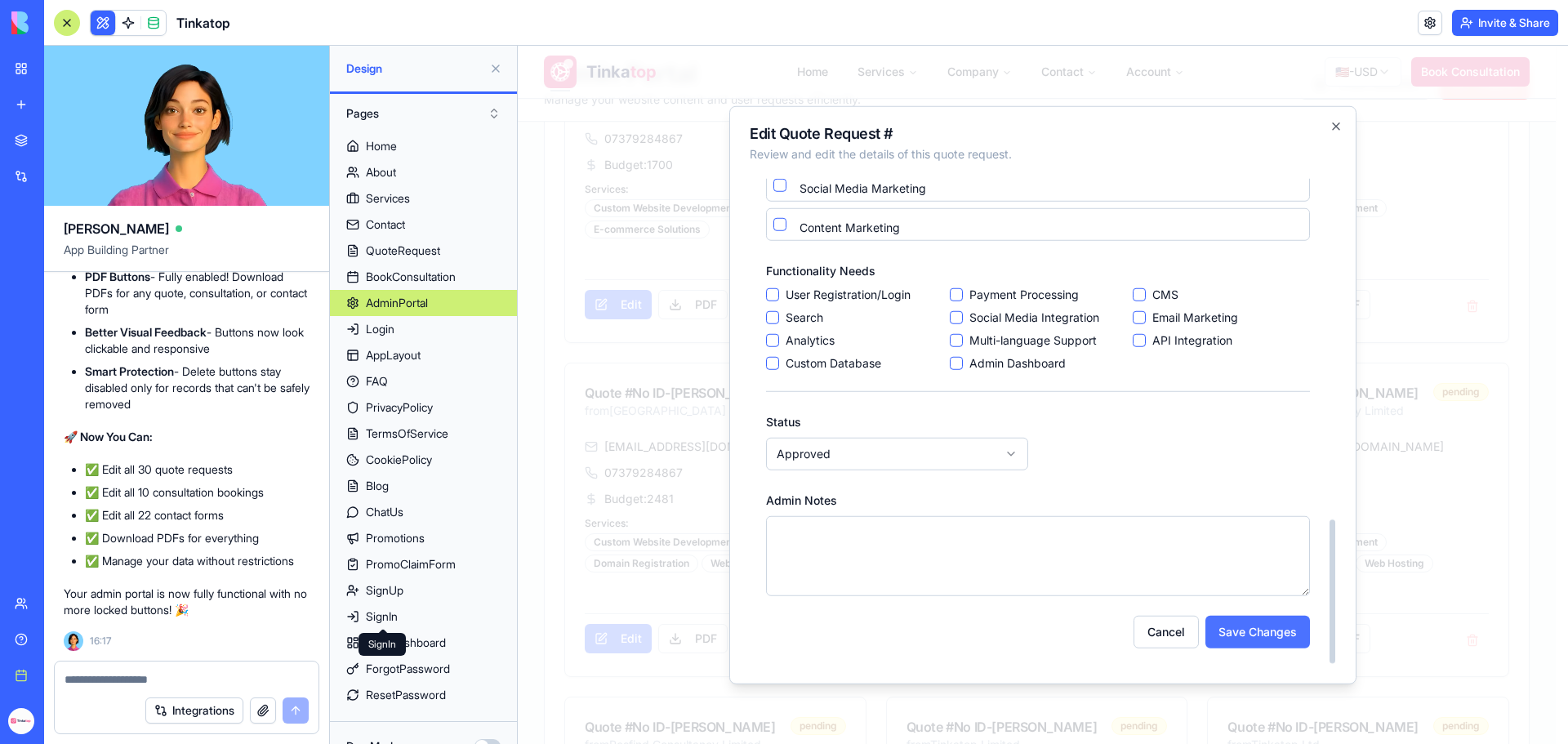
type input "***"
click at [1255, 631] on button "Save Changes" at bounding box center [1258, 632] width 104 height 33
click at [1245, 636] on button "Save Changes" at bounding box center [1258, 632] width 104 height 33
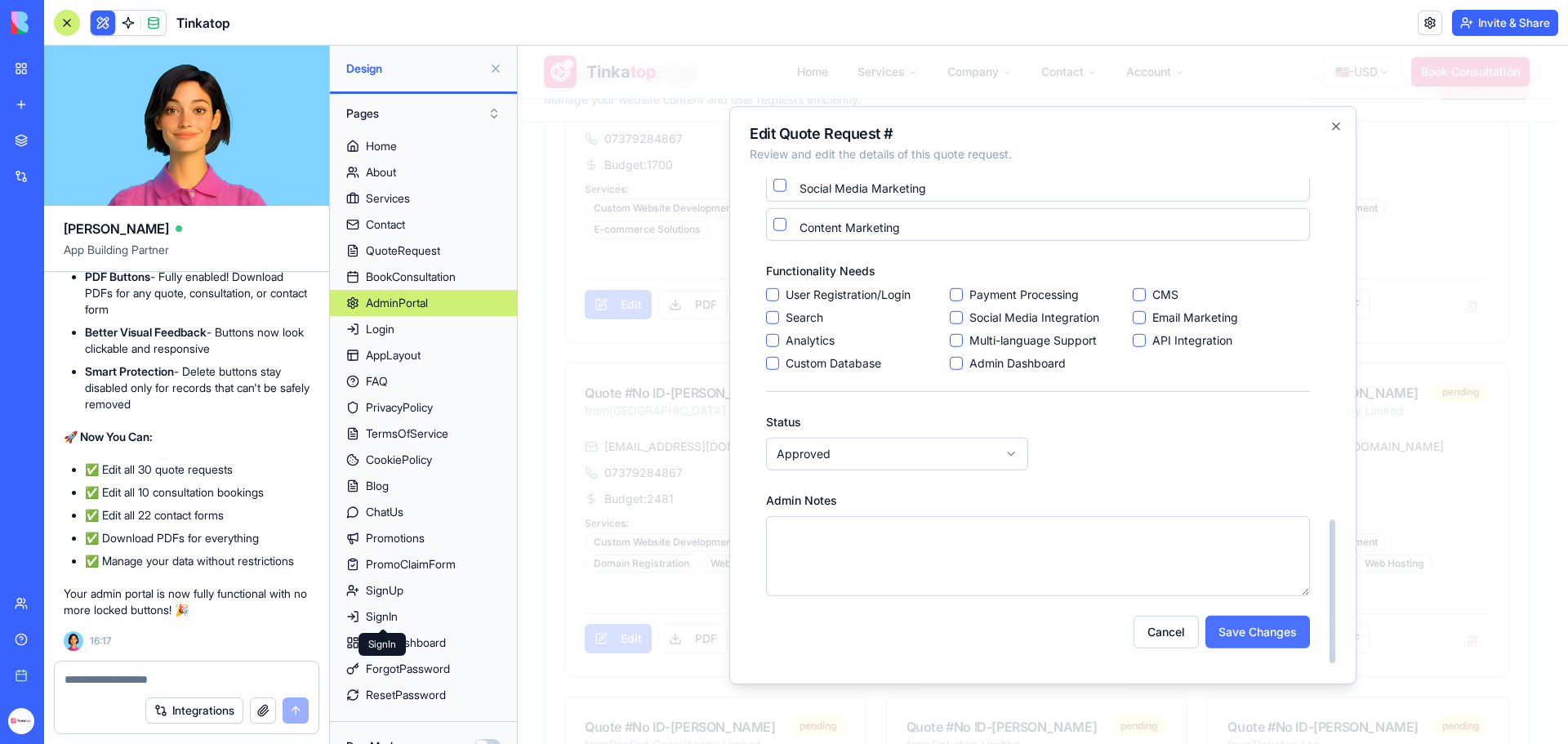
click at [1245, 635] on button "Save Changes" at bounding box center [1258, 632] width 104 height 33
click at [1335, 129] on icon "button" at bounding box center [1336, 126] width 14 height 14
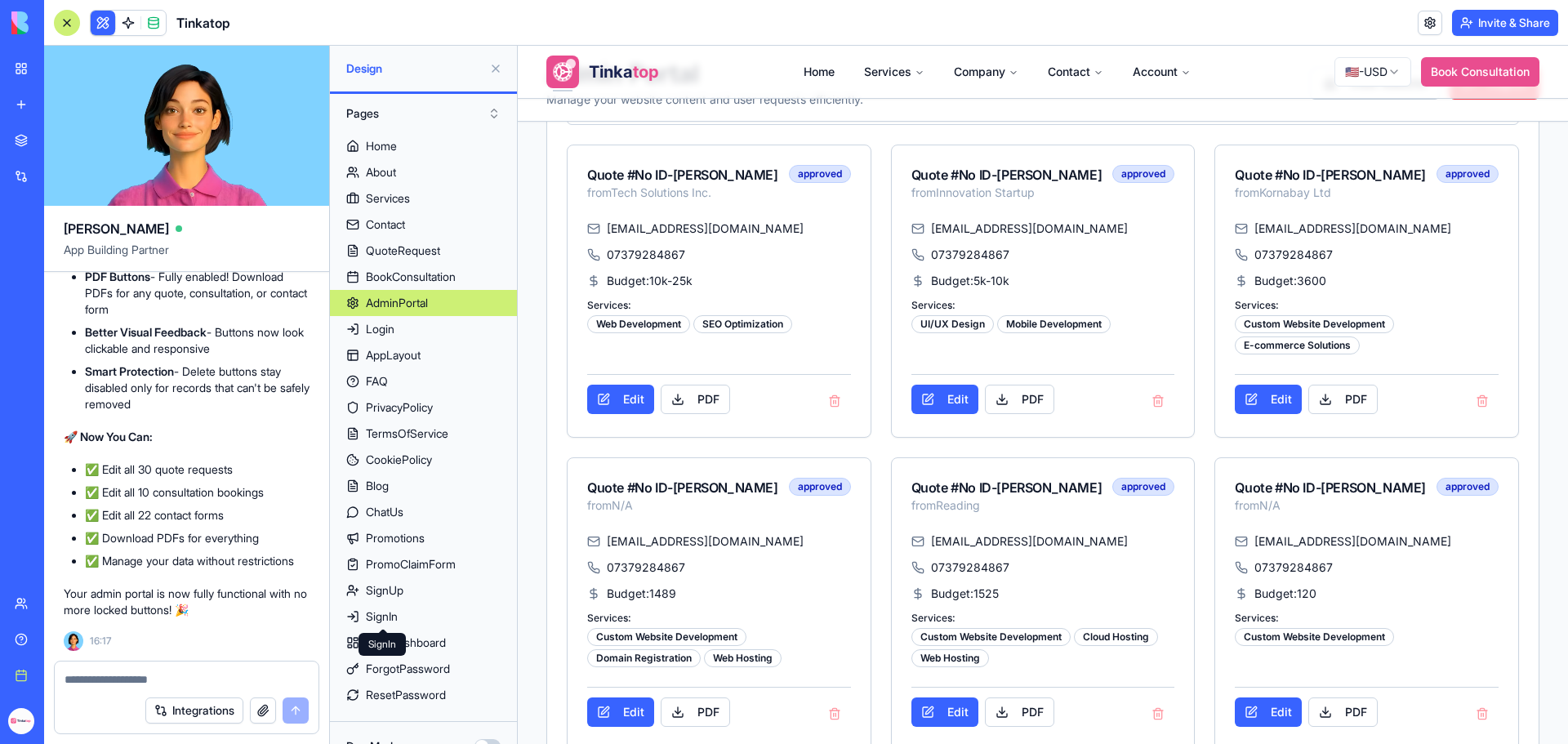
scroll to position [0, 0]
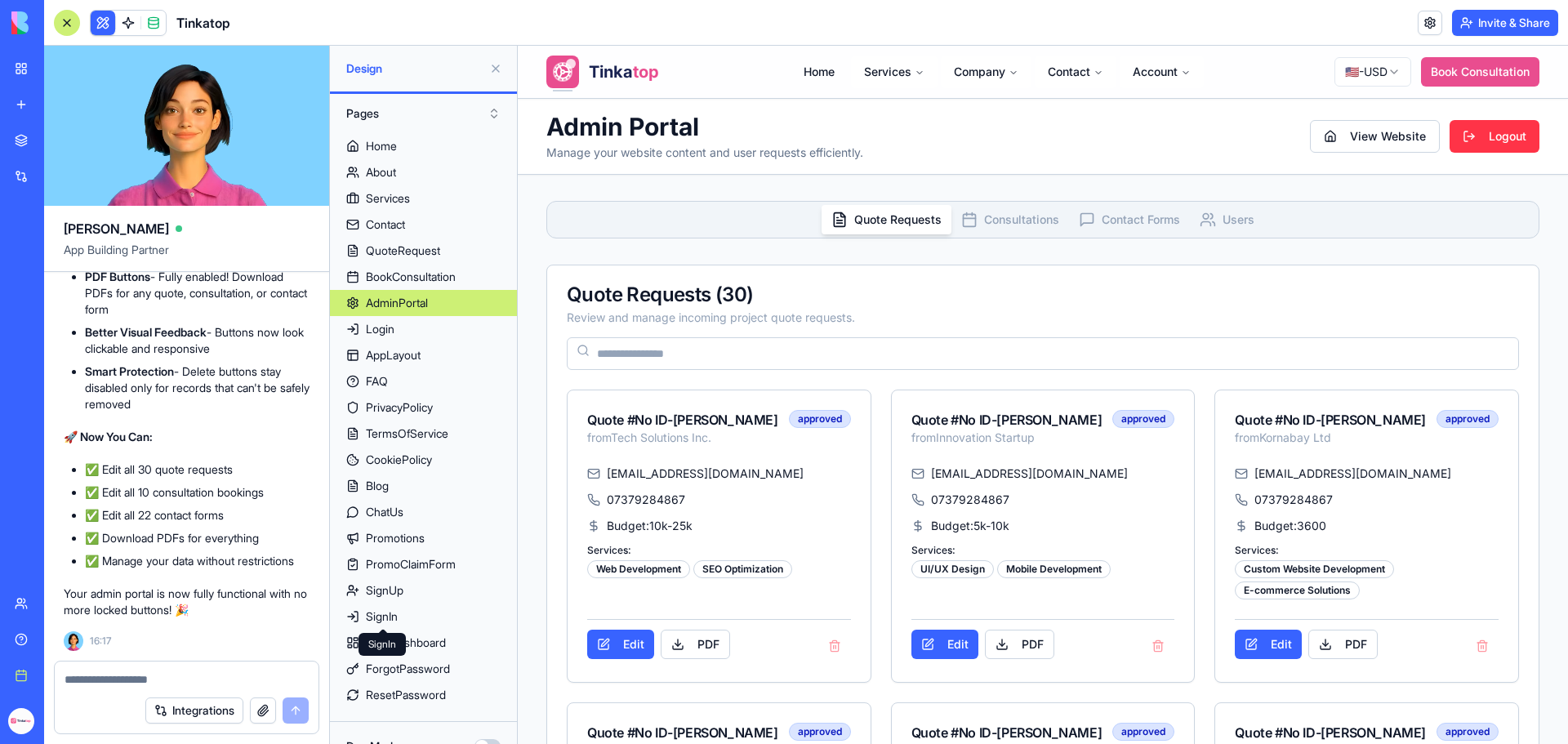
click at [970, 219] on button "Consultations" at bounding box center [1011, 219] width 118 height 29
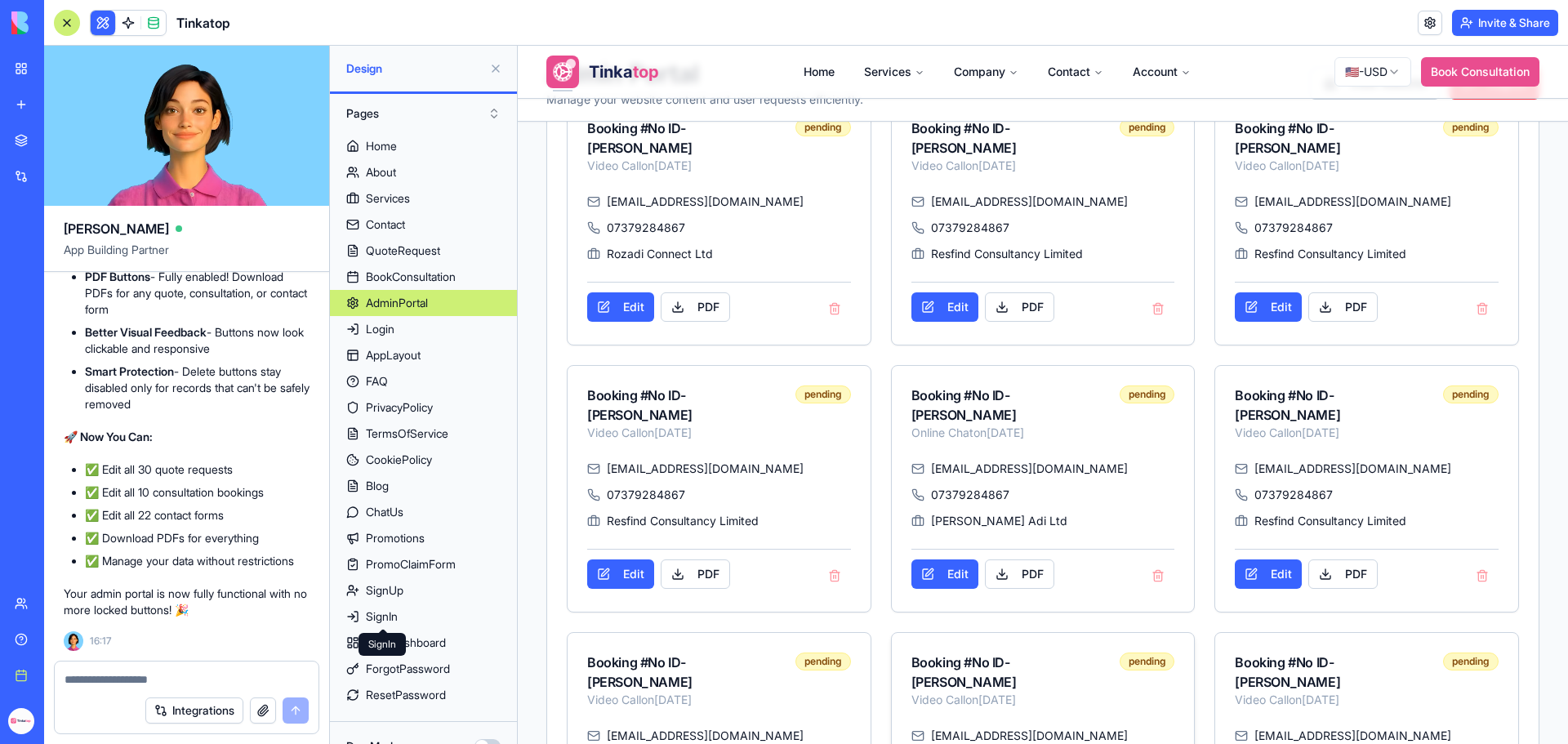
scroll to position [490, 0]
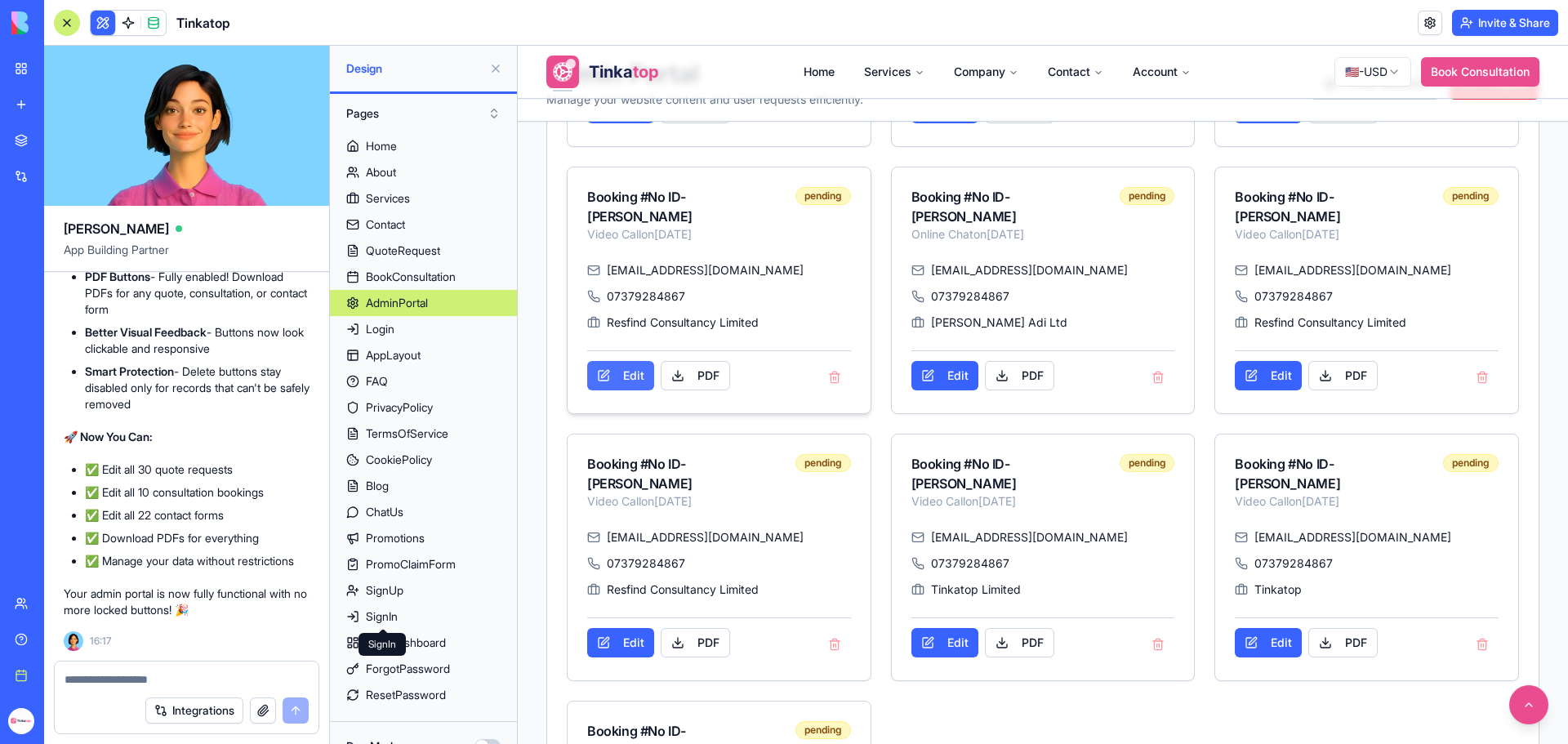
click at [622, 361] on button "Edit" at bounding box center [620, 376] width 67 height 29
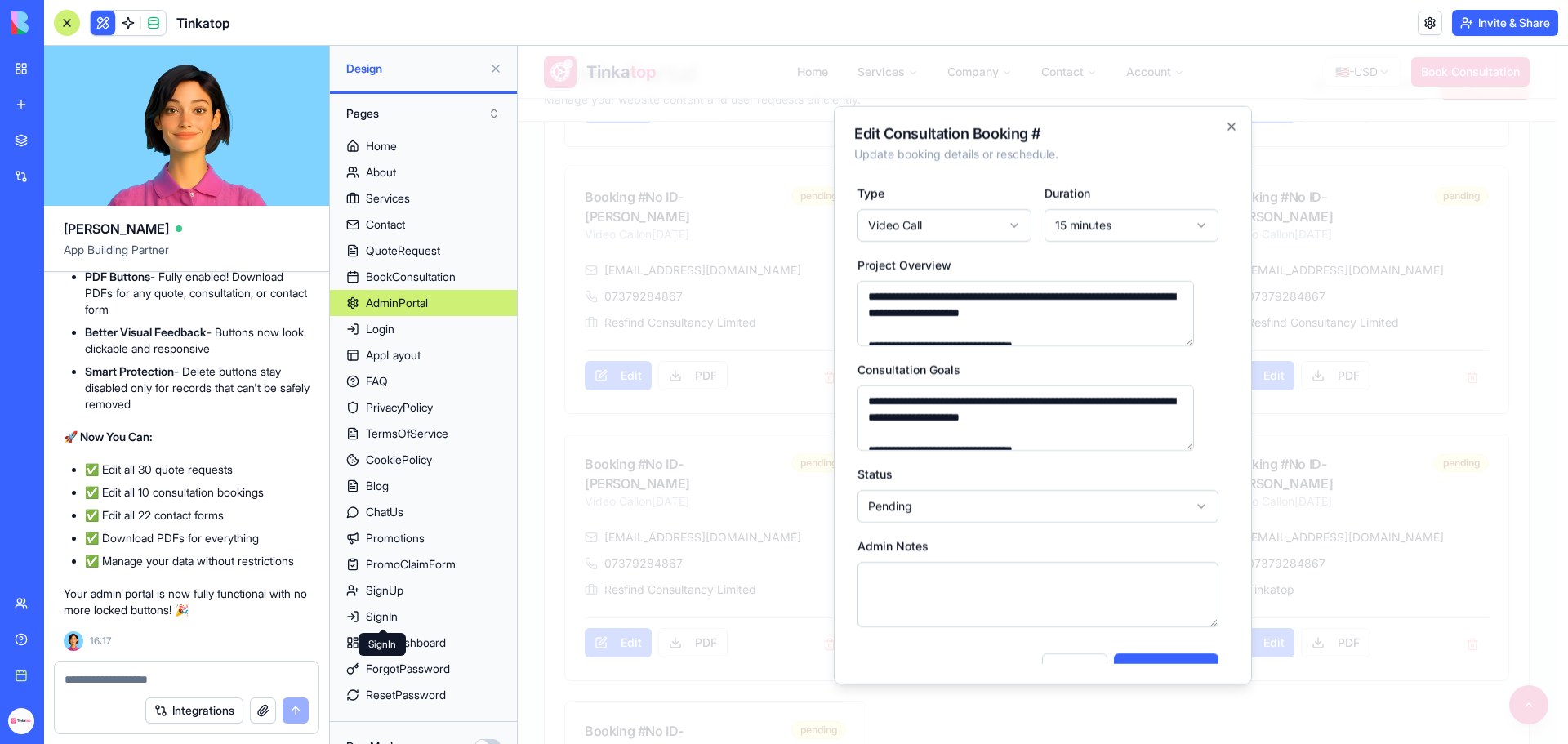
scroll to position [236, 0]
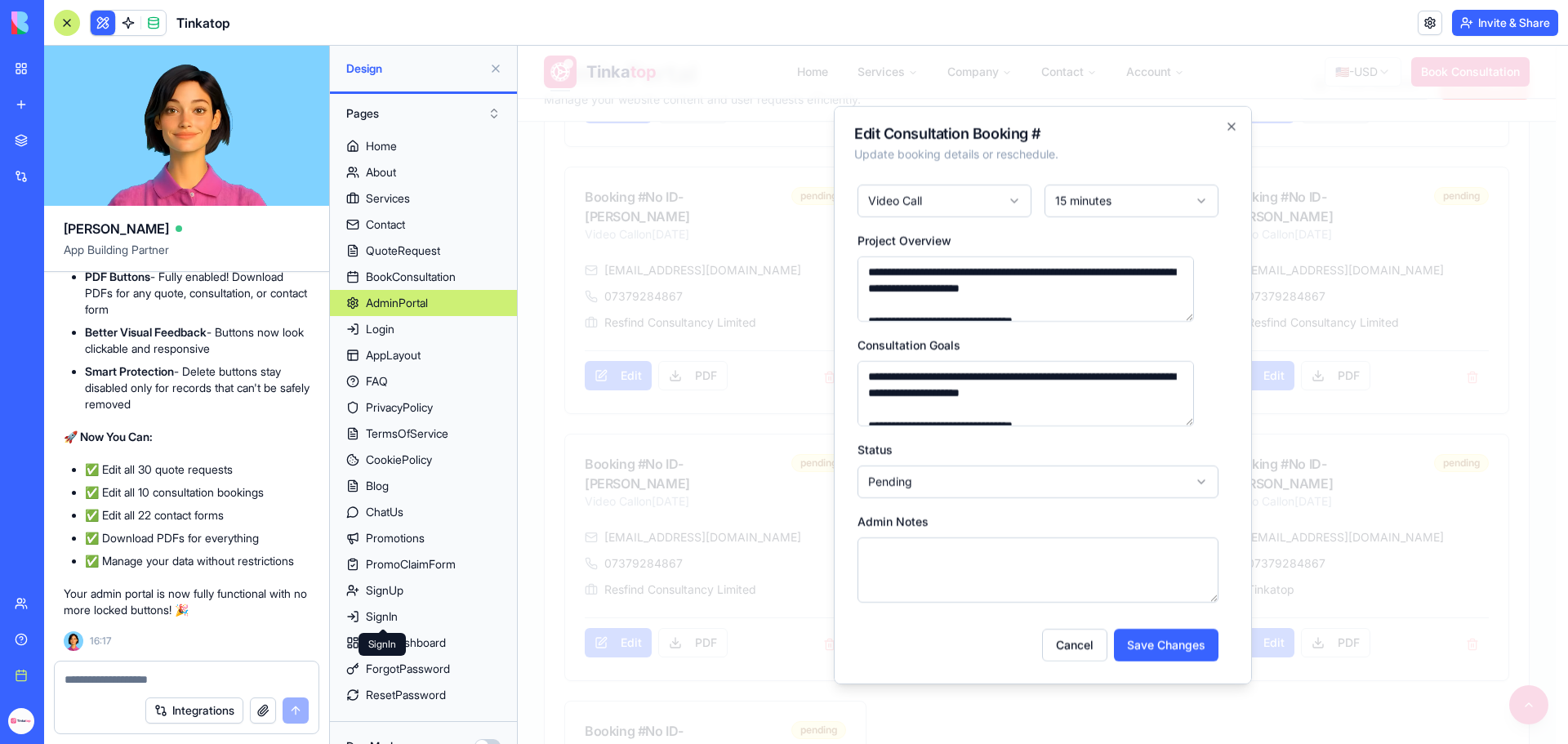
click at [1086, 584] on textarea "Admin Notes" at bounding box center [1039, 569] width 361 height 66
click at [1156, 646] on button "Save Changes" at bounding box center [1166, 644] width 104 height 33
click at [1225, 126] on icon "button" at bounding box center [1232, 126] width 14 height 14
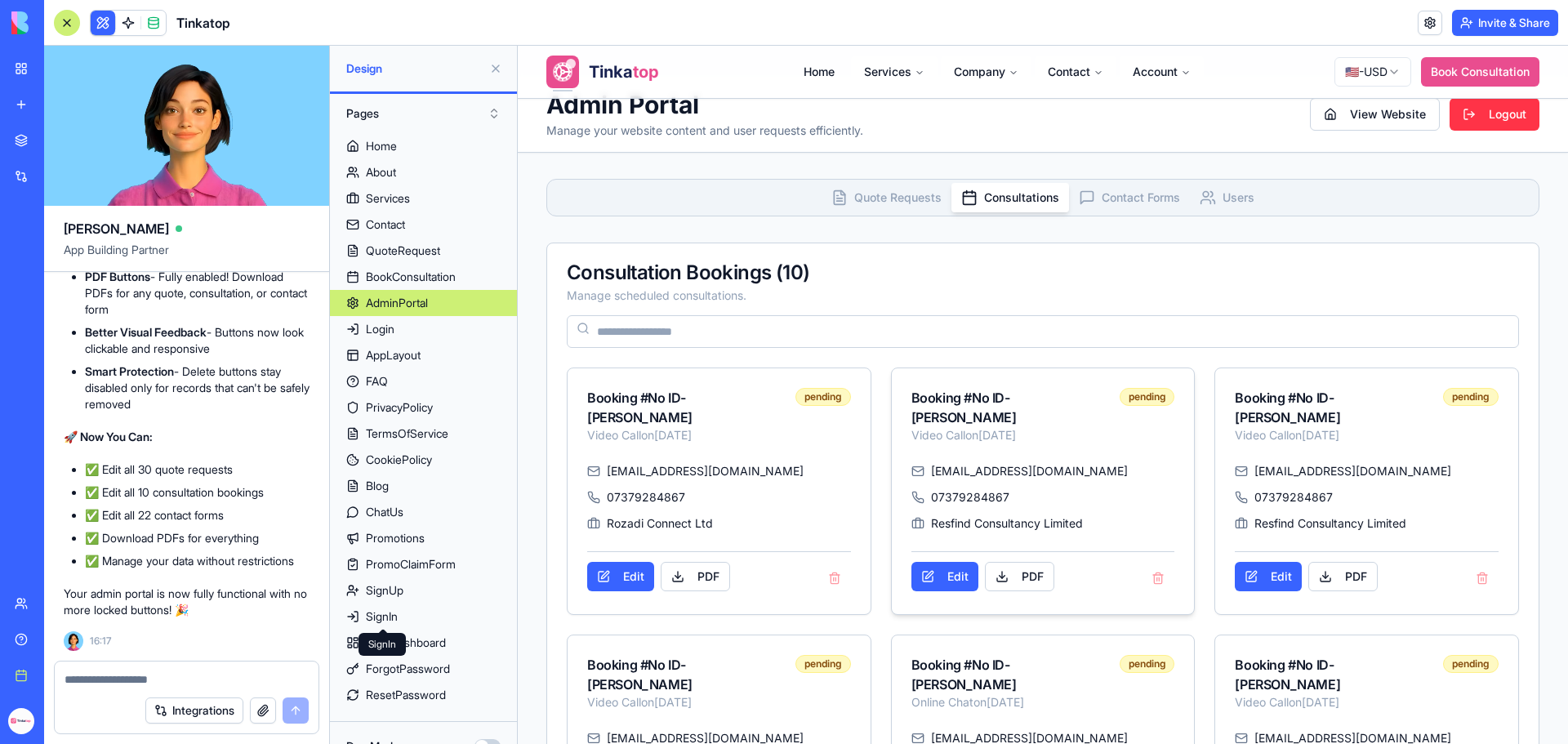
scroll to position [0, 0]
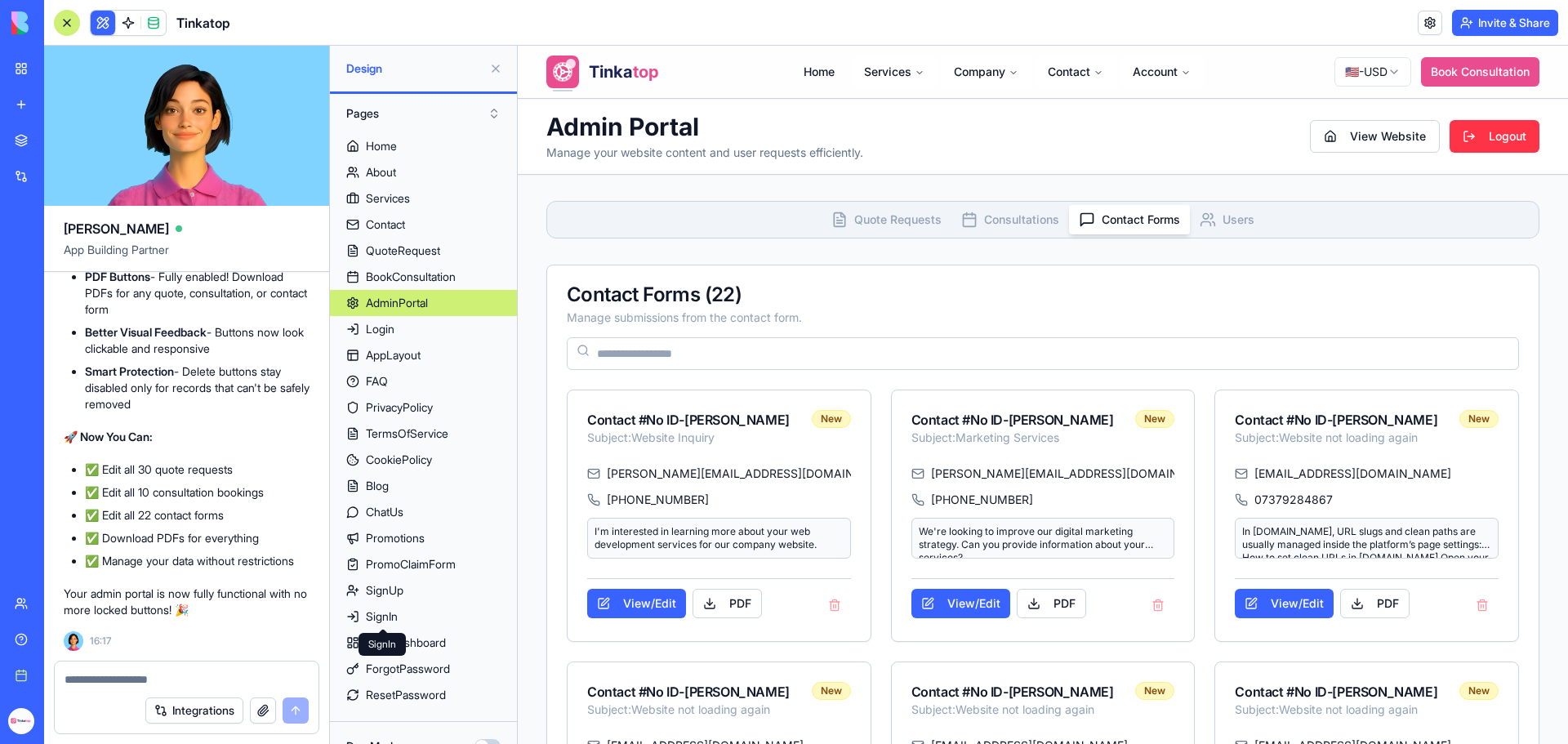
click at [1128, 215] on span "Contact Forms" at bounding box center [1141, 219] width 78 height 16
click at [964, 606] on button "View/Edit" at bounding box center [961, 604] width 99 height 29
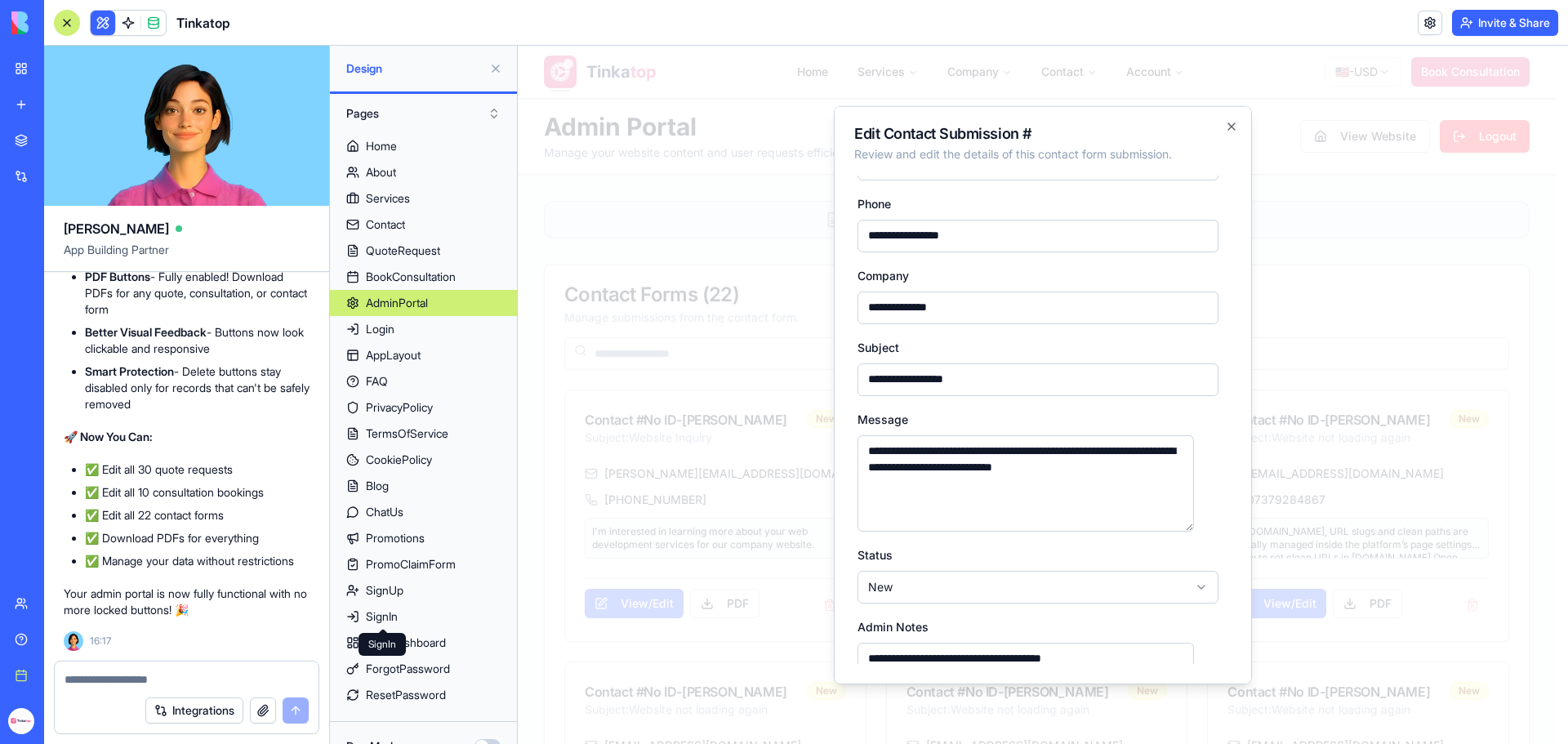
scroll to position [235, 0]
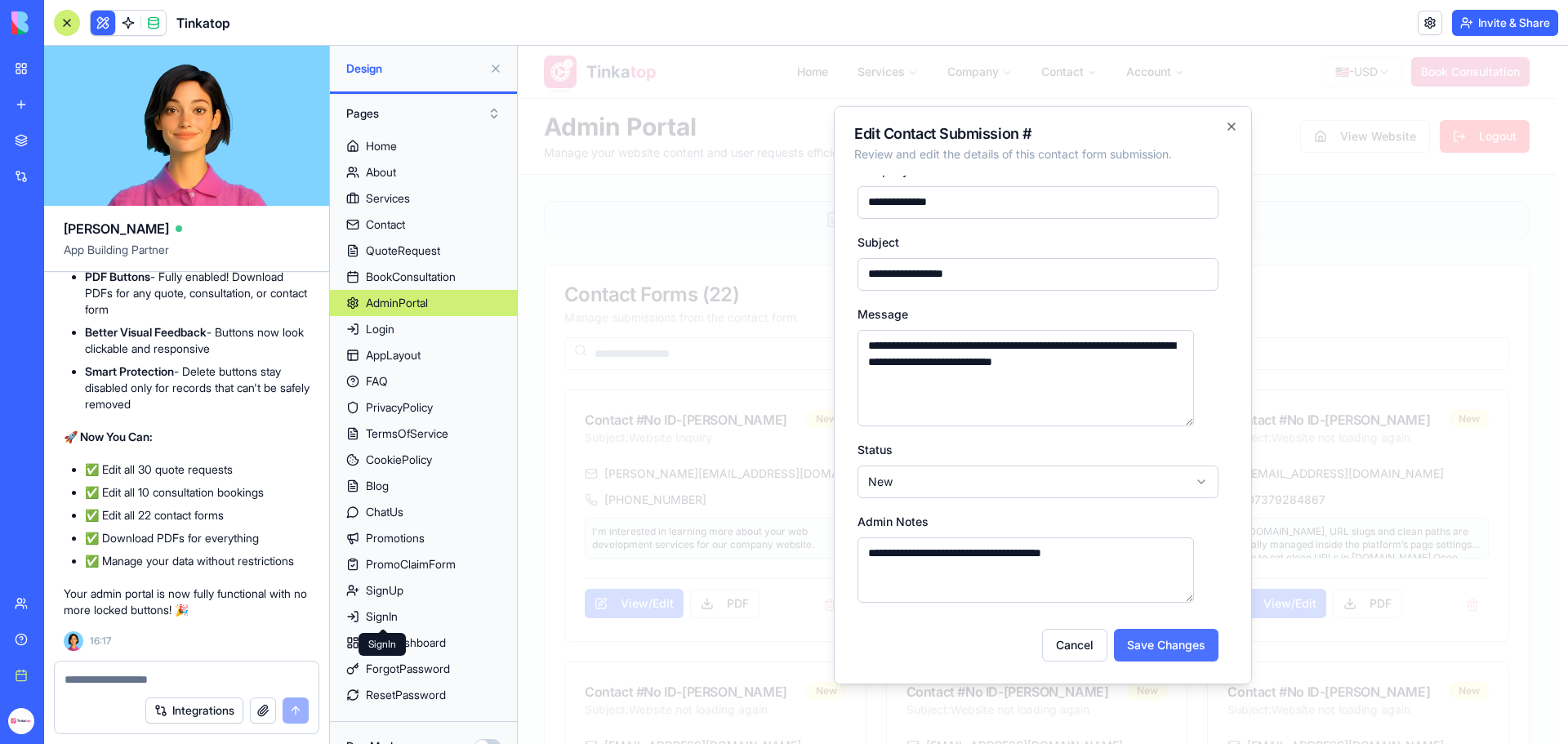
click at [1126, 647] on button "Save Changes" at bounding box center [1166, 644] width 104 height 33
click at [1225, 125] on icon "button" at bounding box center [1232, 126] width 14 height 14
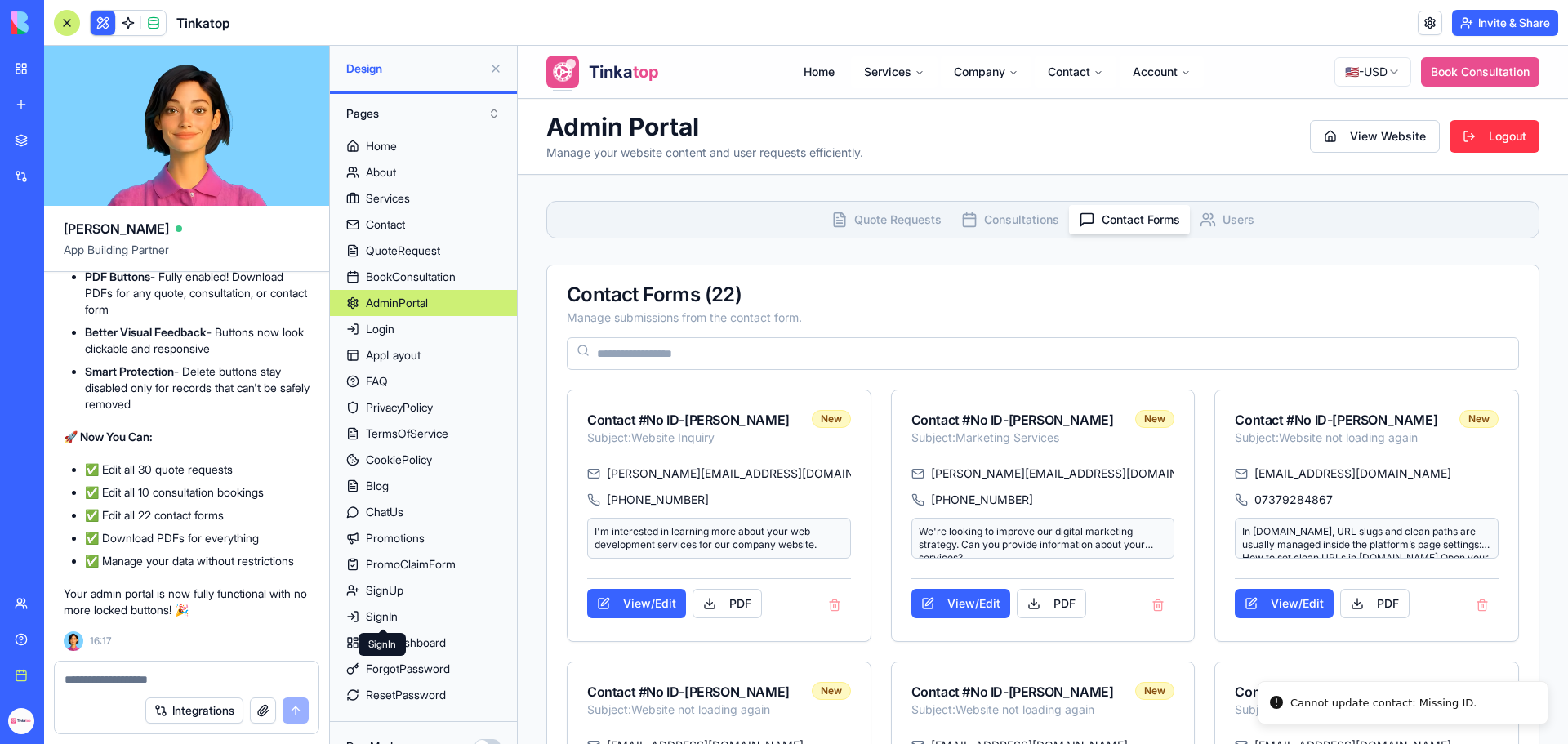
click at [262, 709] on button "button" at bounding box center [263, 710] width 26 height 26
click at [129, 673] on textarea at bounding box center [186, 679] width 244 height 16
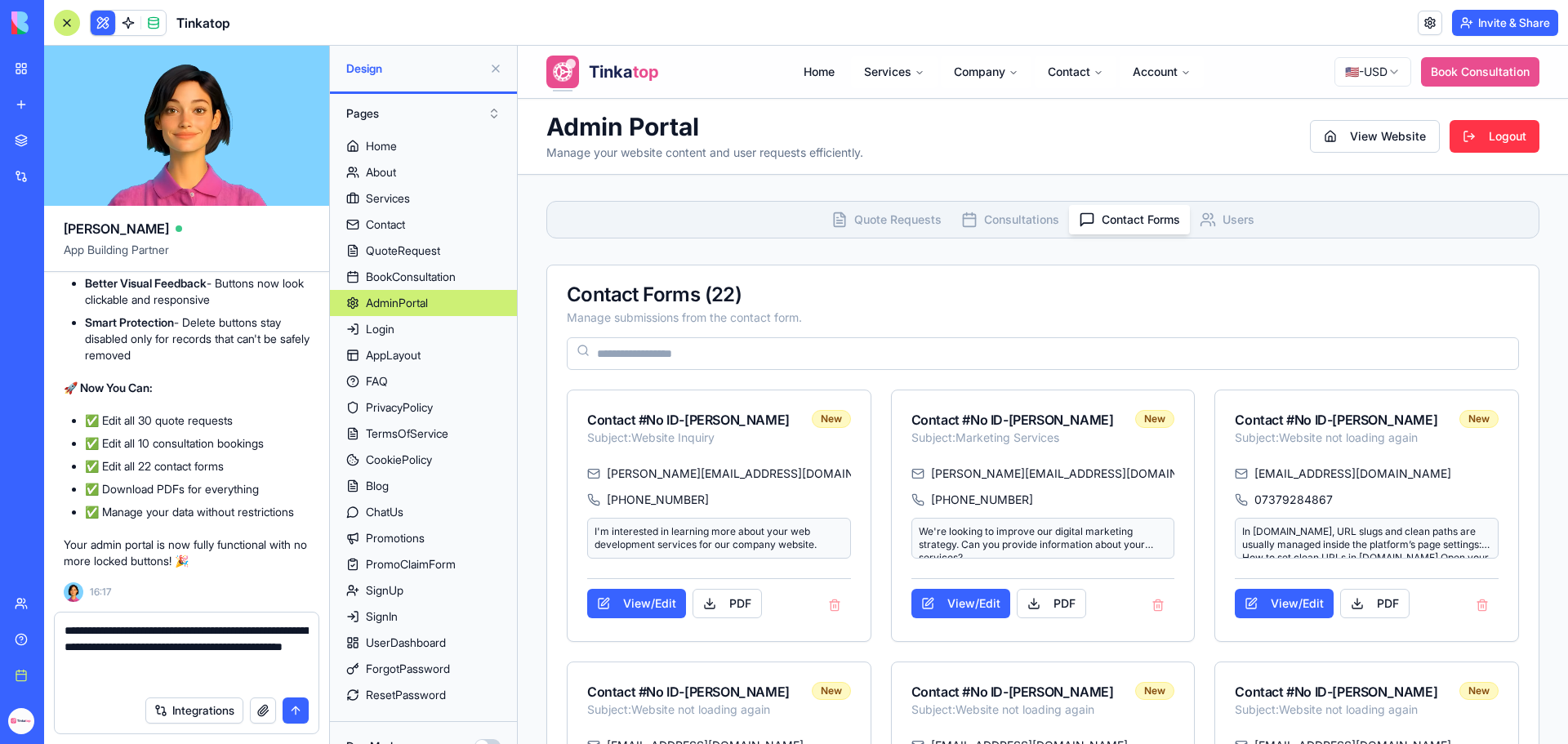
type textarea "**********"
click at [277, 712] on div "Integrations" at bounding box center [226, 710] width 163 height 26
click at [267, 714] on button "button" at bounding box center [263, 710] width 26 height 26
drag, startPoint x: 153, startPoint y: 674, endPoint x: 60, endPoint y: 633, distance: 101.6
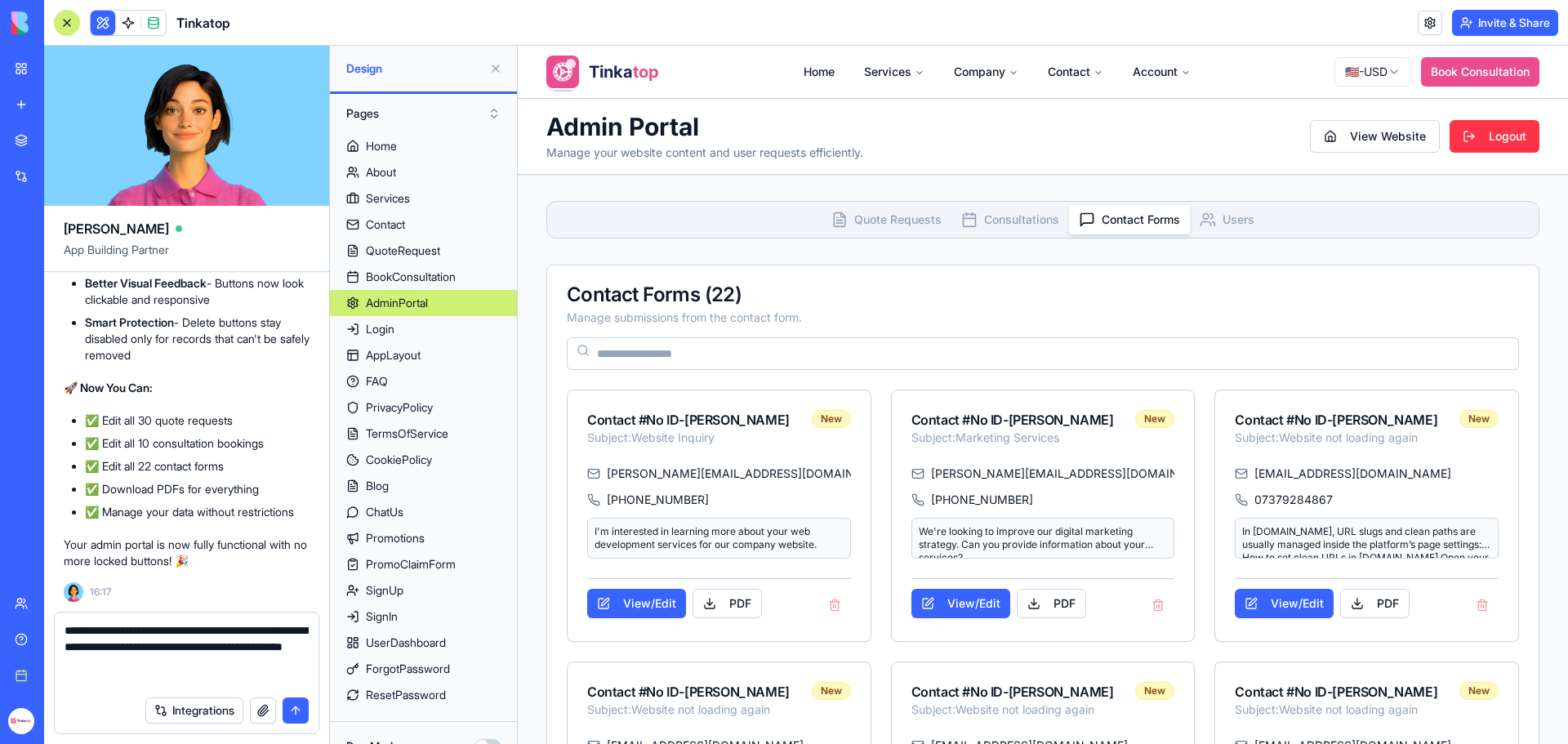
click at [60, 633] on div "**********" at bounding box center [186, 650] width 264 height 75
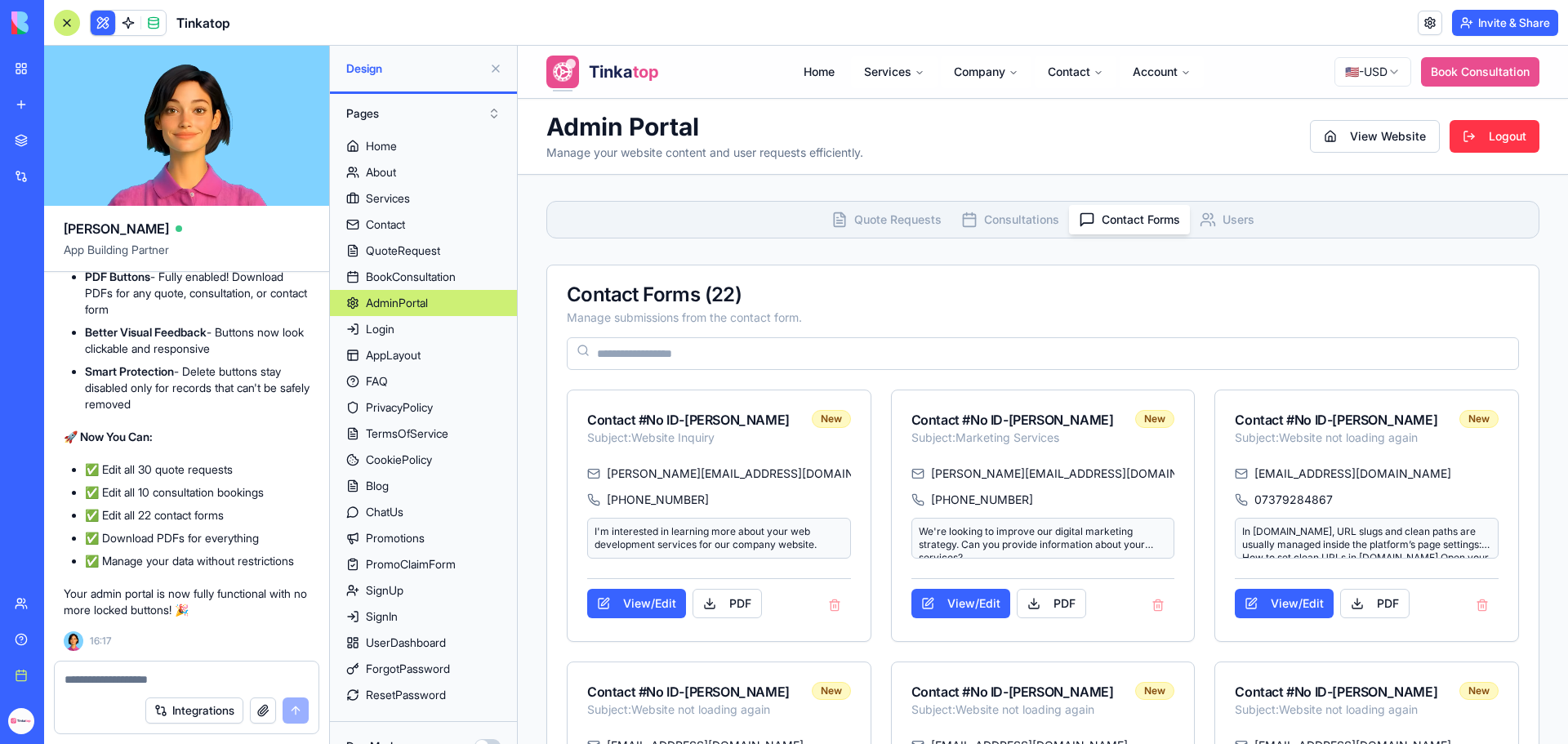
click at [266, 714] on button "button" at bounding box center [263, 710] width 26 height 26
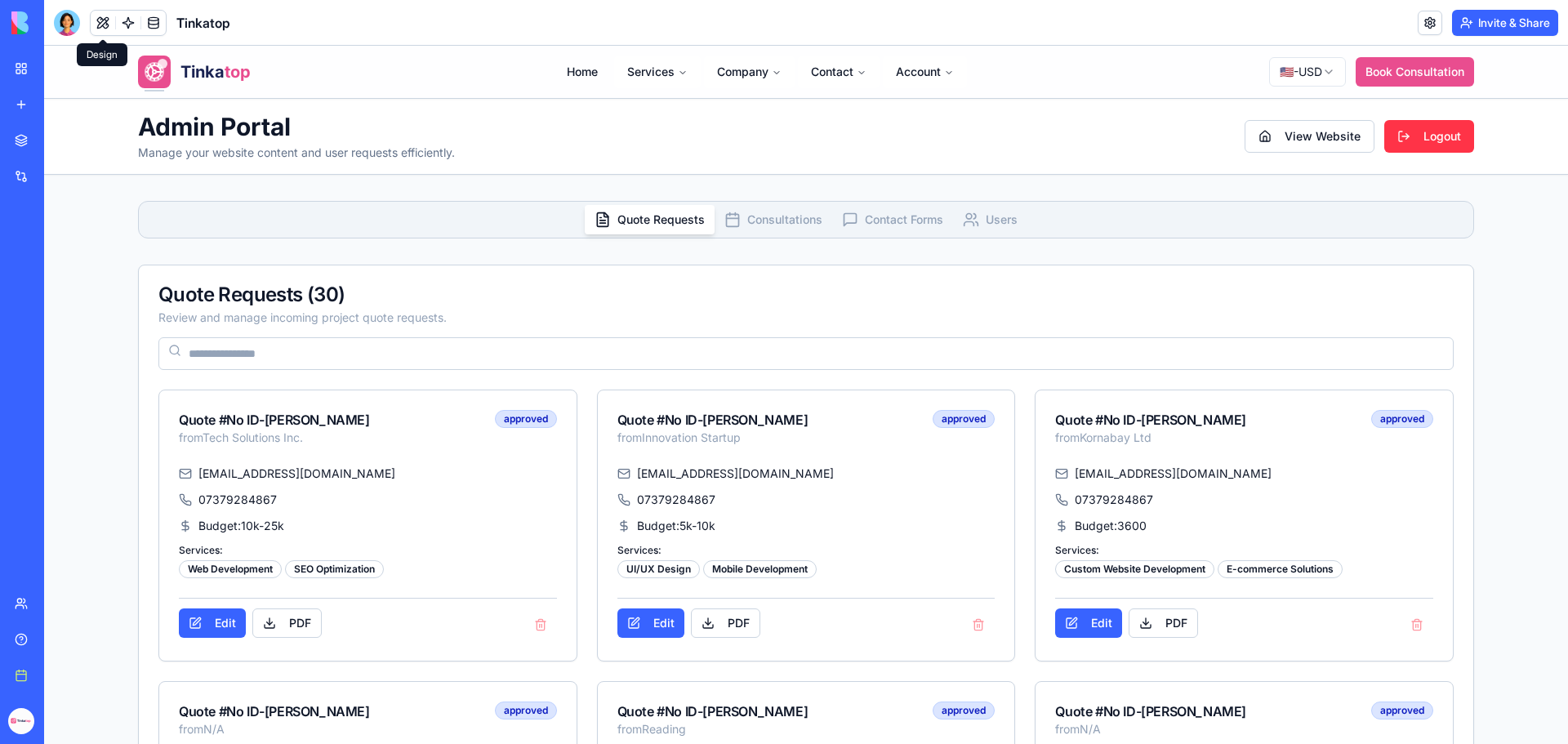
click at [100, 24] on button at bounding box center [102, 22] width 24 height 24
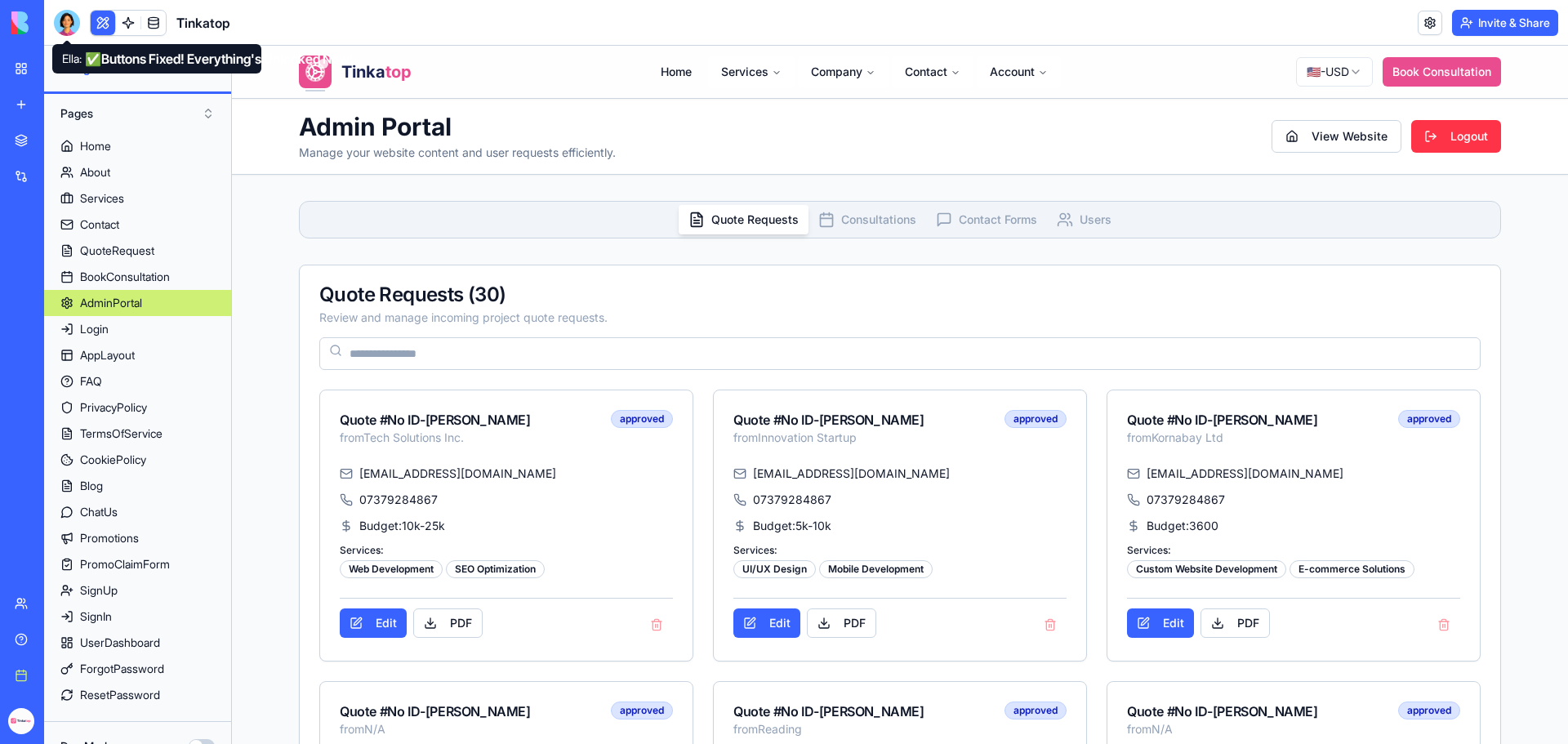
click at [66, 20] on div at bounding box center [67, 22] width 26 height 26
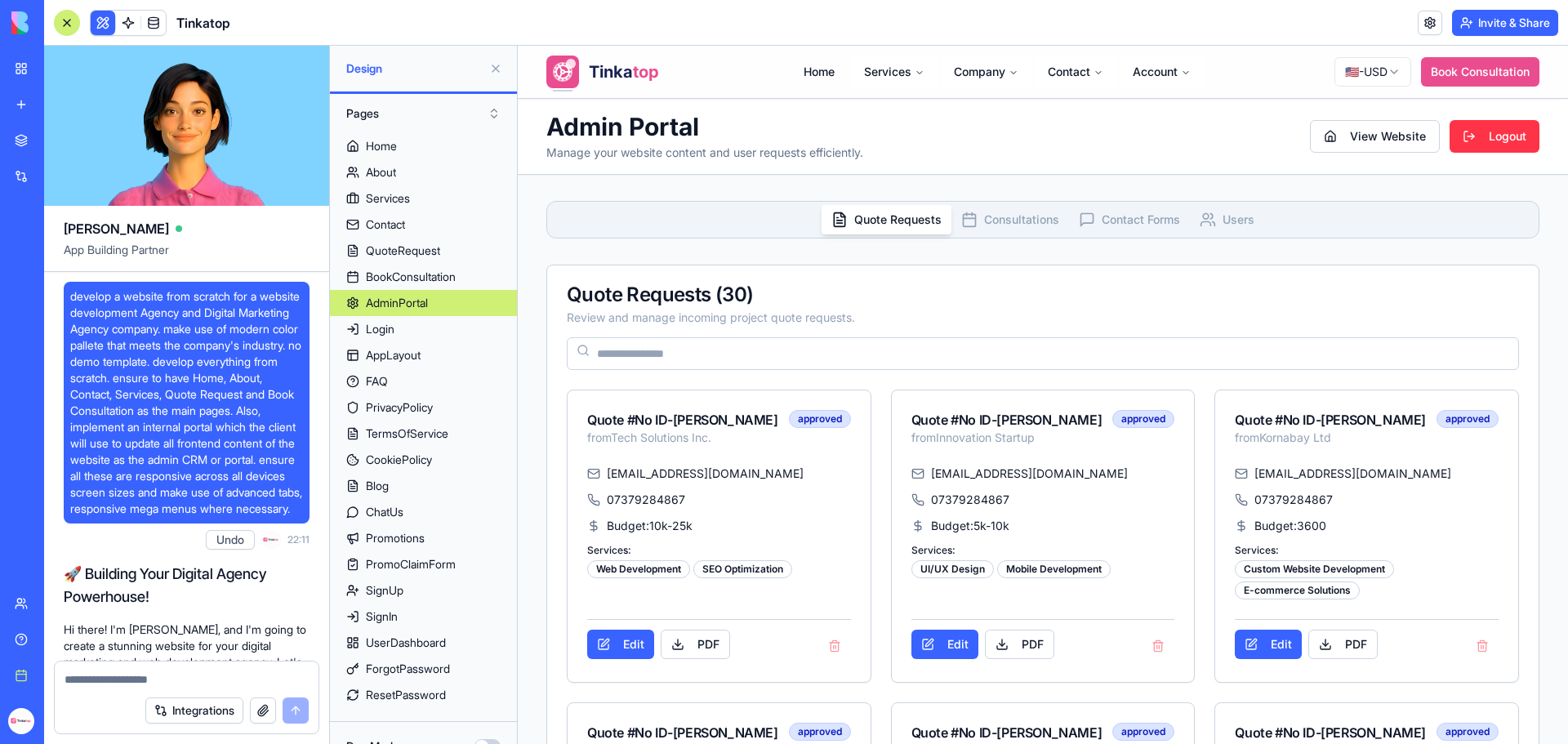
scroll to position [290608, 0]
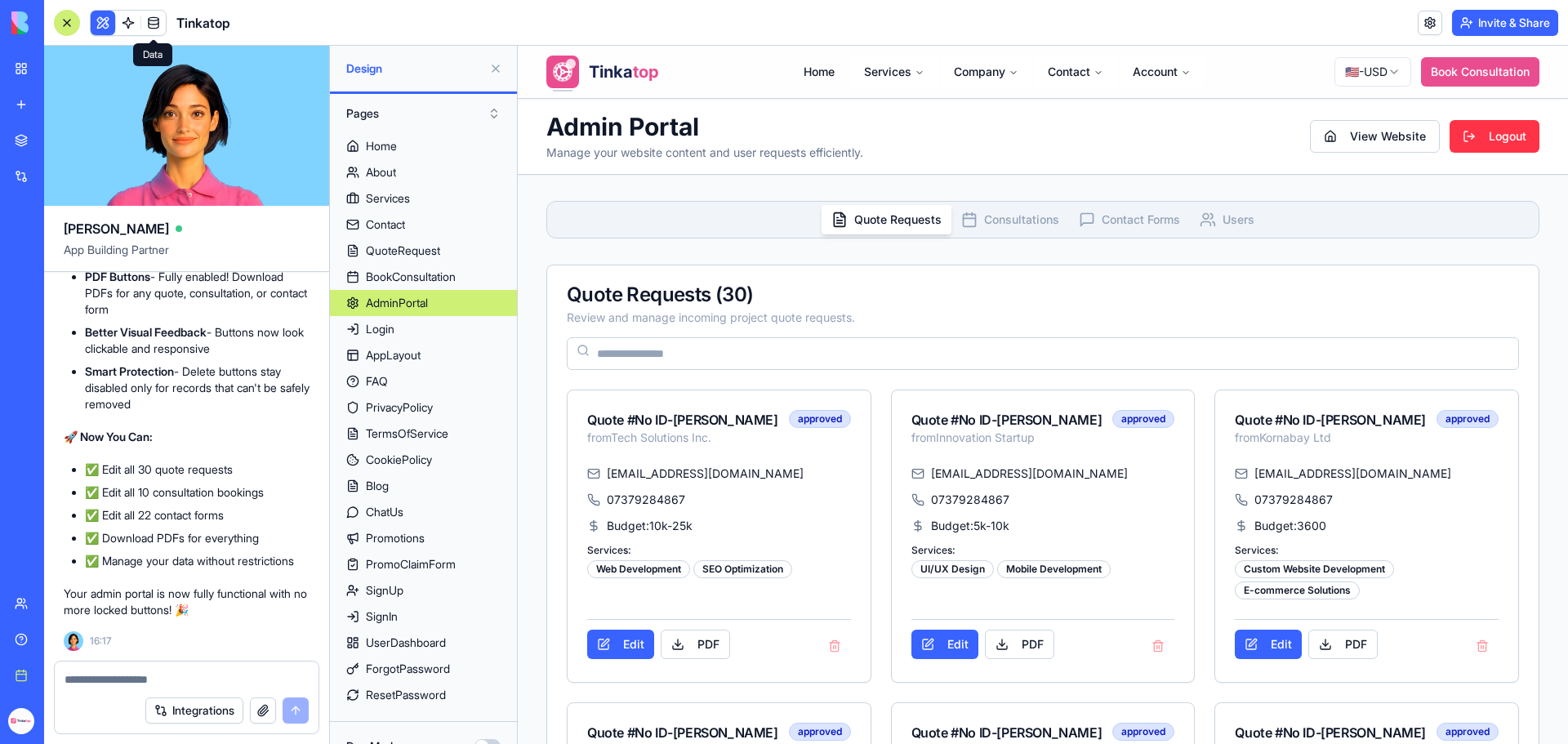
click at [497, 70] on button at bounding box center [496, 68] width 26 height 26
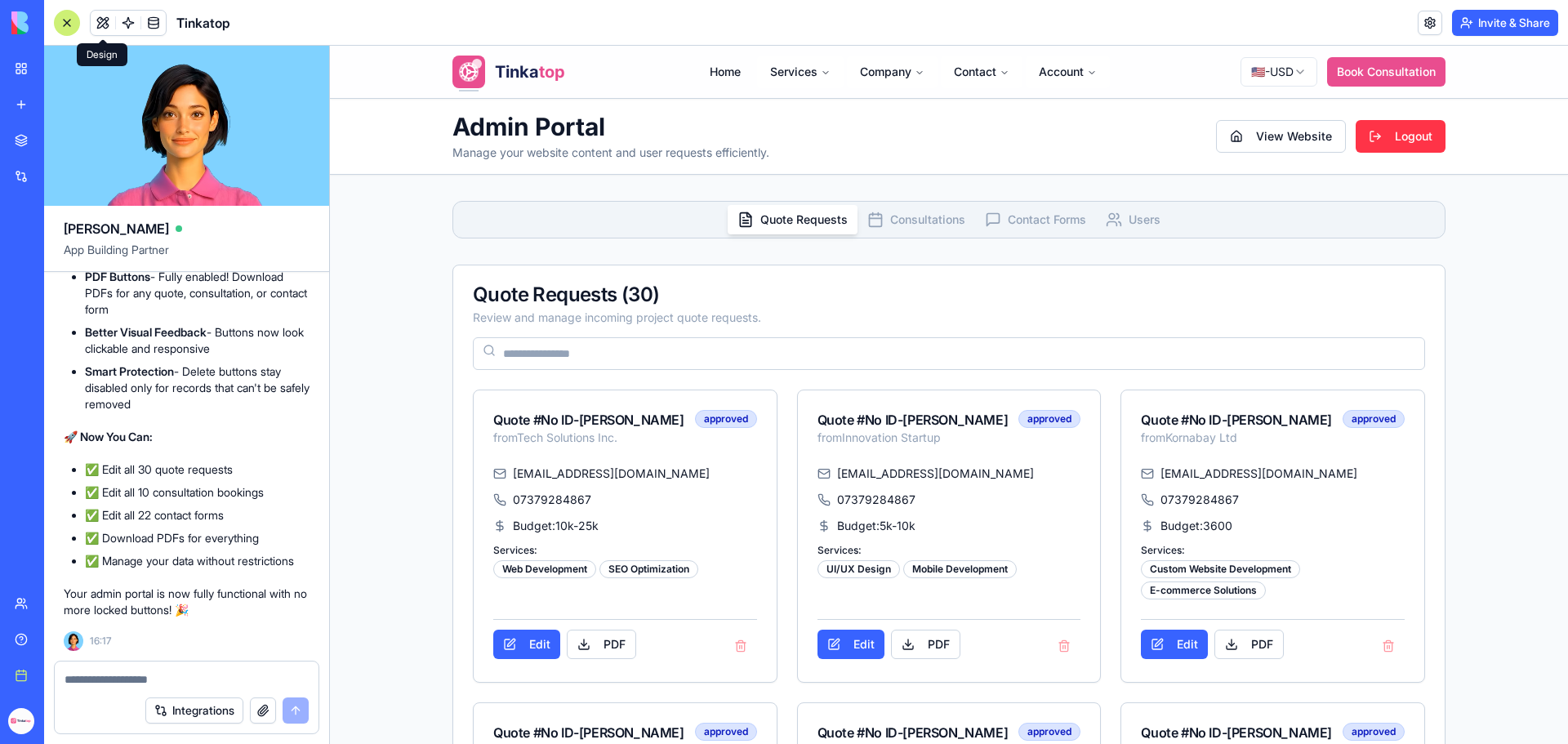
click at [259, 704] on button "button" at bounding box center [263, 710] width 26 height 26
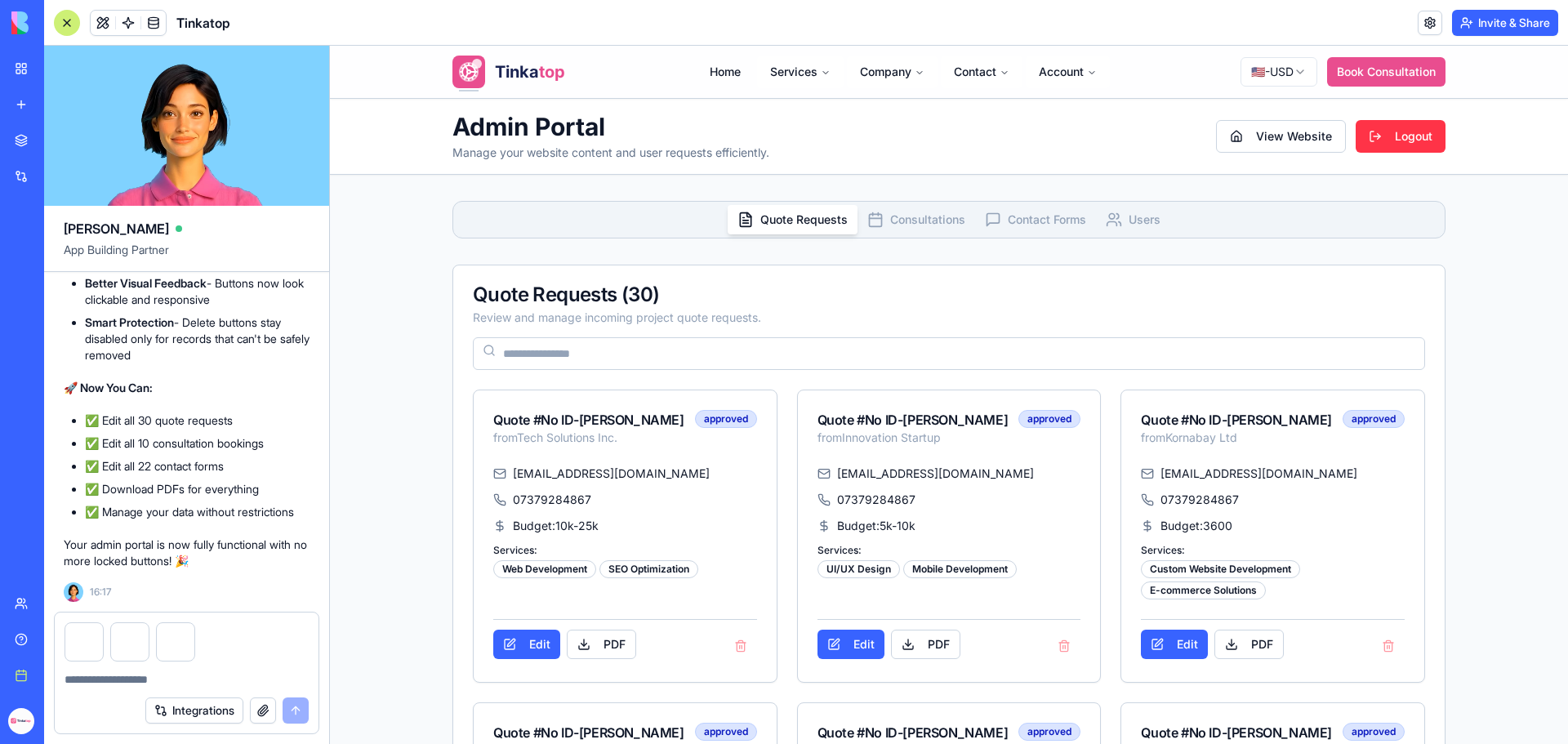
click at [118, 683] on textarea at bounding box center [186, 679] width 244 height 16
paste textarea "**********"
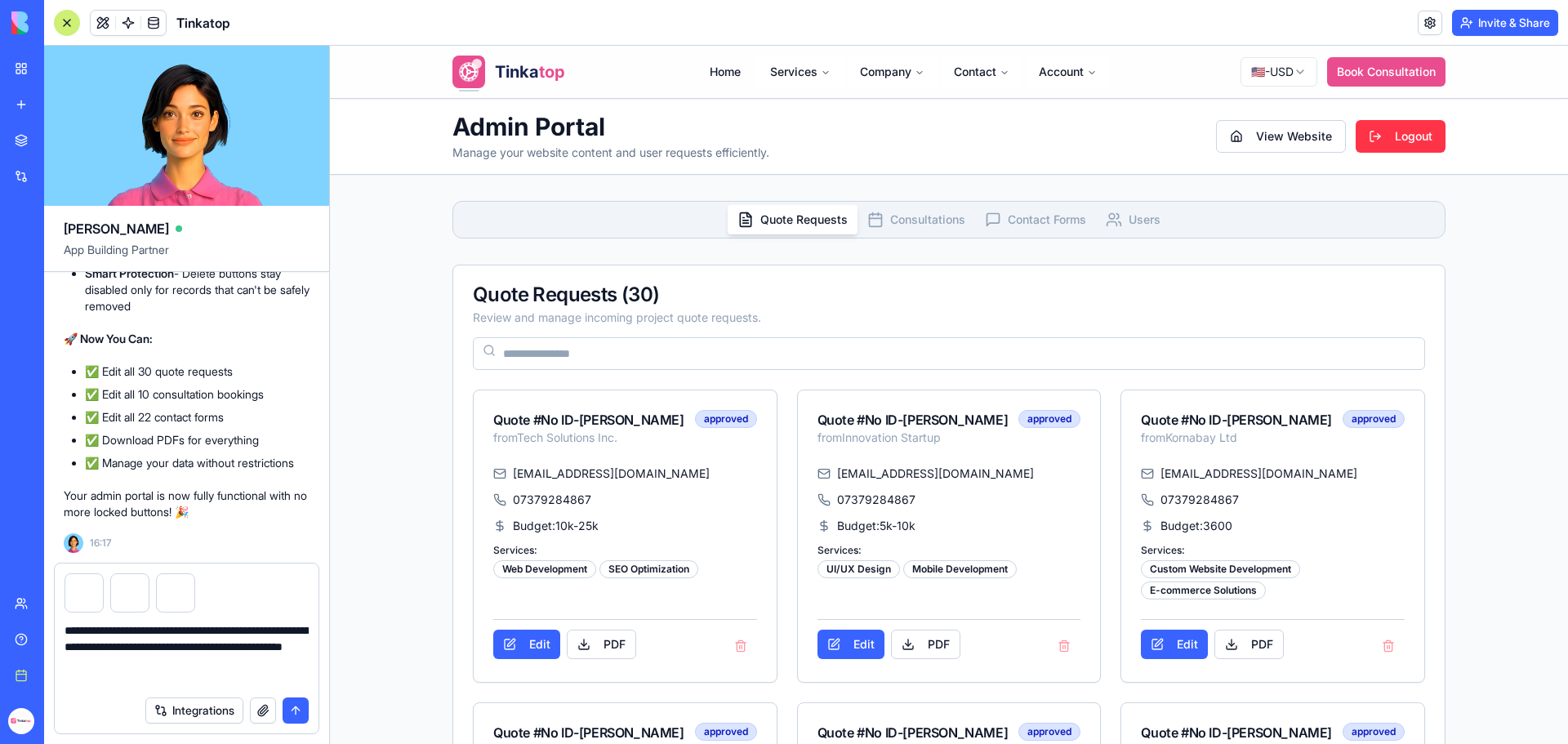
type textarea "**********"
click at [294, 708] on button "submit" at bounding box center [296, 710] width 26 height 26
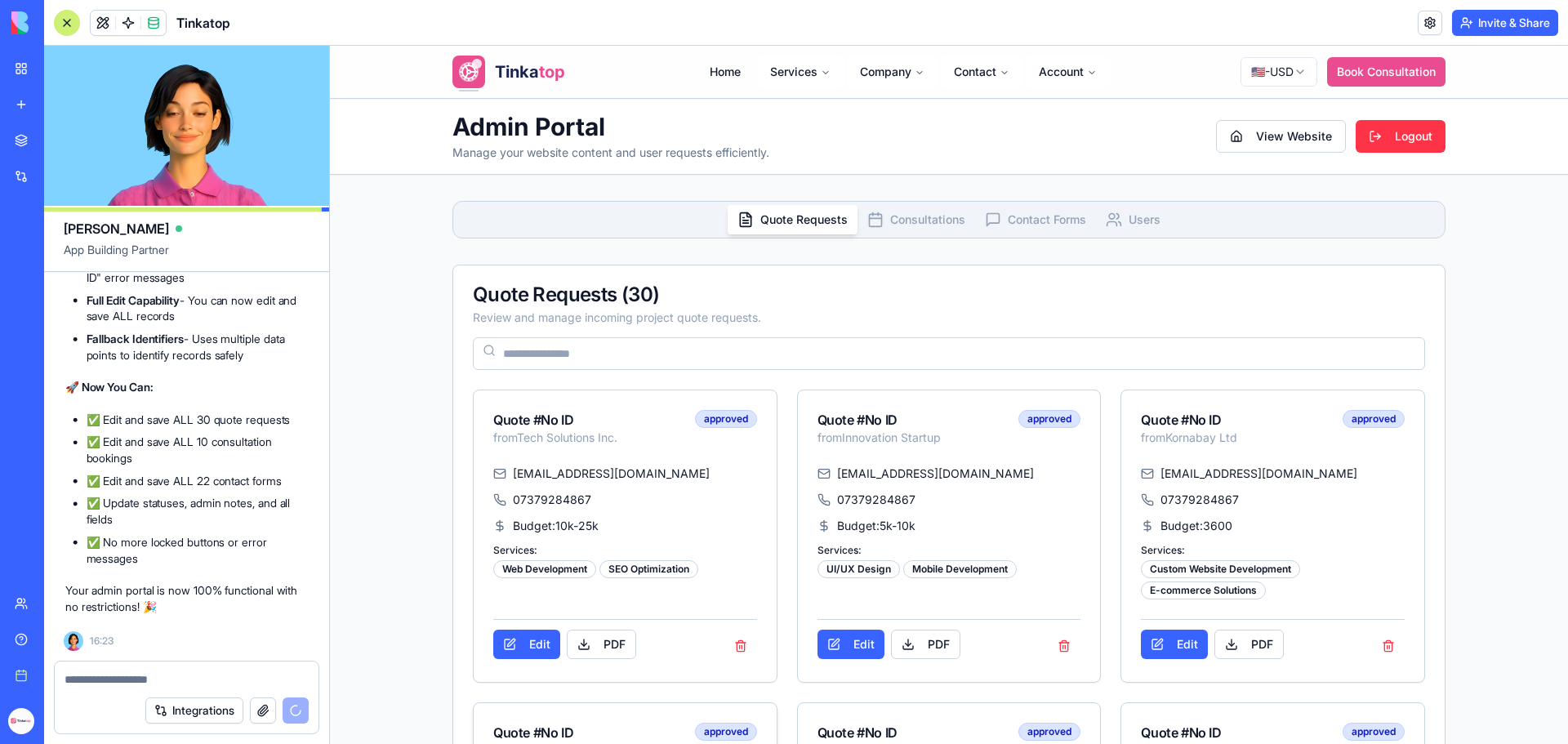
scroll to position [291647, 0]
click at [526, 651] on button "Edit" at bounding box center [527, 644] width 67 height 29
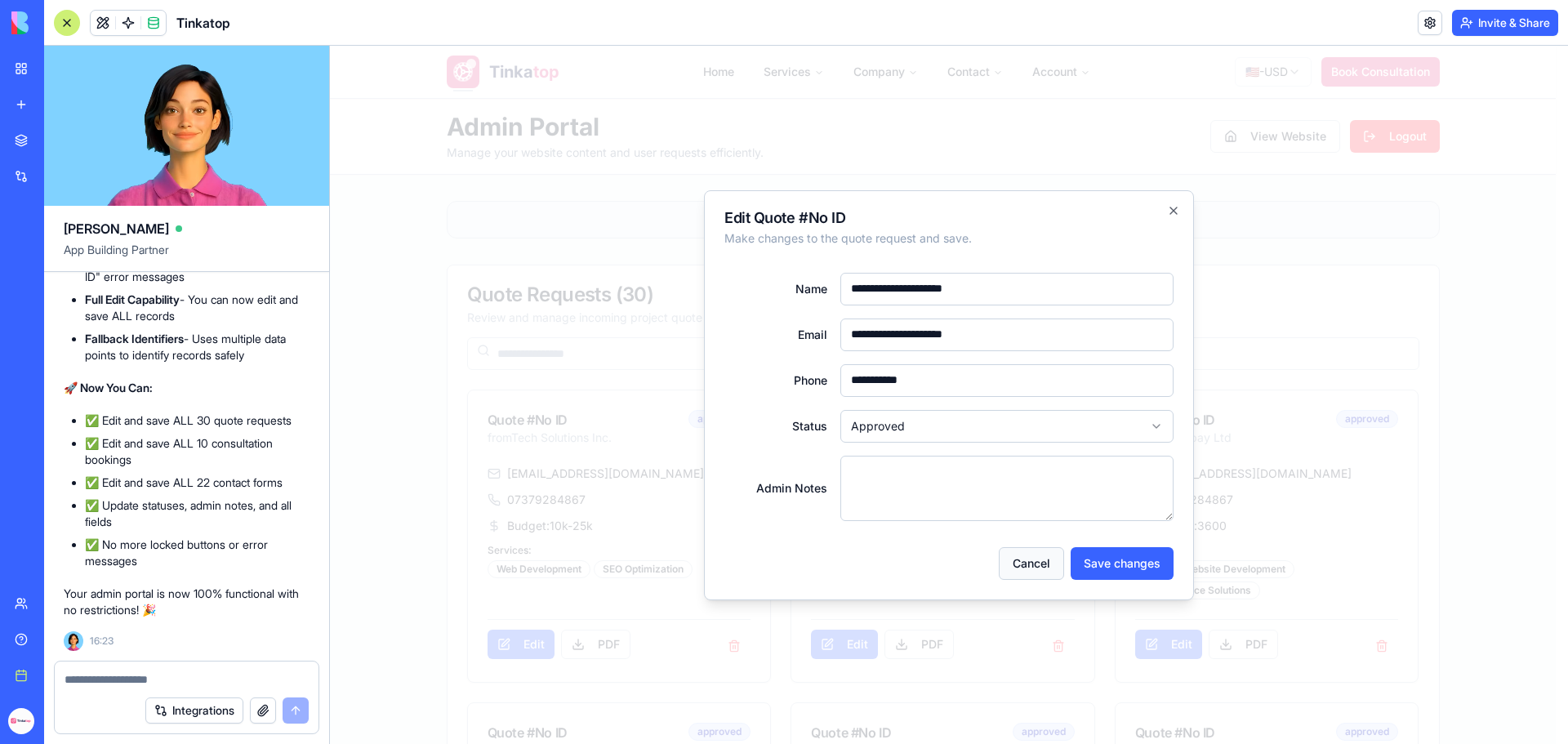
click at [1051, 555] on button "Cancel" at bounding box center [1032, 563] width 66 height 33
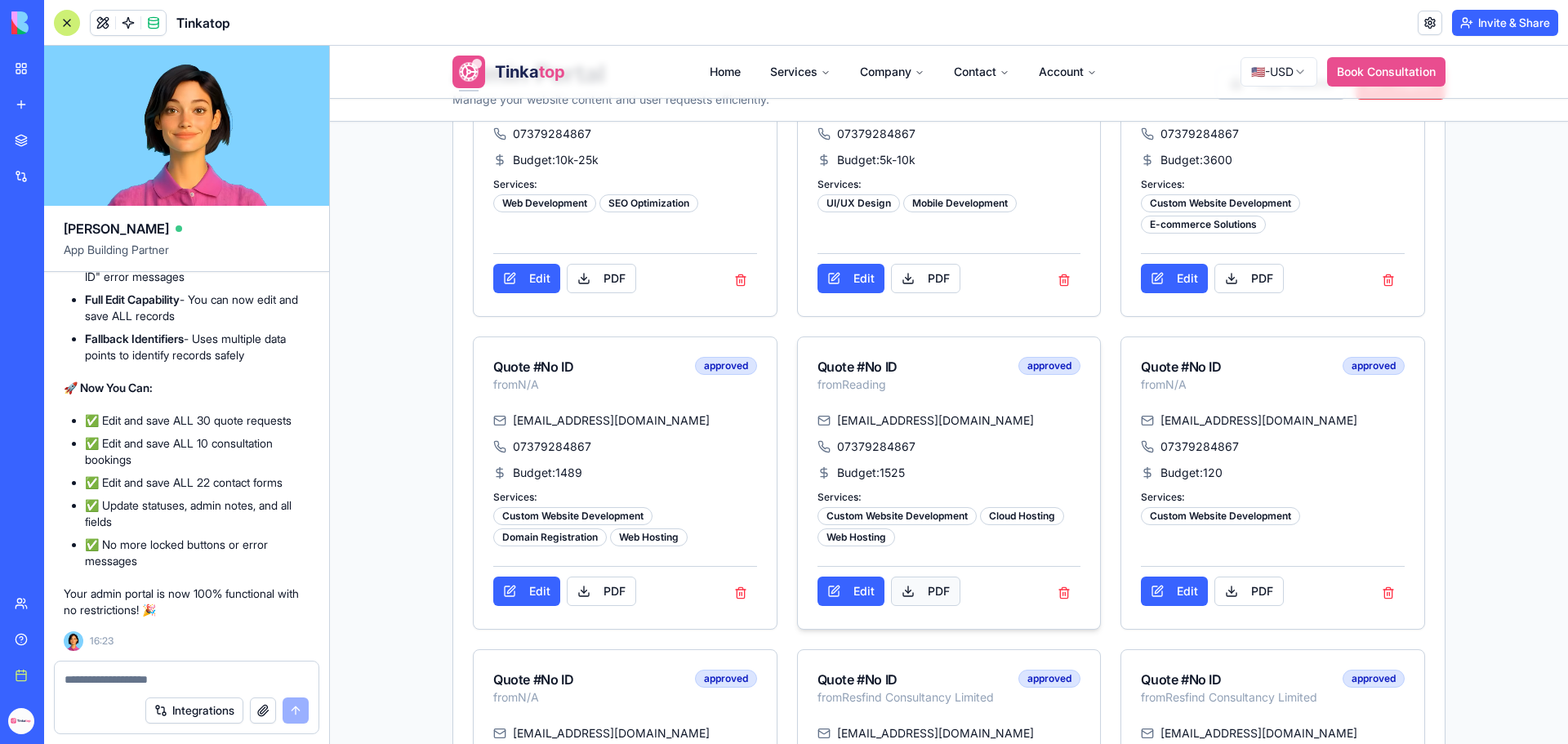
scroll to position [409, 0]
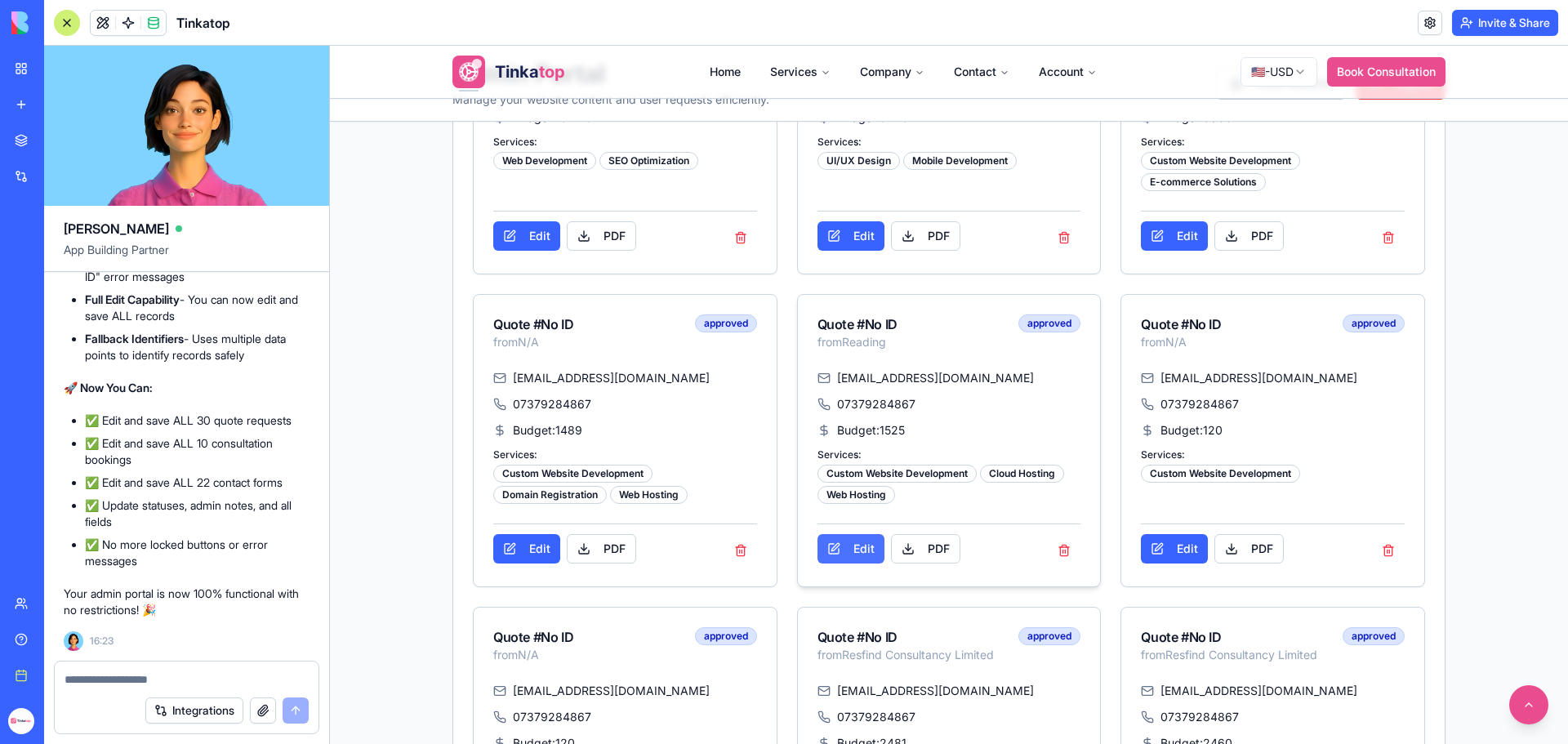
click at [870, 546] on button "Edit" at bounding box center [850, 549] width 67 height 29
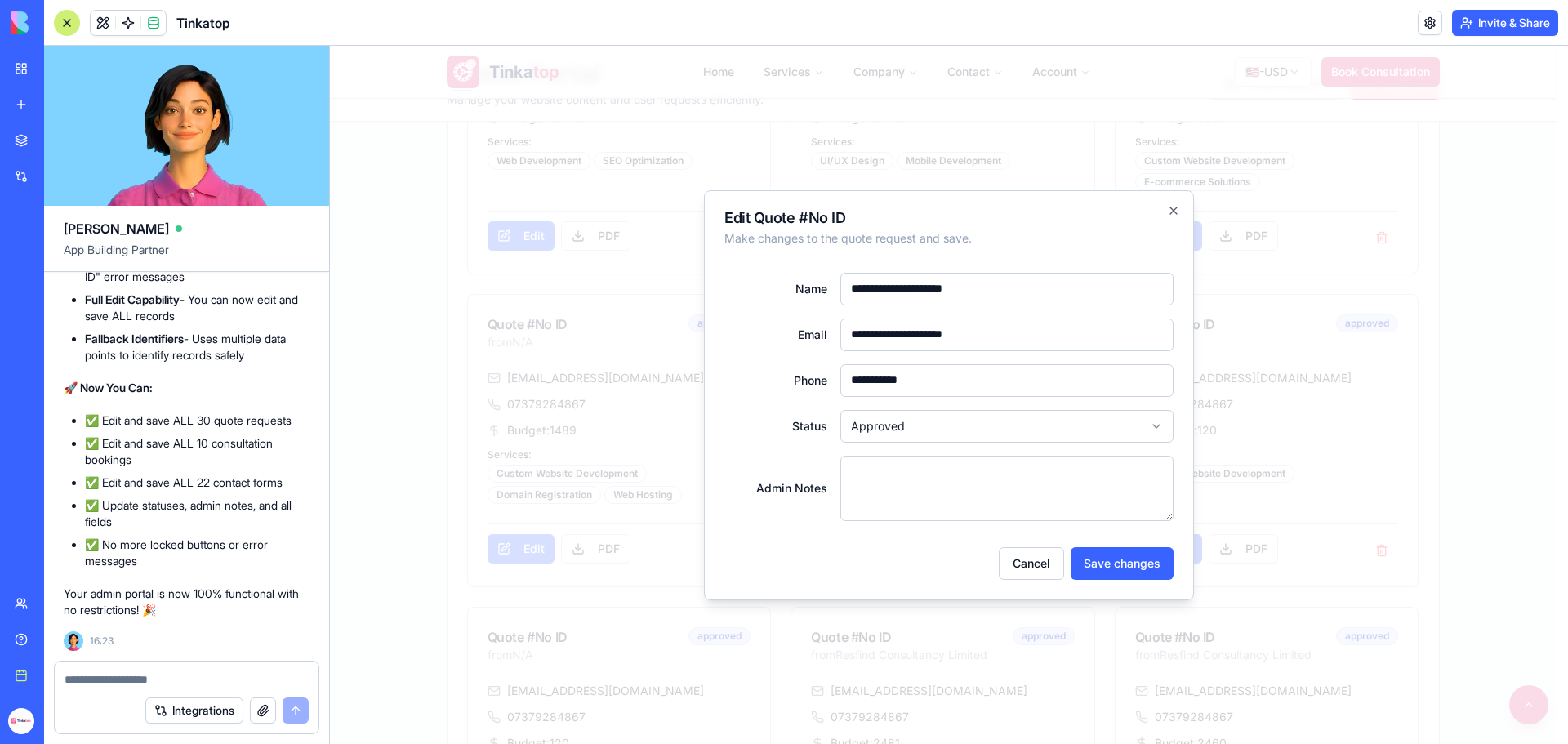
click at [1069, 568] on div "Cancel Save changes" at bounding box center [949, 563] width 449 height 33
click at [1087, 568] on button "Save changes" at bounding box center [1122, 563] width 103 height 33
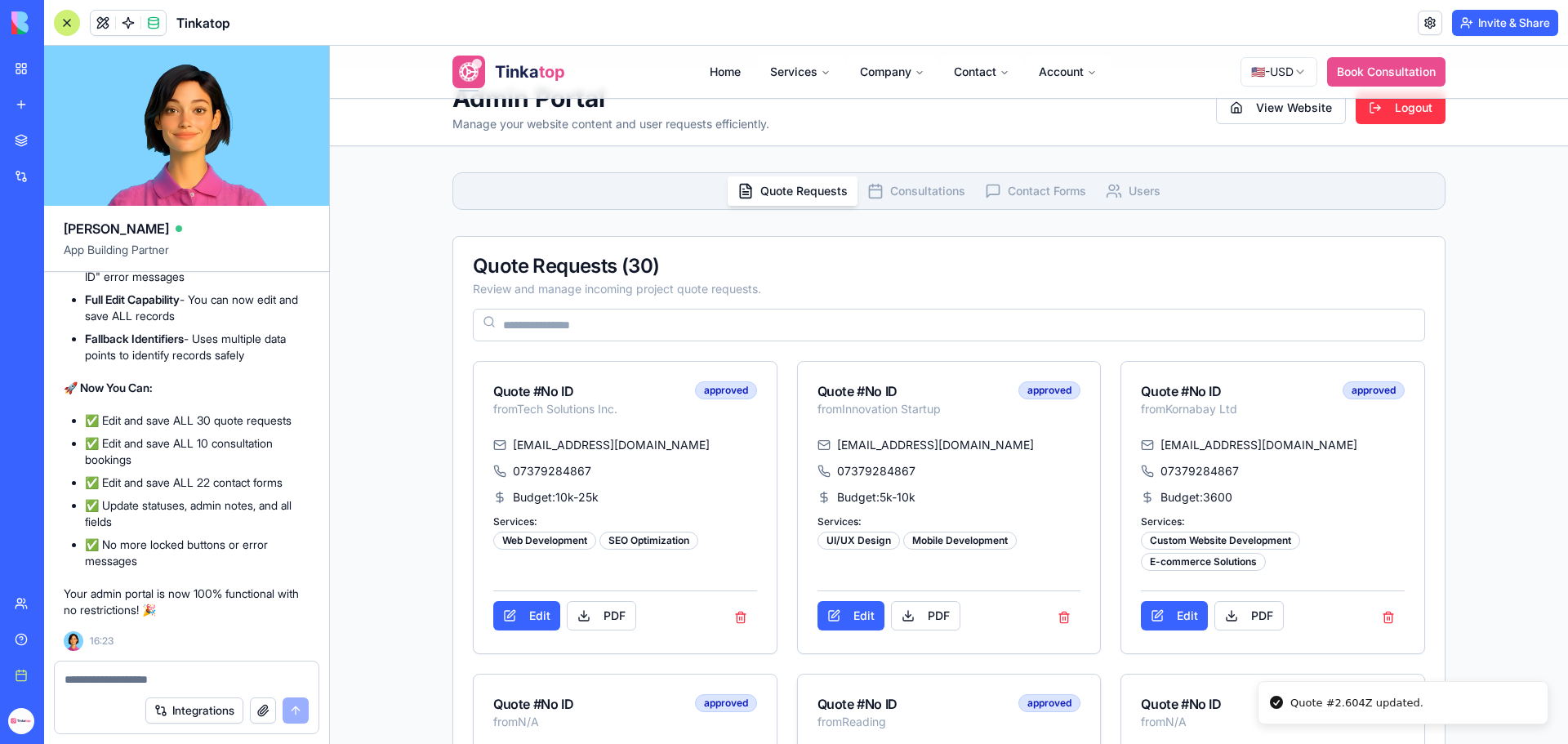
scroll to position [0, 0]
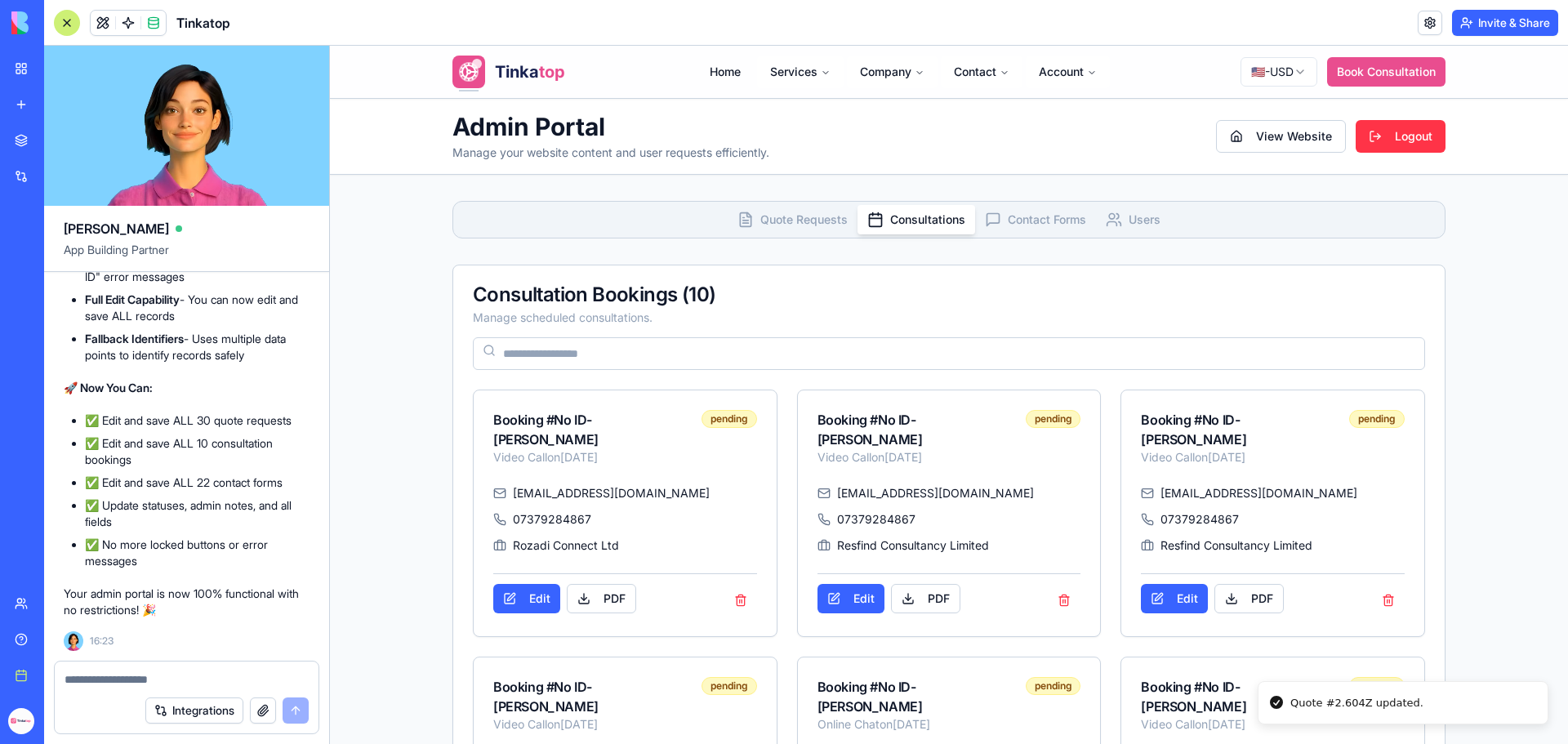
click at [902, 216] on span "Consultations" at bounding box center [928, 219] width 75 height 16
click at [865, 604] on button "Edit" at bounding box center [850, 599] width 67 height 29
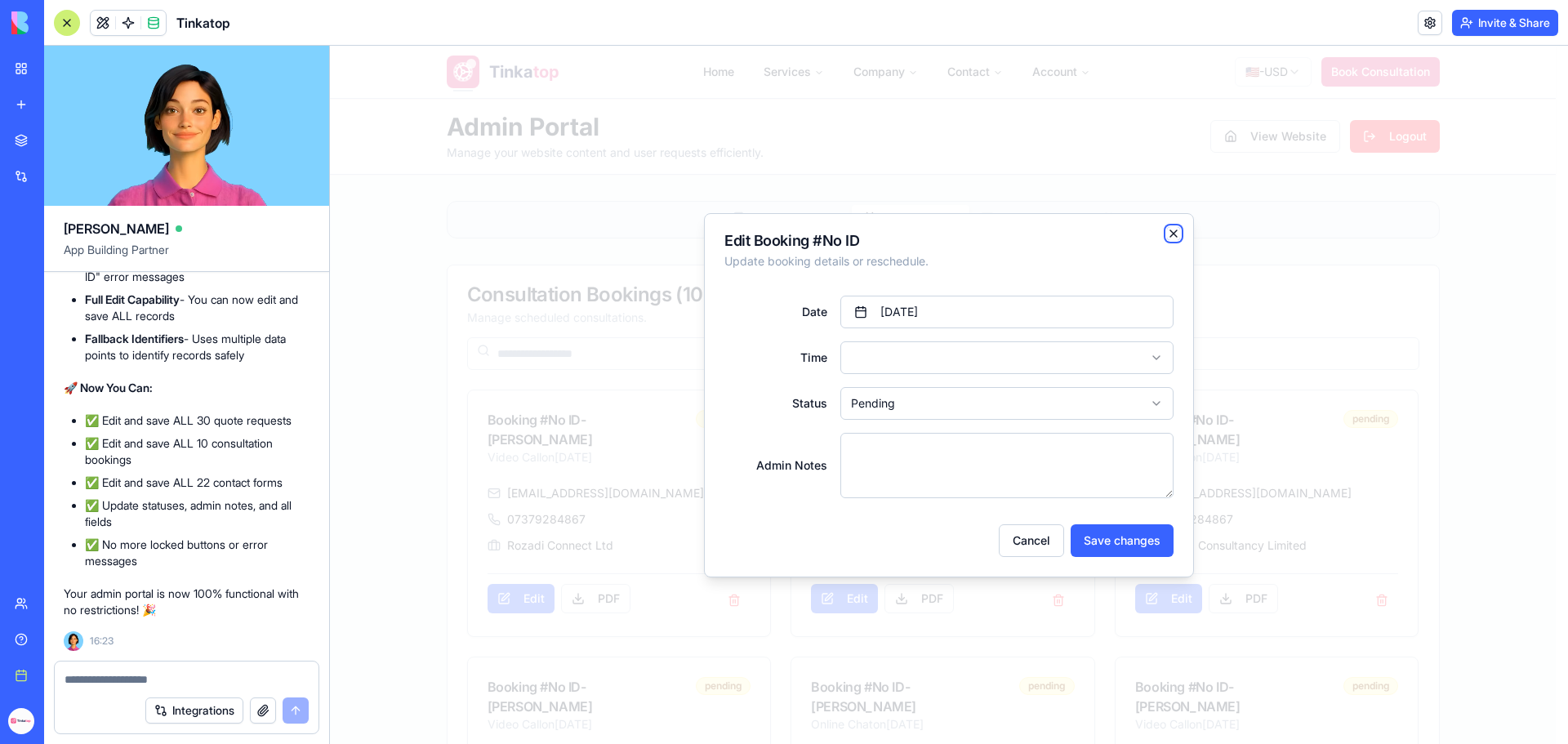
click at [1171, 235] on icon "button" at bounding box center [1174, 234] width 14 height 14
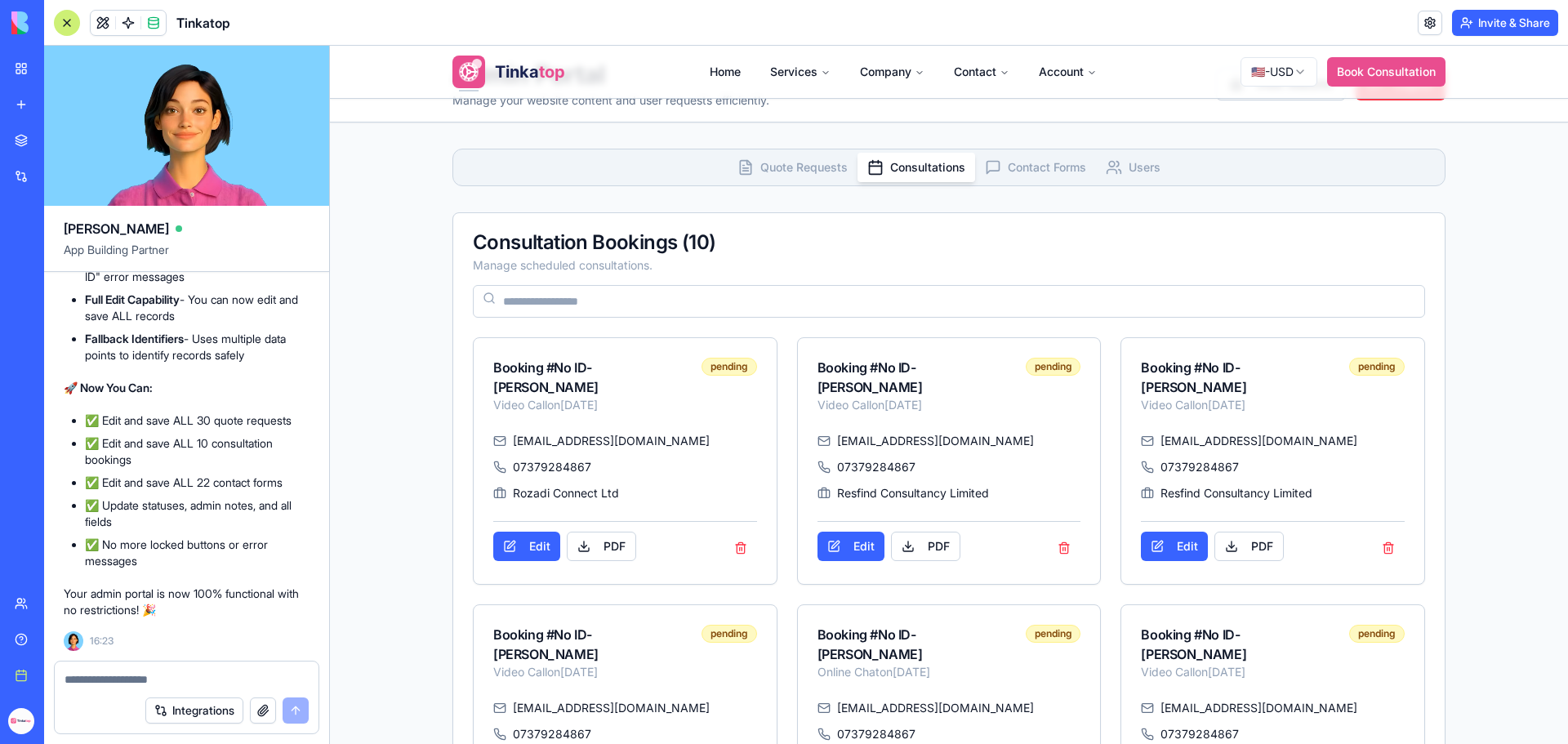
scroll to position [82, 0]
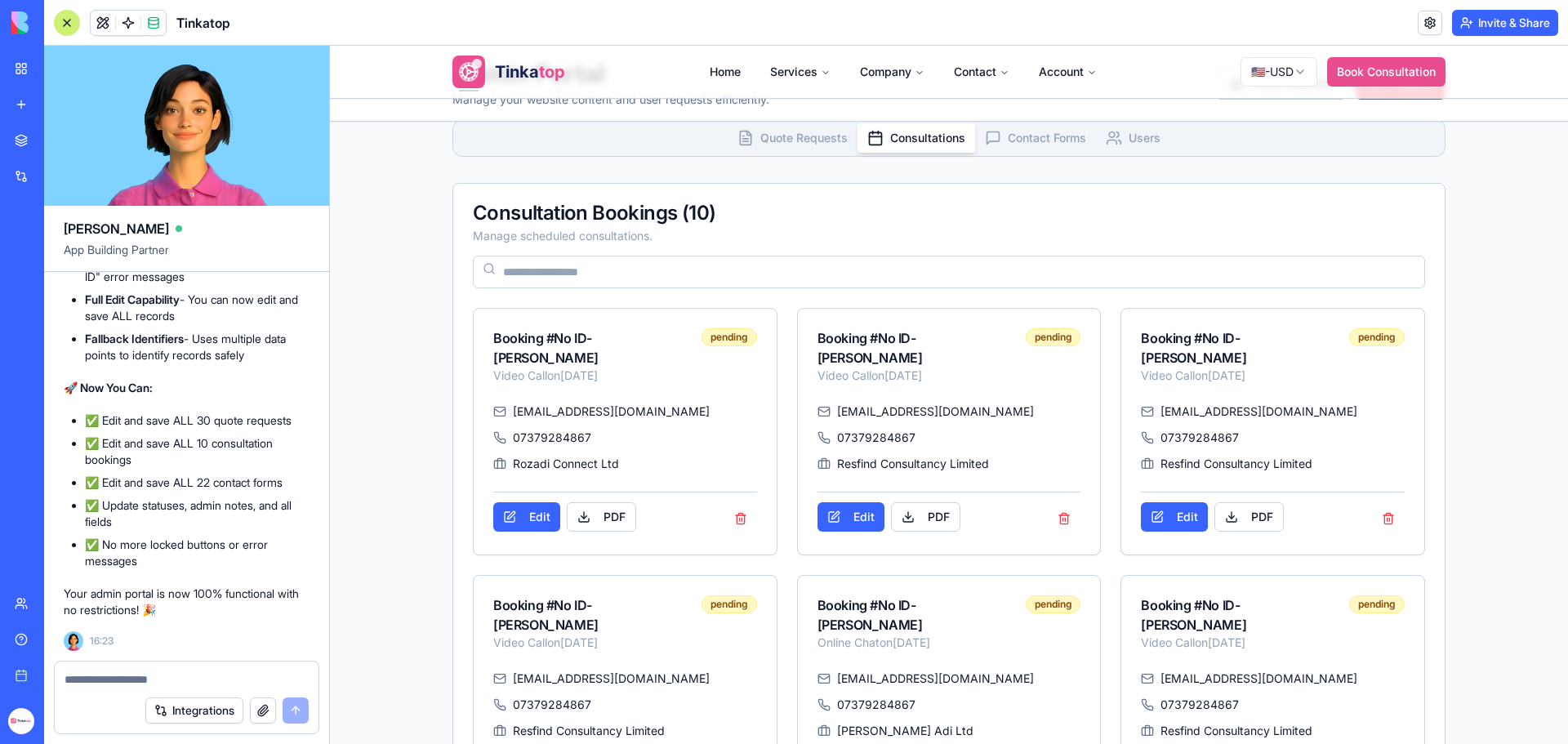
click at [1057, 134] on span "Contact Forms" at bounding box center [1046, 137] width 78 height 16
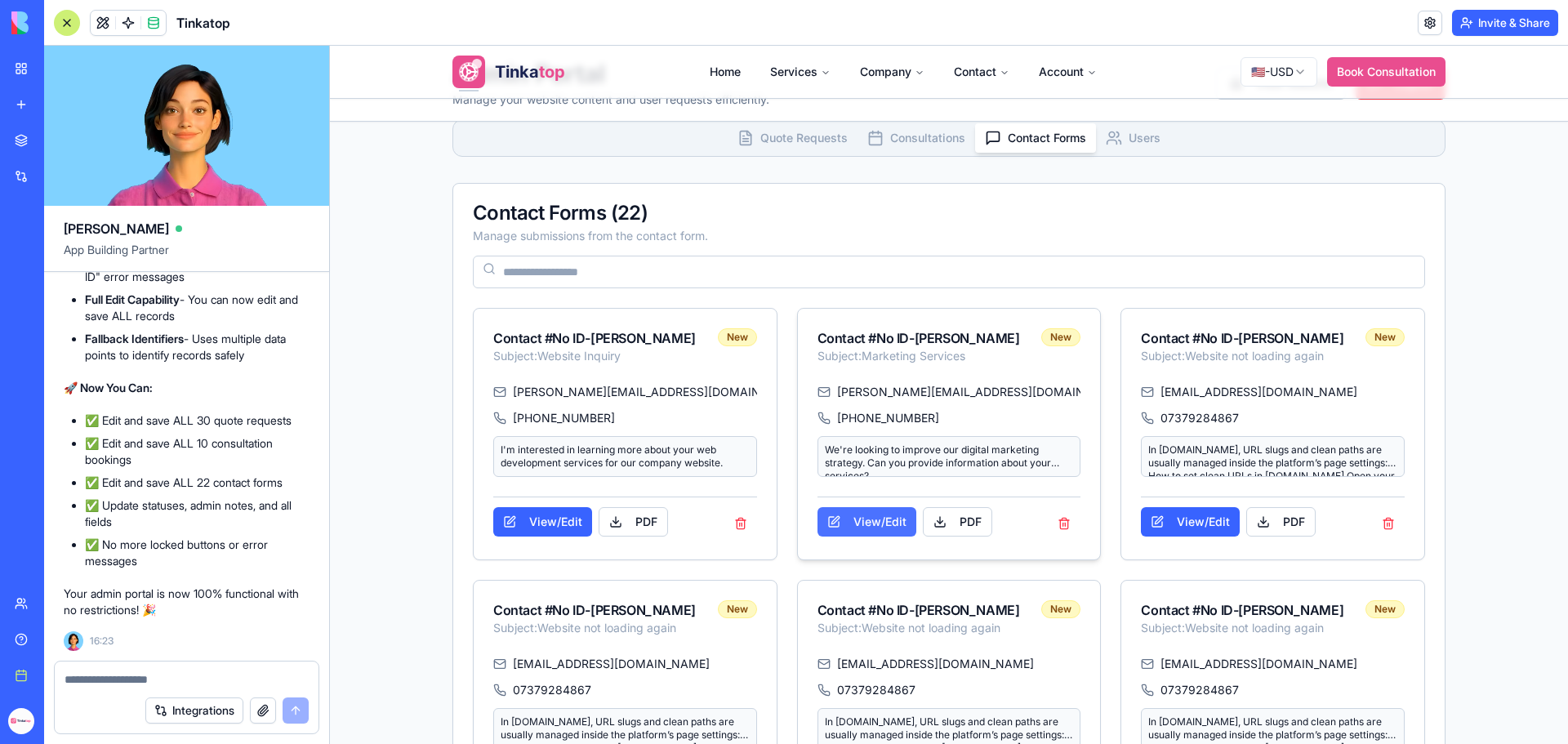
click at [871, 534] on button "View/Edit" at bounding box center [867, 522] width 99 height 29
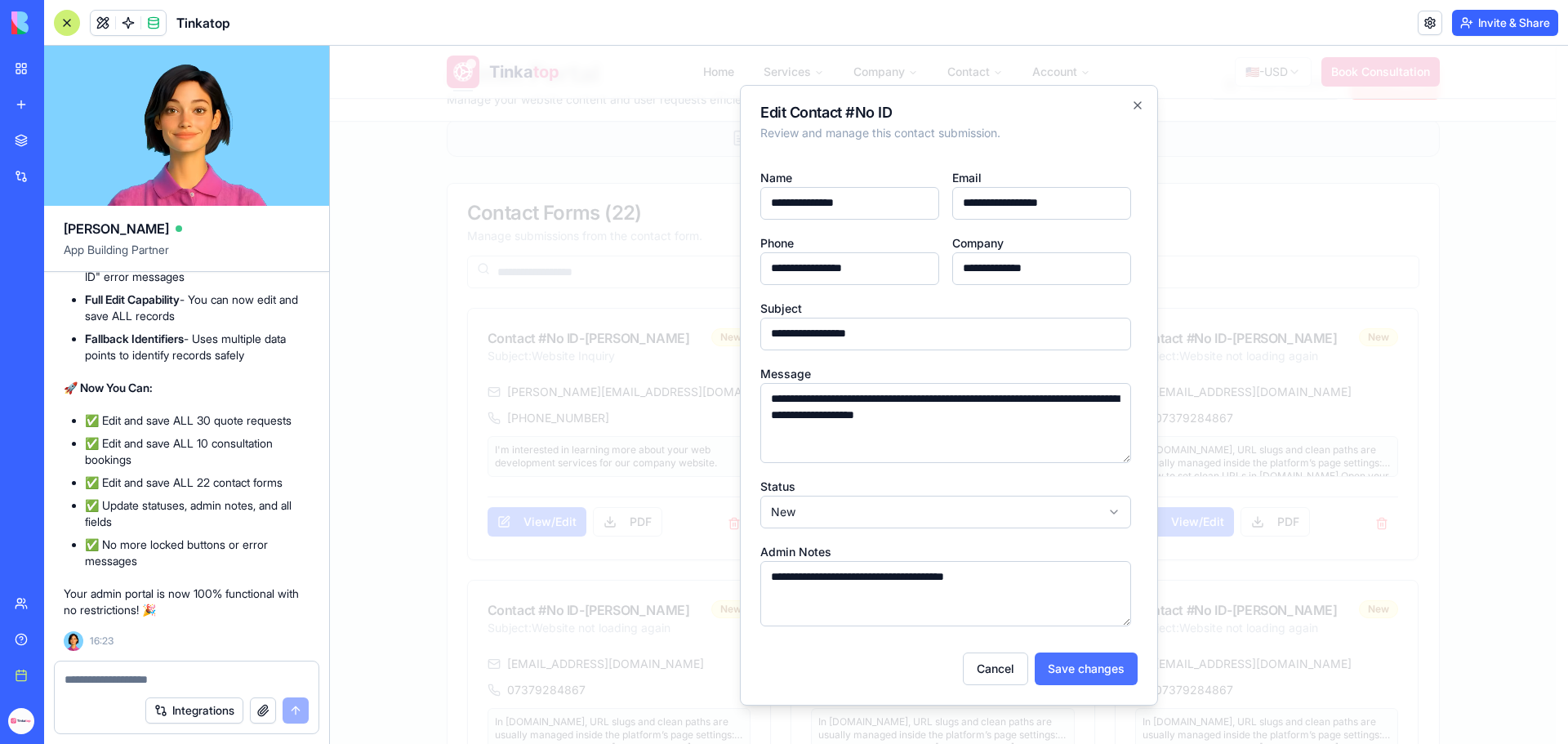
click at [1054, 671] on button "Save changes" at bounding box center [1086, 670] width 103 height 33
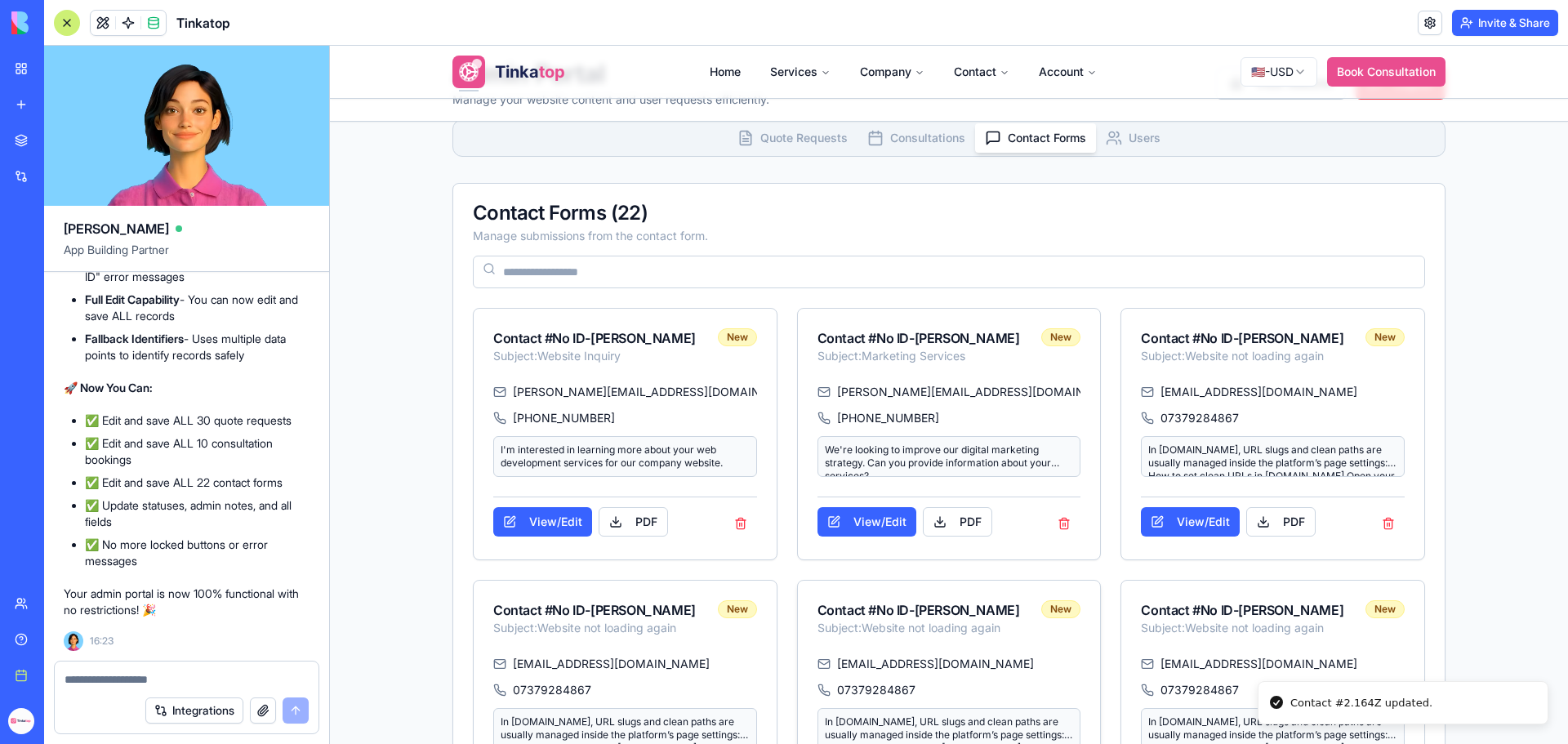
click at [1055, 667] on div "[EMAIL_ADDRESS][DOMAIN_NAME]" at bounding box center [949, 664] width 264 height 16
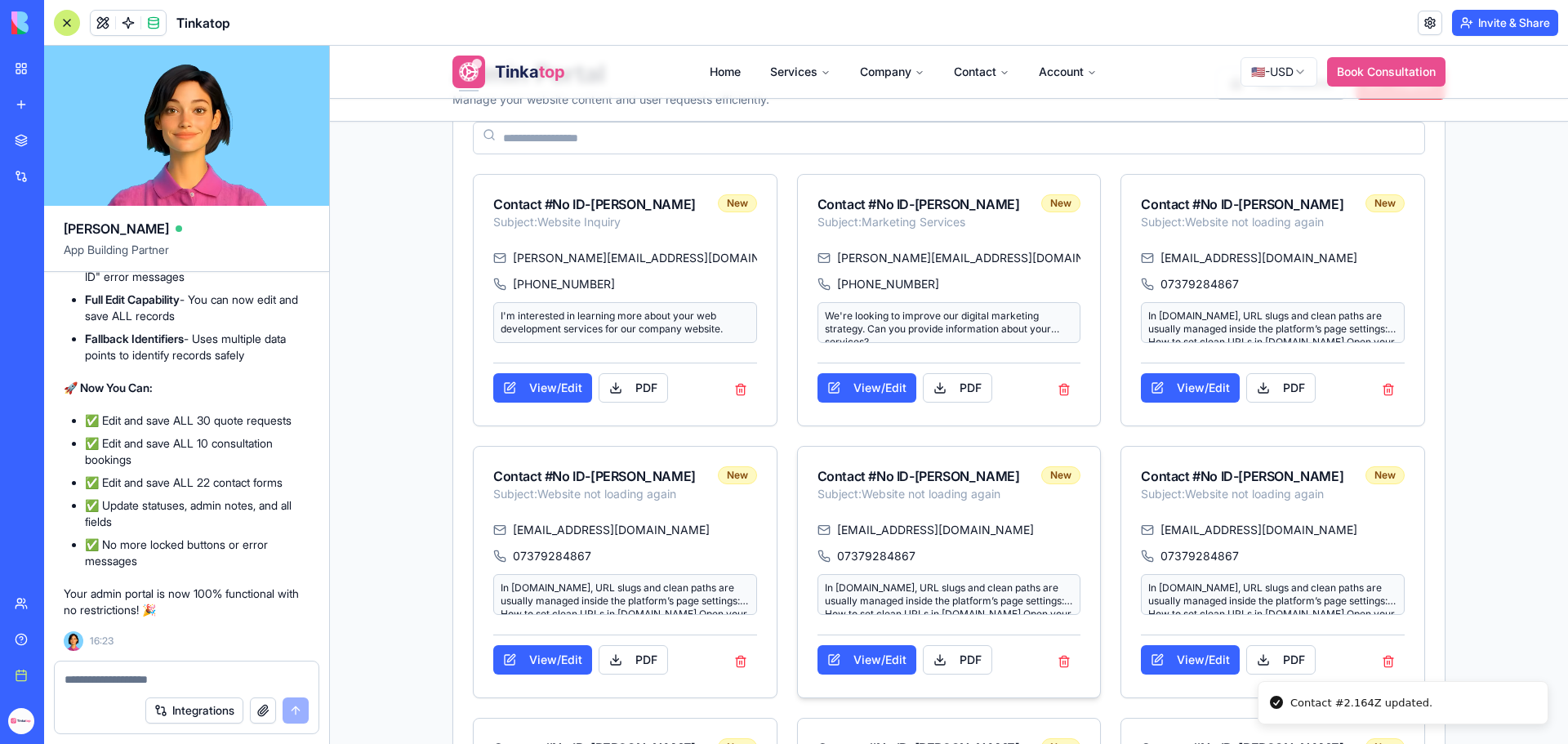
scroll to position [245, 0]
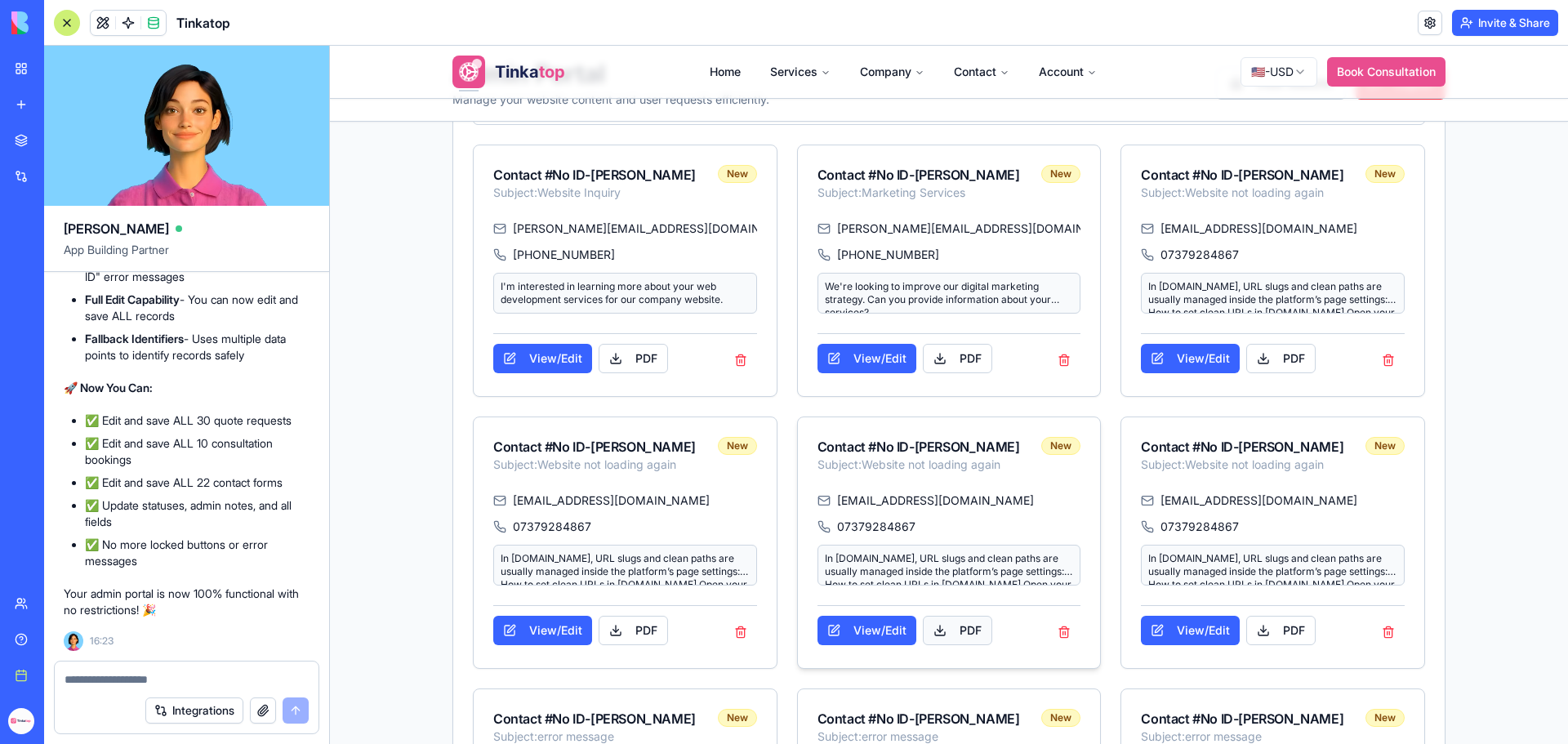
click at [938, 632] on button "PDF" at bounding box center [957, 630] width 70 height 29
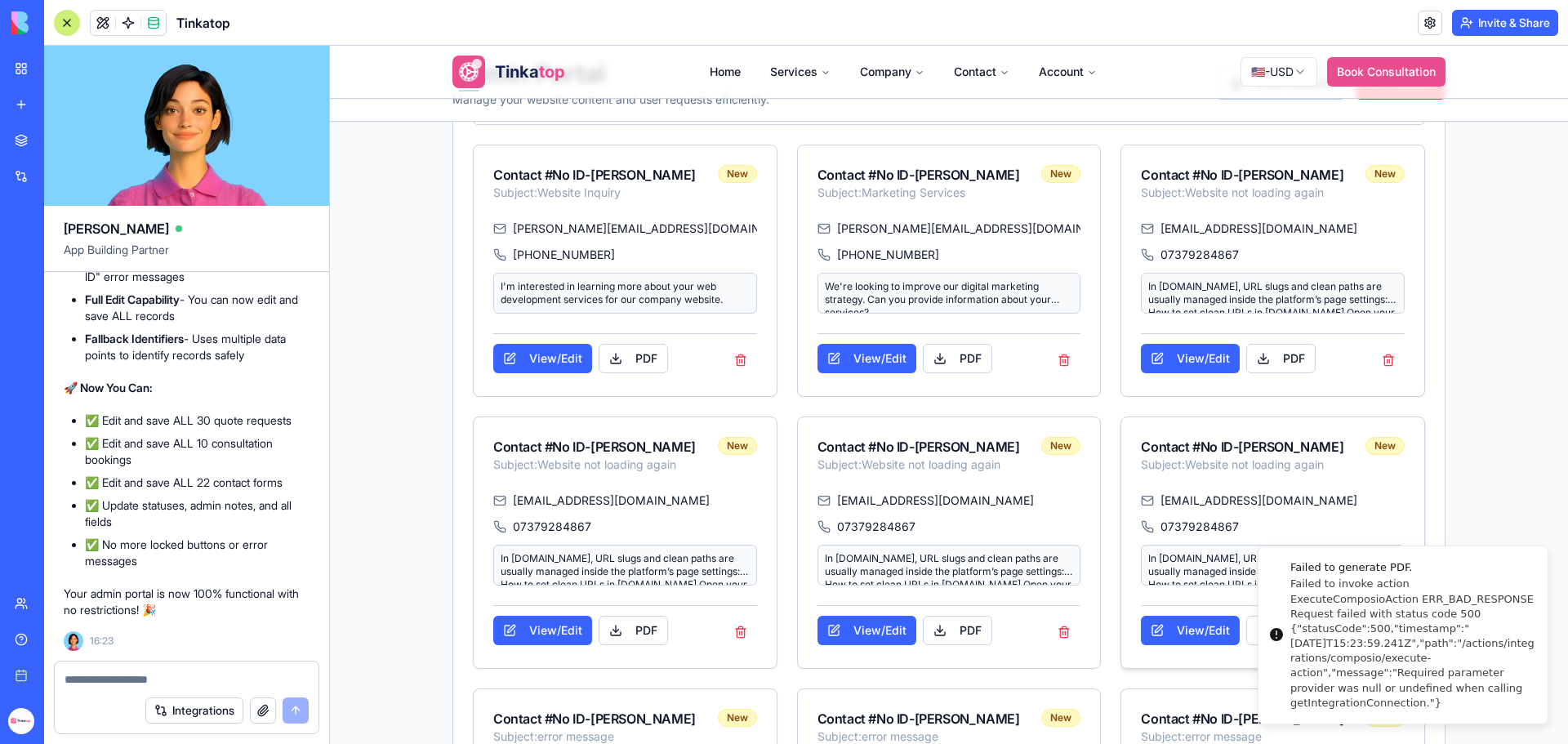
click at [1408, 509] on div "solomonadi13@gmail.com 07379284867 In Blocks.diy, URL slugs and clean paths are…" at bounding box center [1273, 549] width 303 height 113
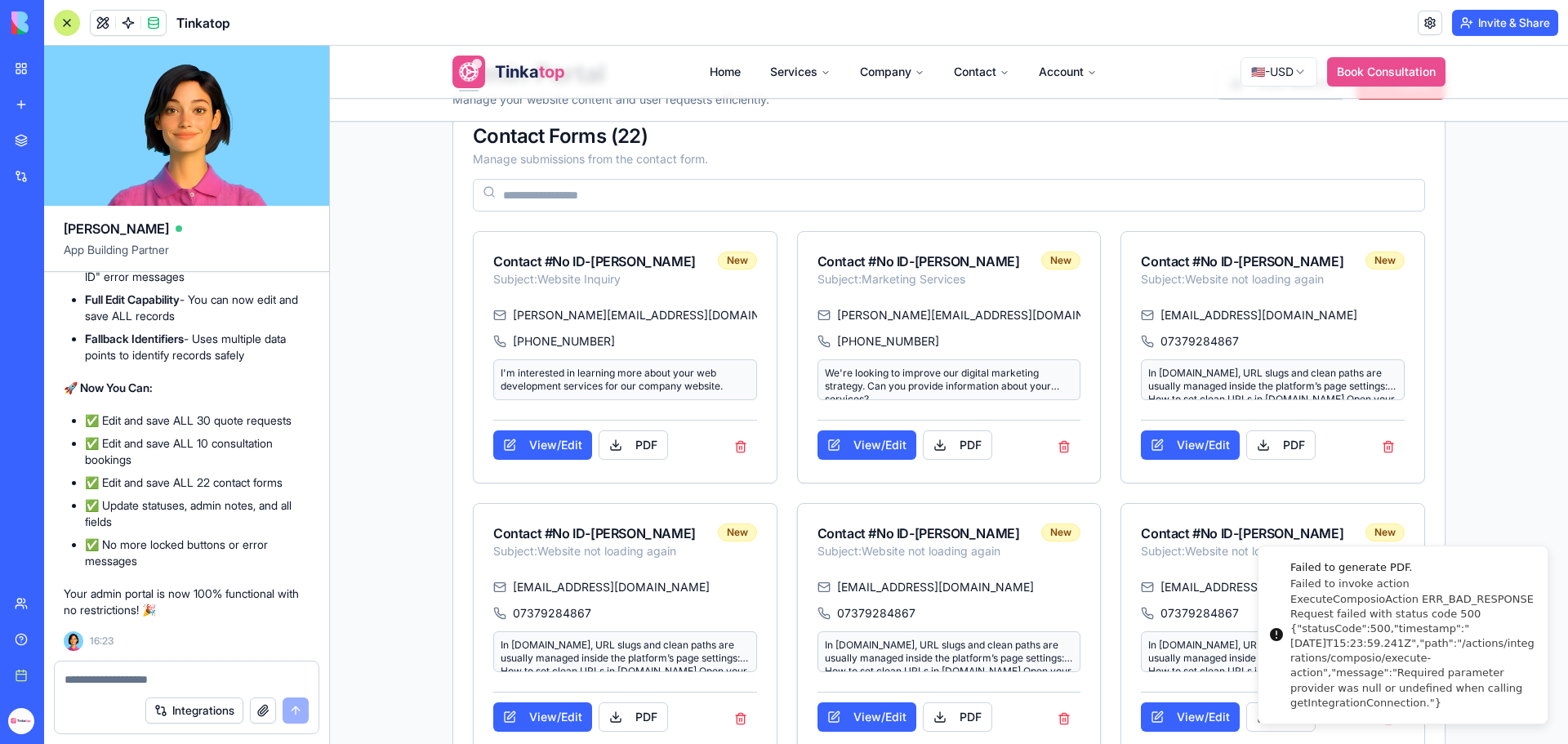
scroll to position [0, 0]
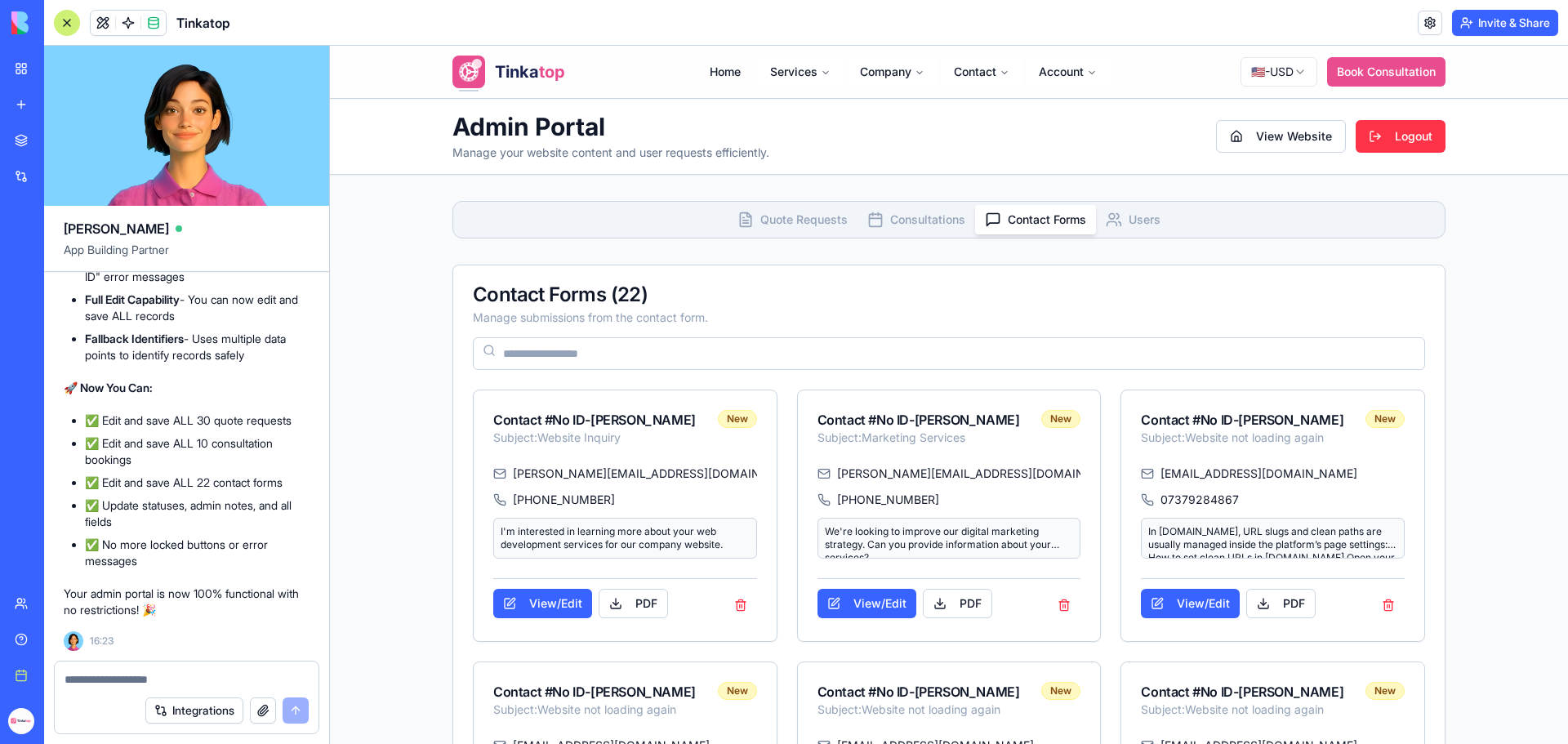
click at [763, 230] on button "Quote Requests" at bounding box center [792, 219] width 129 height 29
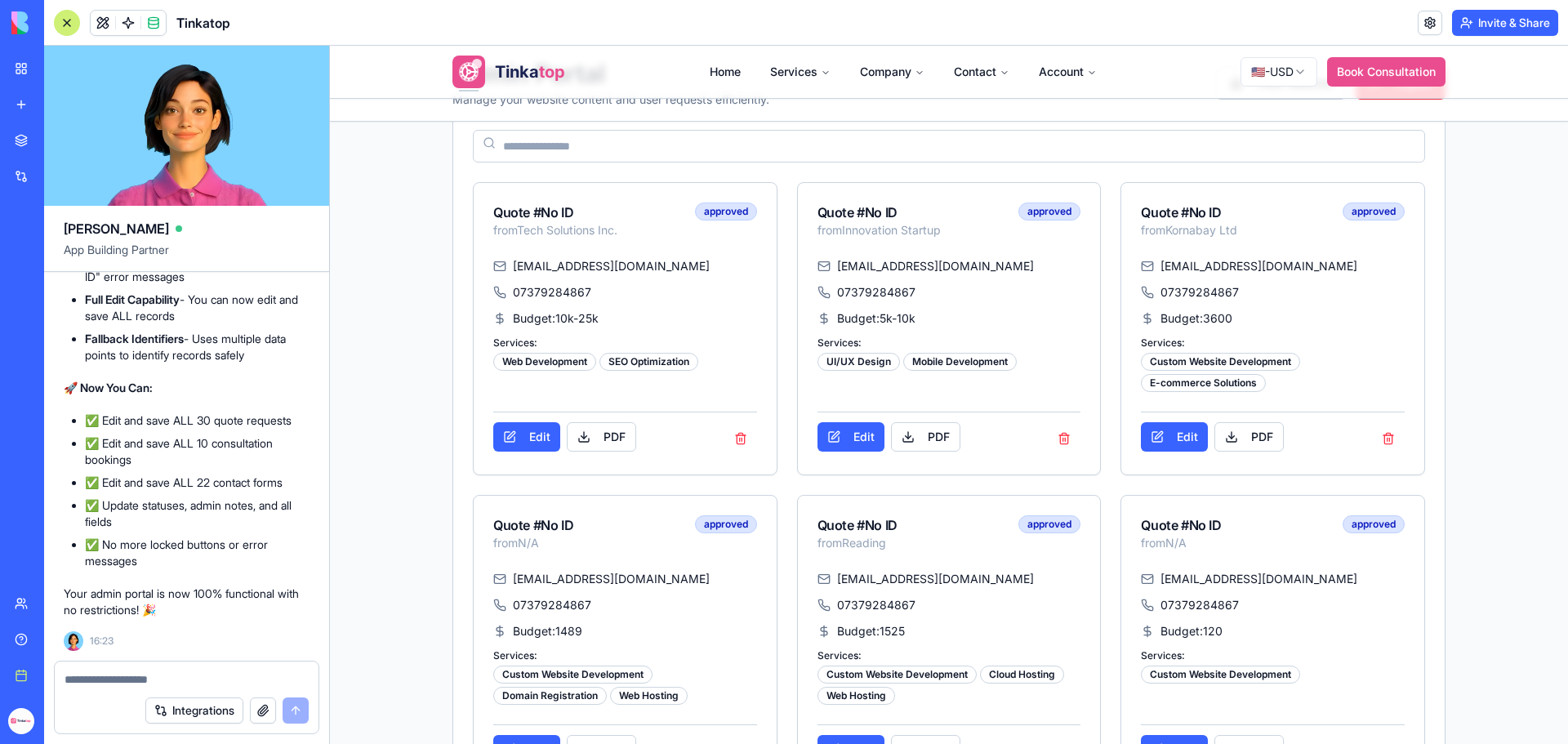
scroll to position [245, 0]
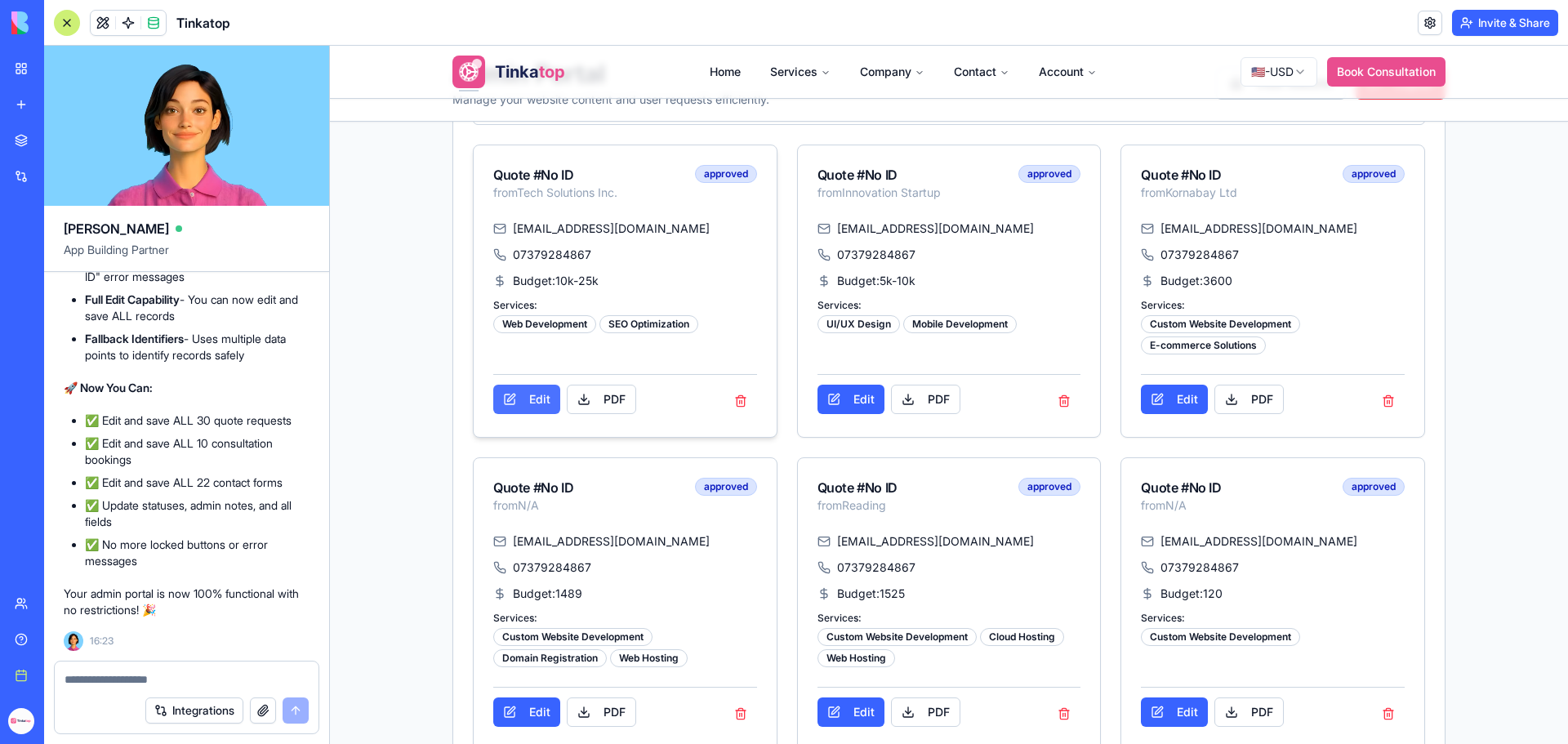
click at [521, 399] on button "Edit" at bounding box center [527, 399] width 67 height 29
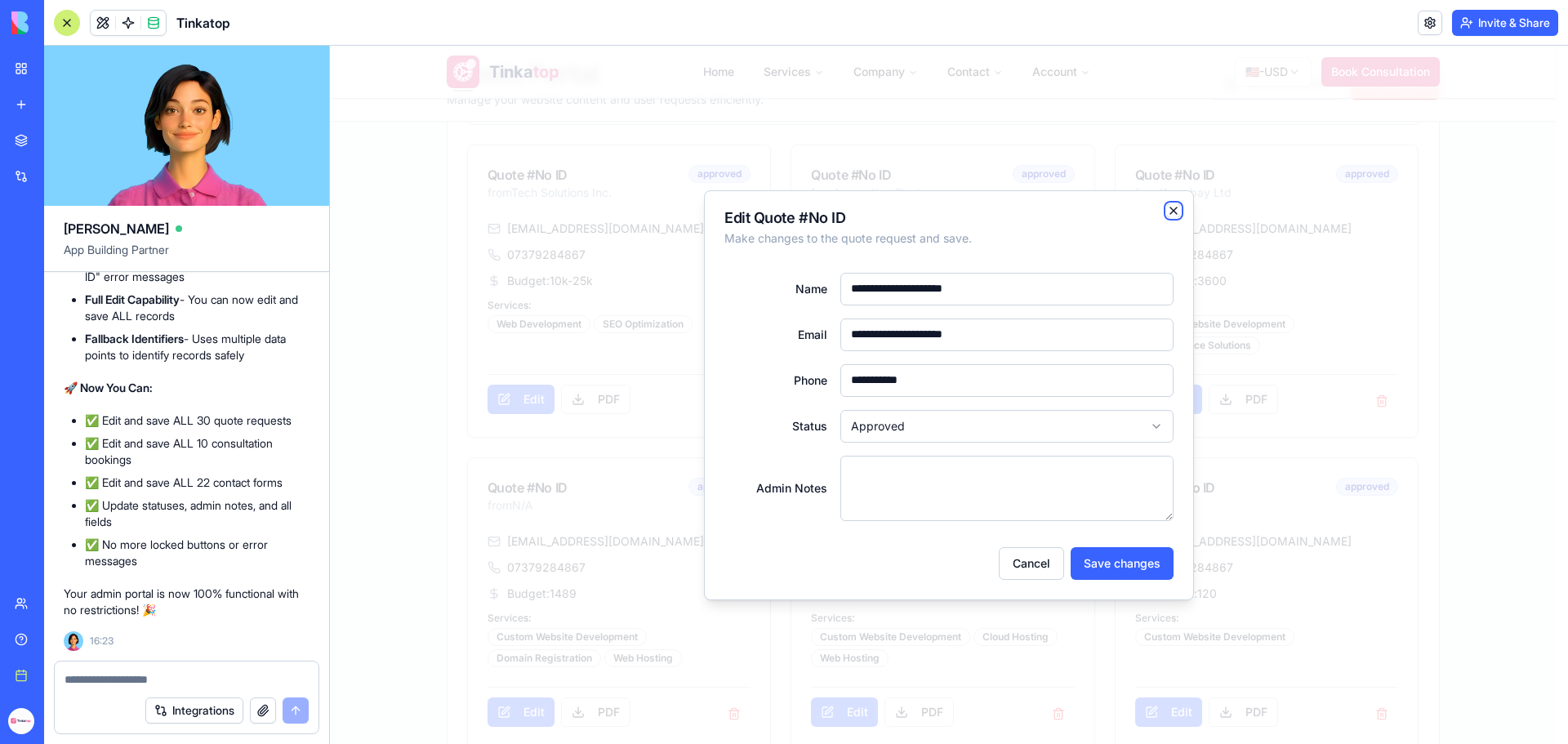
click at [1177, 208] on icon "button" at bounding box center [1174, 211] width 7 height 7
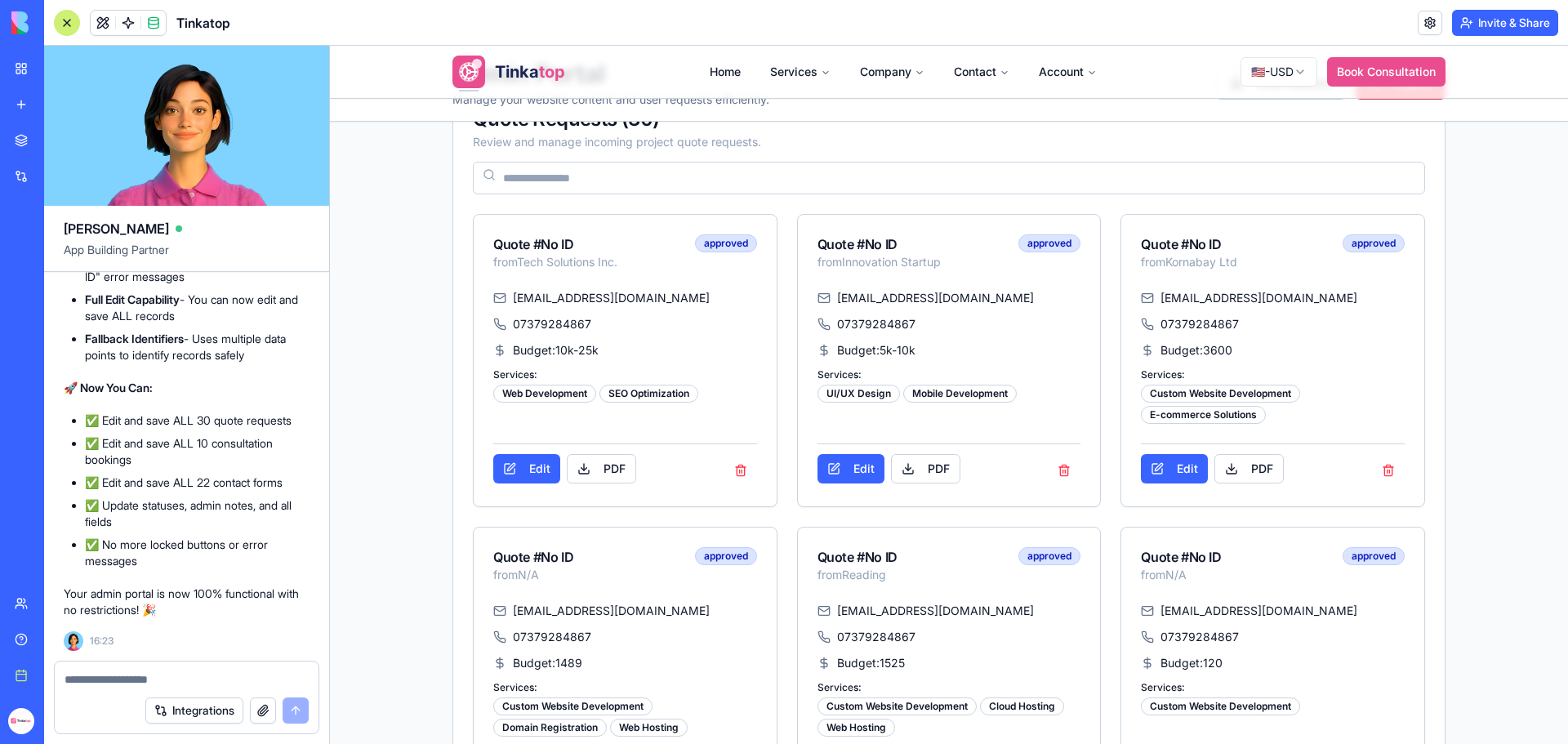
scroll to position [82, 0]
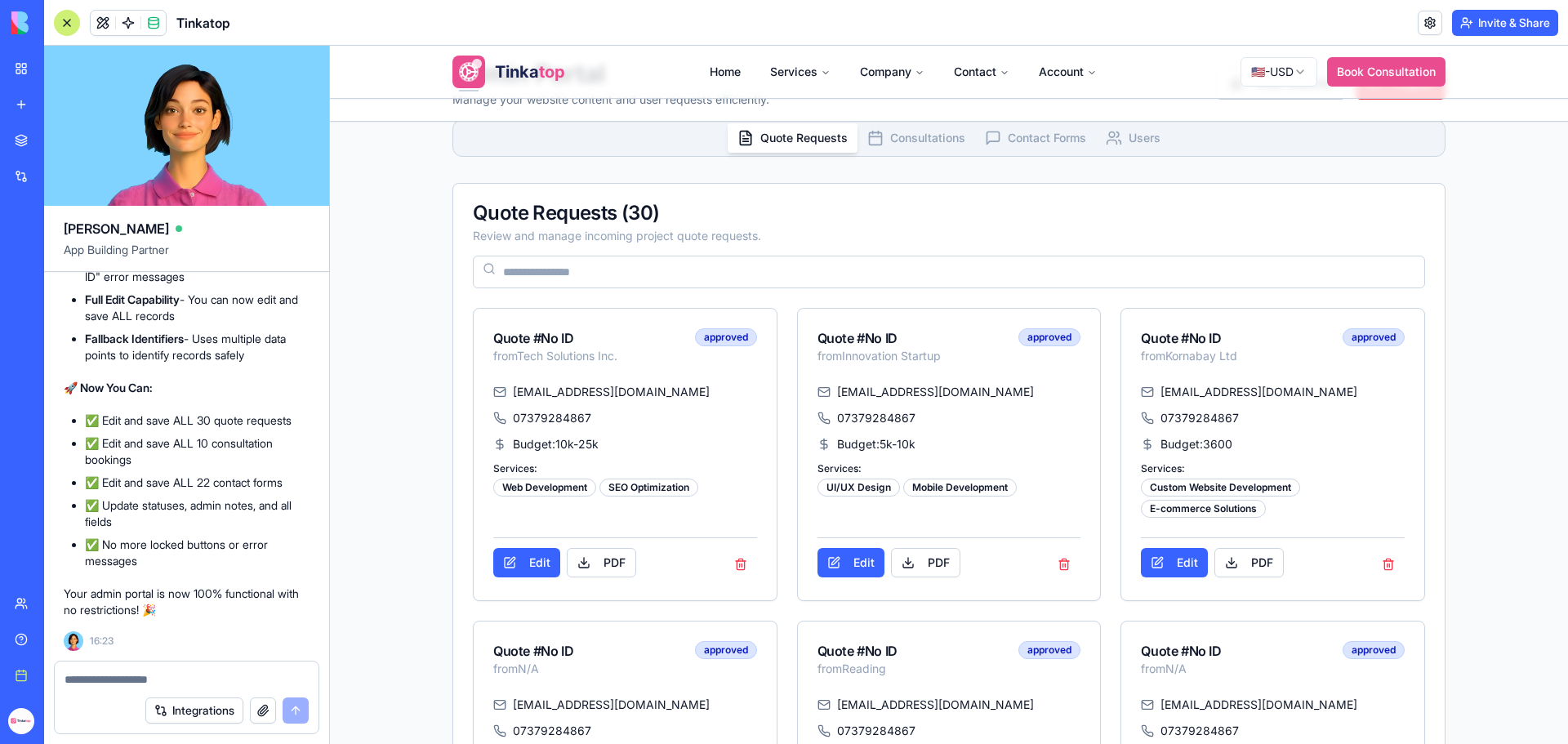
click at [891, 131] on span "Consultations" at bounding box center [928, 137] width 75 height 16
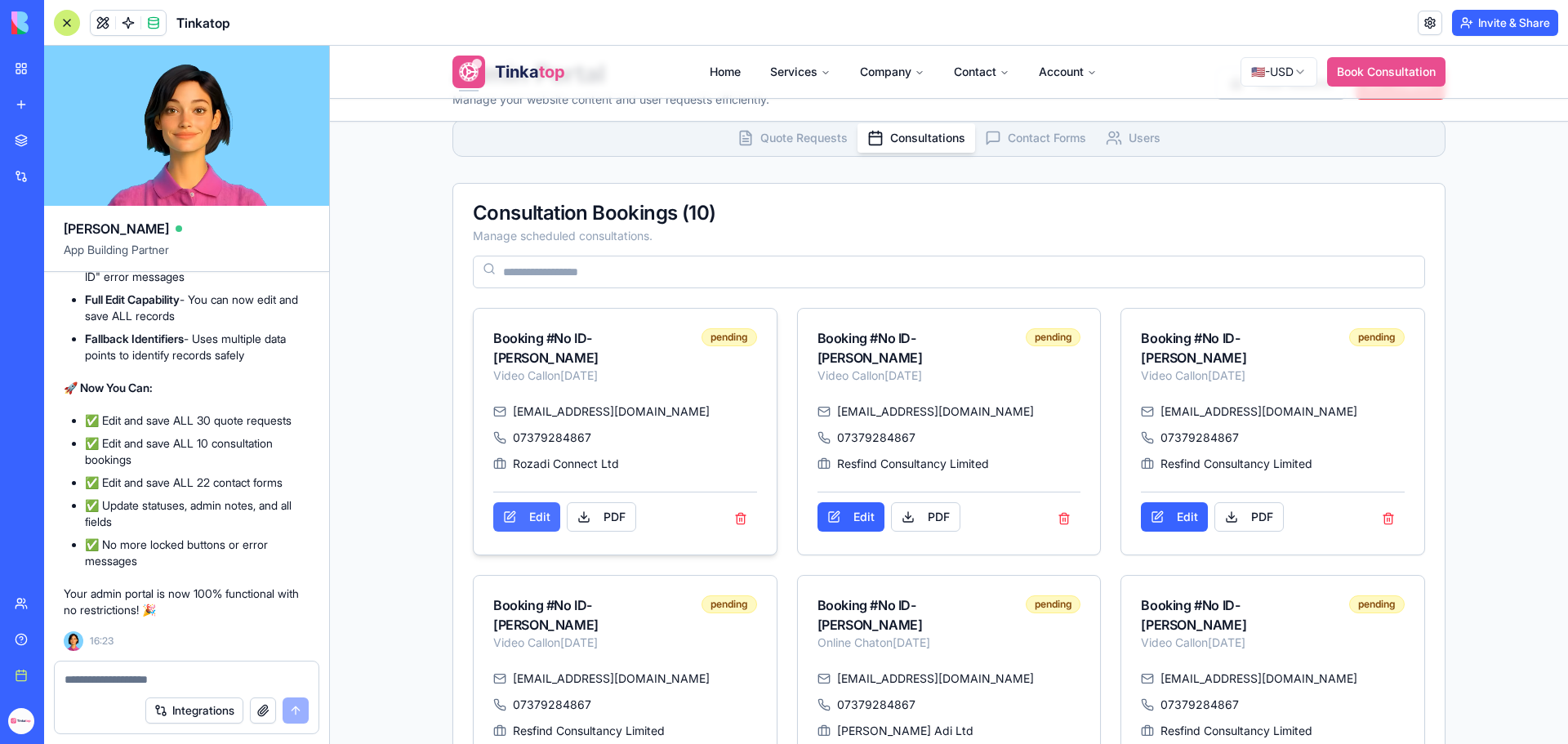
click at [527, 519] on button "Edit" at bounding box center [527, 517] width 67 height 29
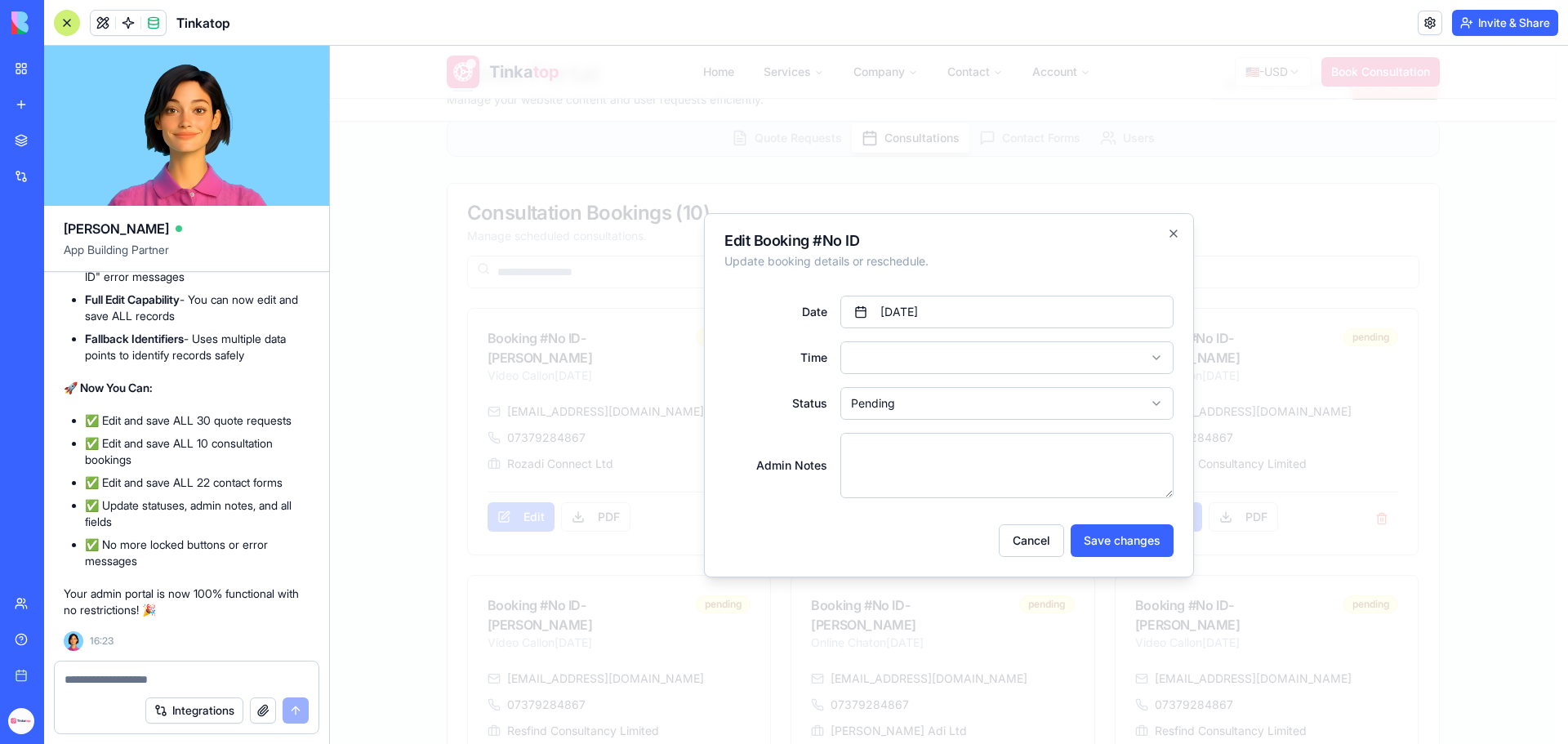
click at [132, 676] on textarea at bounding box center [186, 679] width 244 height 16
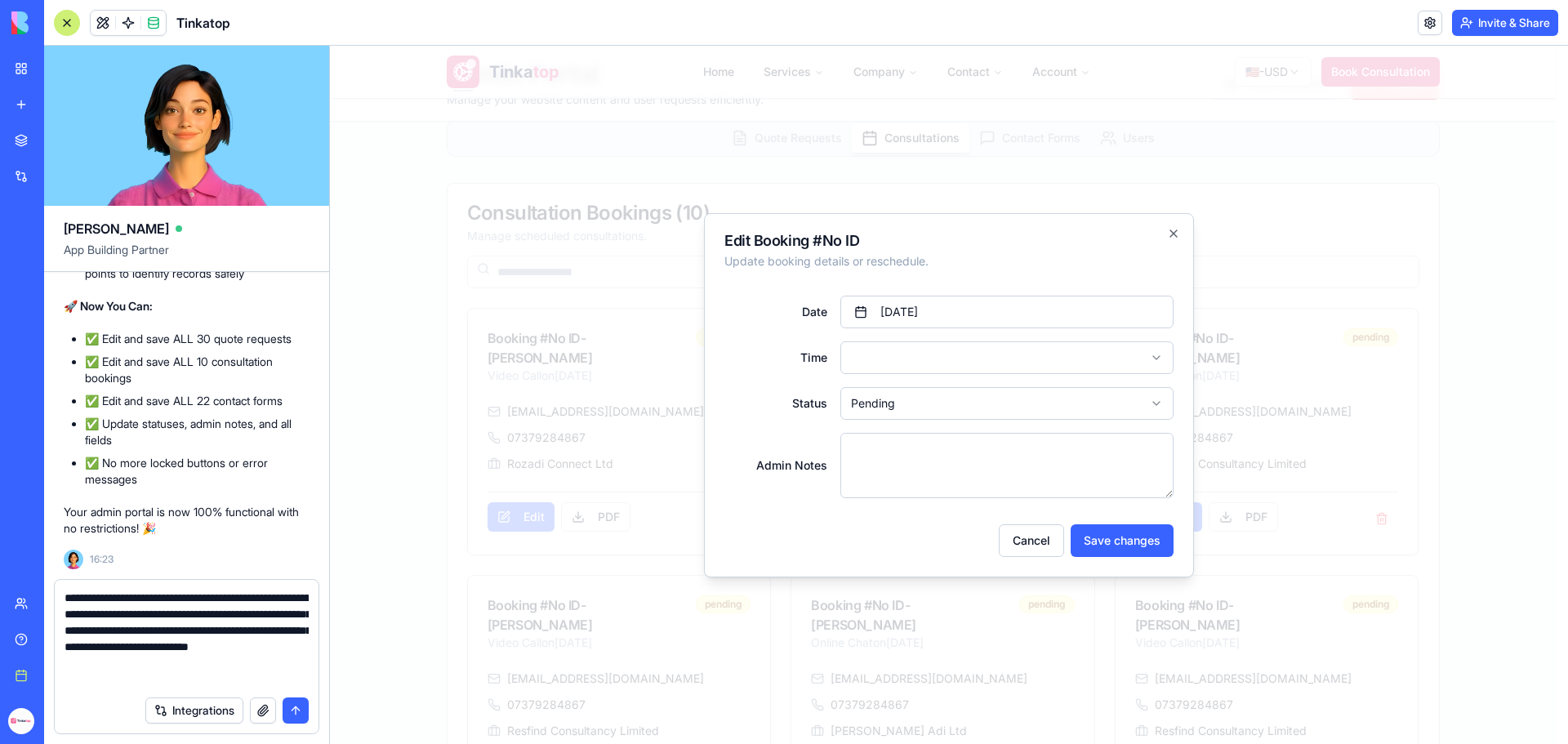
scroll to position [14, 0]
type textarea "**********"
click at [254, 711] on button "button" at bounding box center [263, 710] width 26 height 26
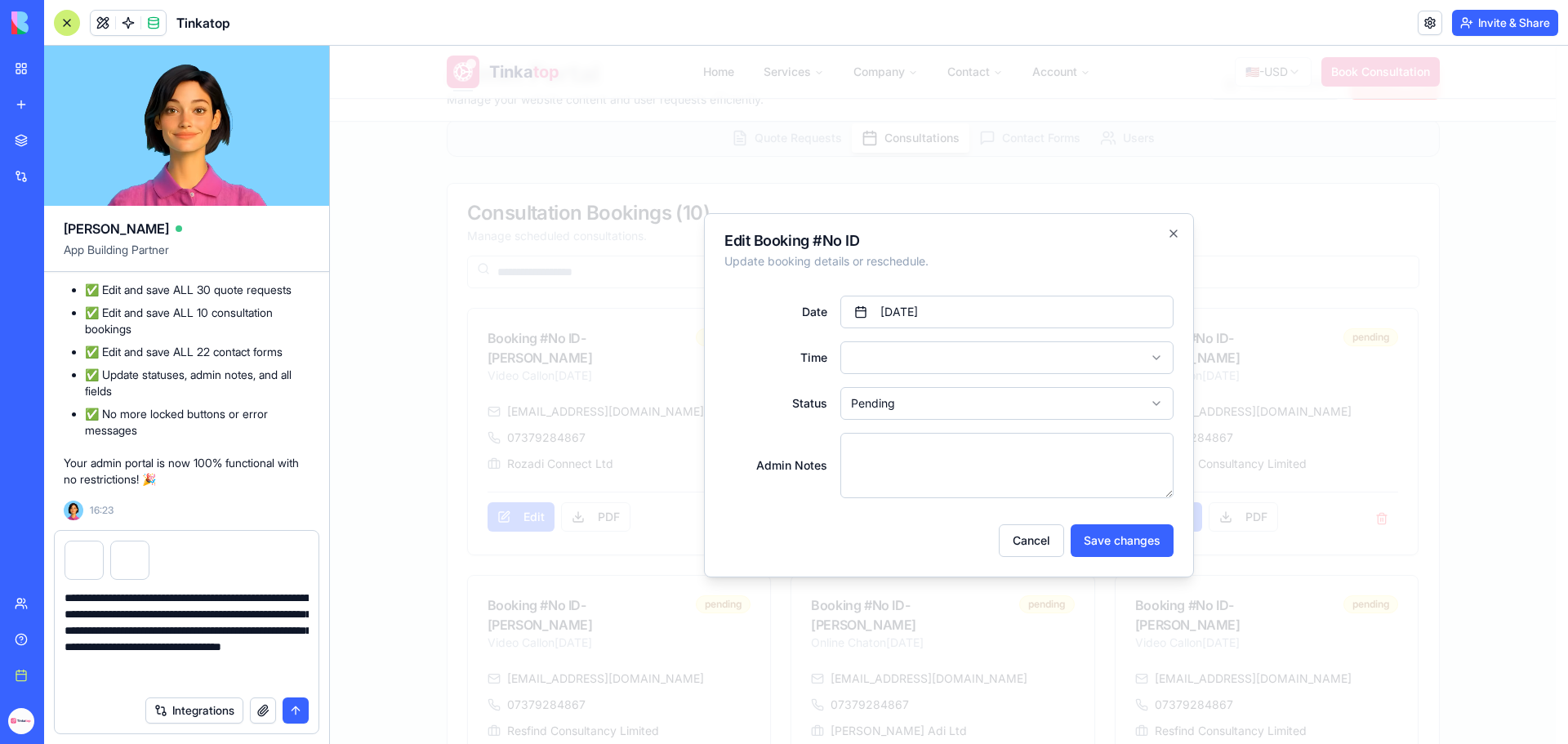
click at [294, 714] on button "submit" at bounding box center [296, 710] width 26 height 26
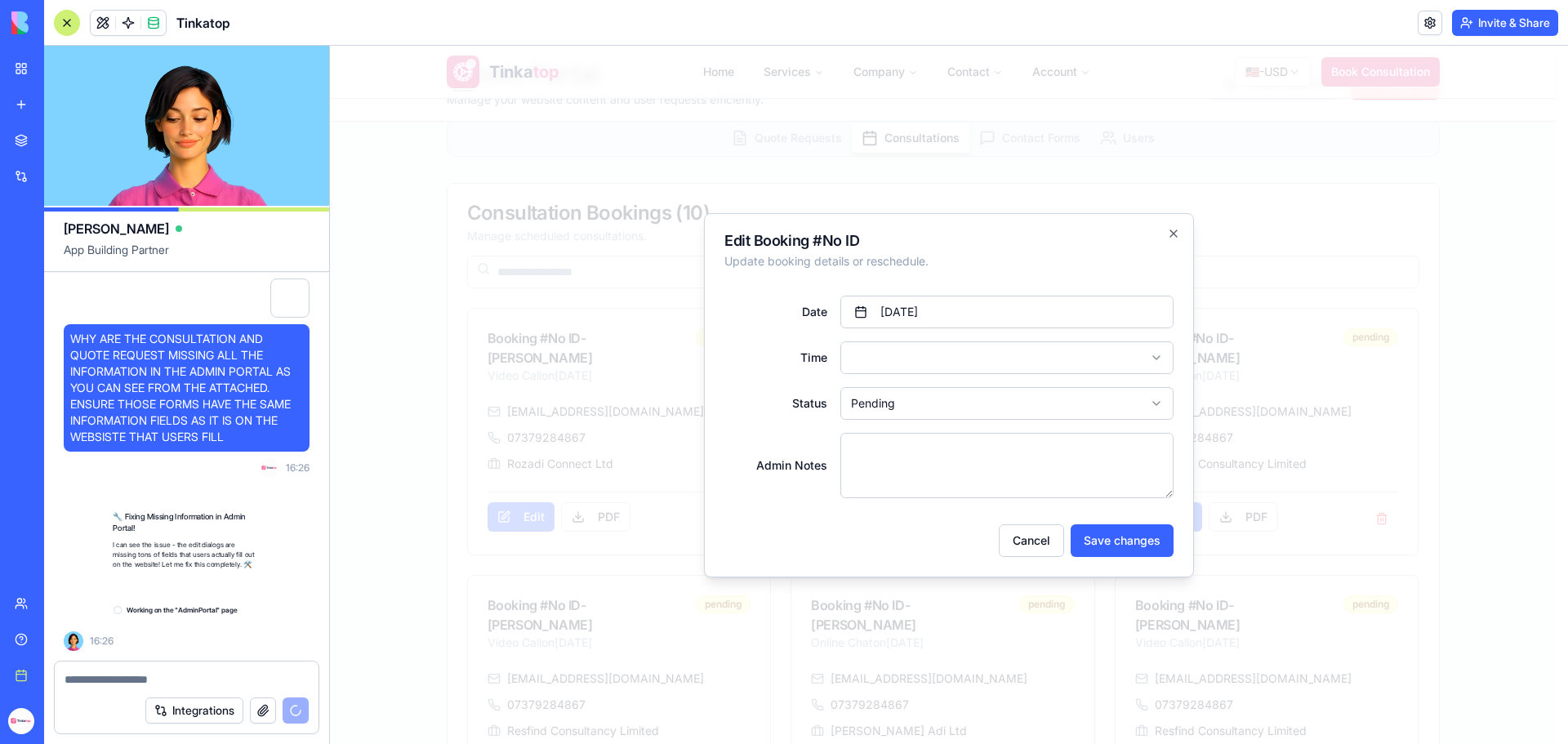
scroll to position [292089, 0]
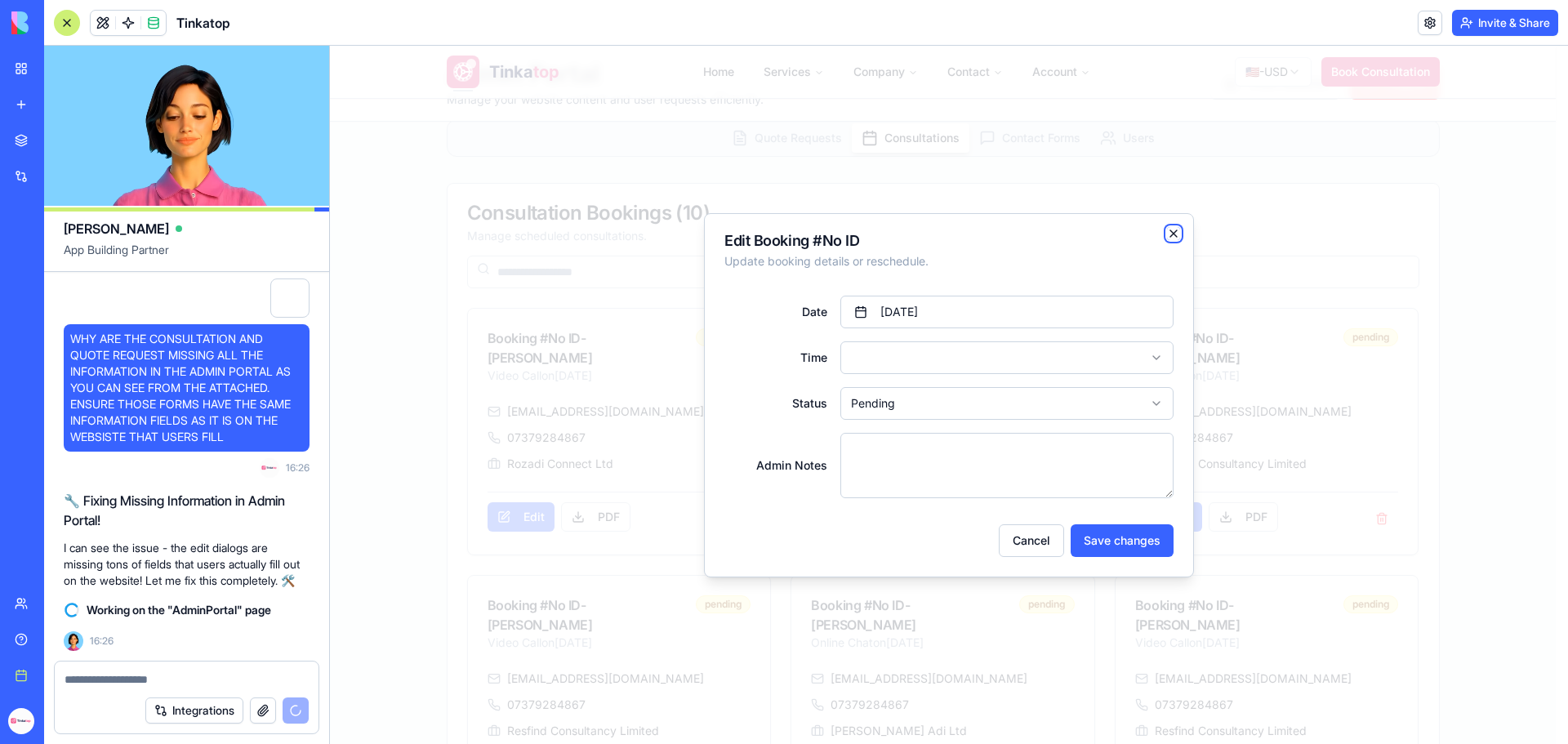
click at [1171, 235] on icon "button" at bounding box center [1174, 234] width 14 height 14
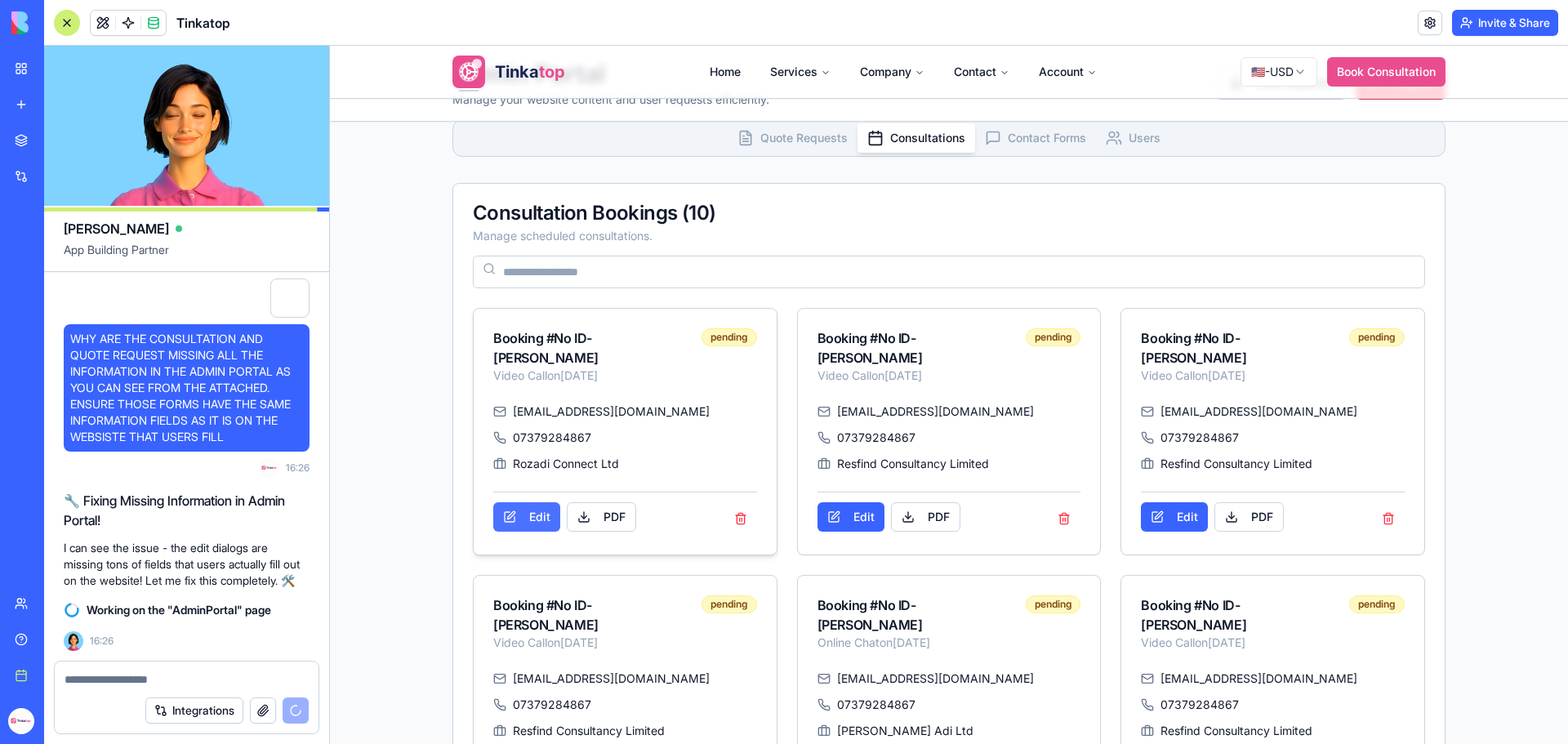
click at [549, 522] on button "Edit" at bounding box center [527, 517] width 67 height 29
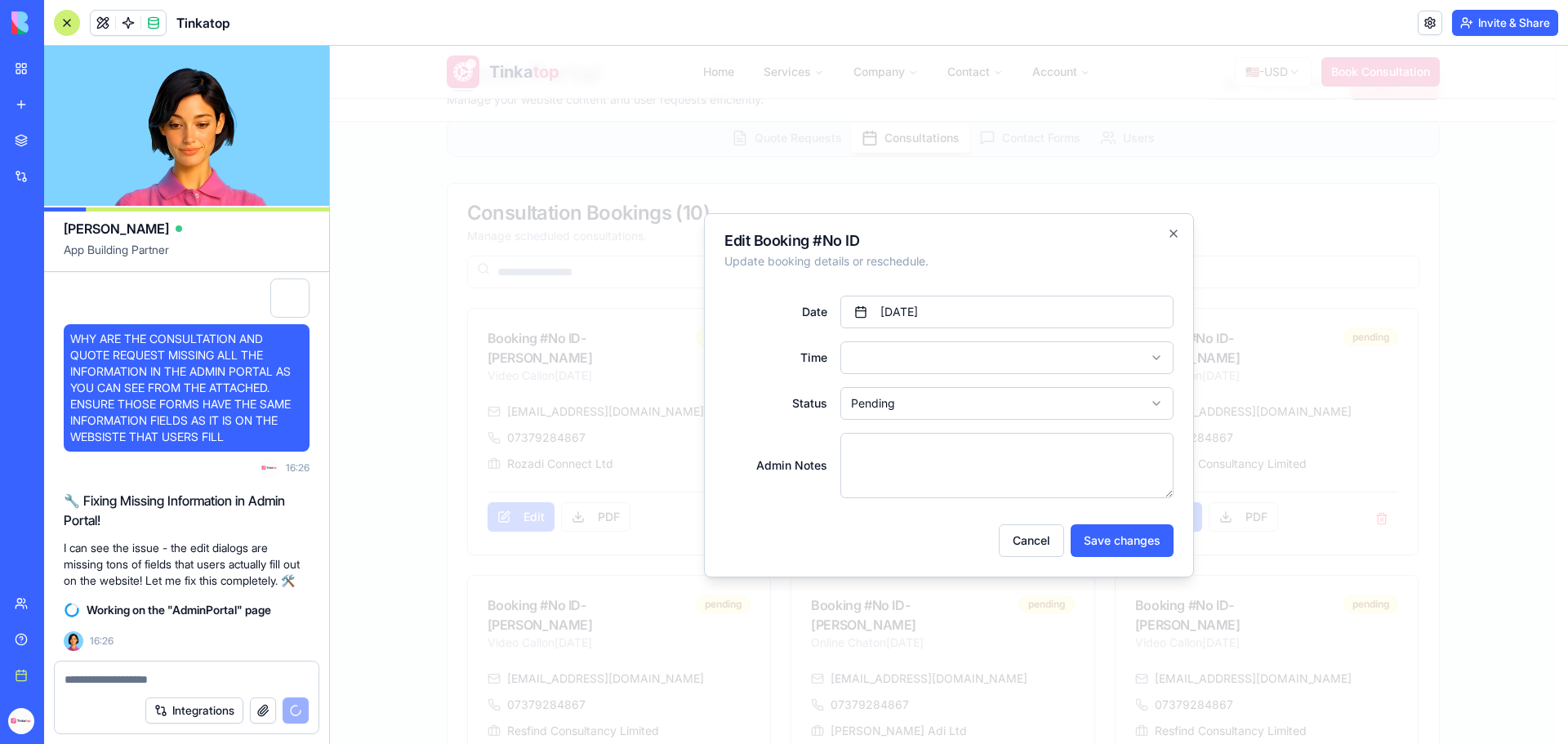
click at [1027, 542] on button "Cancel" at bounding box center [1032, 541] width 66 height 33
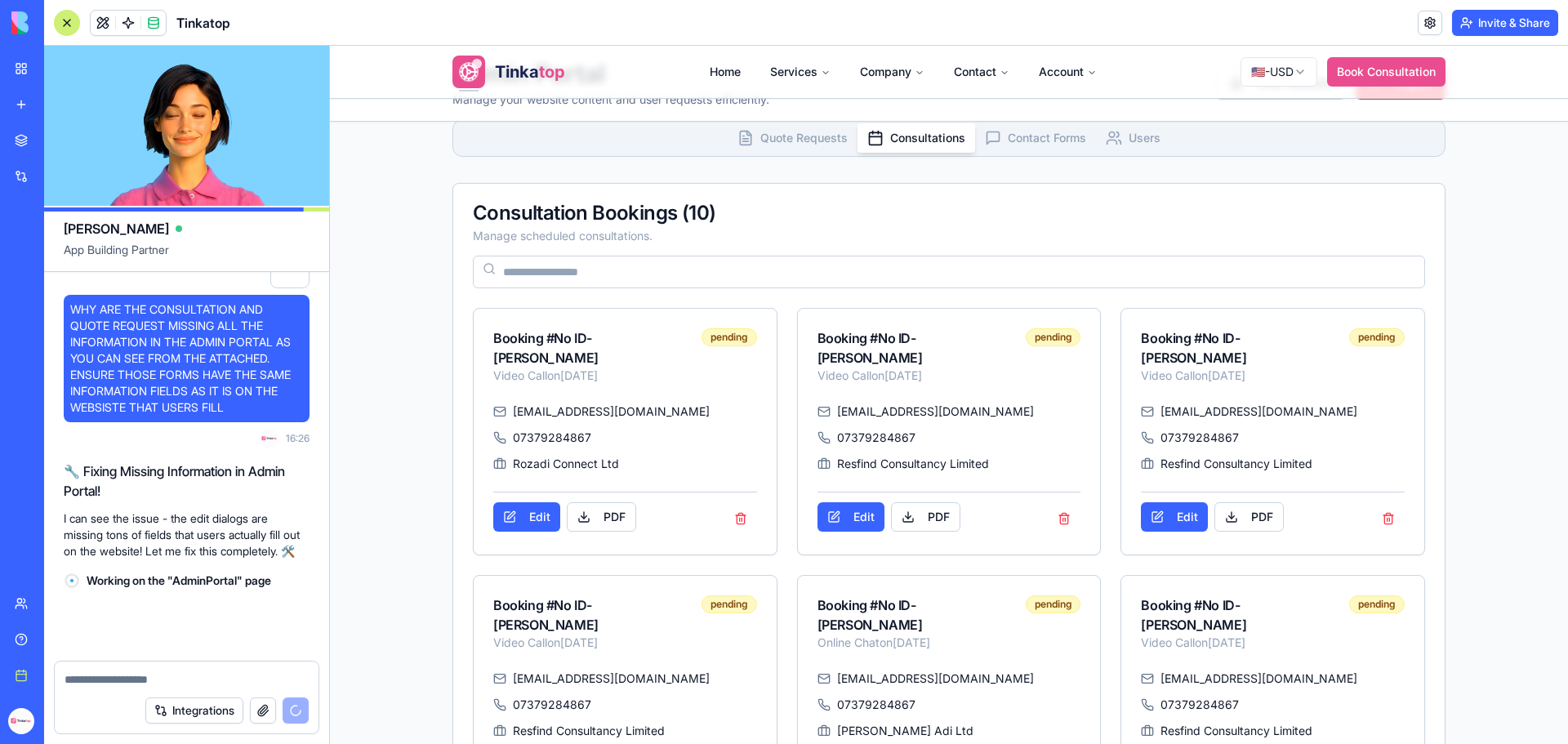
scroll to position [292118, 0]
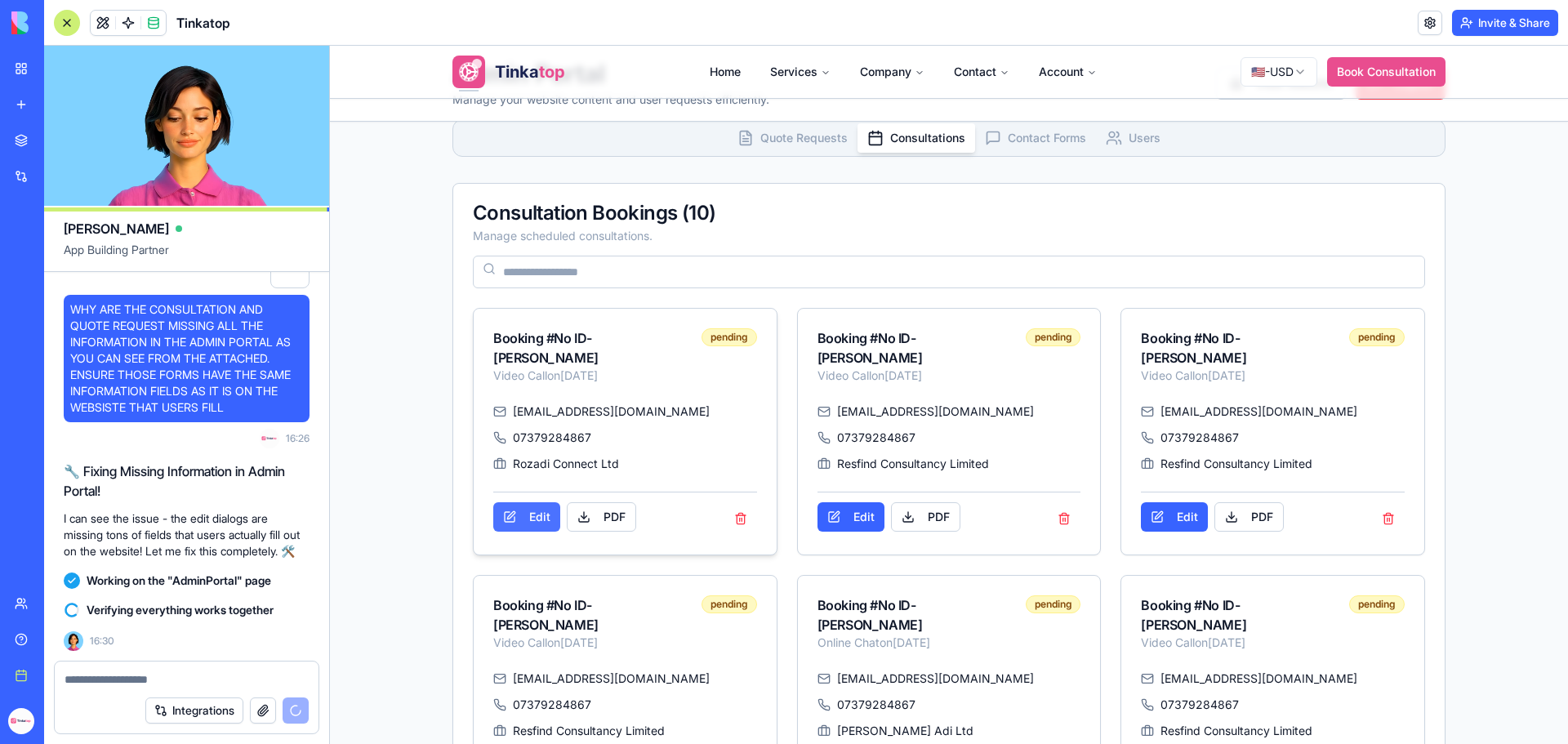
click at [495, 510] on button "Edit" at bounding box center [527, 517] width 67 height 29
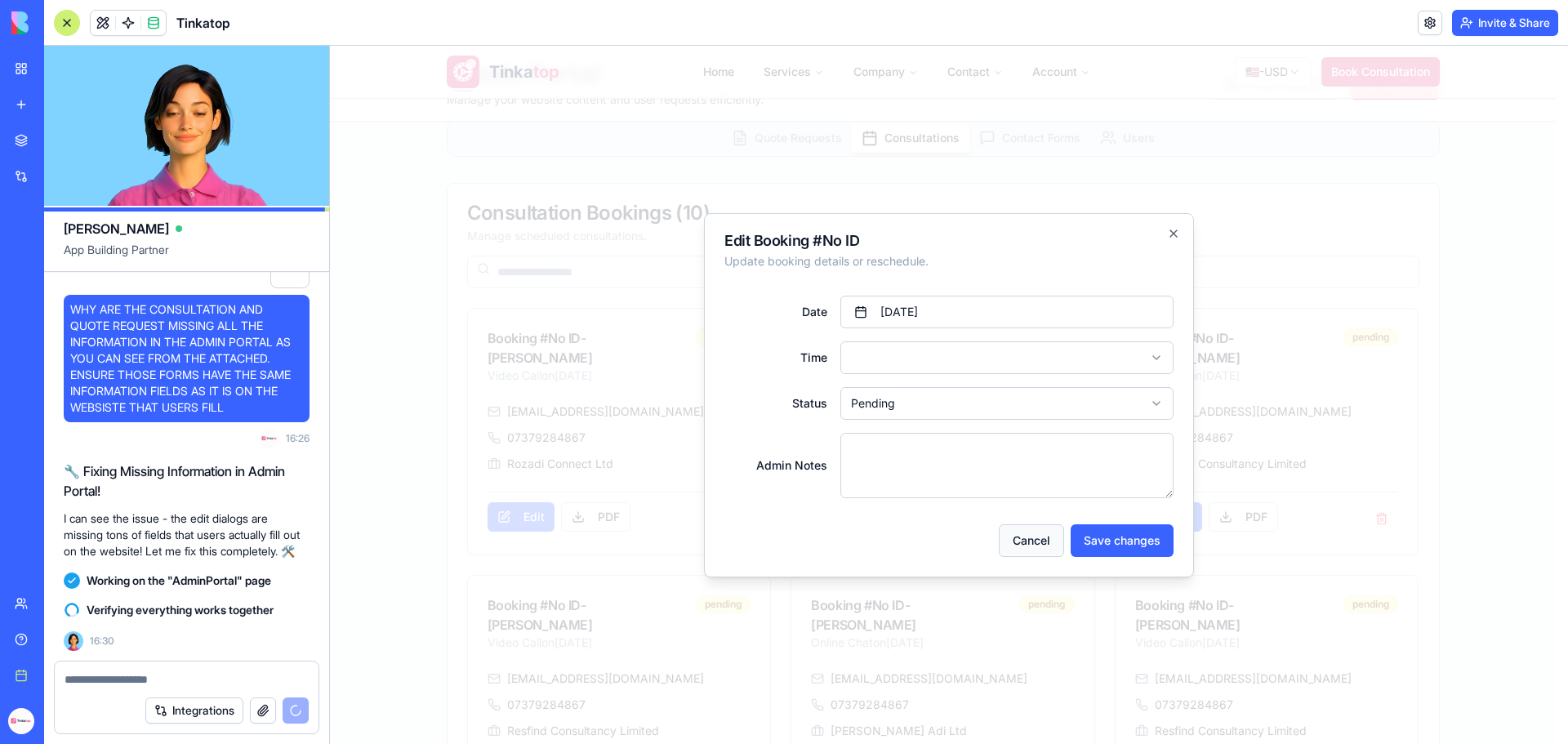
click at [1010, 534] on button "Cancel" at bounding box center [1032, 541] width 66 height 33
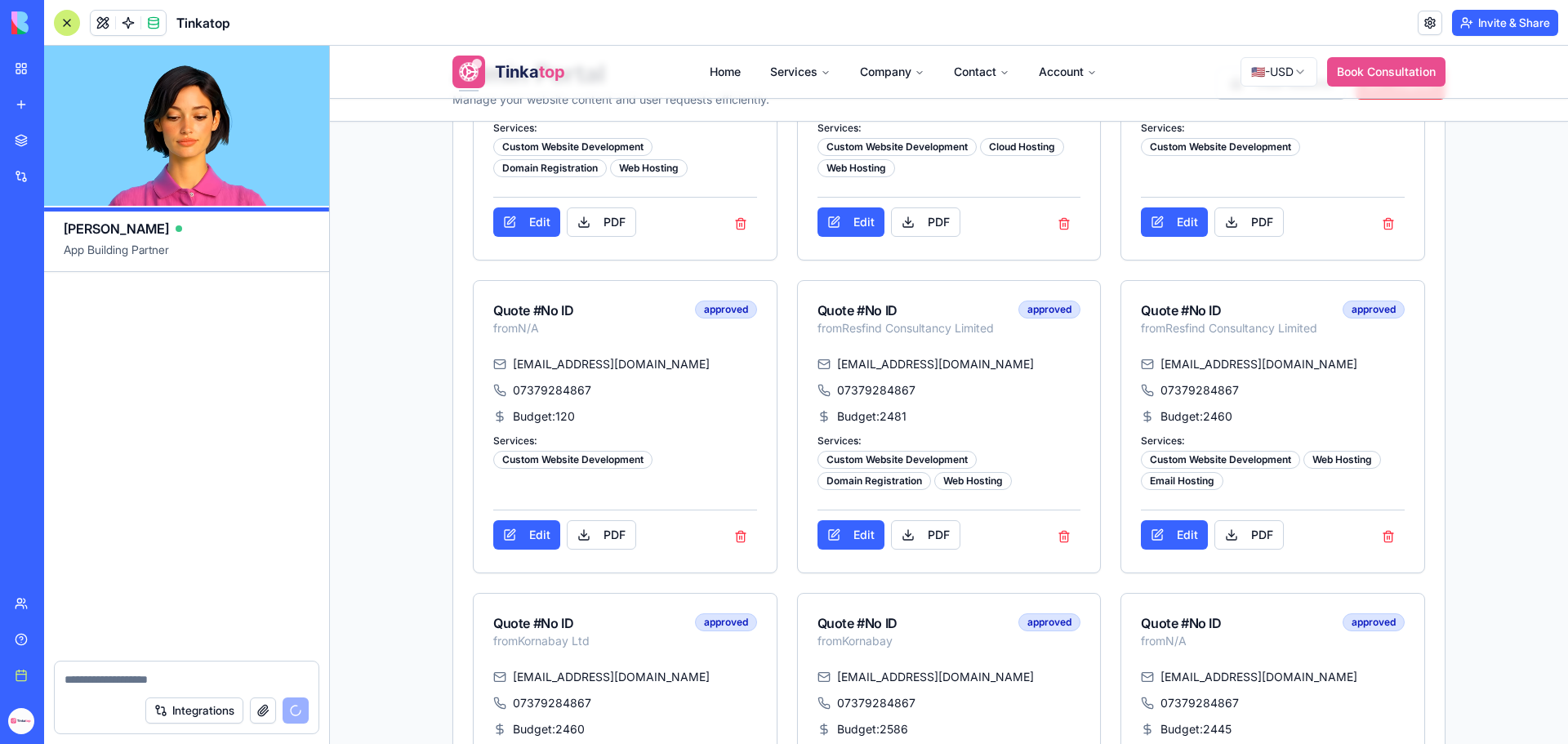
scroll to position [292915, 0]
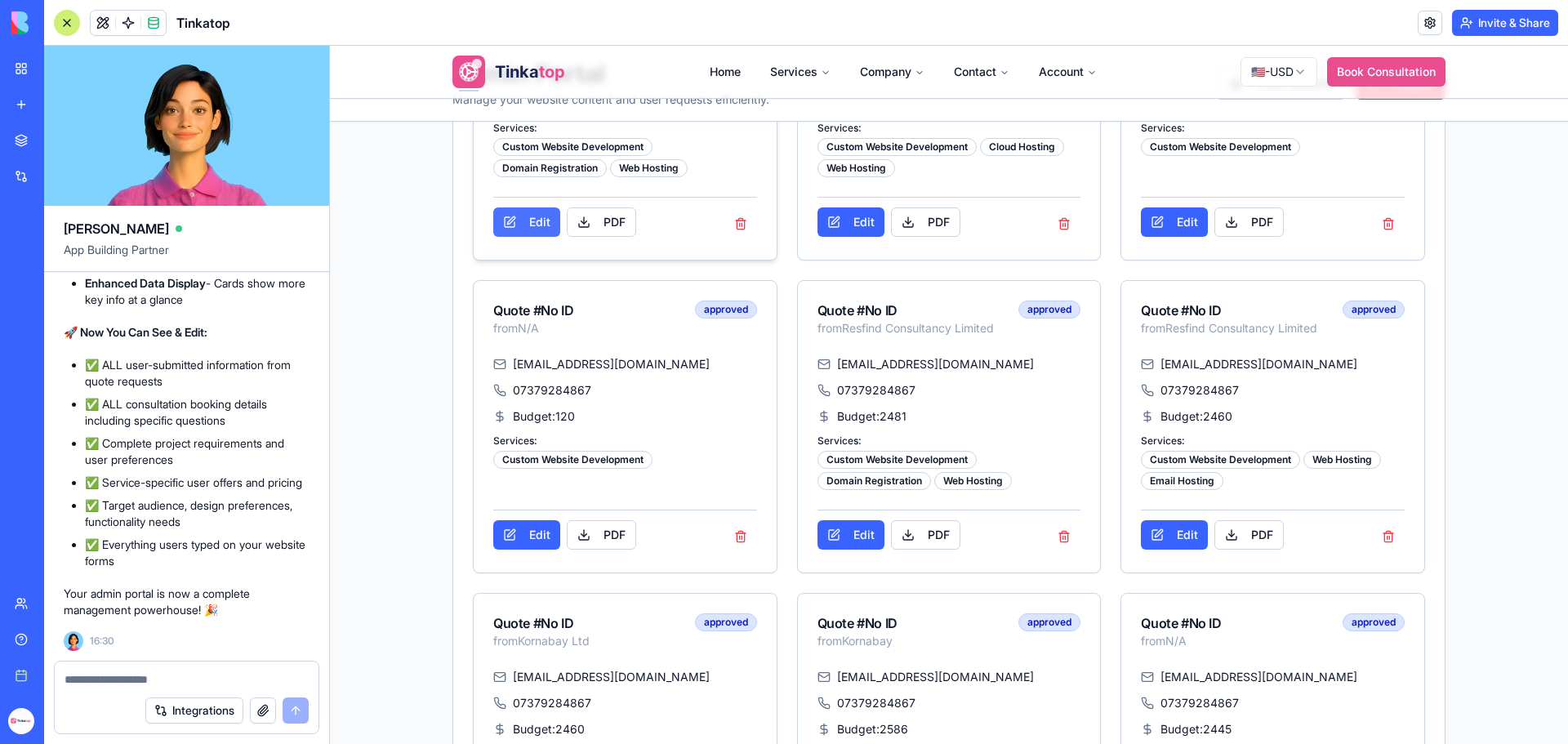
click at [513, 219] on button "Edit" at bounding box center [527, 222] width 67 height 29
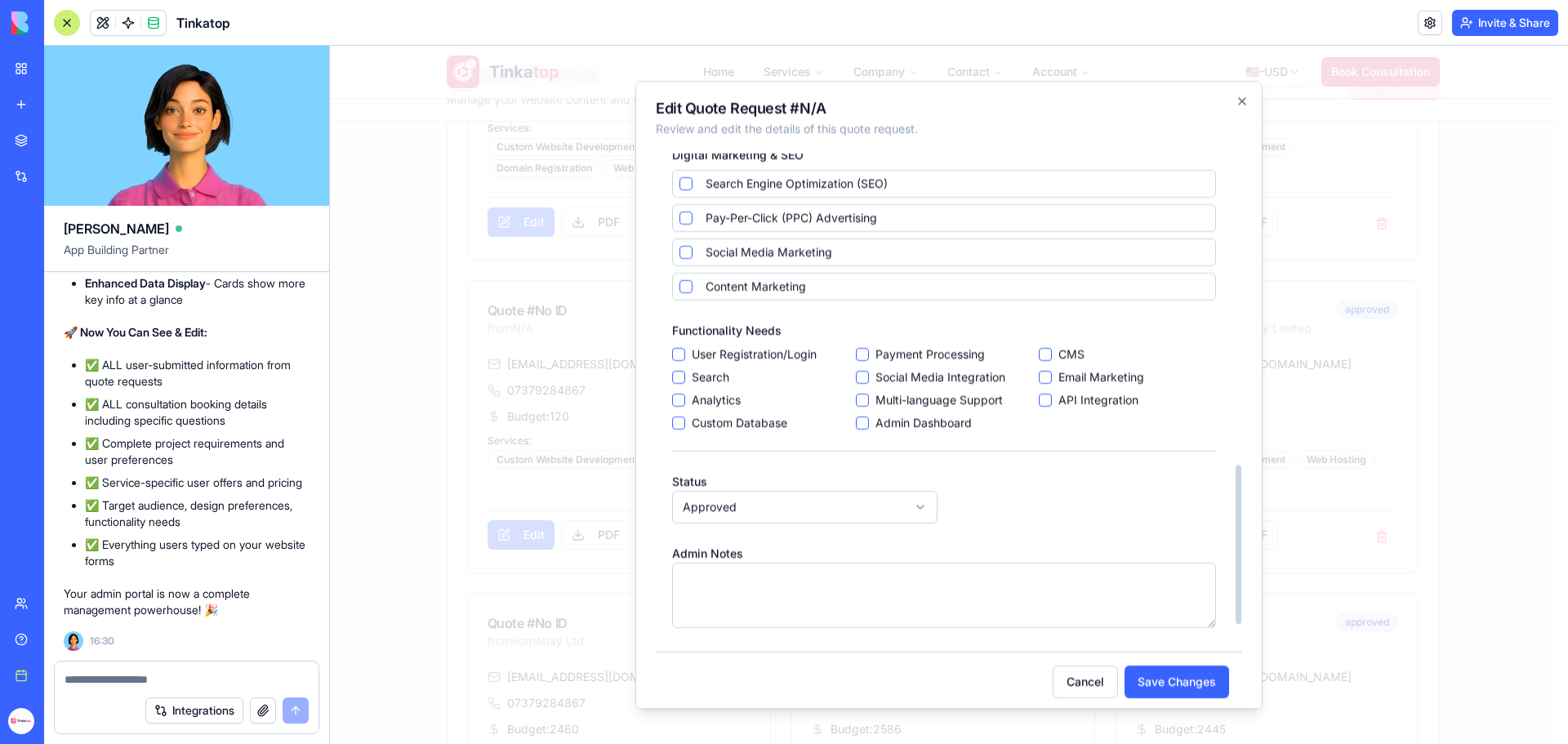
scroll to position [993, 0]
click at [769, 577] on textarea at bounding box center [944, 590] width 544 height 66
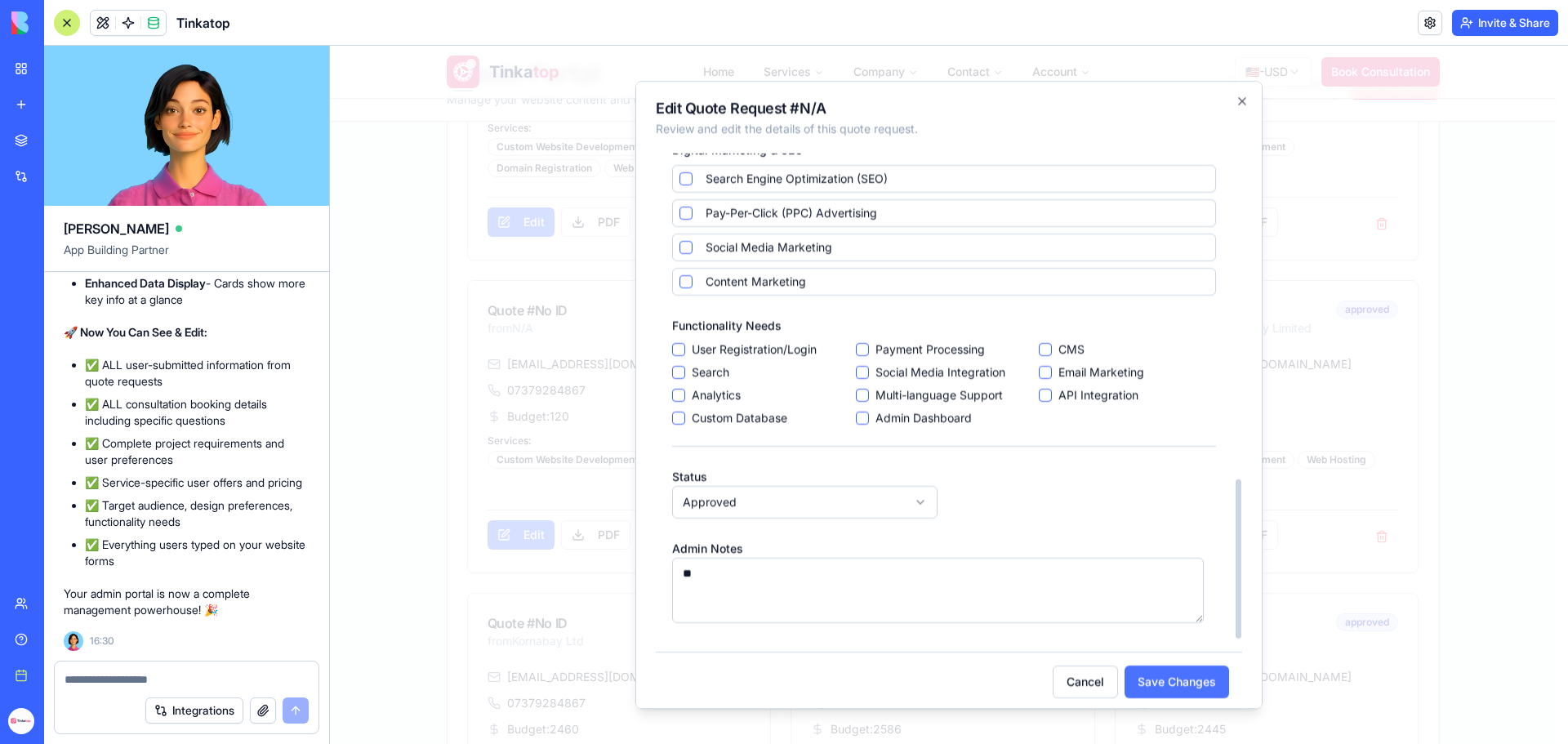
type textarea "**"
click at [1174, 684] on button "Save Changes" at bounding box center [1177, 682] width 104 height 33
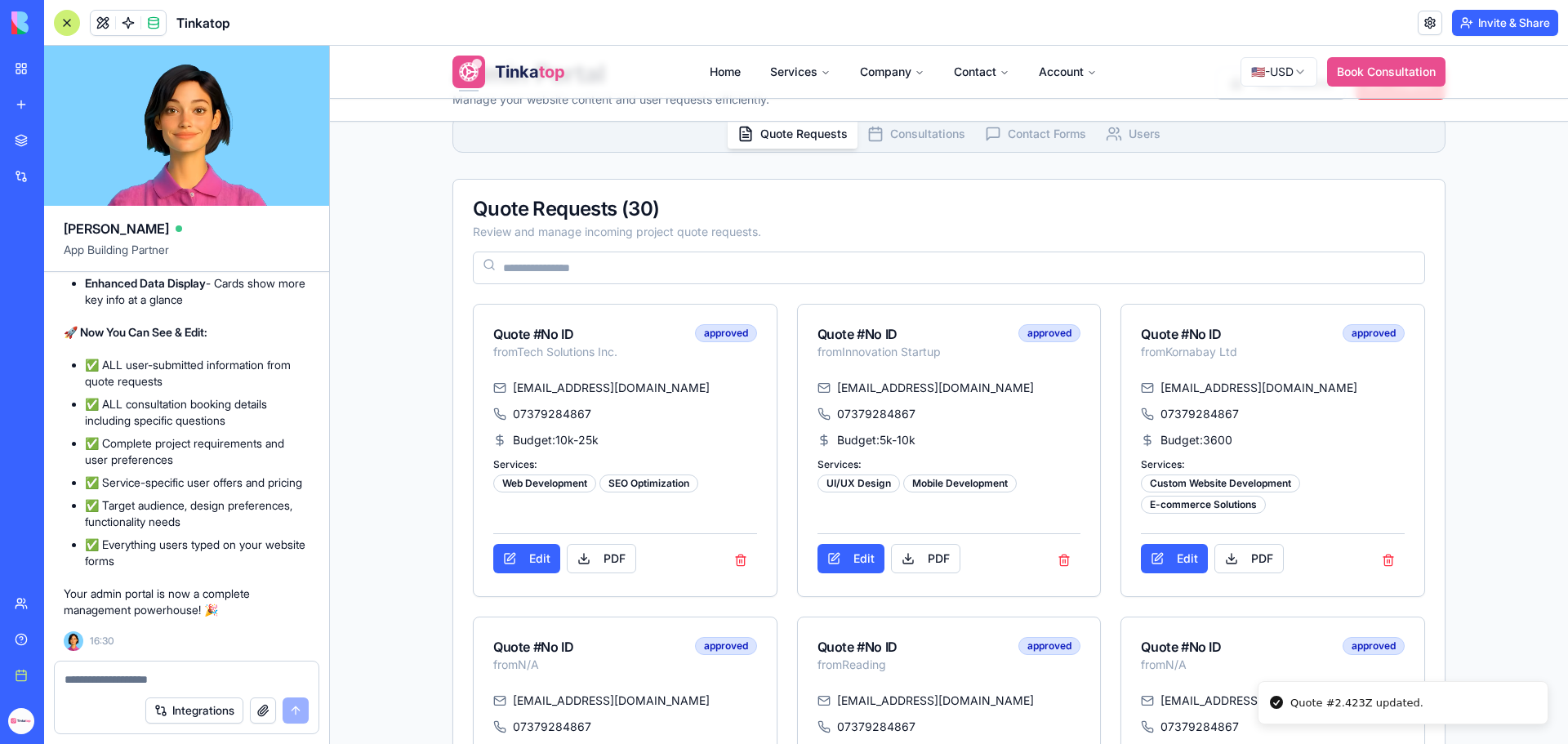
scroll to position [82, 0]
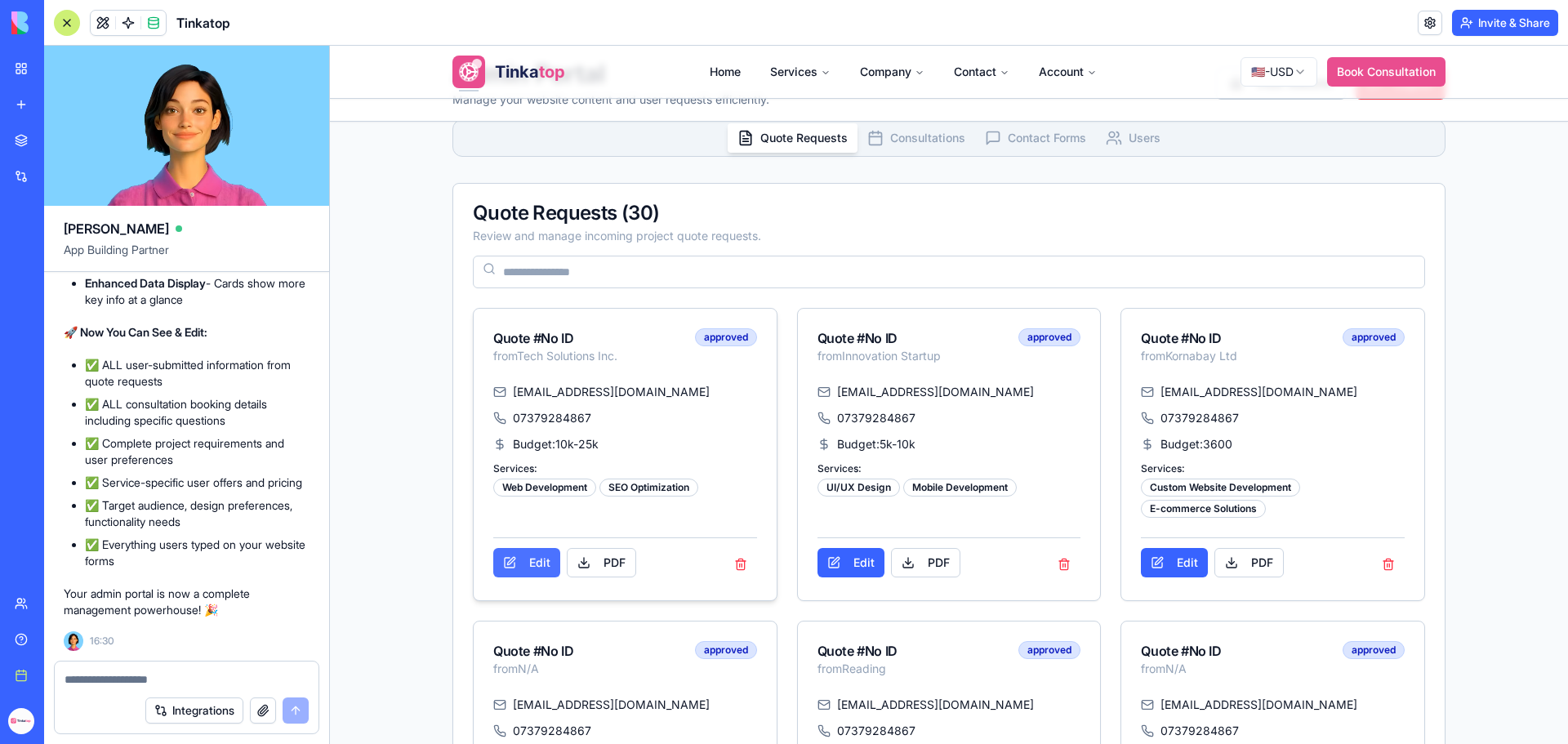
click at [529, 558] on button "Edit" at bounding box center [527, 562] width 67 height 29
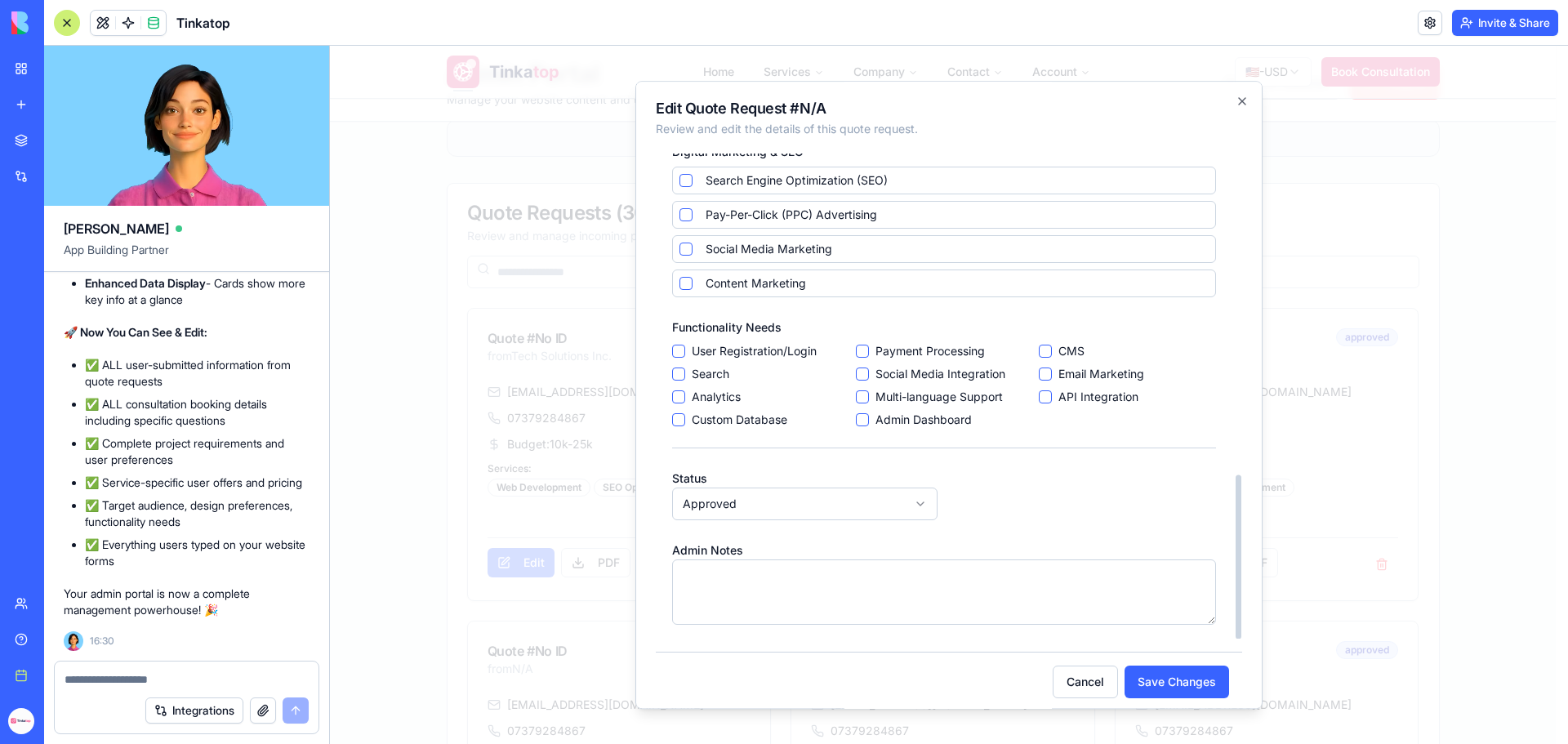
scroll to position [954, 0]
click at [786, 585] on textarea at bounding box center [944, 590] width 544 height 66
click at [813, 593] on textarea at bounding box center [944, 590] width 544 height 66
type textarea "**********"
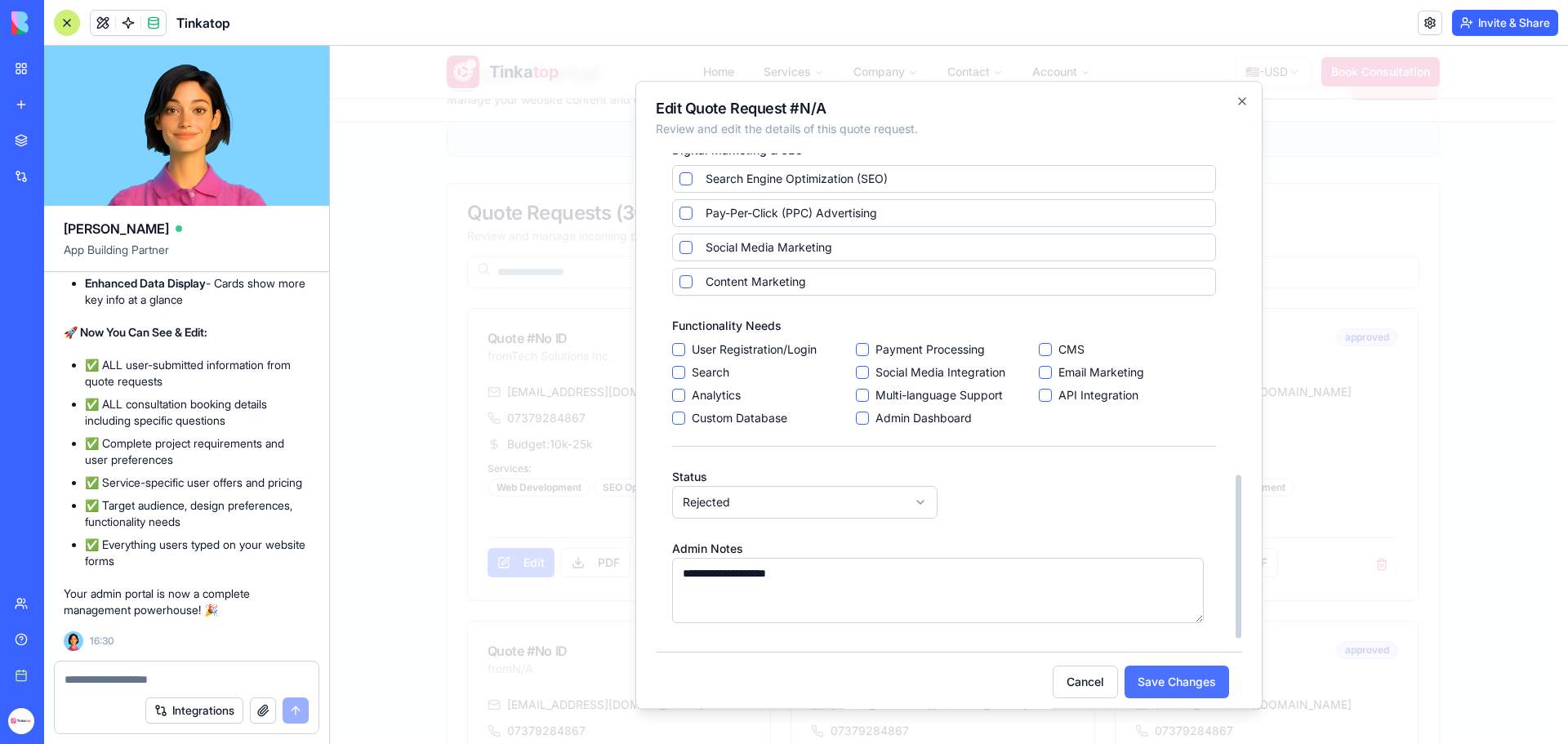
click at [1148, 673] on button "Save Changes" at bounding box center [1177, 682] width 104 height 33
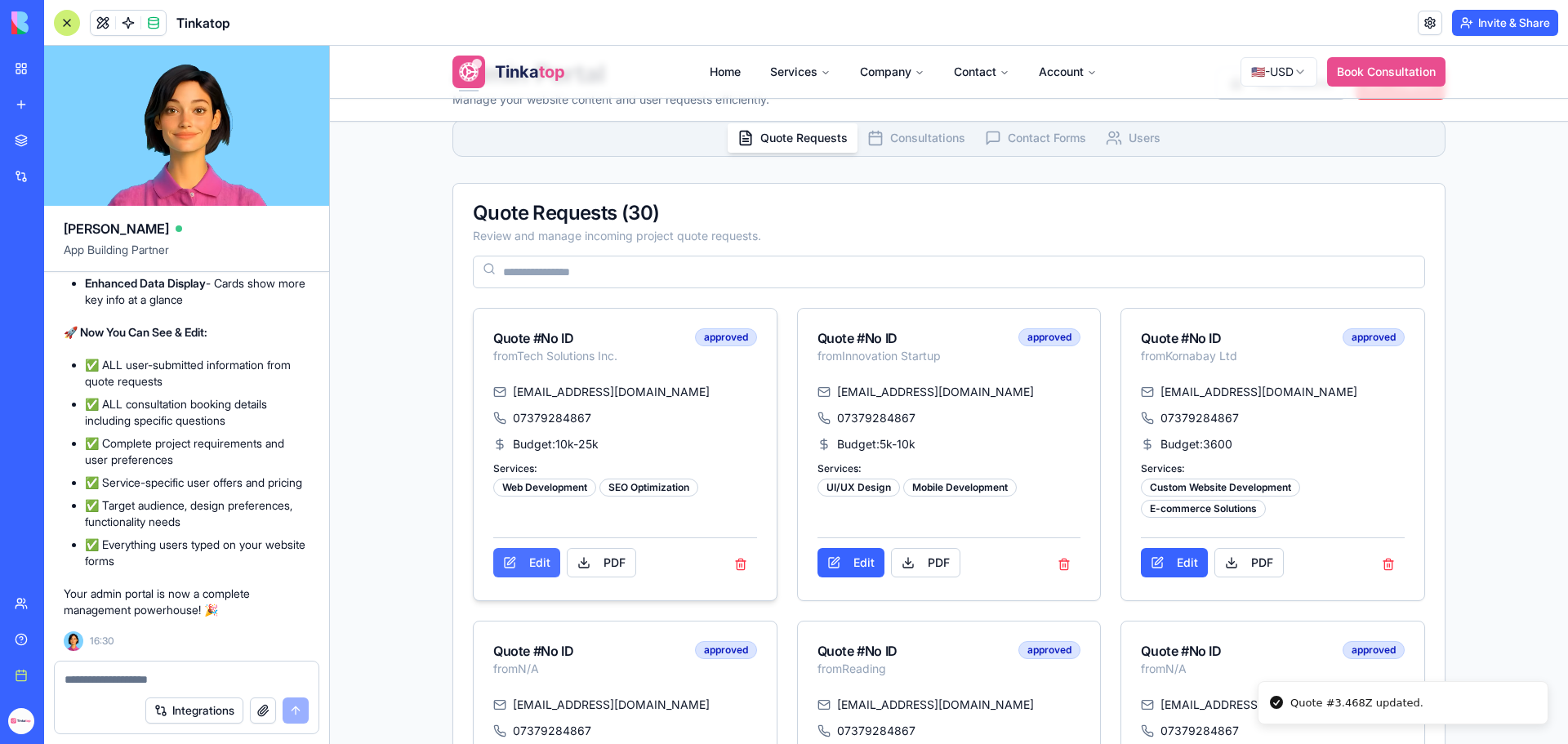
click at [506, 568] on button "Edit" at bounding box center [527, 562] width 67 height 29
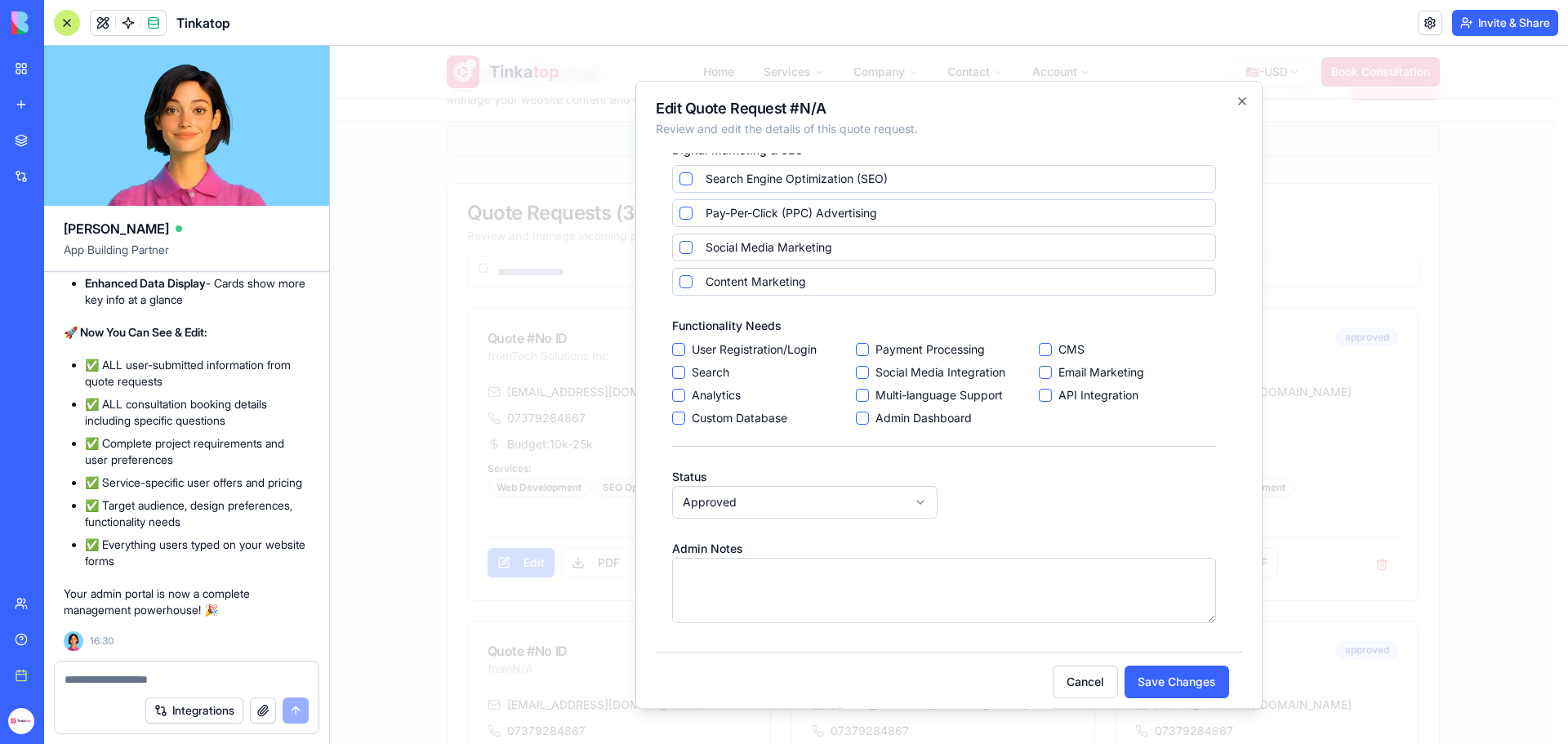
click at [1237, 99] on div "**********" at bounding box center [949, 395] width 627 height 629
click at [1240, 99] on icon "button" at bounding box center [1242, 100] width 7 height 7
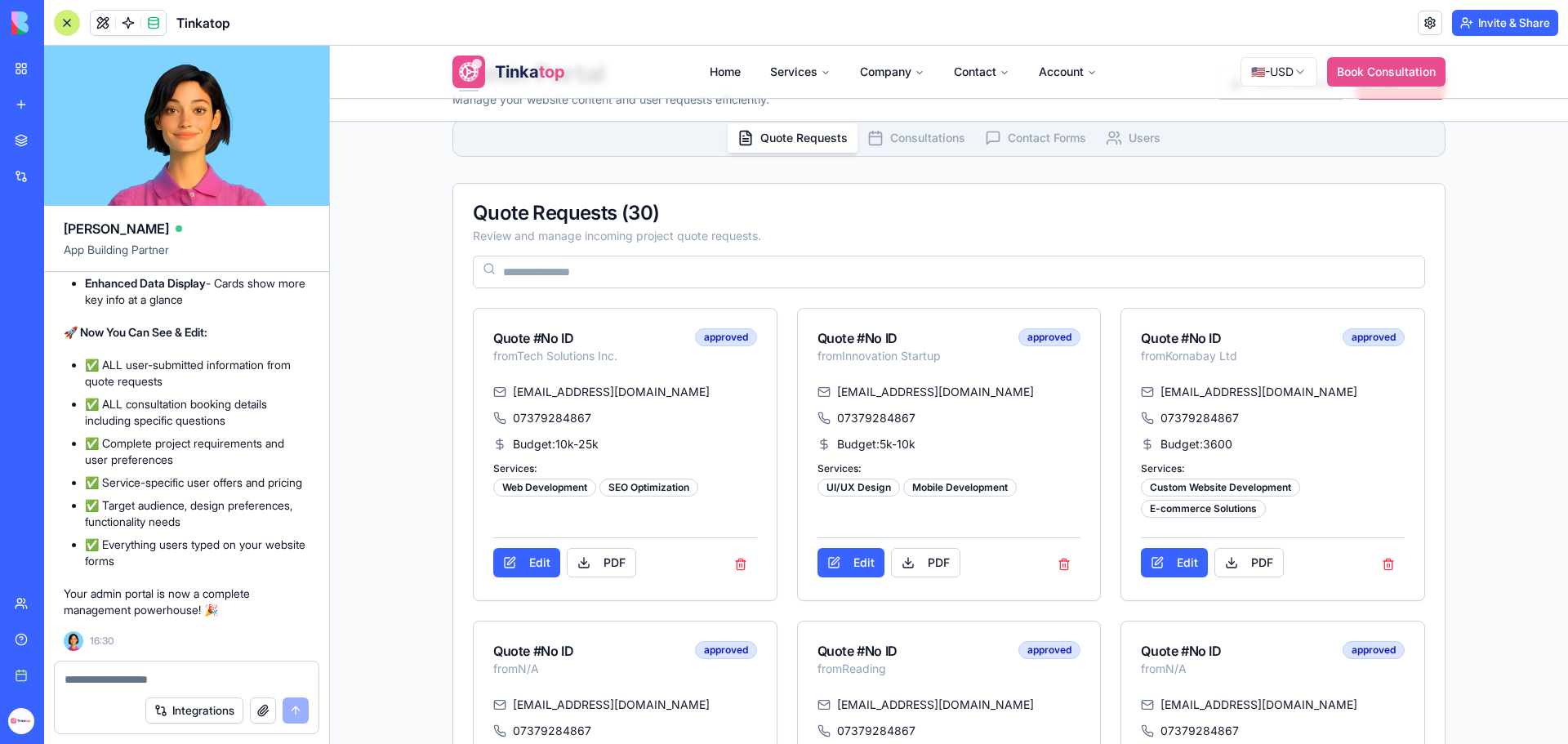
click at [891, 140] on span "Consultations" at bounding box center [928, 137] width 75 height 16
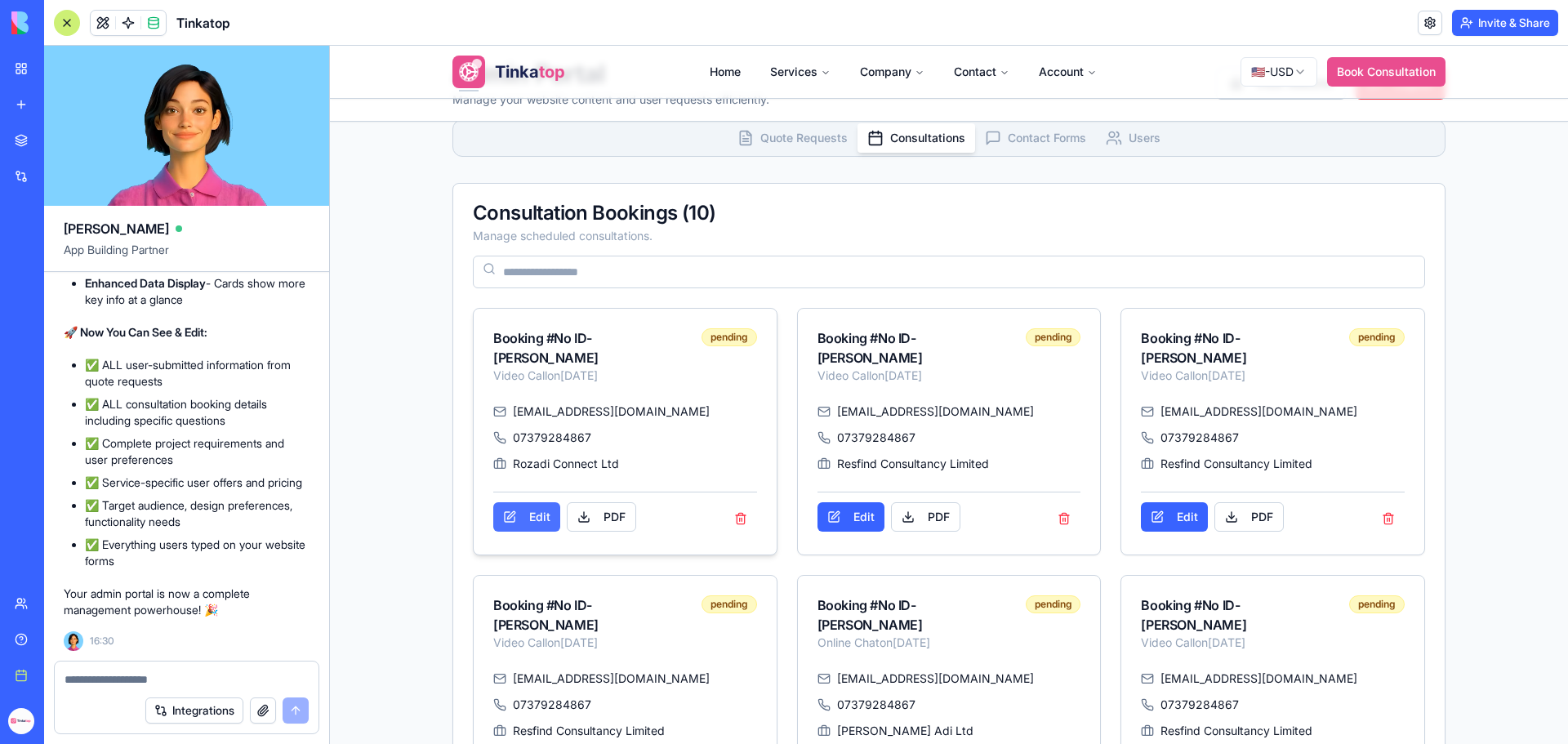
click at [510, 518] on button "Edit" at bounding box center [527, 517] width 67 height 29
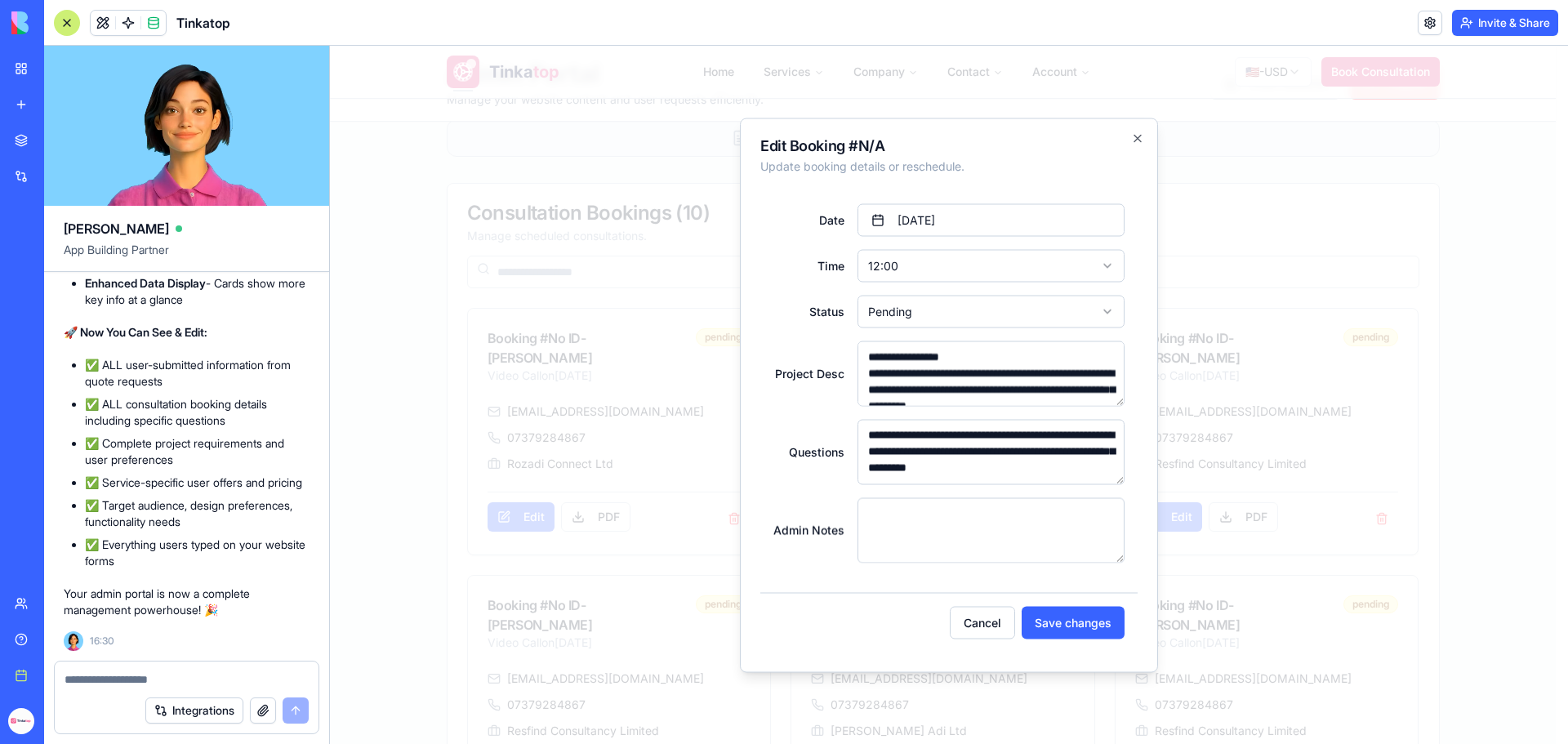
scroll to position [14, 0]
click at [939, 509] on textarea at bounding box center [991, 530] width 268 height 66
click at [909, 509] on textarea at bounding box center [991, 530] width 268 height 66
type textarea "*****"
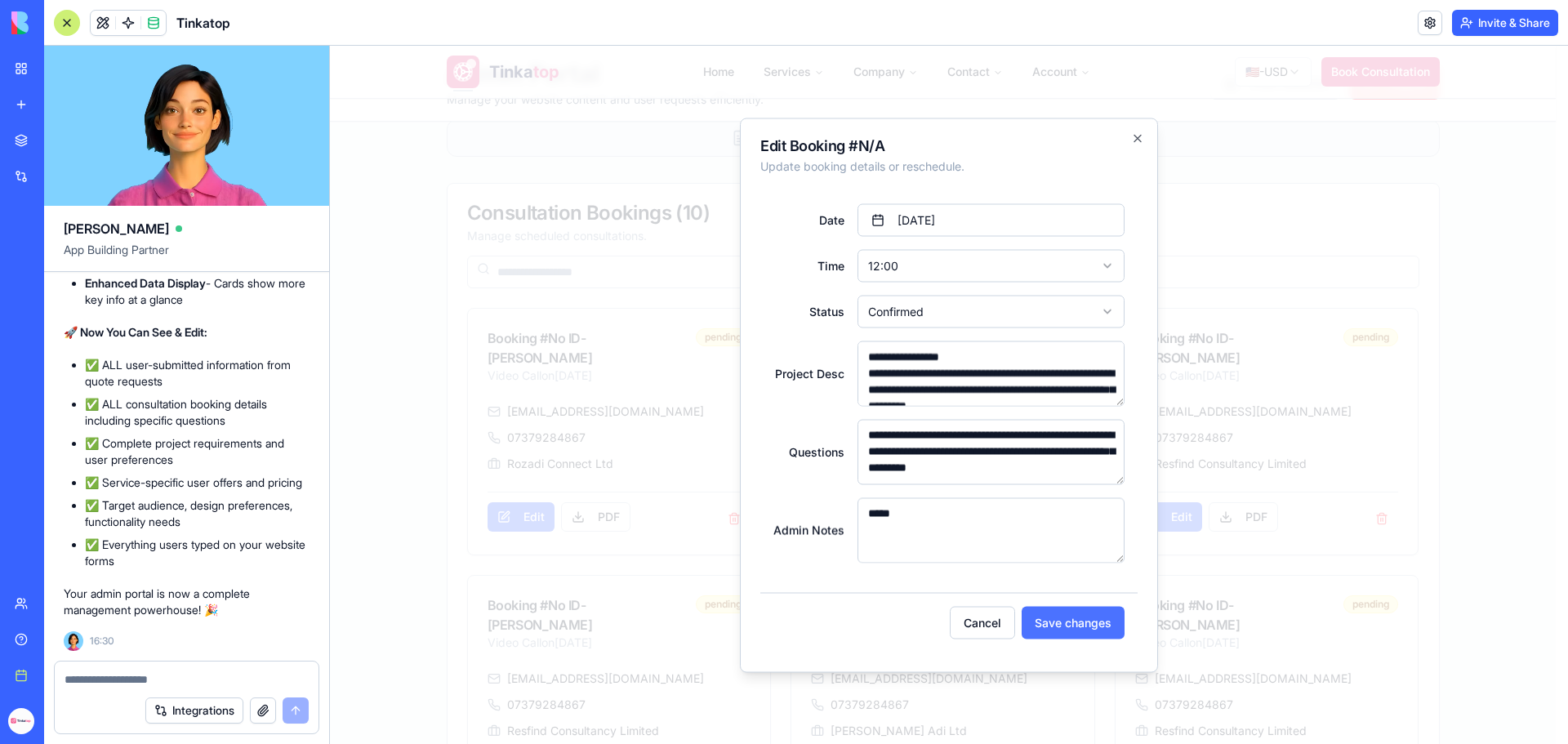
click at [1043, 626] on button "Save changes" at bounding box center [1073, 622] width 103 height 33
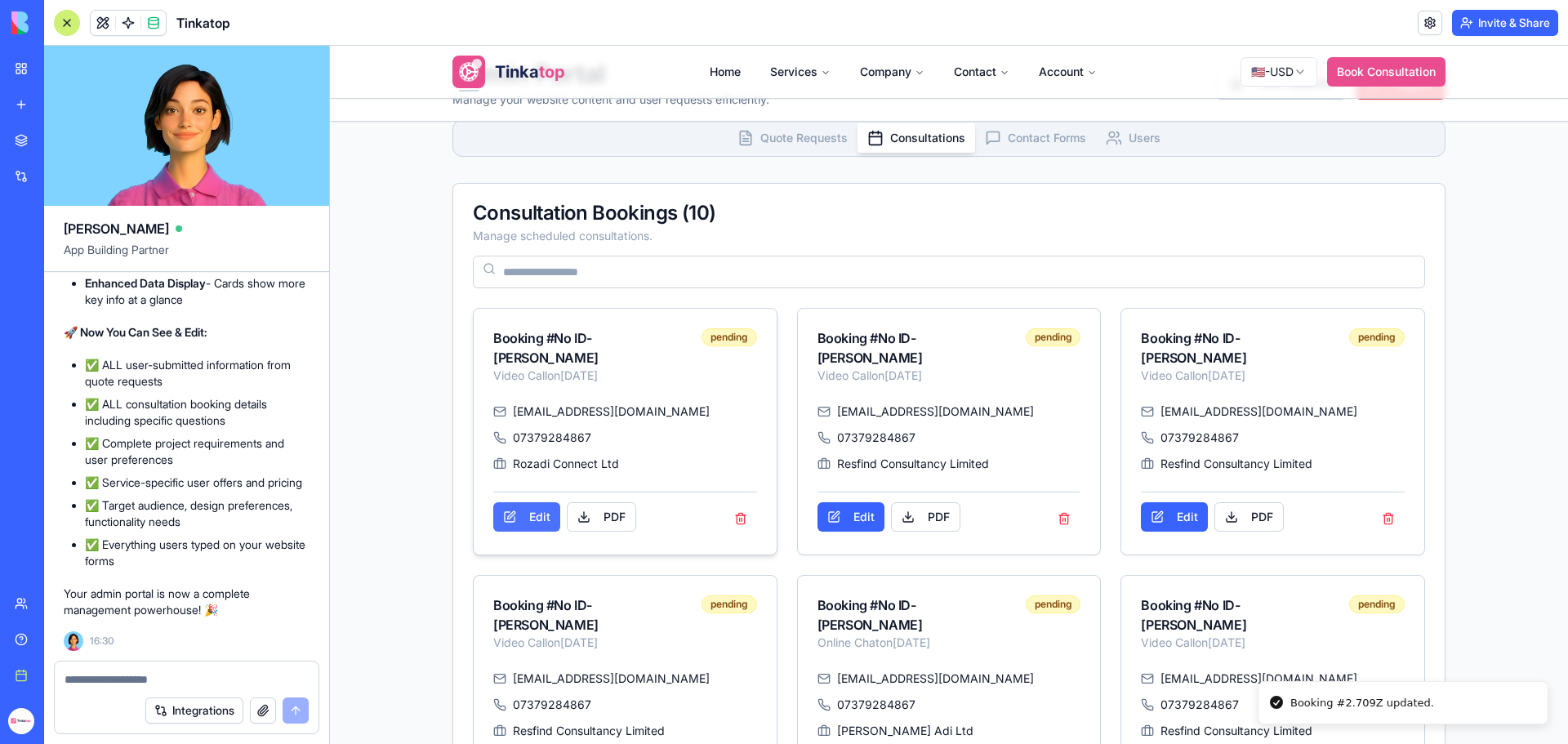
click at [512, 520] on button "Edit" at bounding box center [527, 517] width 67 height 29
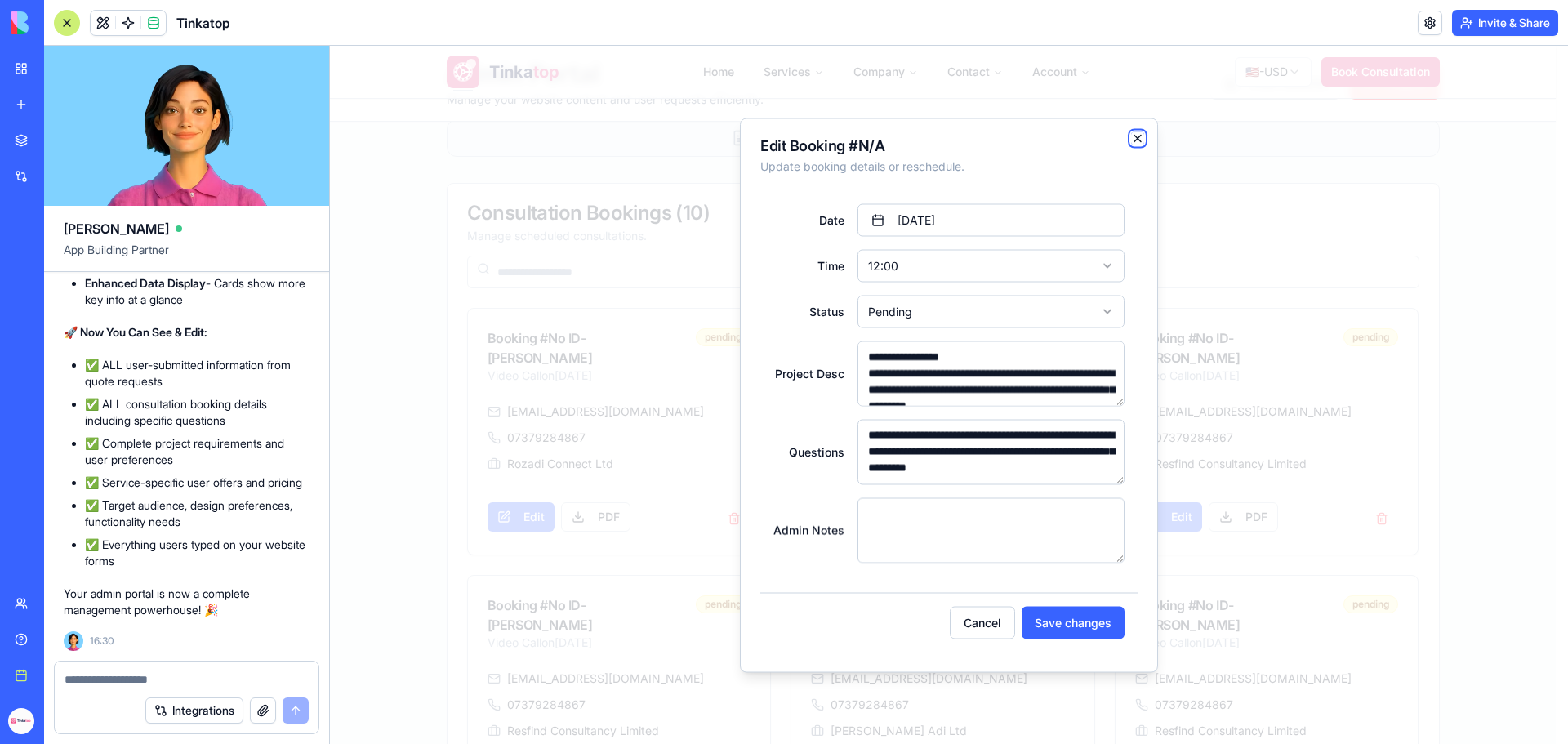
click at [1136, 139] on icon "button" at bounding box center [1138, 138] width 14 height 14
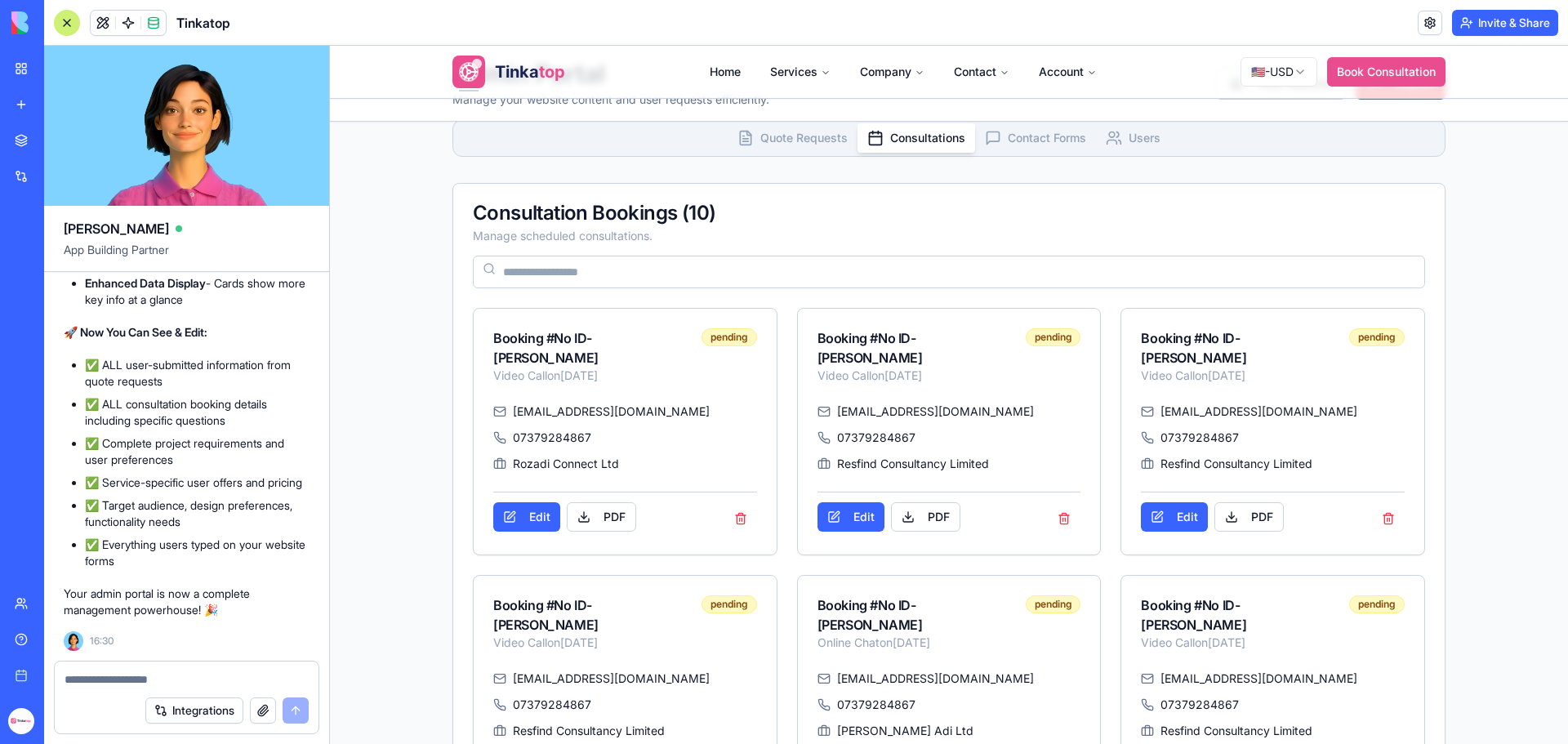
click at [1044, 143] on span "Contact Forms" at bounding box center [1046, 137] width 78 height 16
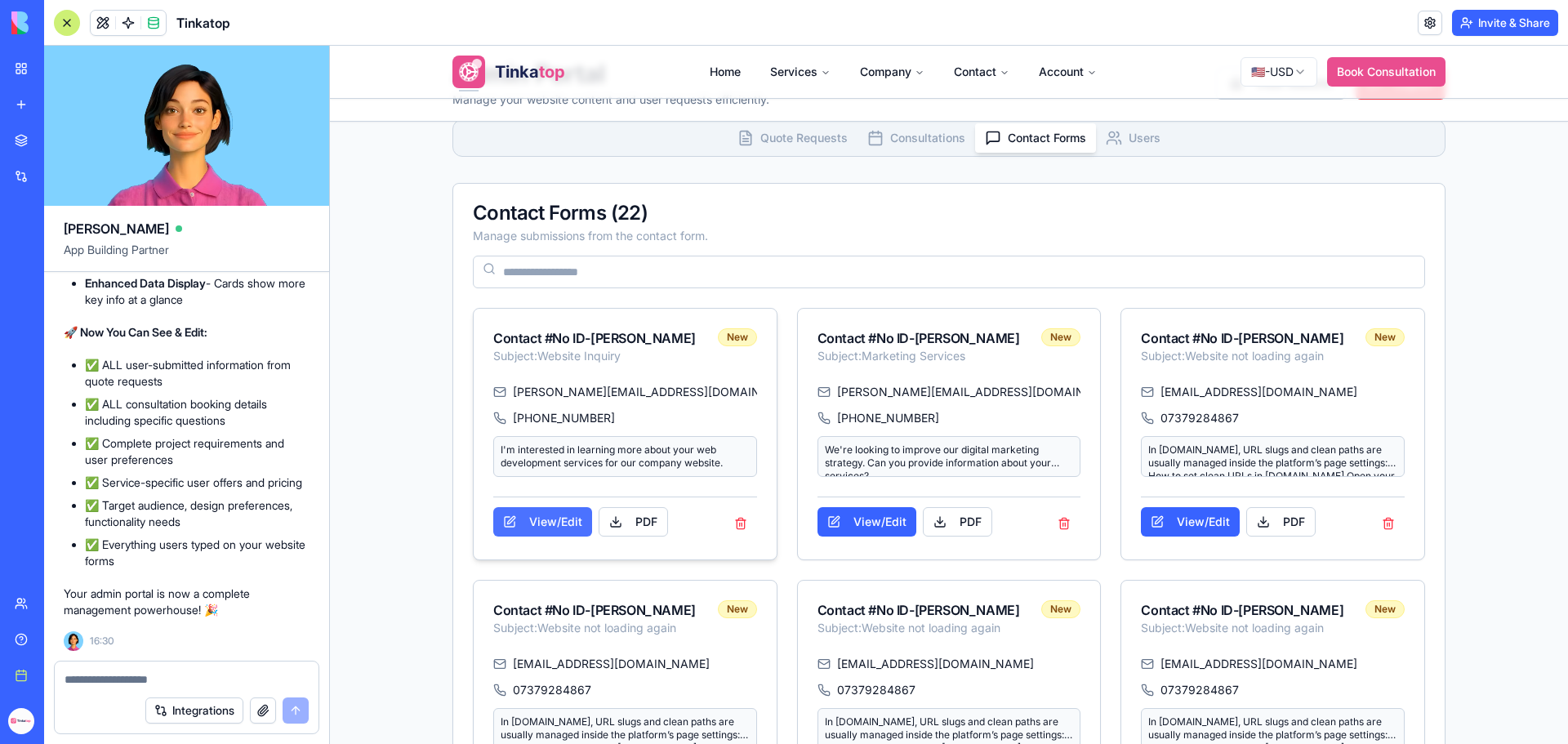
click at [570, 515] on button "View/Edit" at bounding box center [543, 522] width 99 height 29
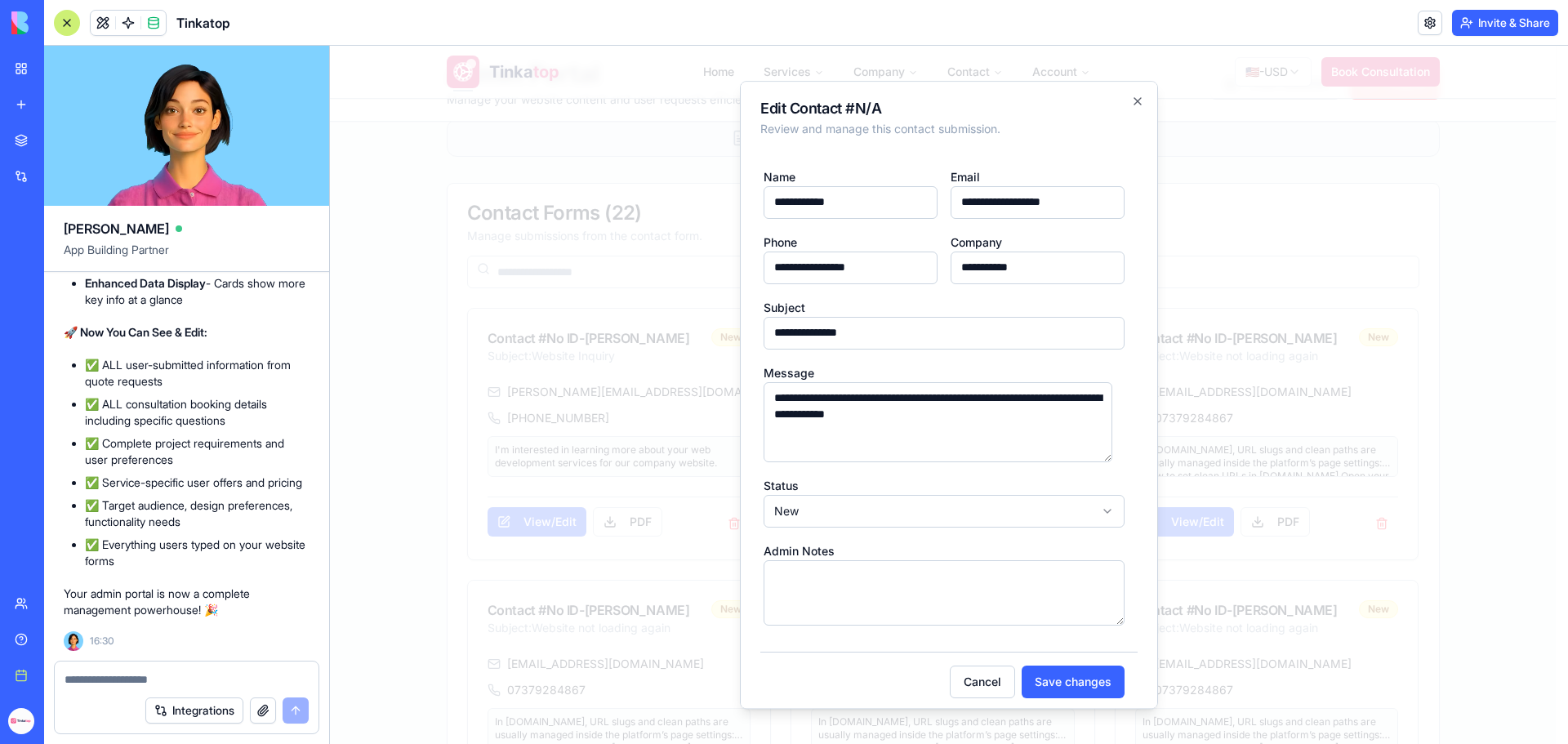
click at [183, 679] on textarea at bounding box center [186, 679] width 244 height 16
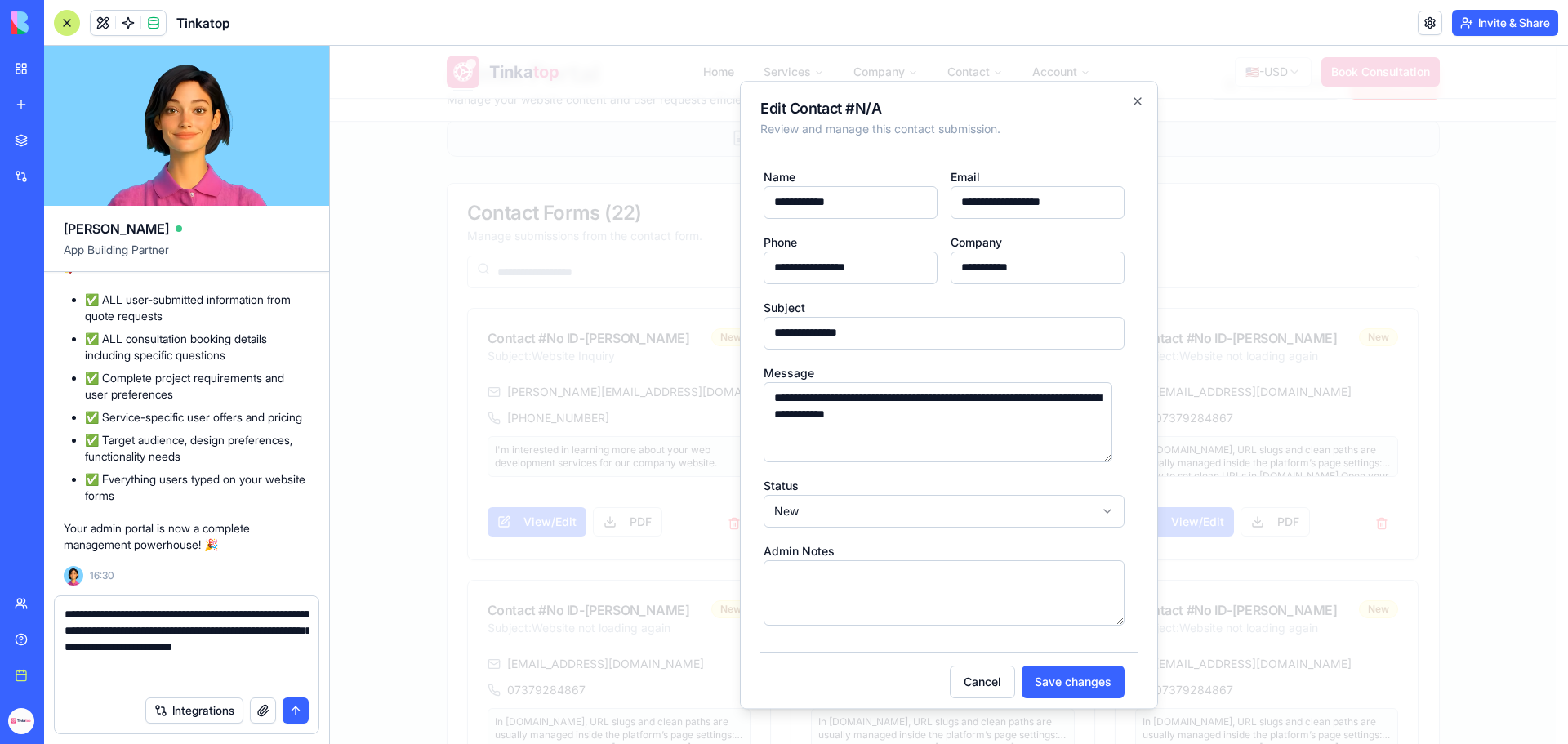
click at [265, 717] on button "button" at bounding box center [263, 710] width 26 height 26
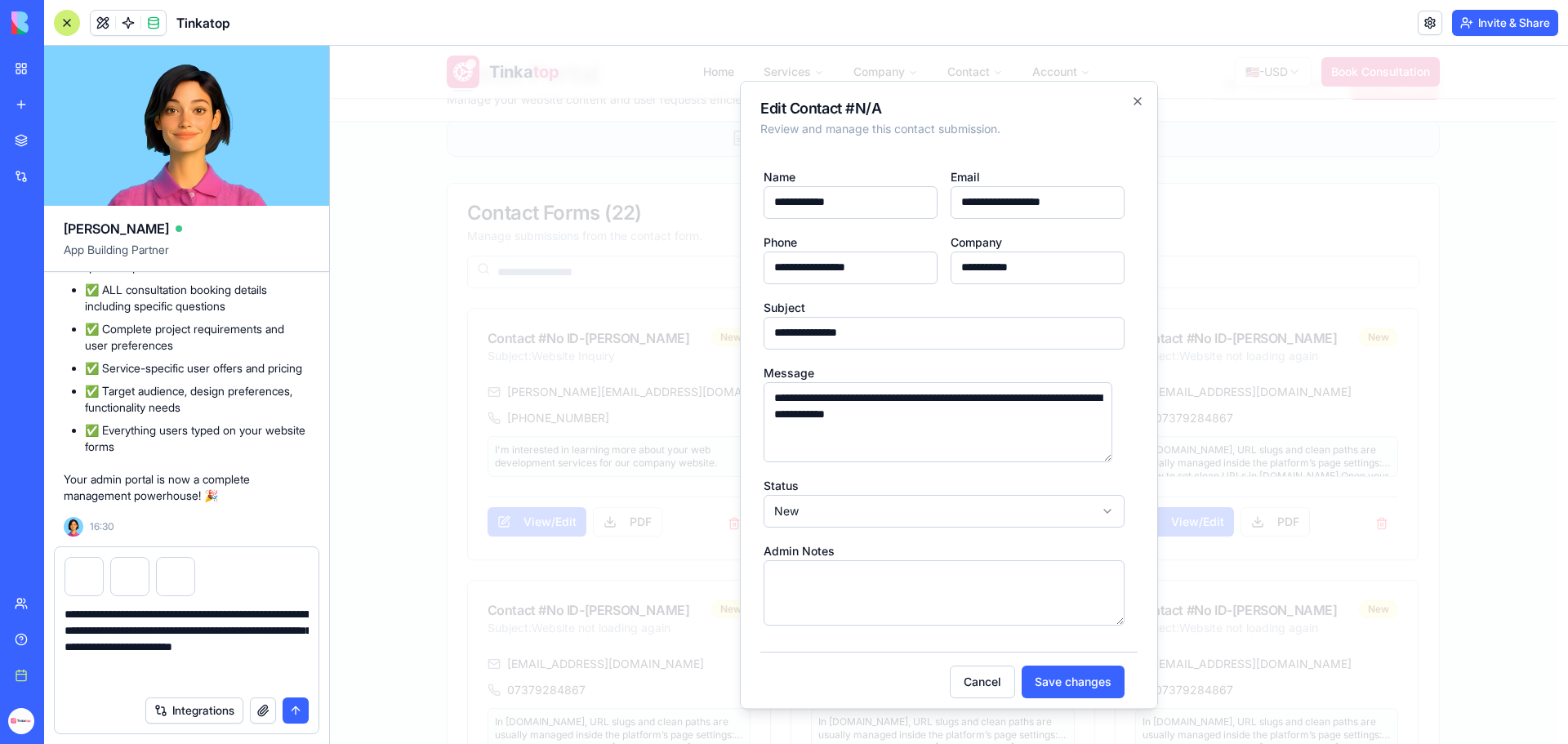
click at [166, 682] on textarea "**********" at bounding box center [186, 646] width 244 height 82
type textarea "**********"
click at [288, 708] on button "submit" at bounding box center [296, 710] width 26 height 26
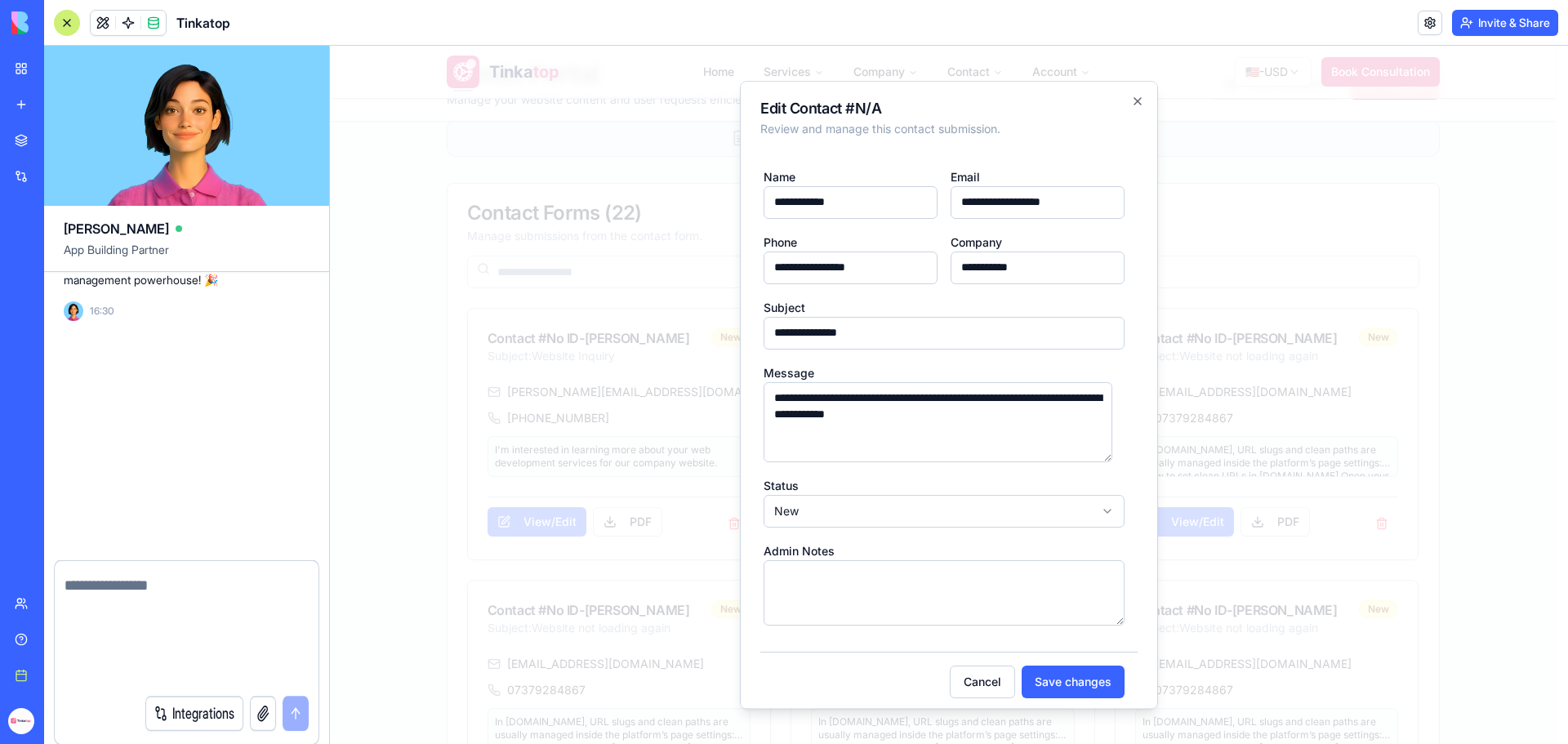
scroll to position [293196, 0]
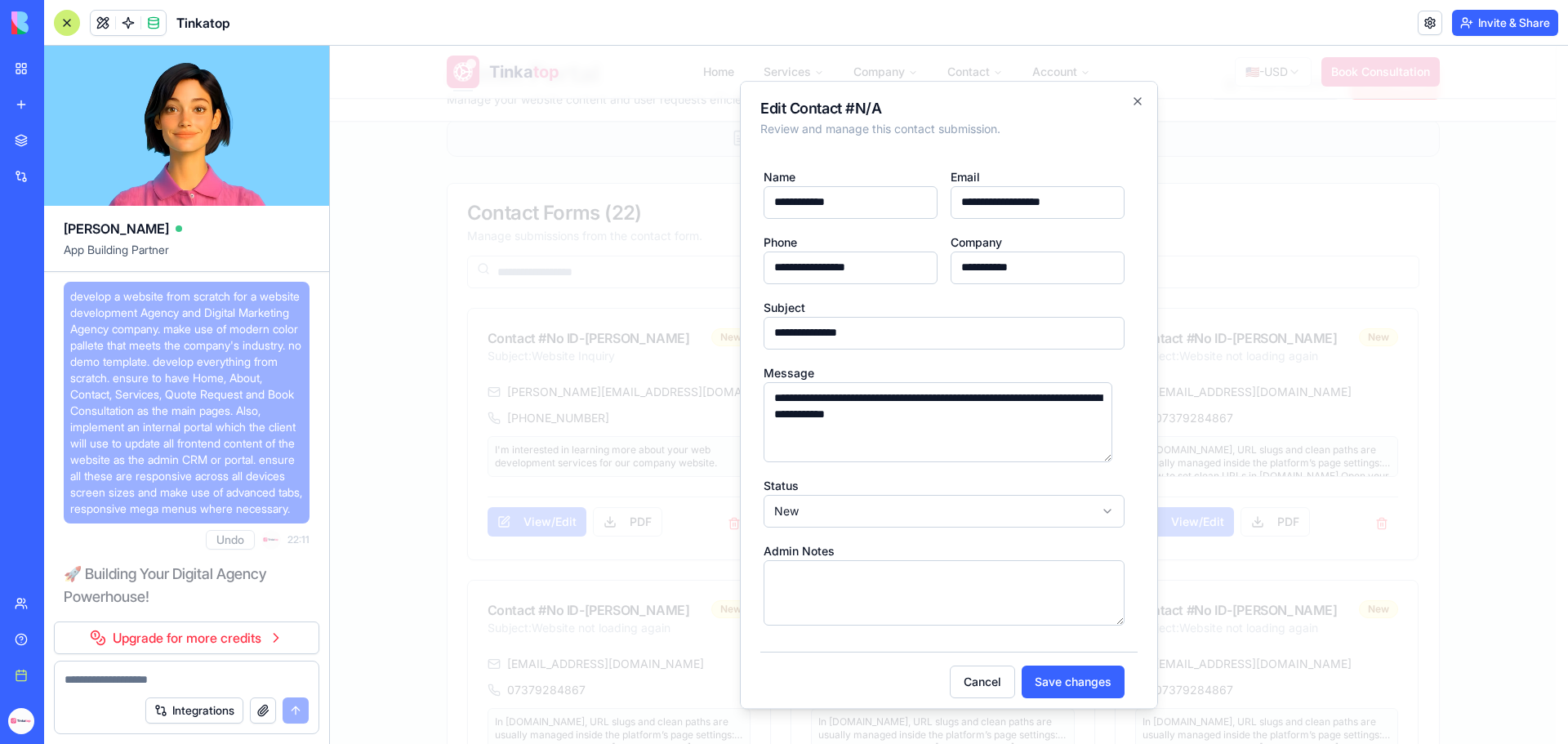
scroll to position [293196, 0]
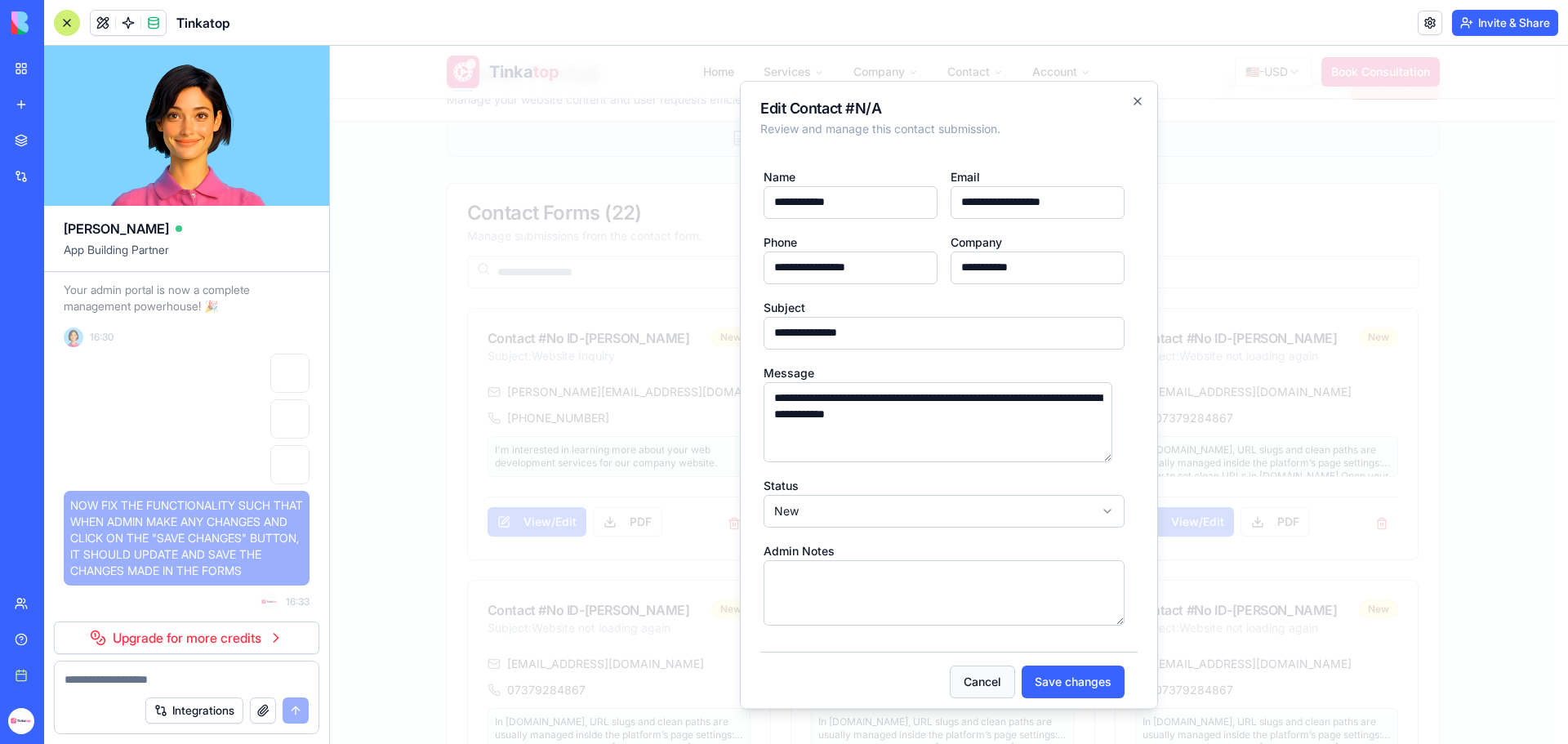
click at [952, 682] on button "Cancel" at bounding box center [983, 682] width 66 height 33
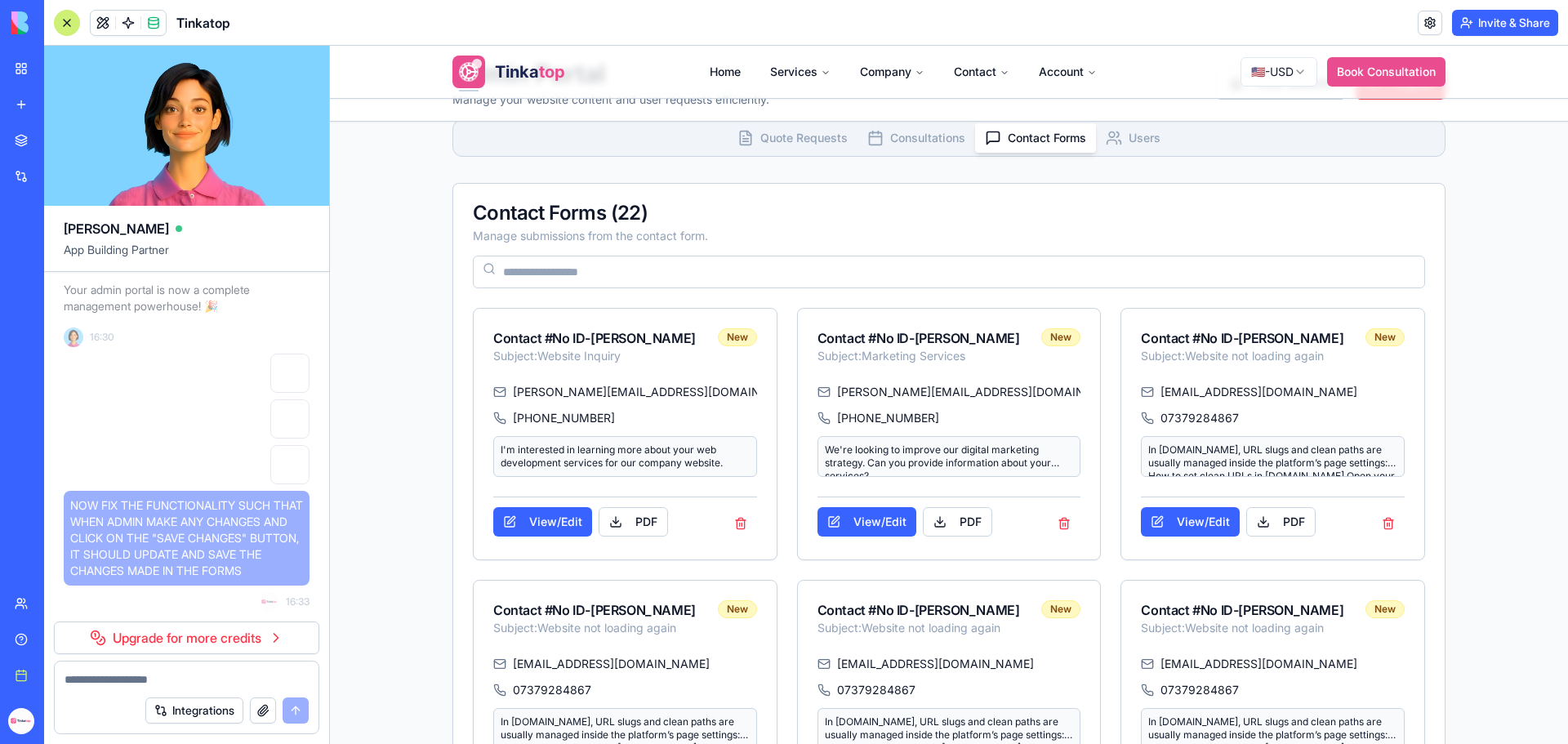
click at [296, 579] on span "NOW FIX THE FUNCTIONALITY SUCH THAT WHEN ADMIN MAKE ANY CHANGES AND CLICK ON TH…" at bounding box center [186, 538] width 233 height 82
drag, startPoint x: 297, startPoint y: 604, endPoint x: 83, endPoint y: 582, distance: 215.1
click at [84, 579] on span "NOW FIX THE FUNCTIONALITY SUCH THAT WHEN ADMIN MAKE ANY CHANGES AND CLICK ON TH…" at bounding box center [186, 538] width 233 height 82
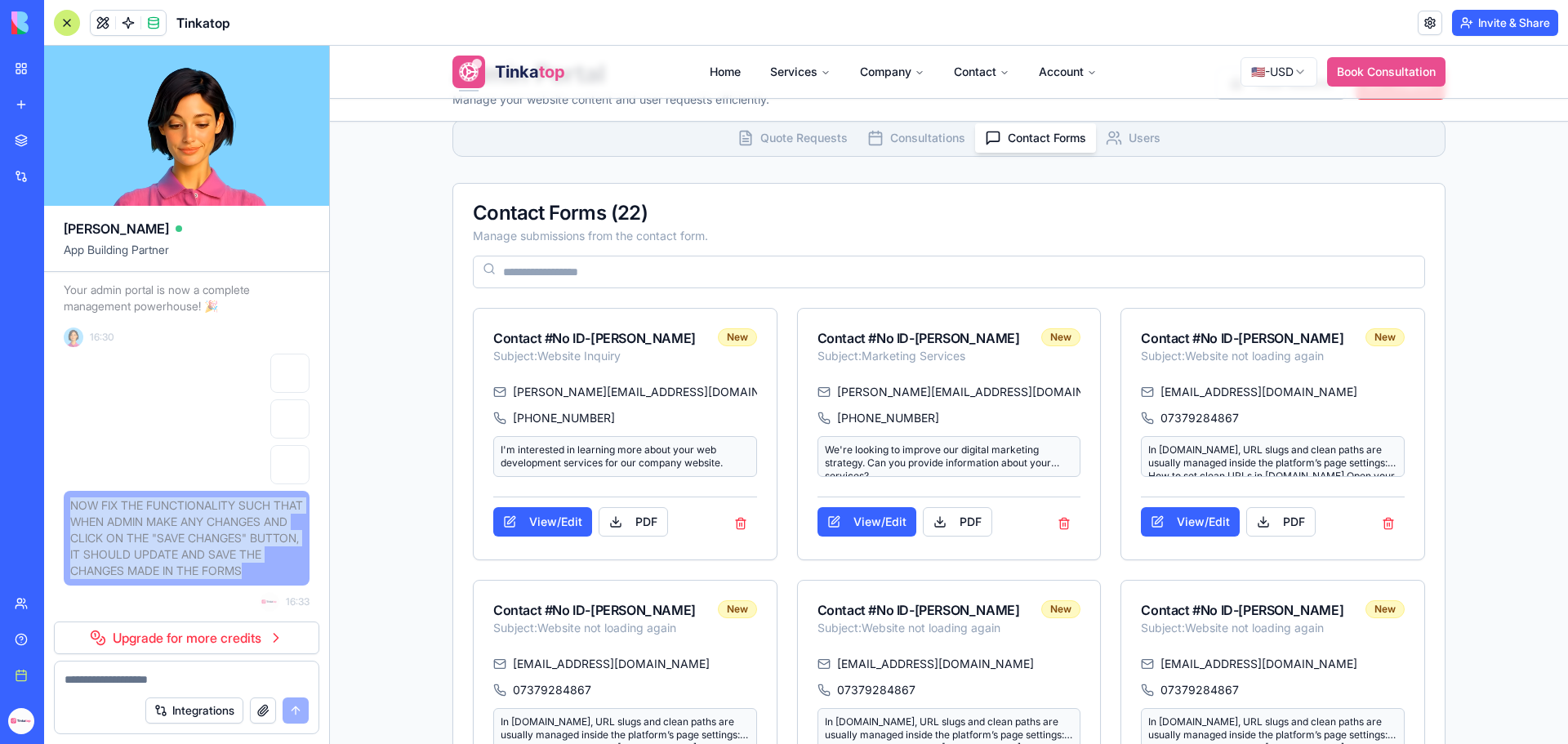
scroll to position [293236, 0]
drag, startPoint x: 71, startPoint y: 524, endPoint x: 108, endPoint y: 601, distance: 85.4
click at [108, 601] on div "NOW FIX THE FUNCTIONALITY SUCH THAT WHEN ADMIN MAKE ANY CHANGES AND CLICK ON TH…" at bounding box center [186, 482] width 245 height 258
copy span "NOW FIX THE FUNCTIONALITY SUCH THAT WHEN ADMIN MAKE ANY CHANGES AND CLICK ON TH…"
click at [61, 638] on div "Help" at bounding box center [50, 640] width 21 height 16
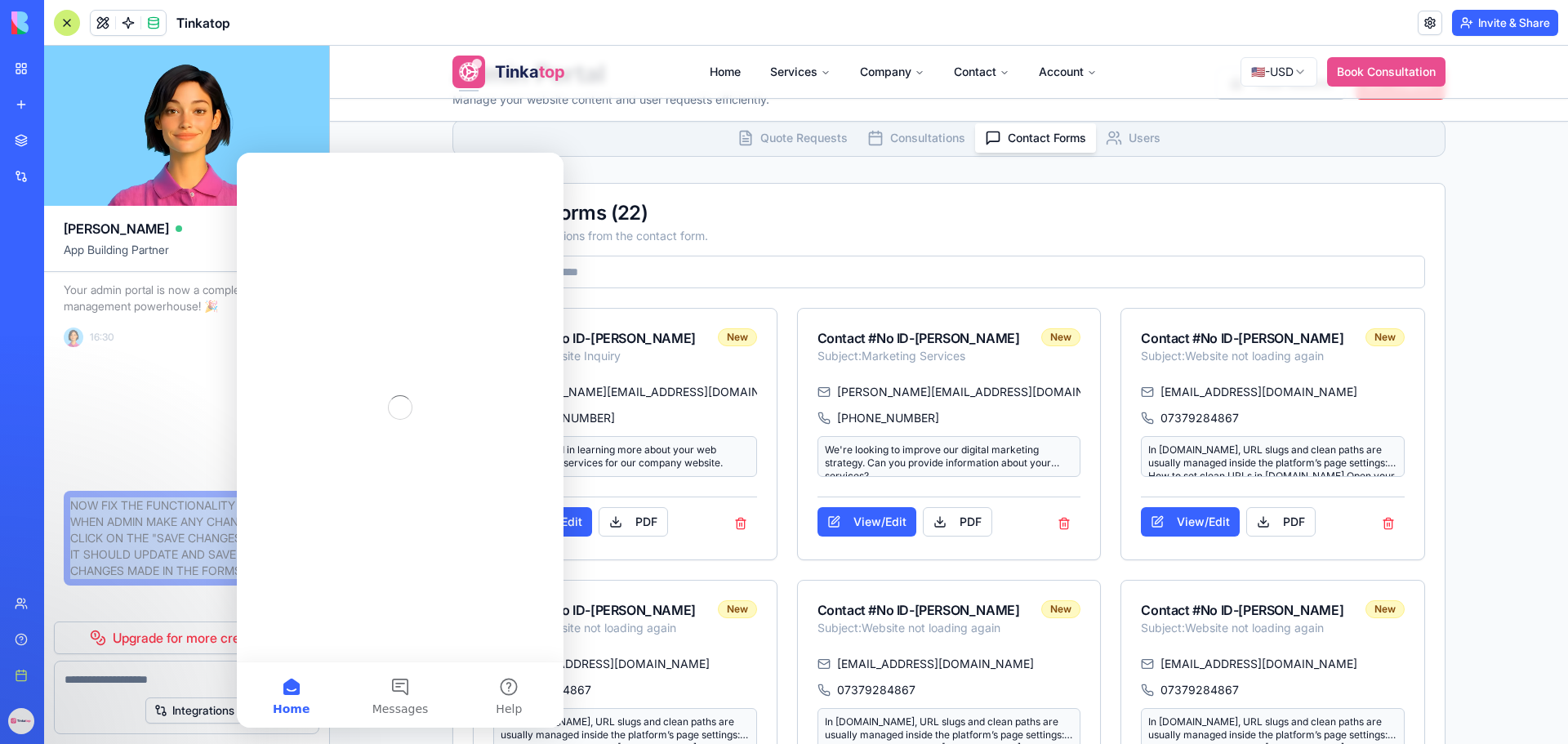
scroll to position [0, 0]
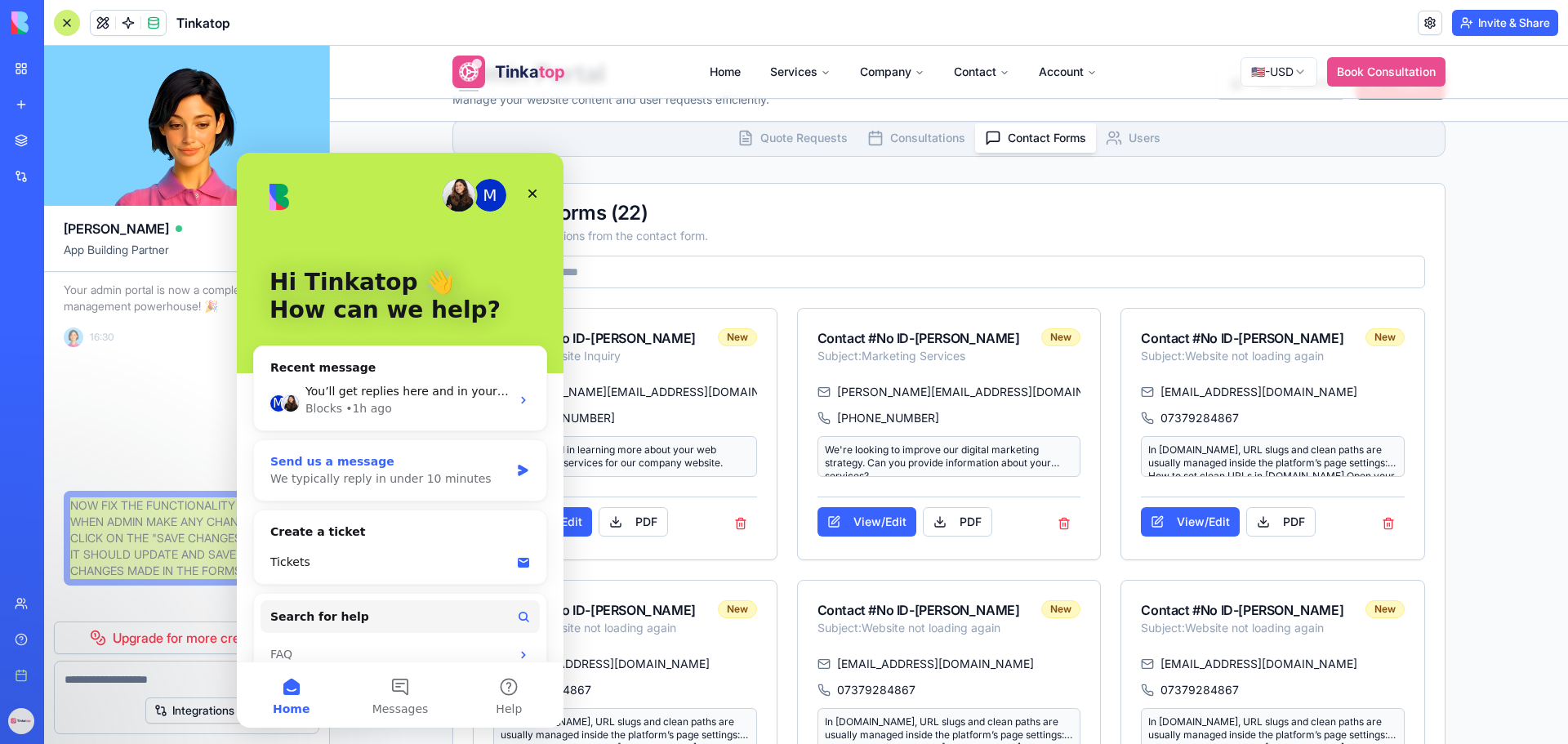
click at [410, 447] on div "Send us a message We typically reply in under 10 minutes" at bounding box center [400, 471] width 293 height 61
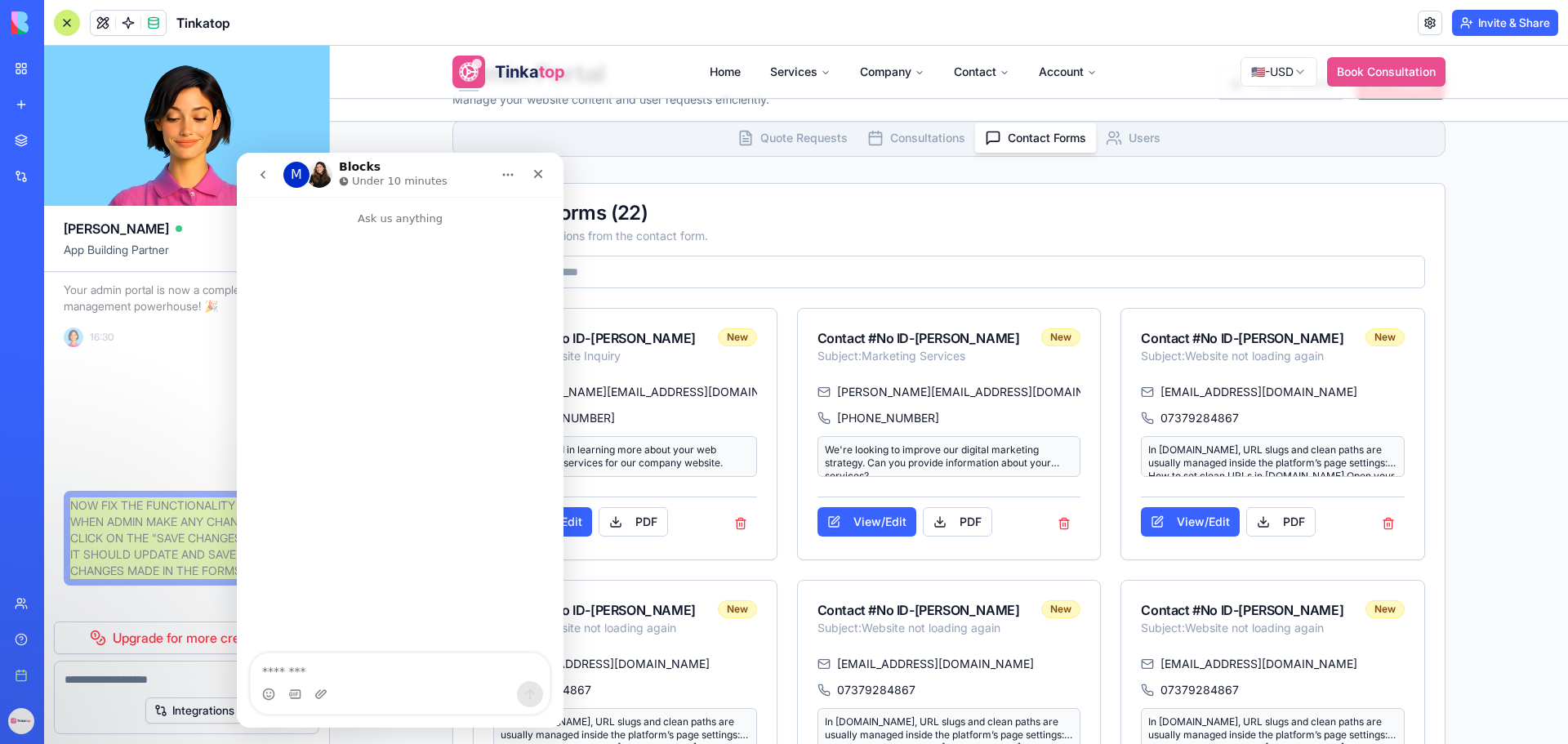
click at [328, 665] on textarea "Message…" at bounding box center [400, 667] width 299 height 28
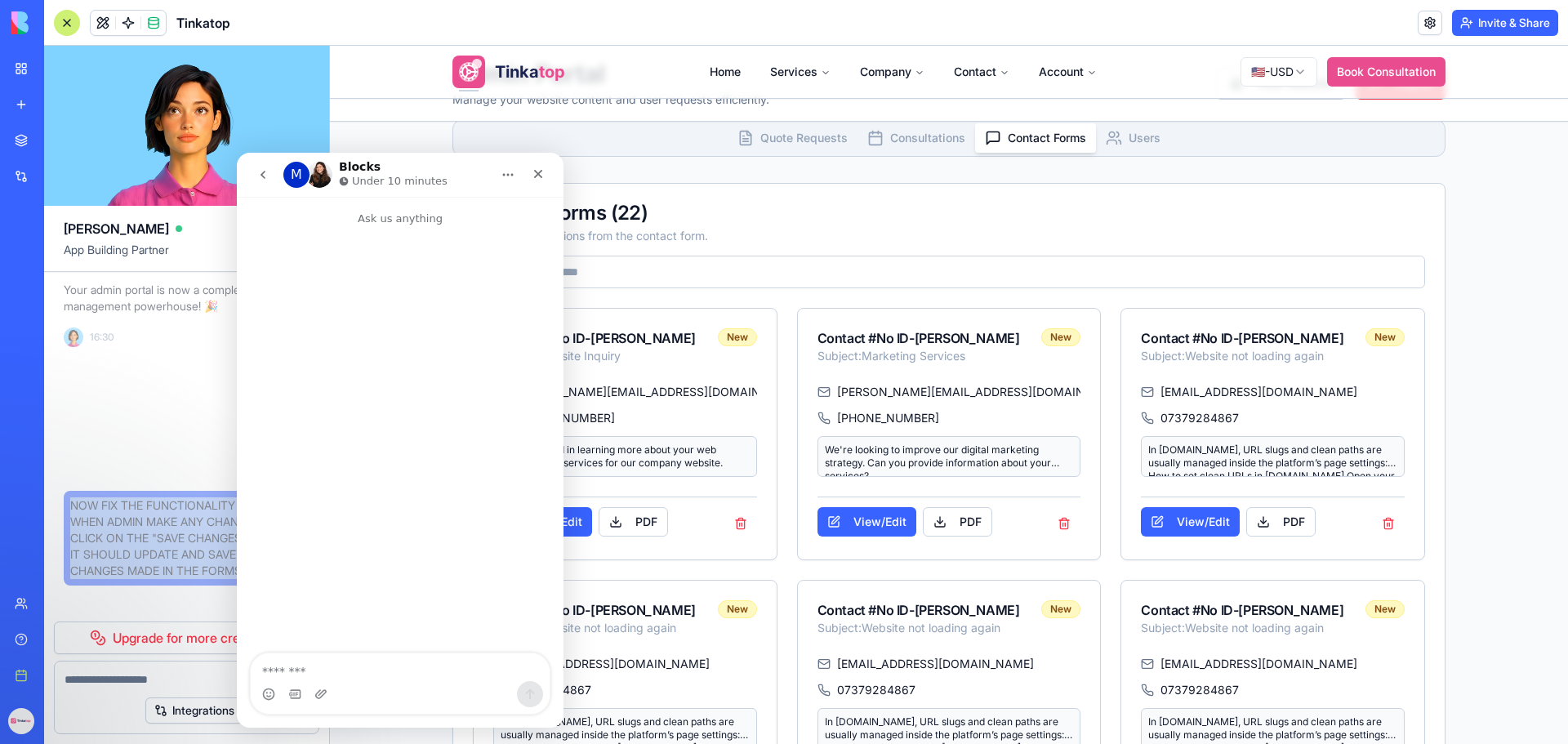
click at [12, 527] on div "Marketplace Integrations Recent Money Maestro DocuVault Tinkatop Web Services" at bounding box center [22, 355] width 35 height 460
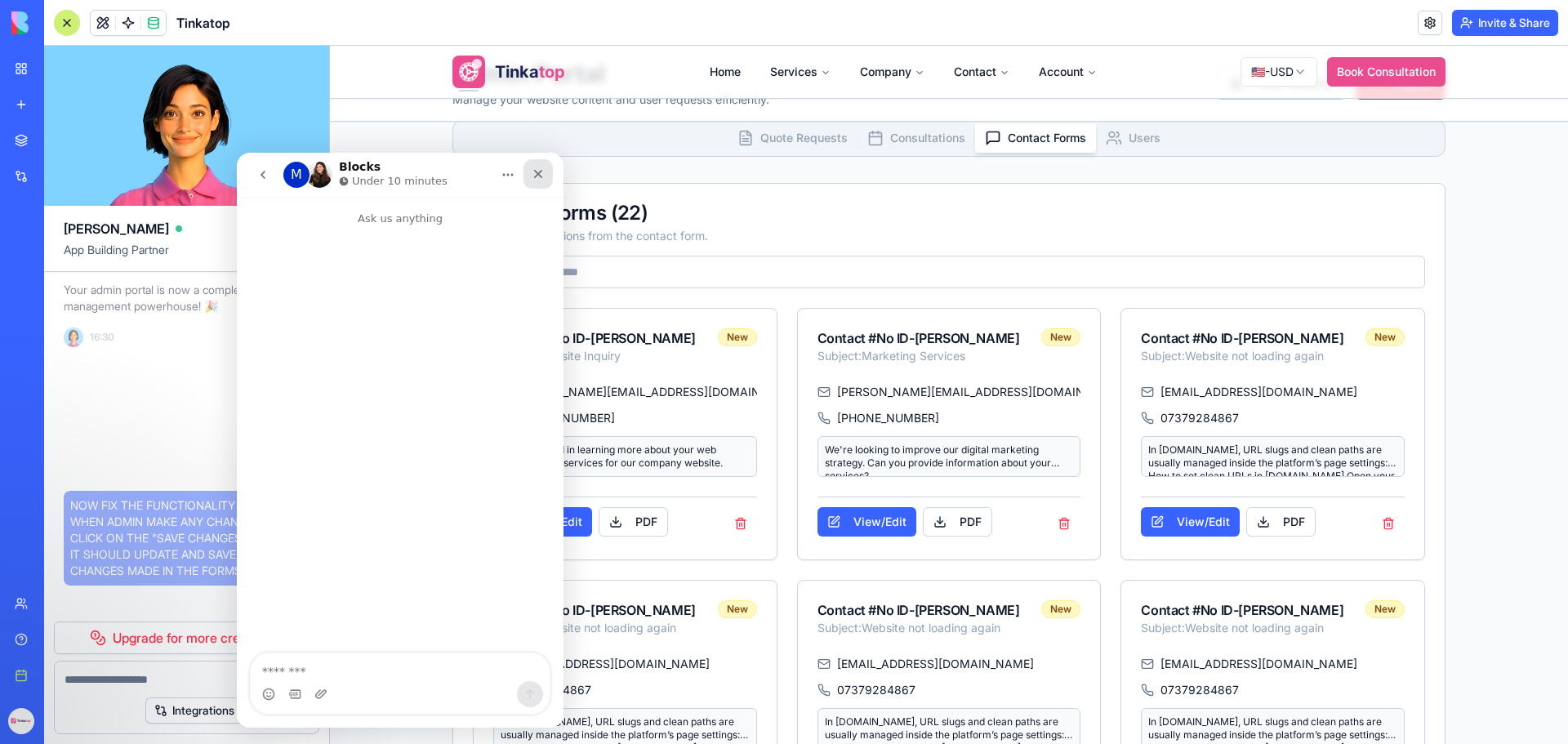
click at [545, 169] on div "Close" at bounding box center [538, 174] width 29 height 29
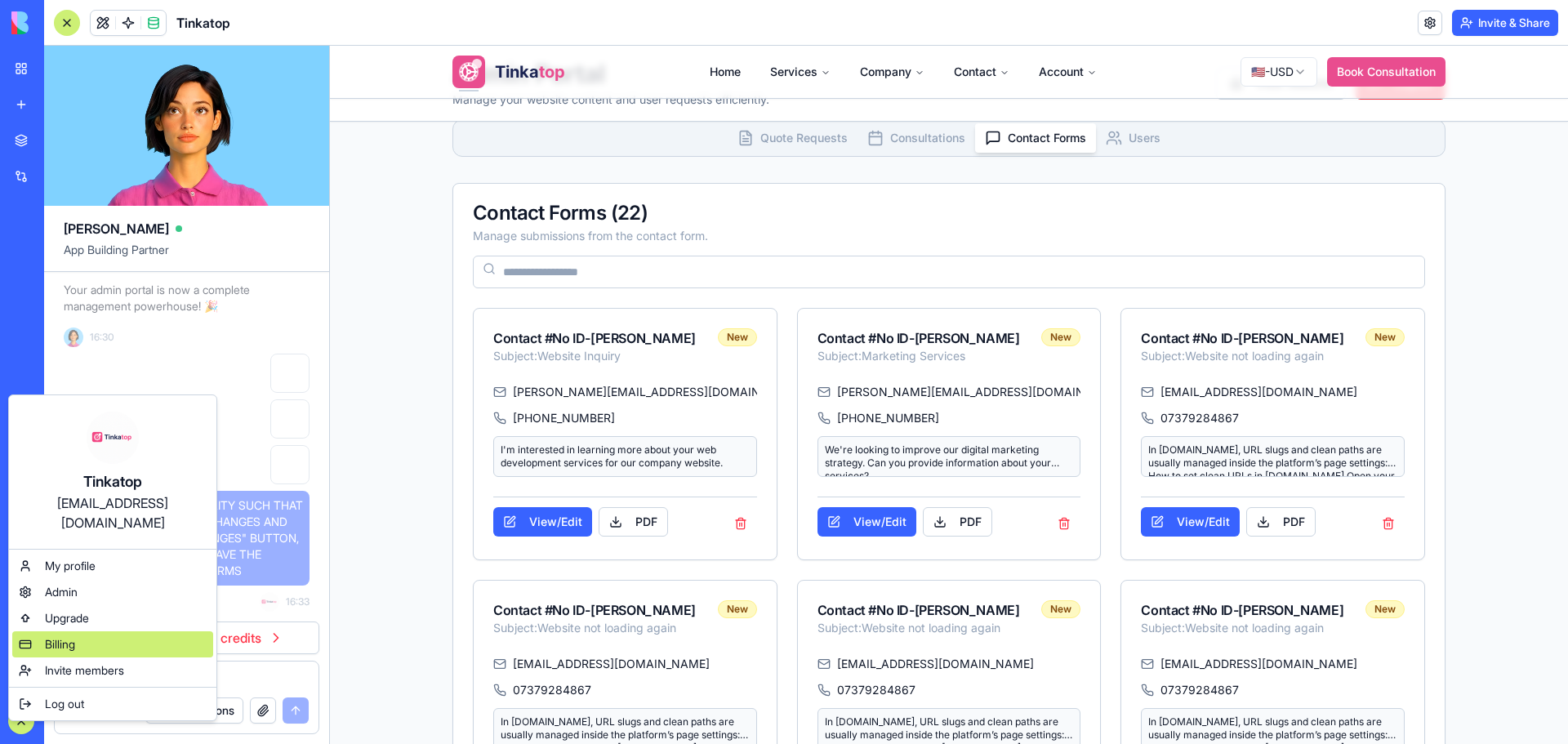
click at [89, 632] on div "Billing" at bounding box center [113, 644] width 201 height 26
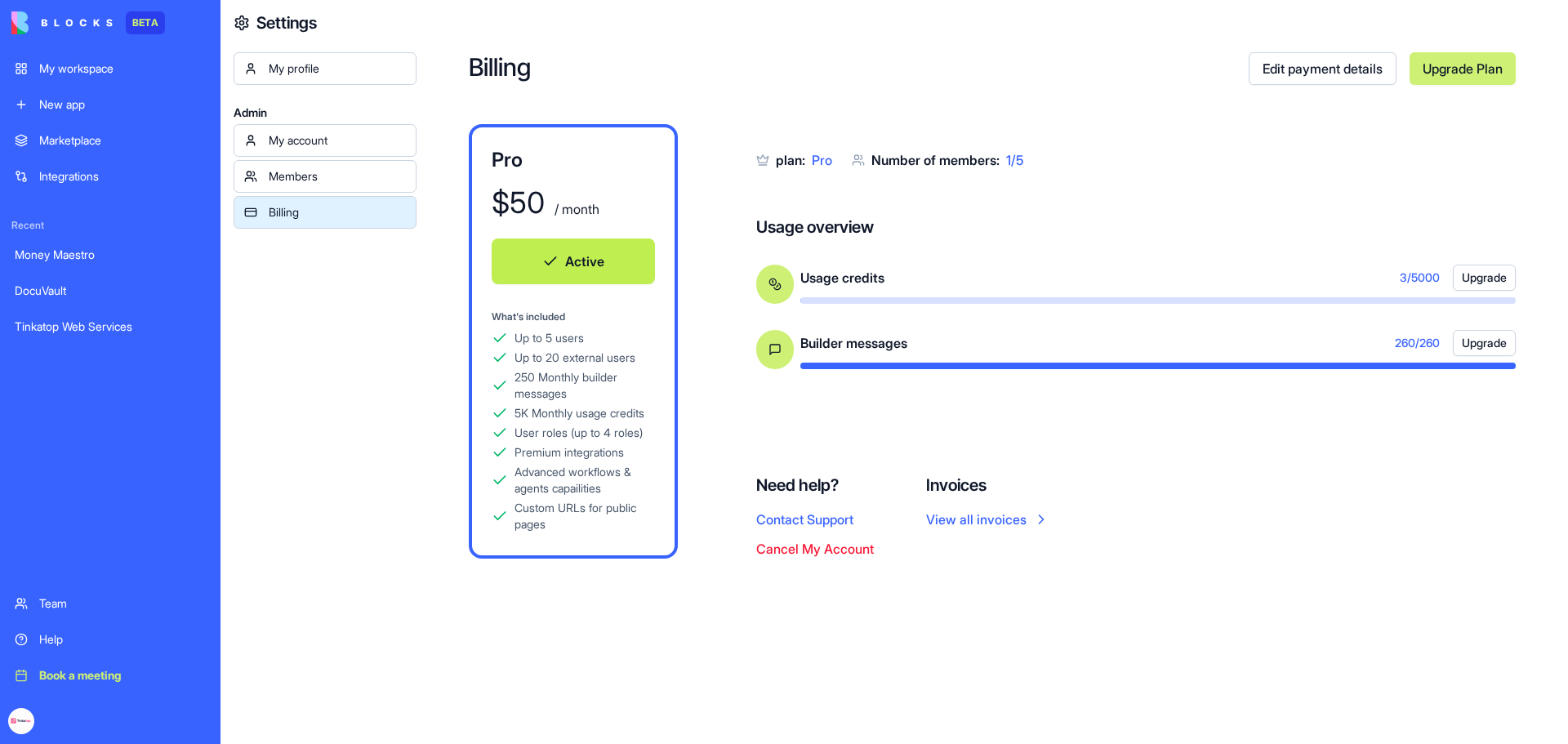
click at [1223, 599] on div "Billing Edit payment details Upgrade Plan Pro $ 50 / month Active What's includ…" at bounding box center [992, 372] width 1152 height 744
click at [1500, 344] on button "Upgrade" at bounding box center [1484, 343] width 63 height 26
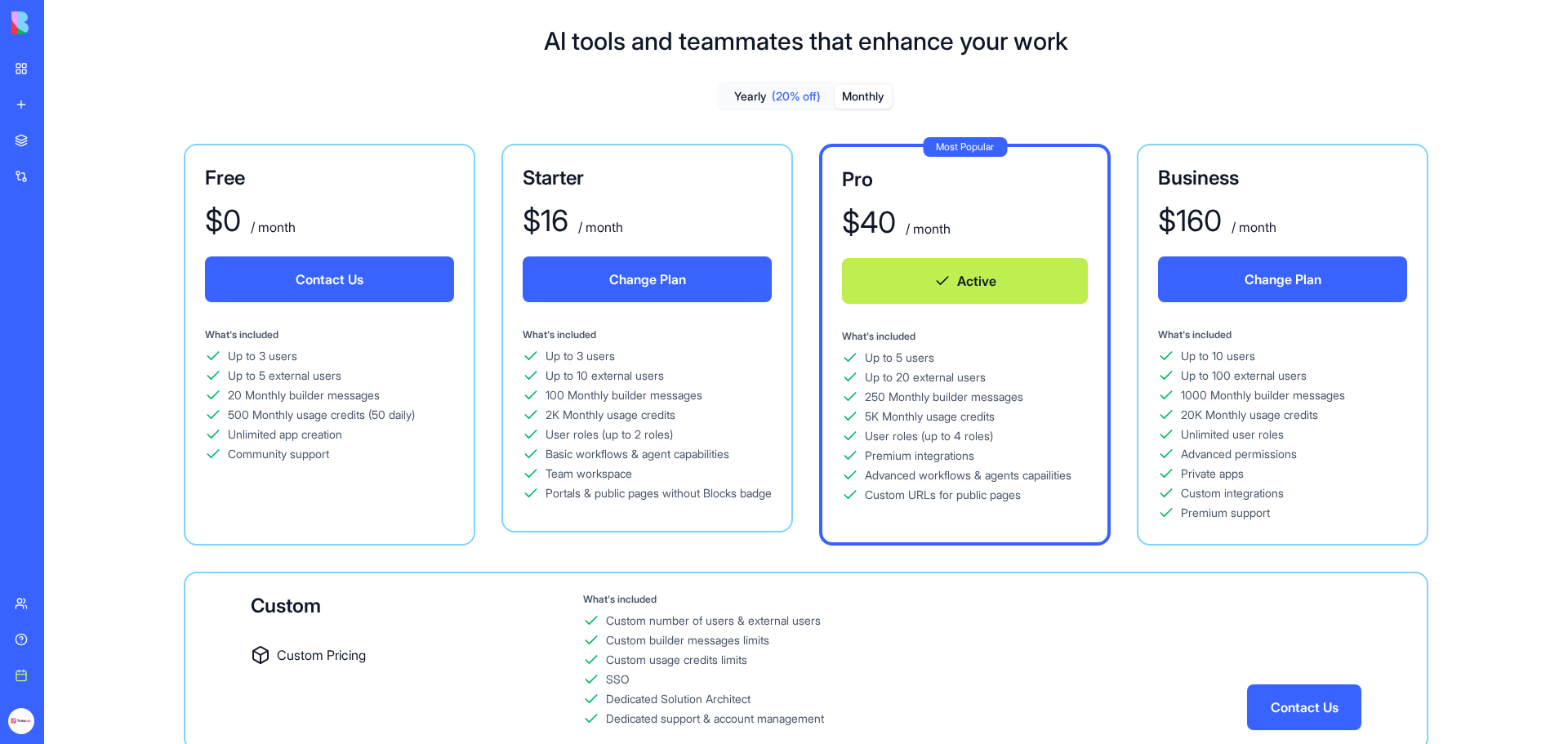
click at [870, 91] on button "Monthly" at bounding box center [863, 97] width 57 height 24
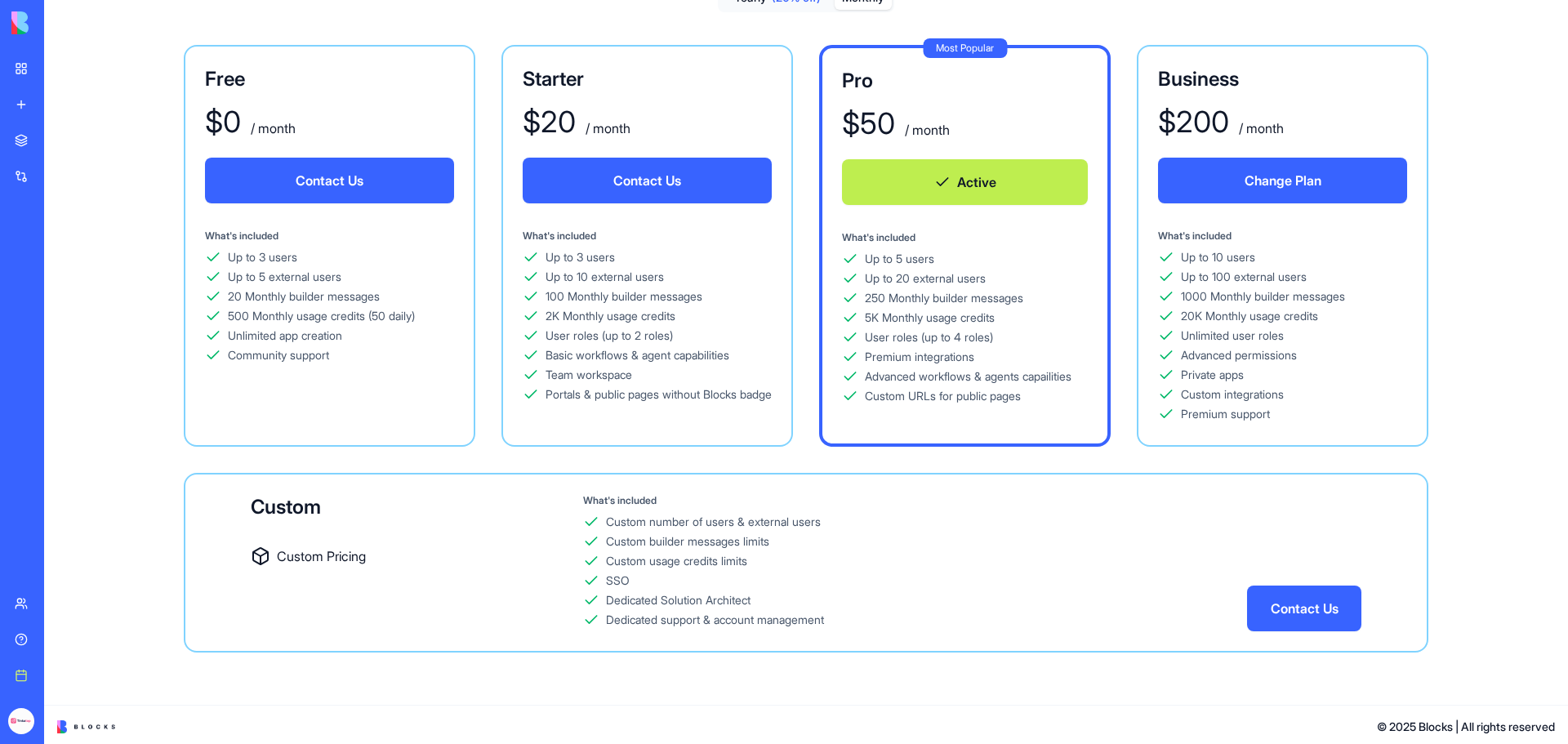
scroll to position [103, 0]
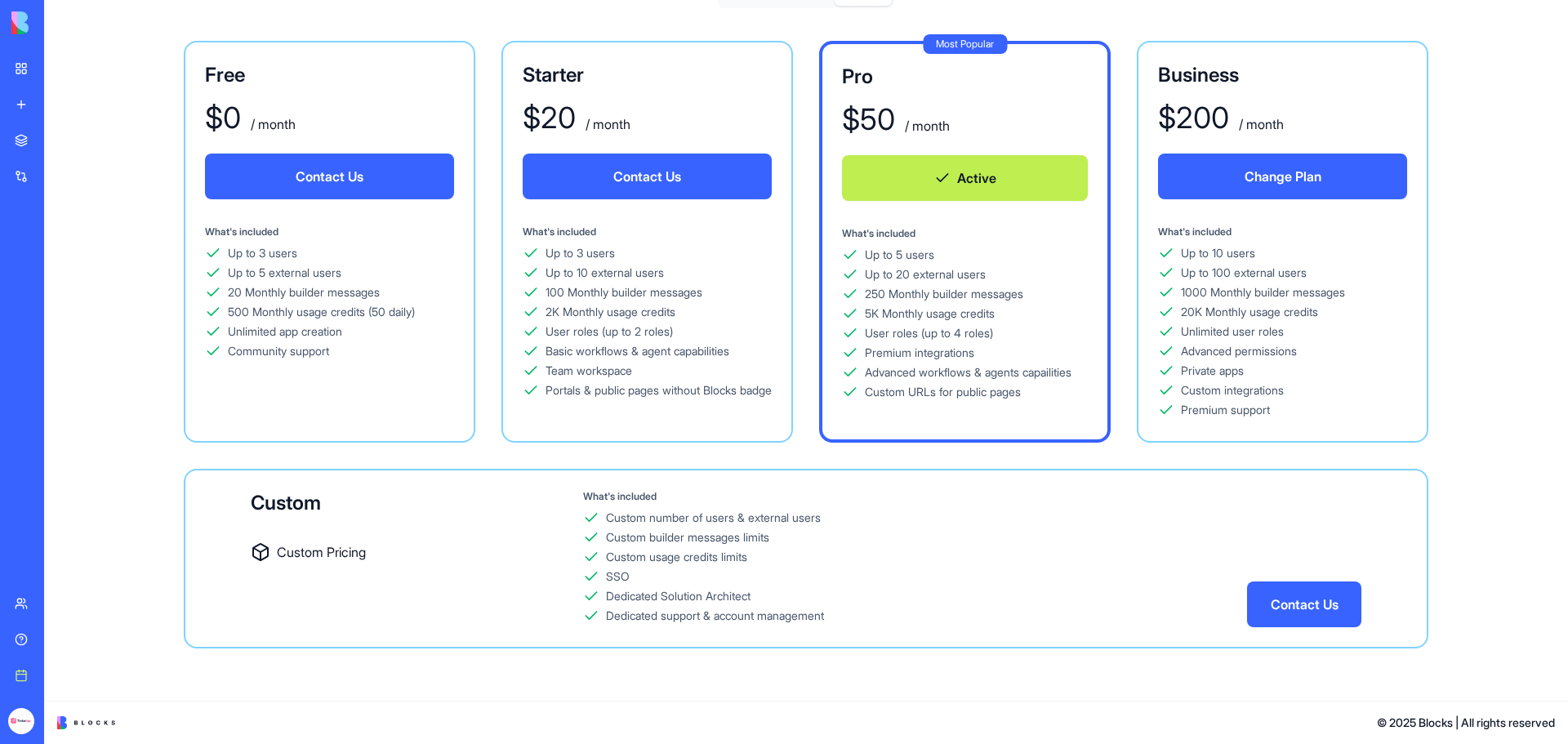
click at [1361, 614] on button "Contact Us" at bounding box center [1304, 604] width 114 height 45
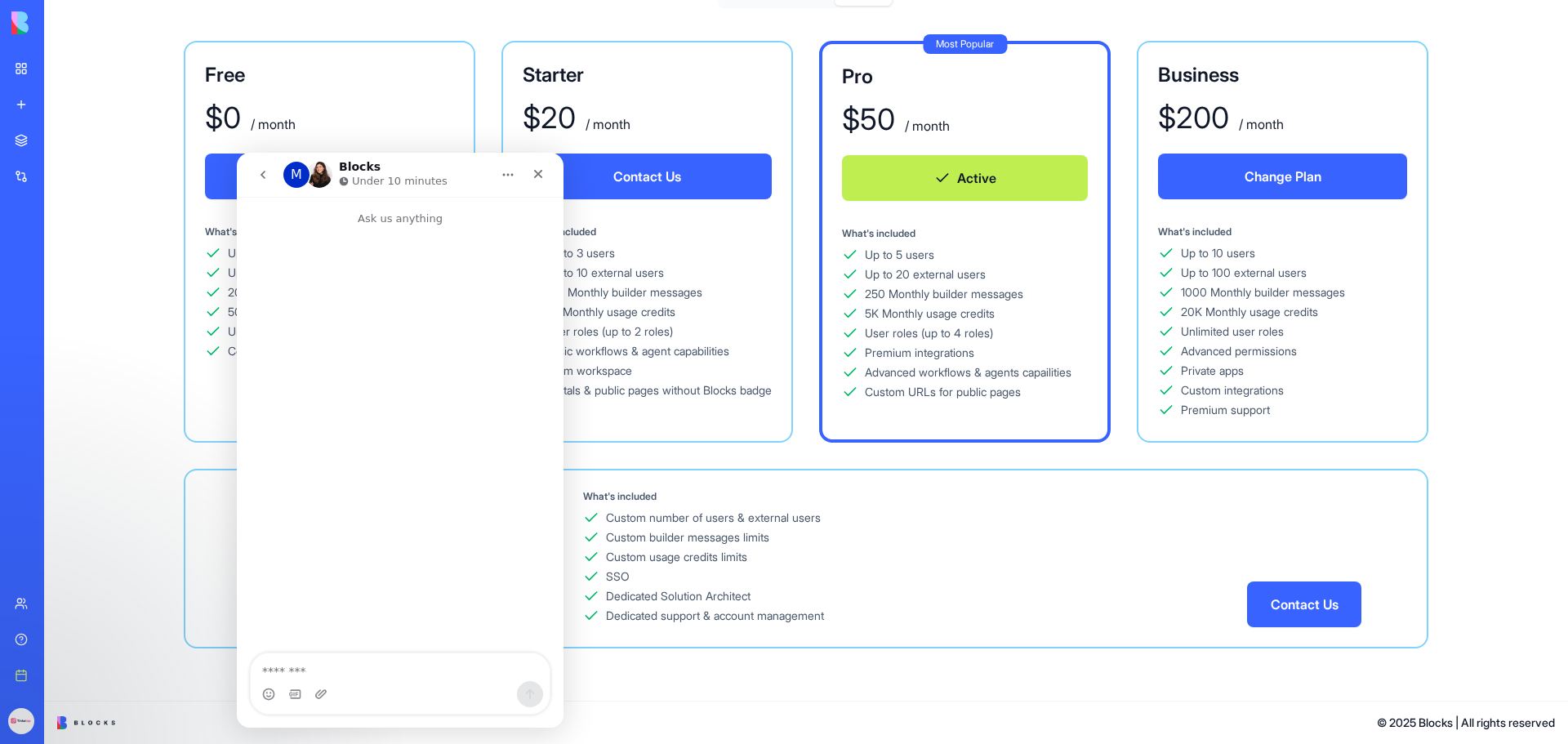
click at [329, 669] on textarea "Message…" at bounding box center [400, 667] width 299 height 28
type textarea "*"
type textarea "**********"
drag, startPoint x: 417, startPoint y: 677, endPoint x: 291, endPoint y: 816, distance: 187.6
click html "**********"
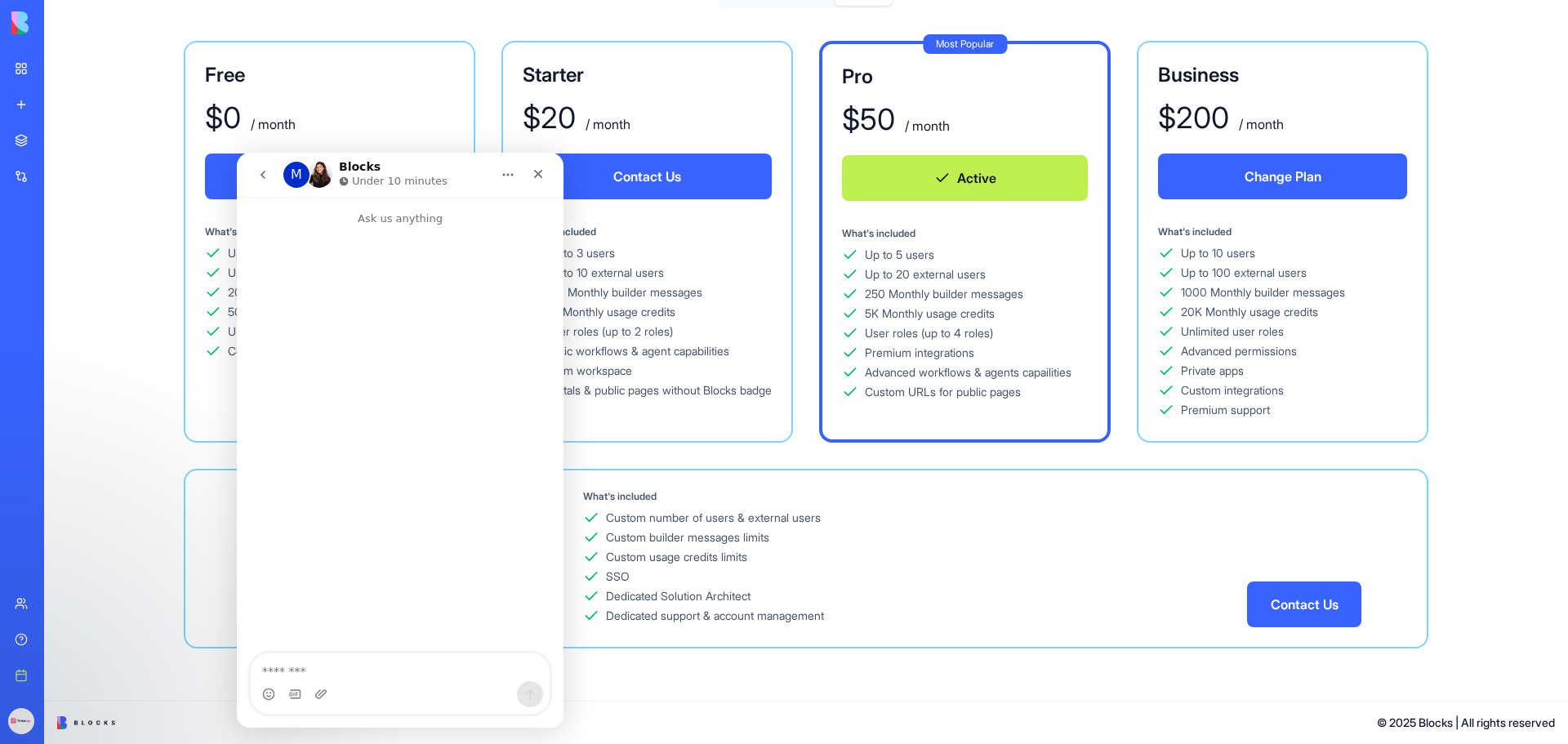
click at [124, 302] on div "Free $ 0 / month Contact Us What's included Up to 3 users Up to 5 external user…" at bounding box center [807, 344] width 1376 height 608
click at [535, 172] on icon "Close" at bounding box center [538, 174] width 9 height 9
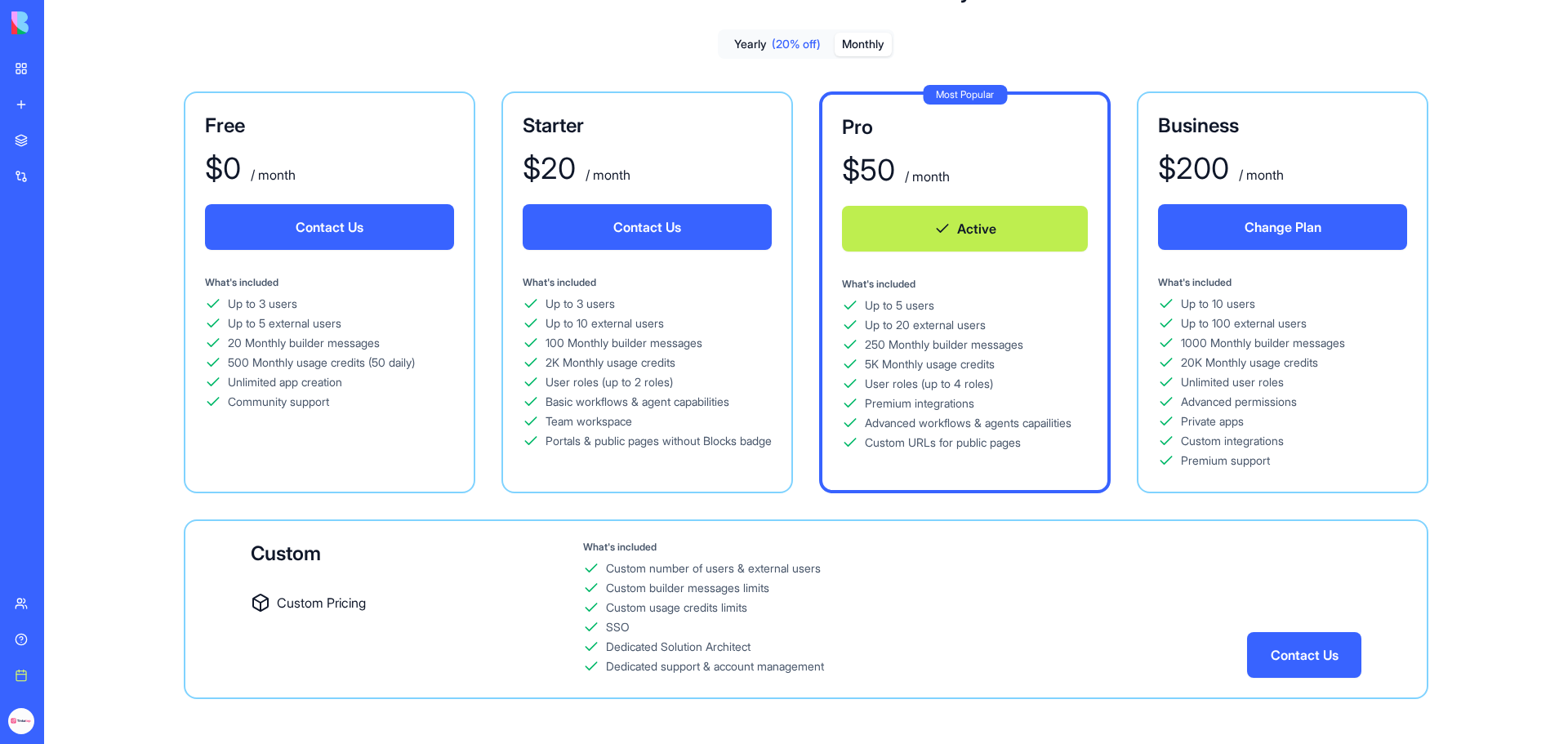
scroll to position [0, 0]
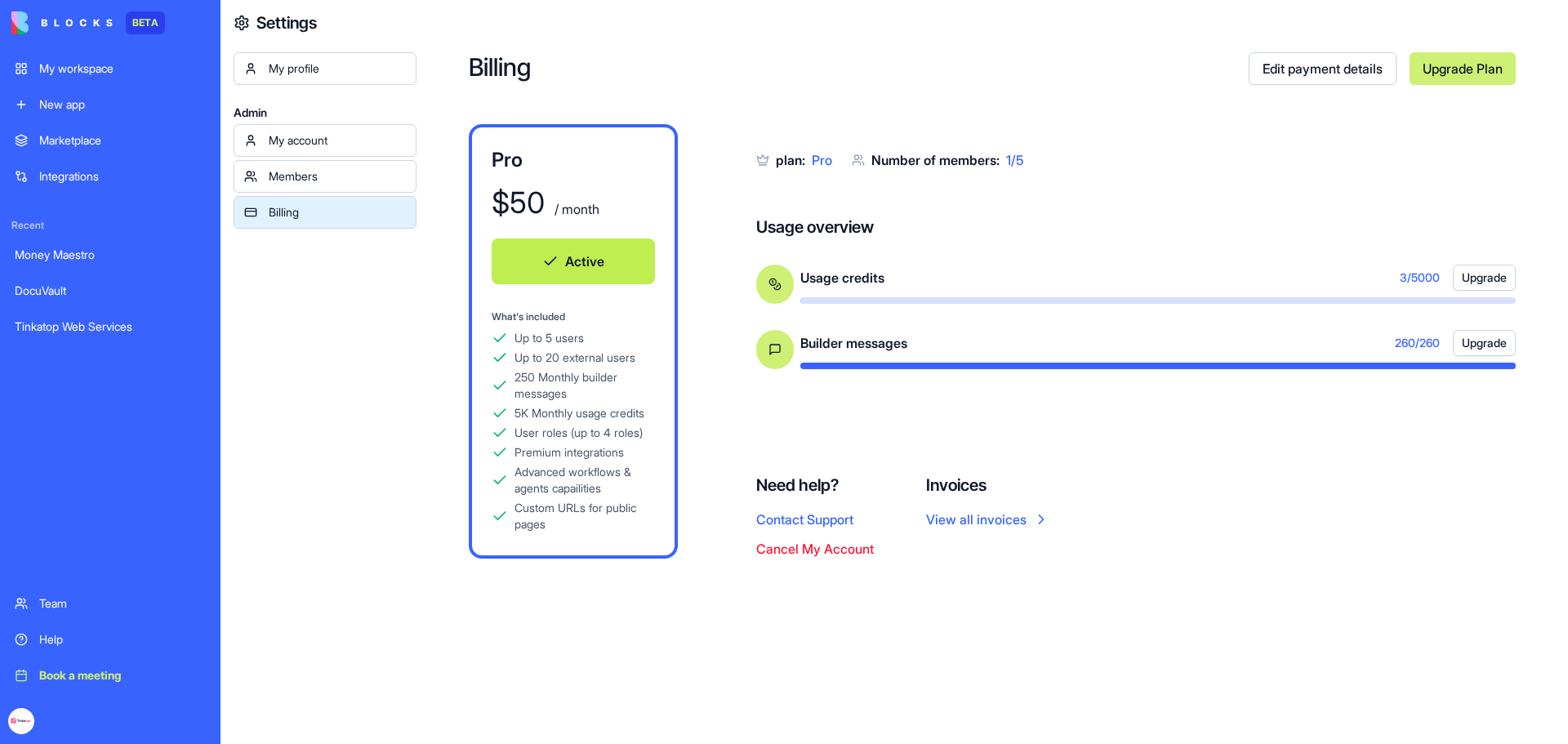
click at [809, 519] on button "Contact Support" at bounding box center [805, 520] width 98 height 19
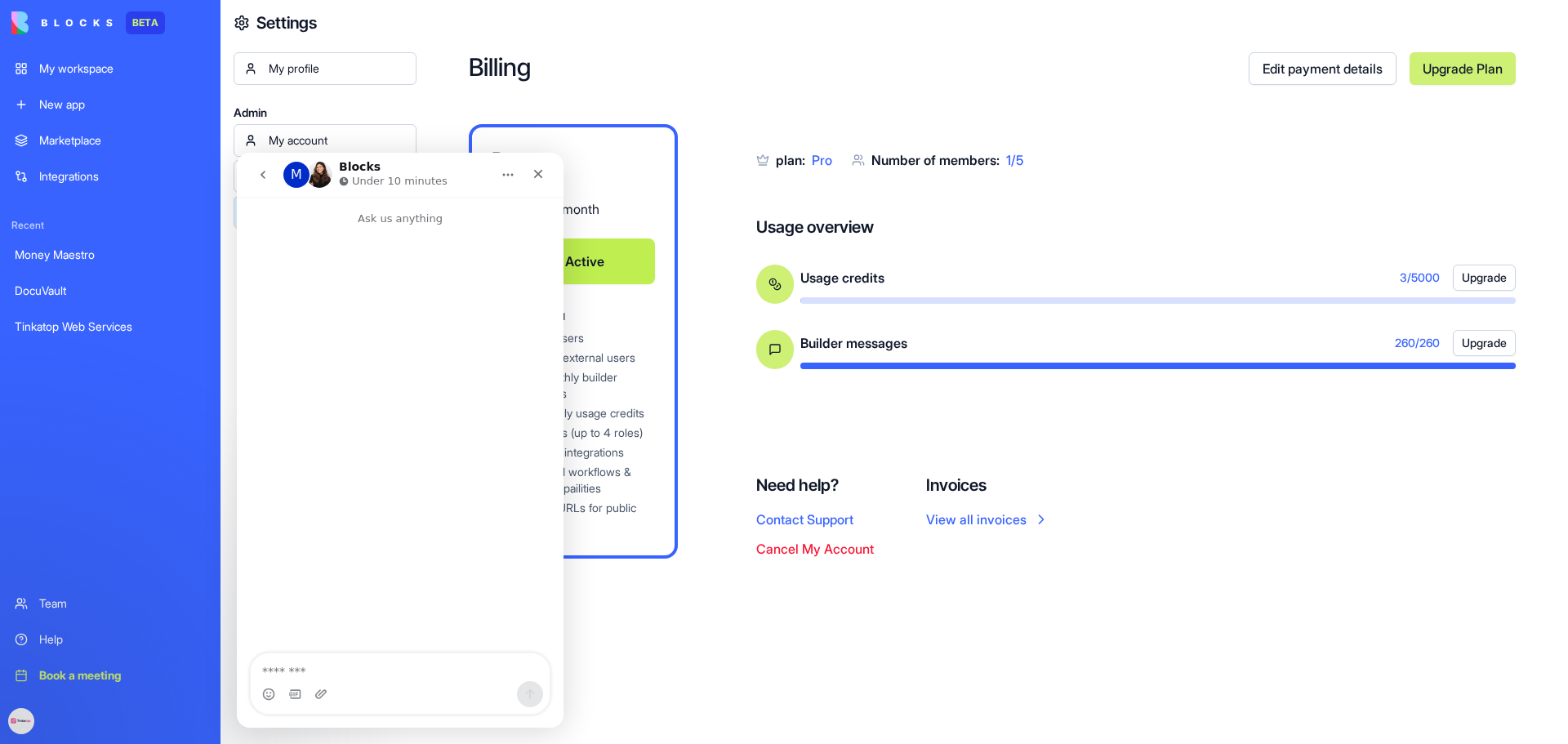
click at [299, 661] on textarea "Message…" at bounding box center [400, 667] width 299 height 28
drag, startPoint x: 915, startPoint y: 342, endPoint x: 795, endPoint y: 346, distance: 120.1
click at [795, 346] on div "Builder messages 260 / 260 Upgrade" at bounding box center [1136, 350] width 759 height 40
copy span "Builder messages"
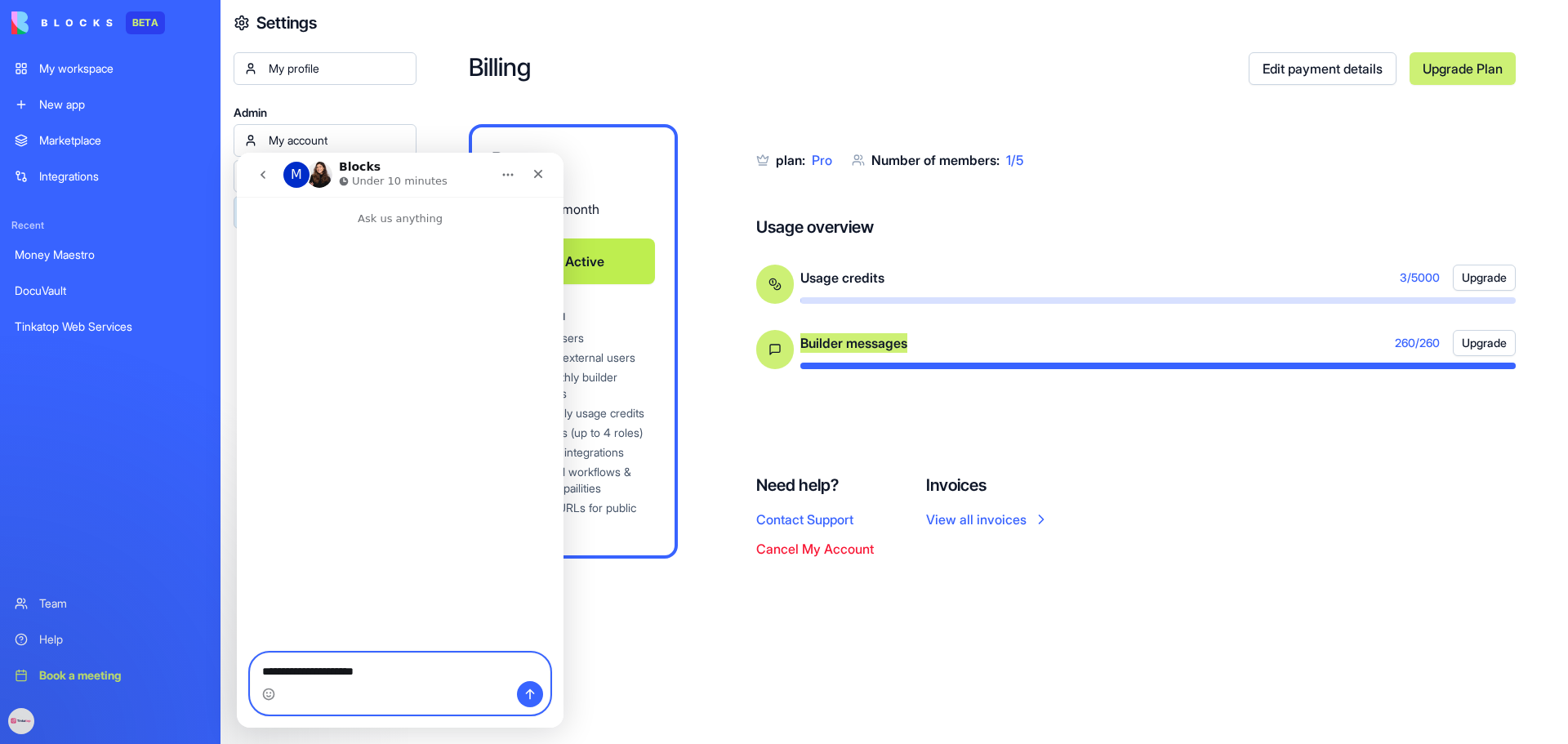
click at [422, 674] on textarea "**********" at bounding box center [400, 667] width 299 height 28
paste textarea "**********"
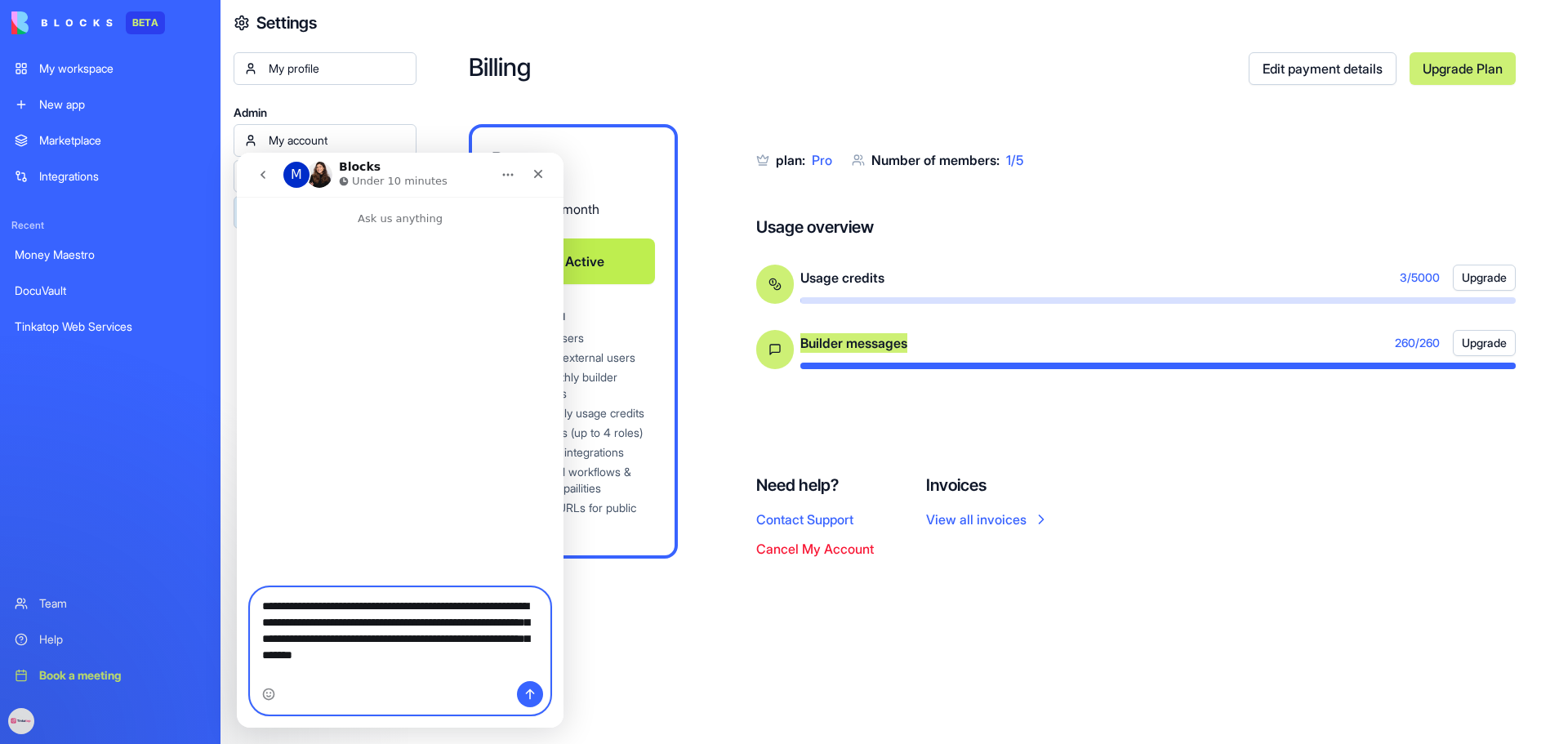
type textarea "**********"
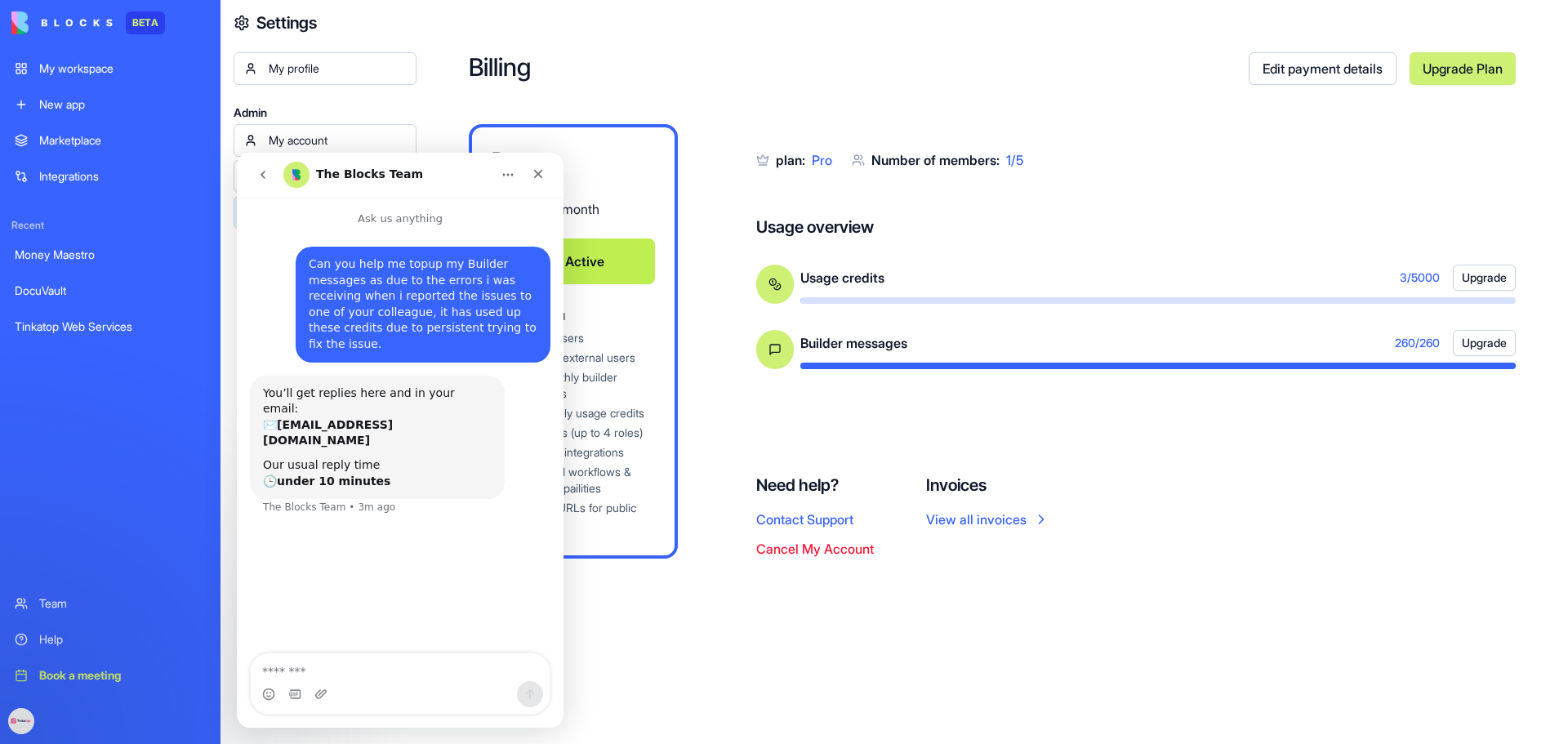
click at [723, 627] on div "Billing Edit payment details Upgrade Plan Pro $ 50 / month Active What's includ…" at bounding box center [992, 372] width 1152 height 744
click at [538, 176] on icon "Close" at bounding box center [538, 174] width 14 height 14
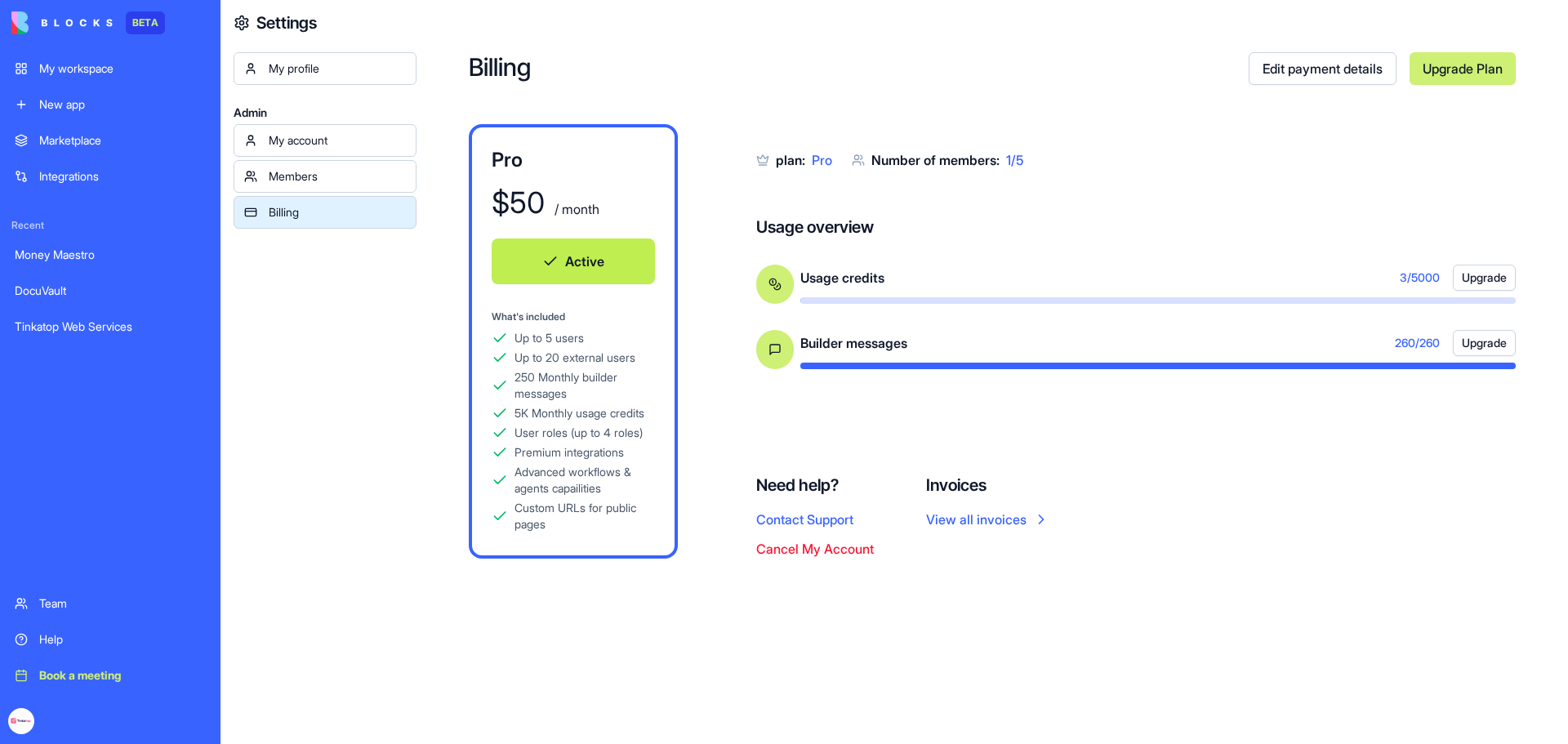
click at [328, 171] on div "Members" at bounding box center [337, 176] width 137 height 16
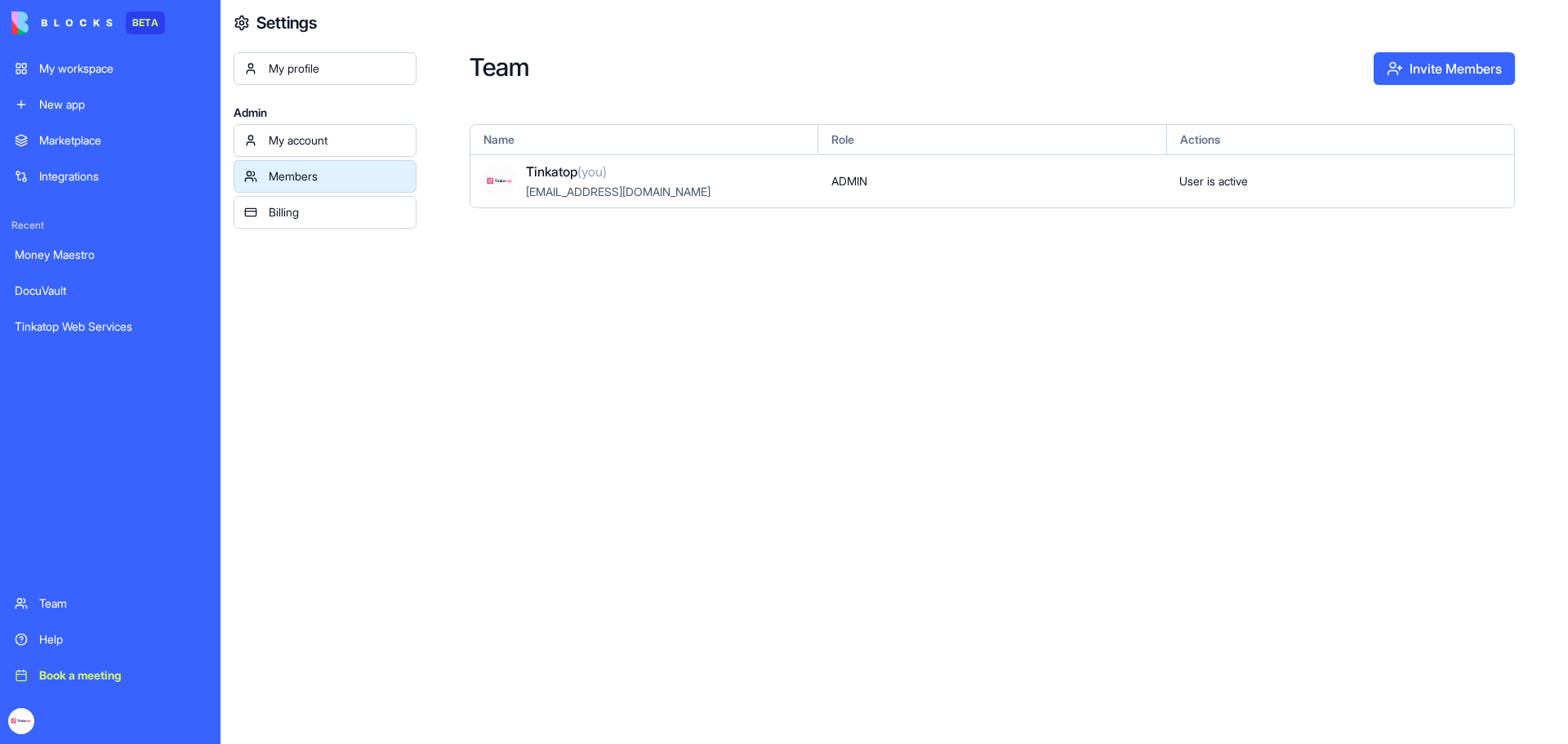
click at [382, 141] on div "My account" at bounding box center [337, 140] width 137 height 16
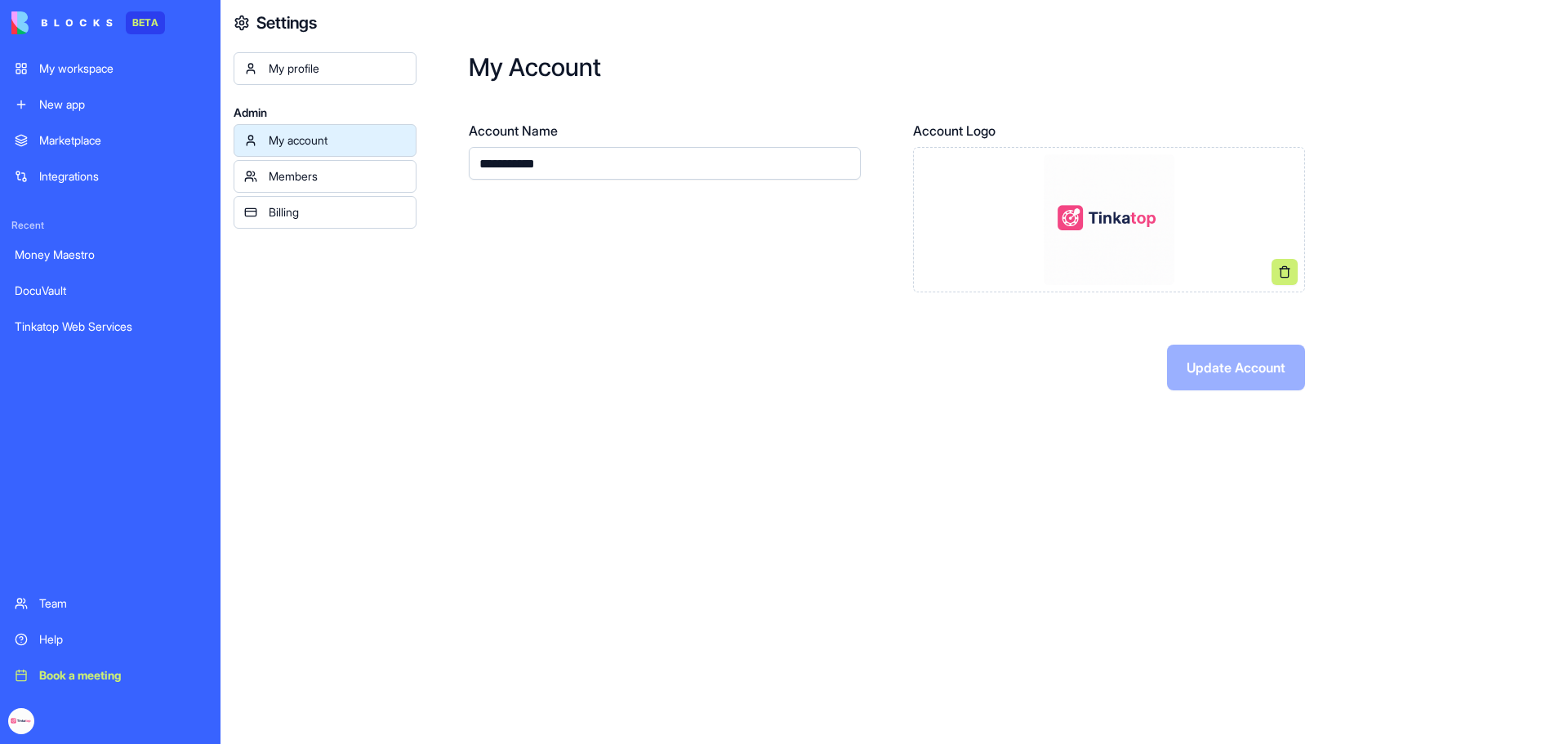
click at [334, 74] on div "My profile" at bounding box center [337, 69] width 137 height 16
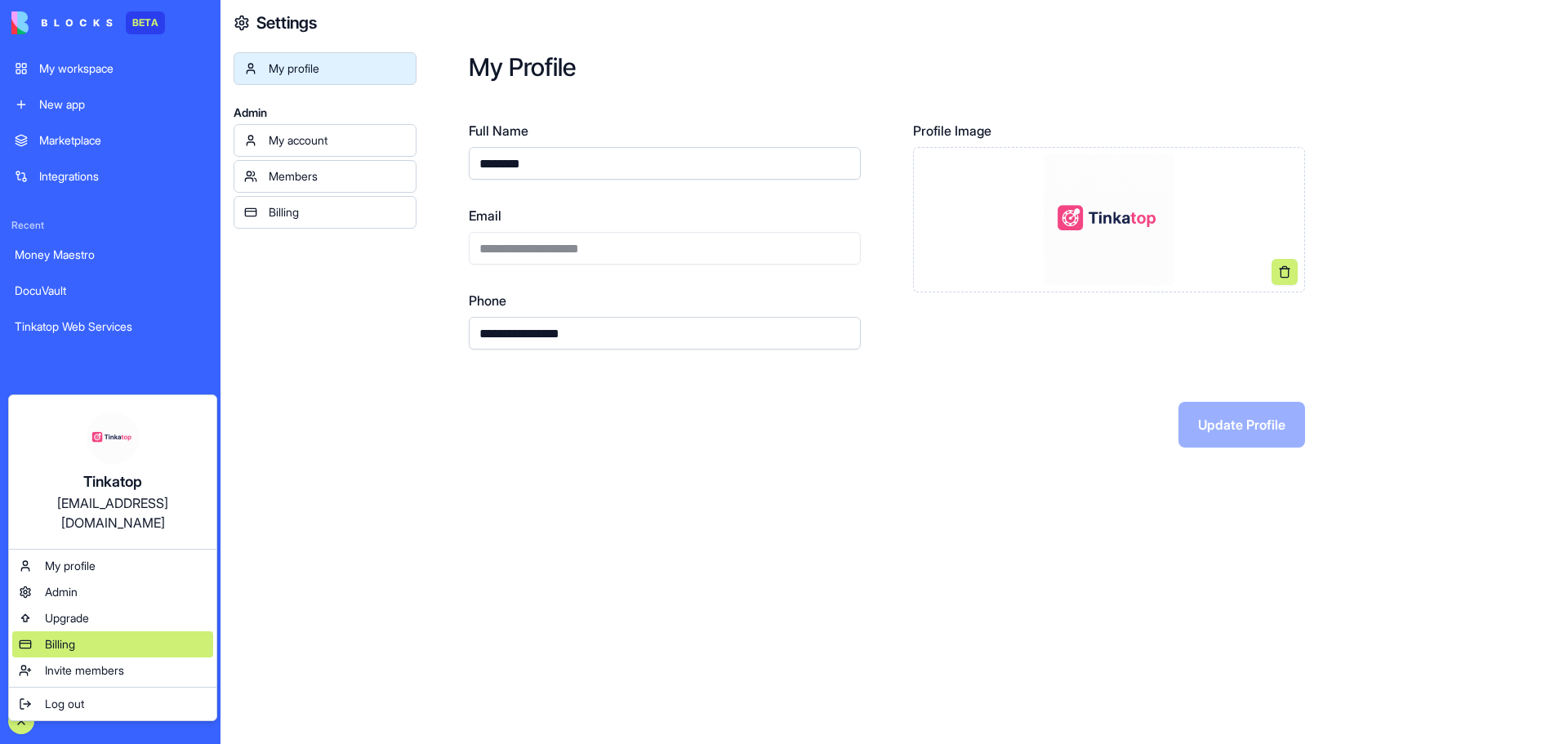
click at [71, 637] on span "Billing" at bounding box center [60, 644] width 30 height 16
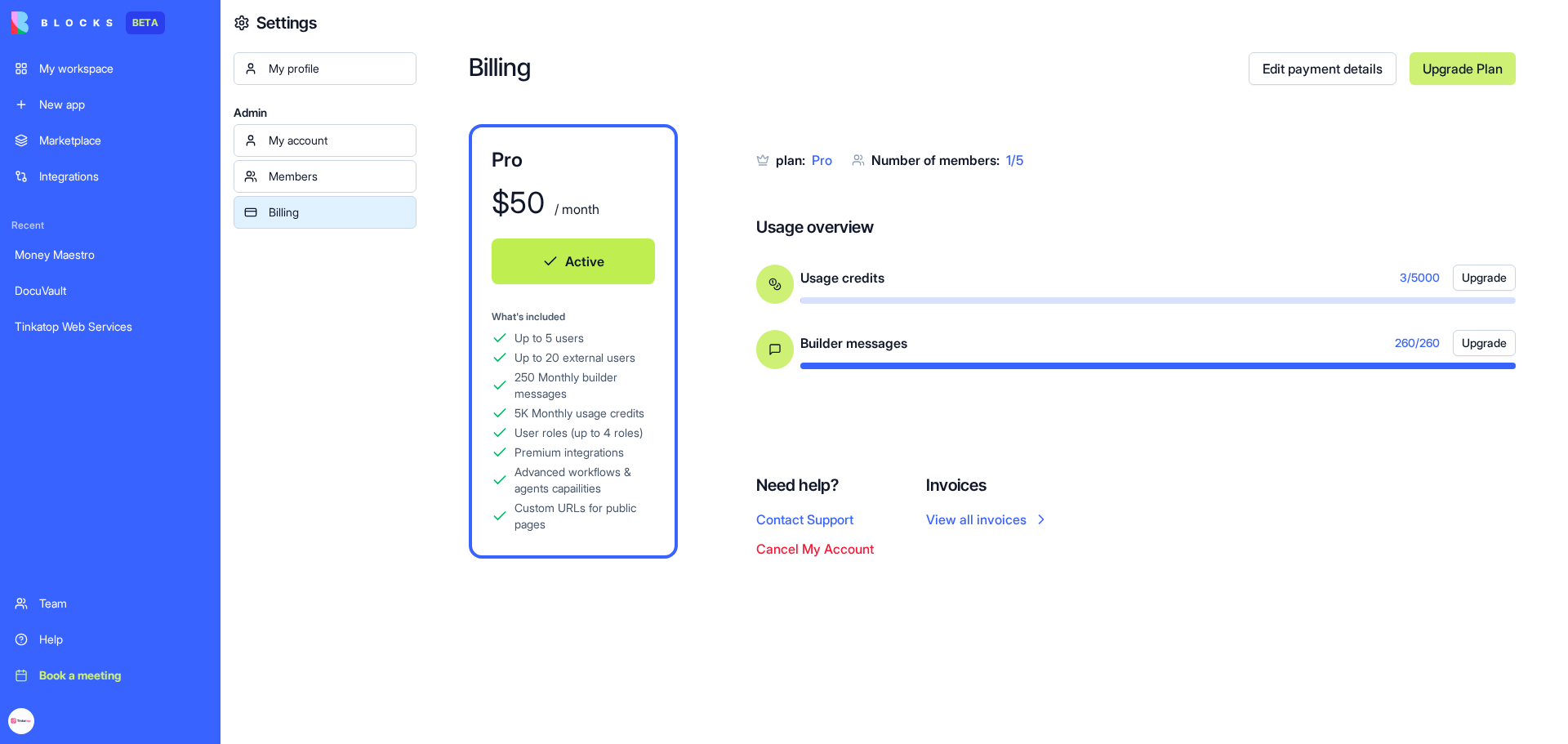
click at [998, 518] on link "View all invoices" at bounding box center [988, 520] width 124 height 19
click at [71, 115] on link "New app" at bounding box center [110, 104] width 211 height 33
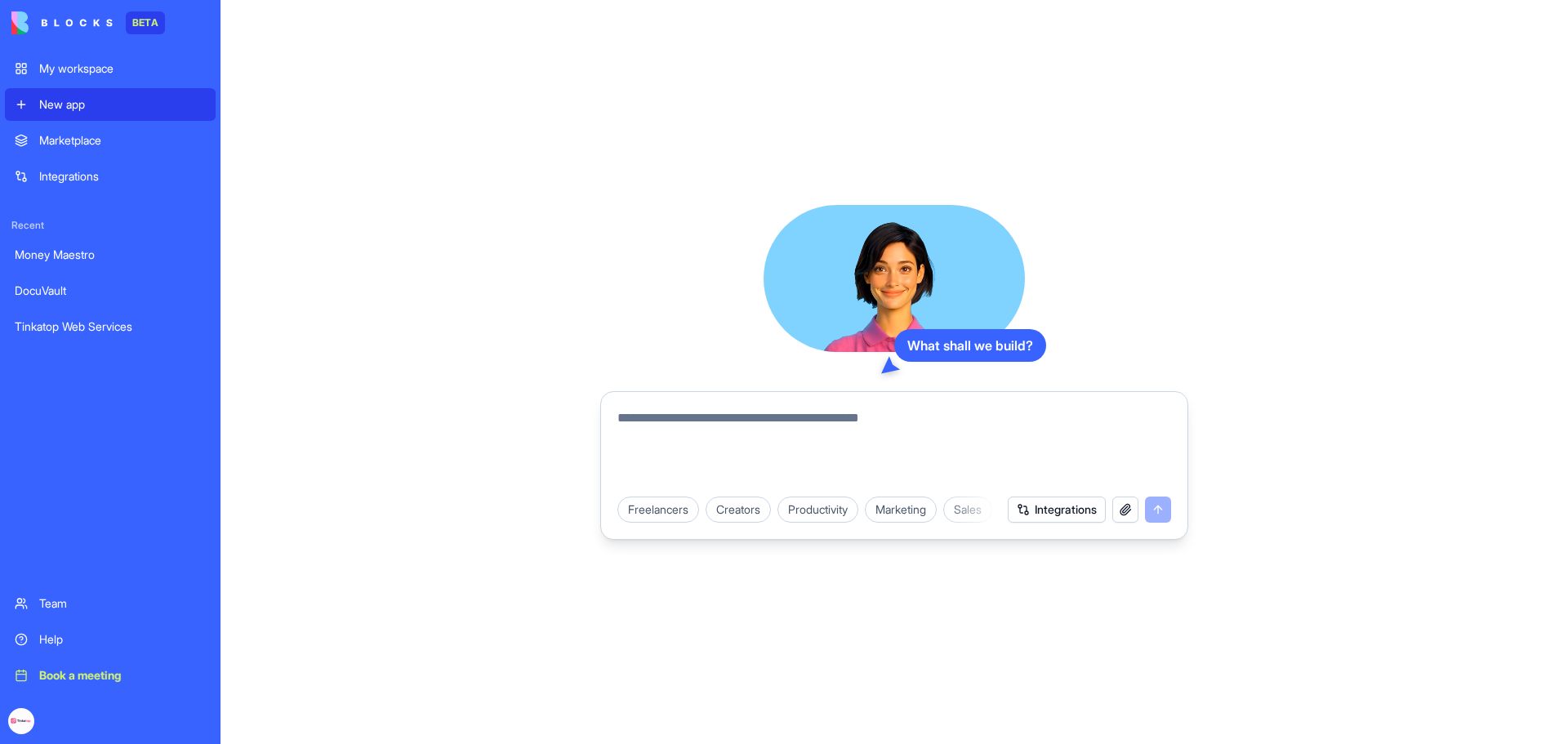
click at [60, 69] on div "My workspace" at bounding box center [123, 69] width 166 height 16
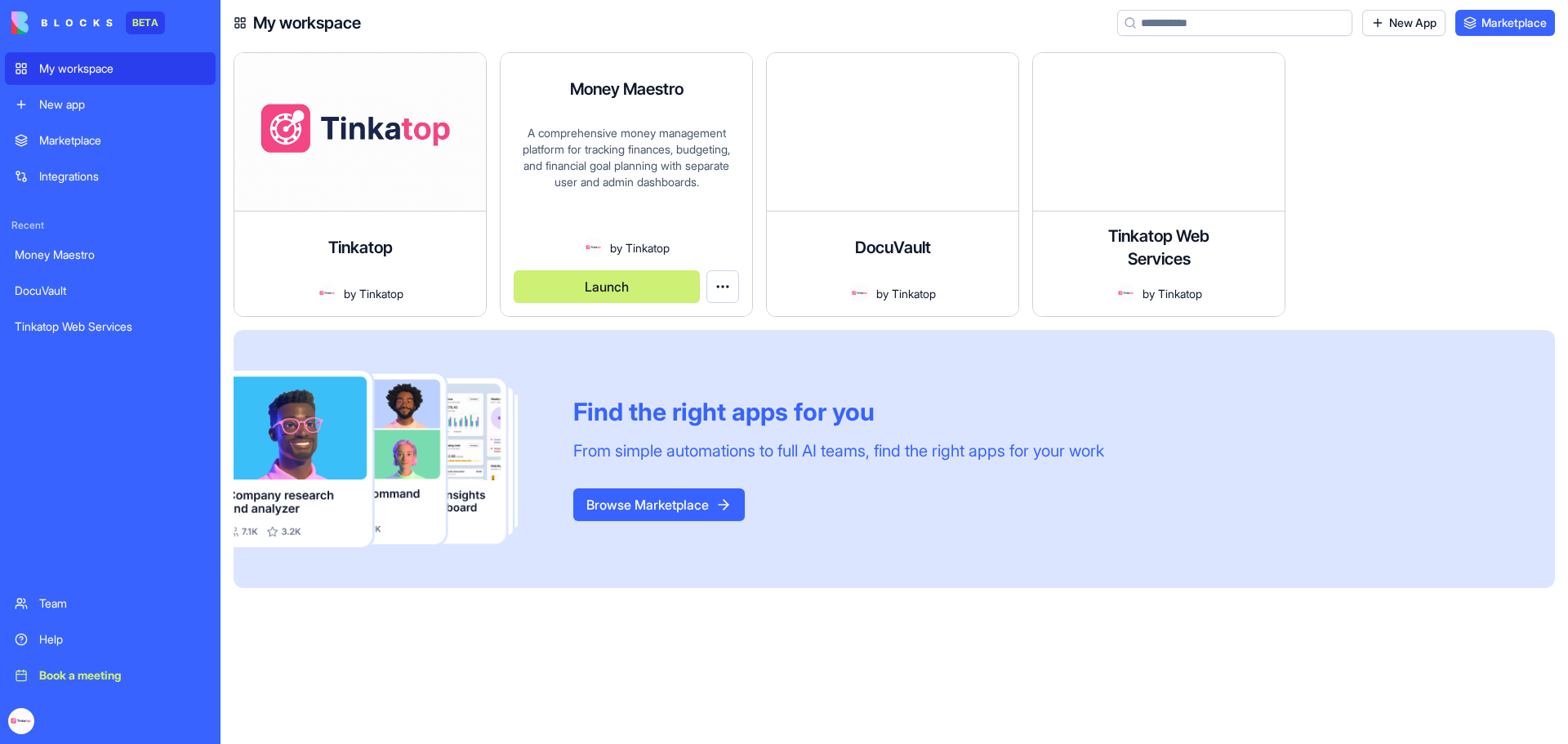
click at [695, 137] on div "A comprehensive money management platform for tracking finances, budgeting, and…" at bounding box center [626, 181] width 225 height 113
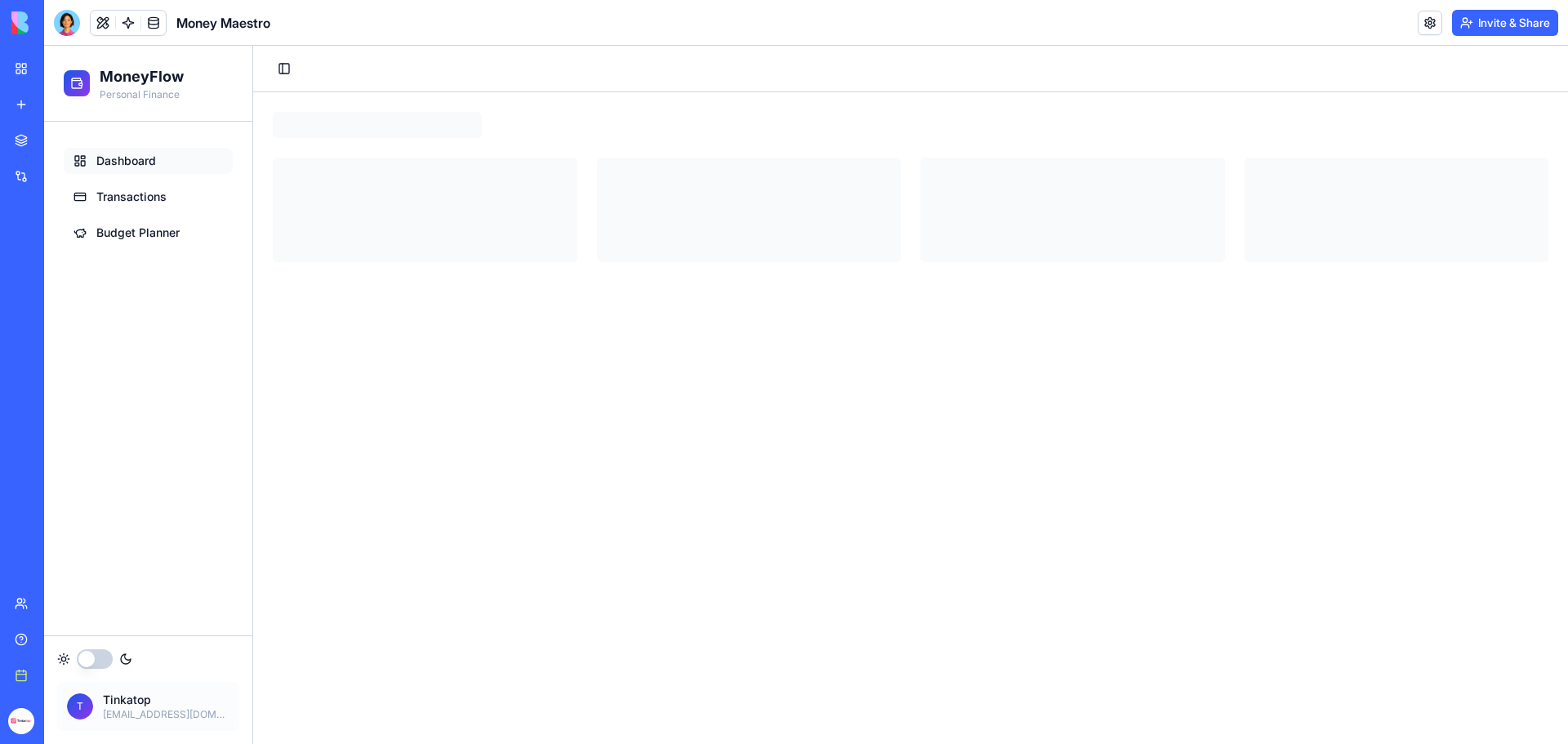
click at [48, 76] on div "My workspace" at bounding box center [50, 69] width 21 height 16
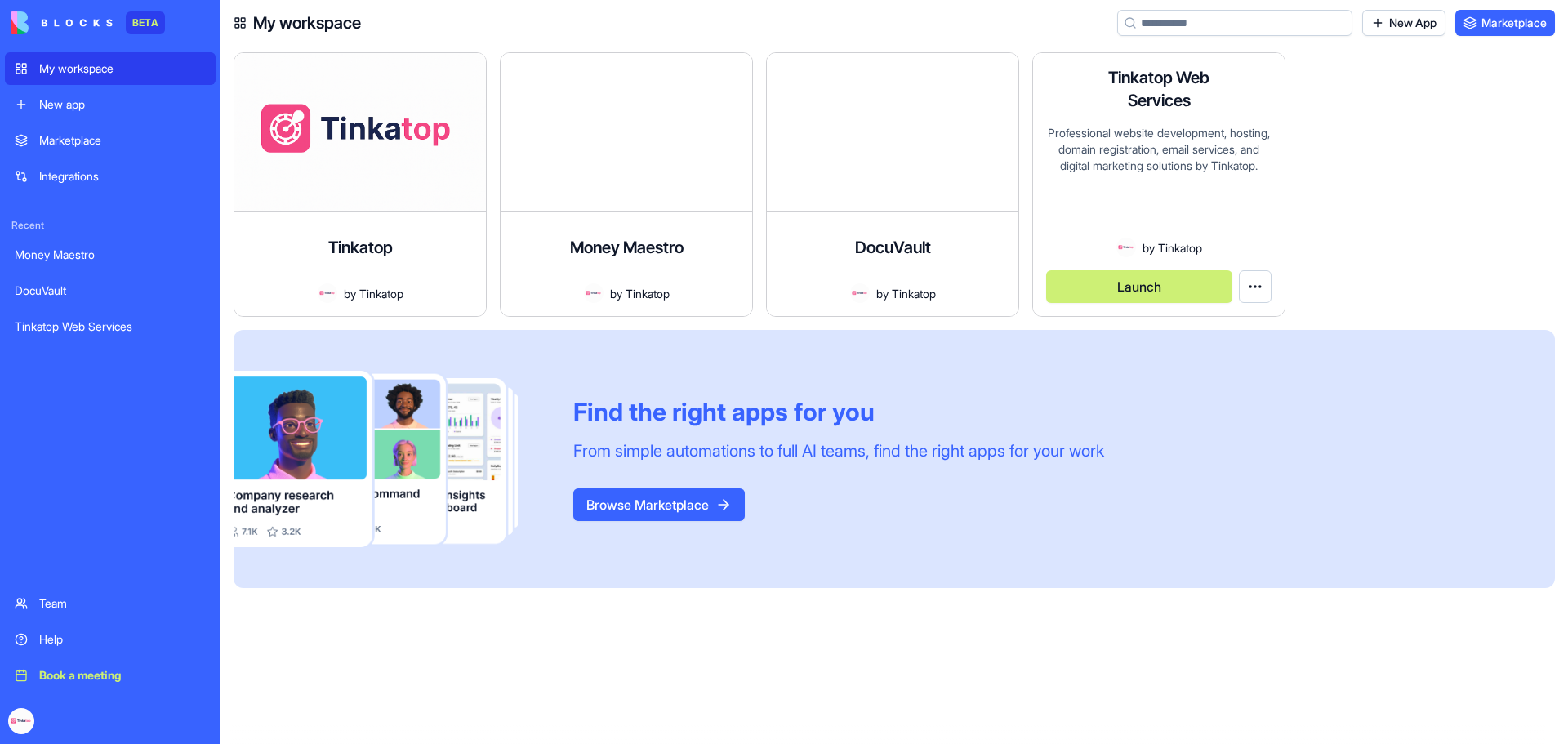
click at [1176, 143] on div "Professional website development, hosting, domain registration, email services,…" at bounding box center [1158, 181] width 225 height 113
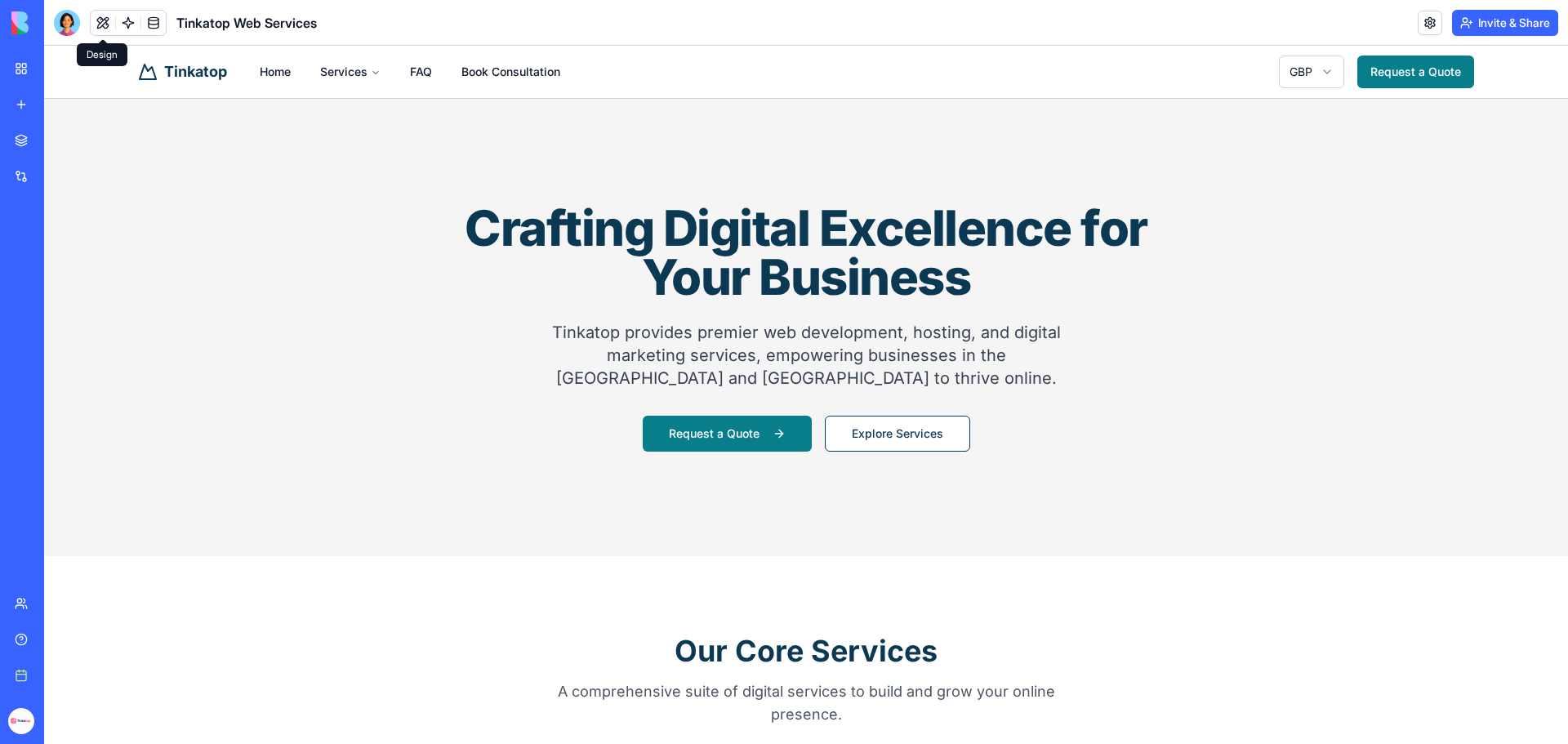
click at [99, 24] on button at bounding box center [102, 22] width 24 height 24
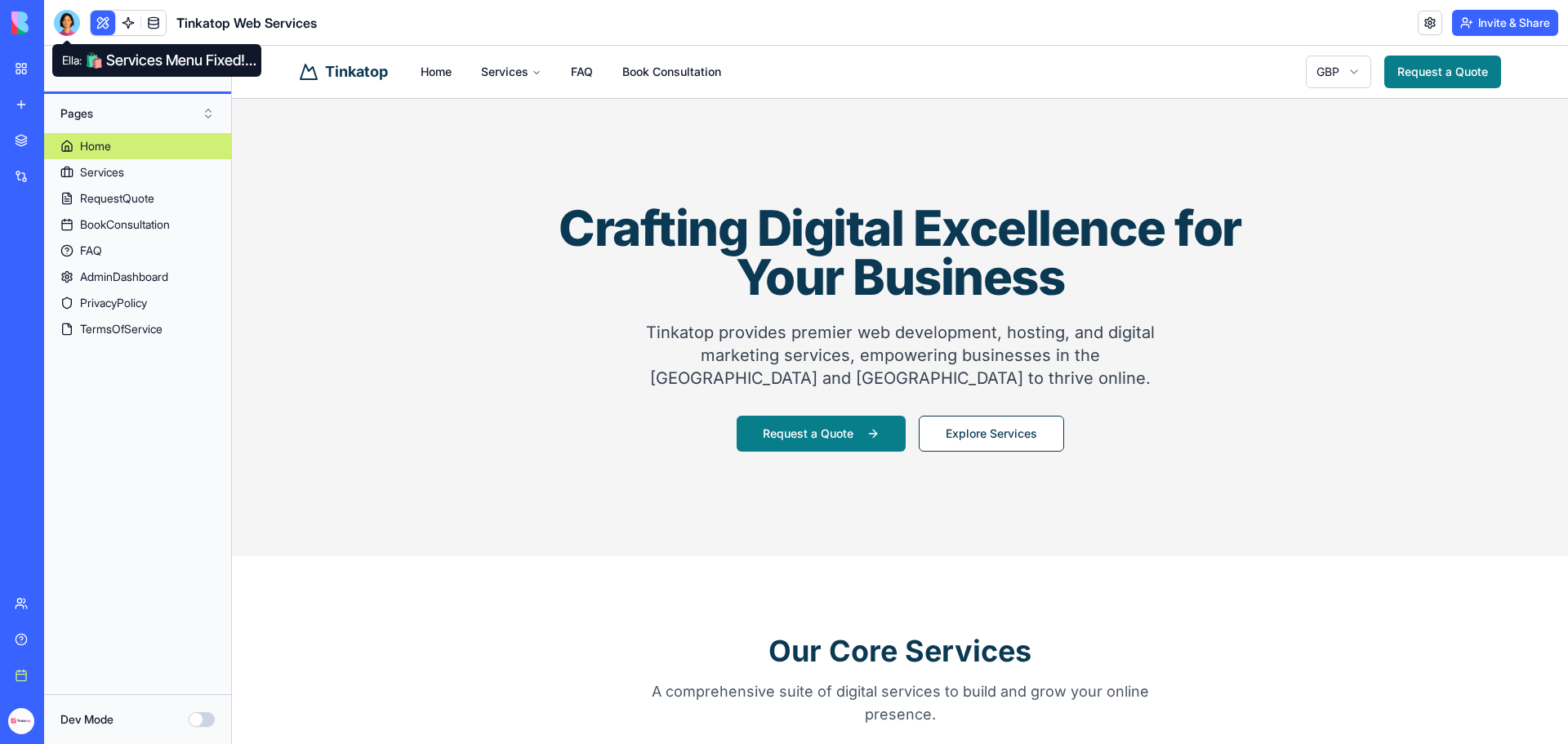
click at [98, 20] on button at bounding box center [102, 22] width 24 height 24
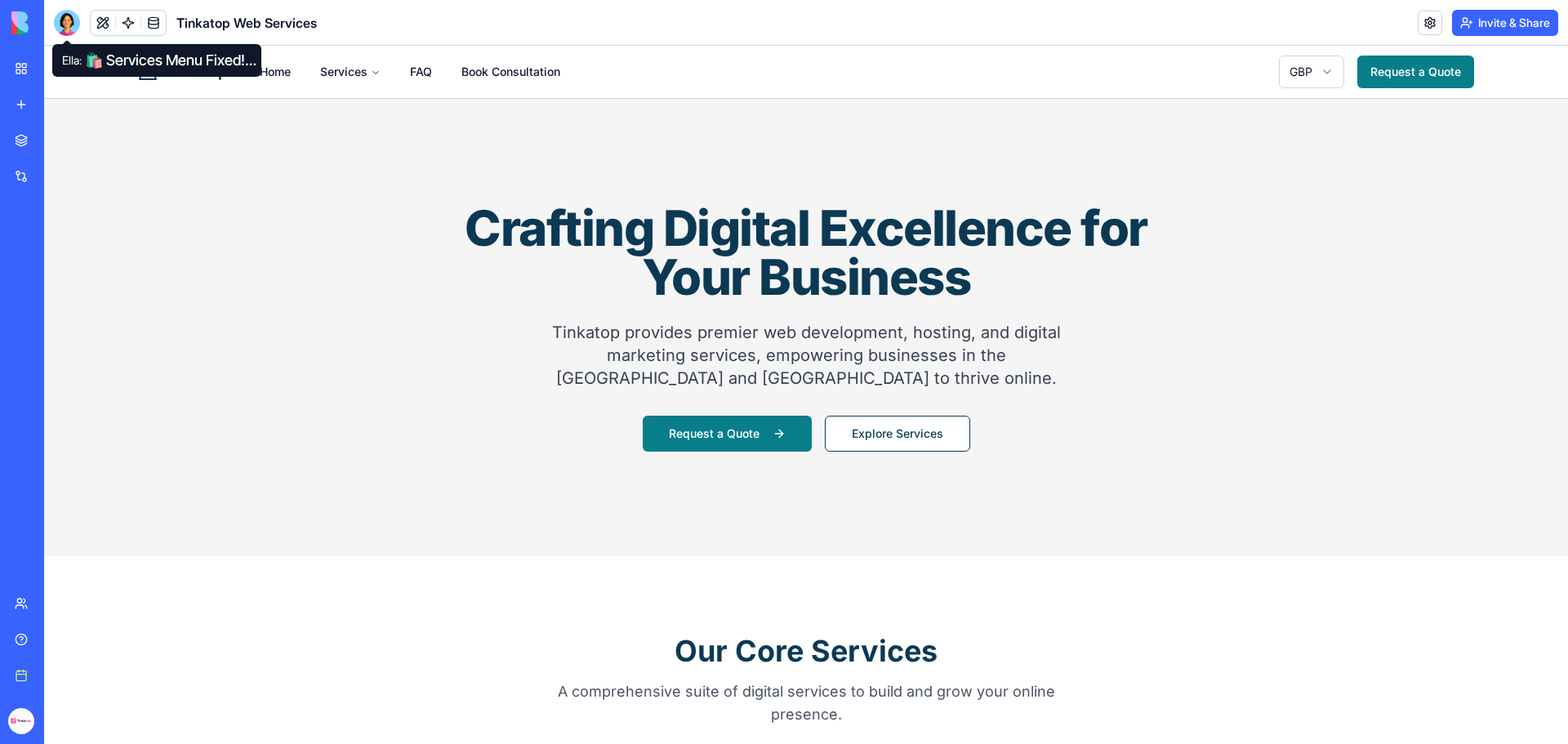
click at [69, 22] on div at bounding box center [67, 22] width 26 height 26
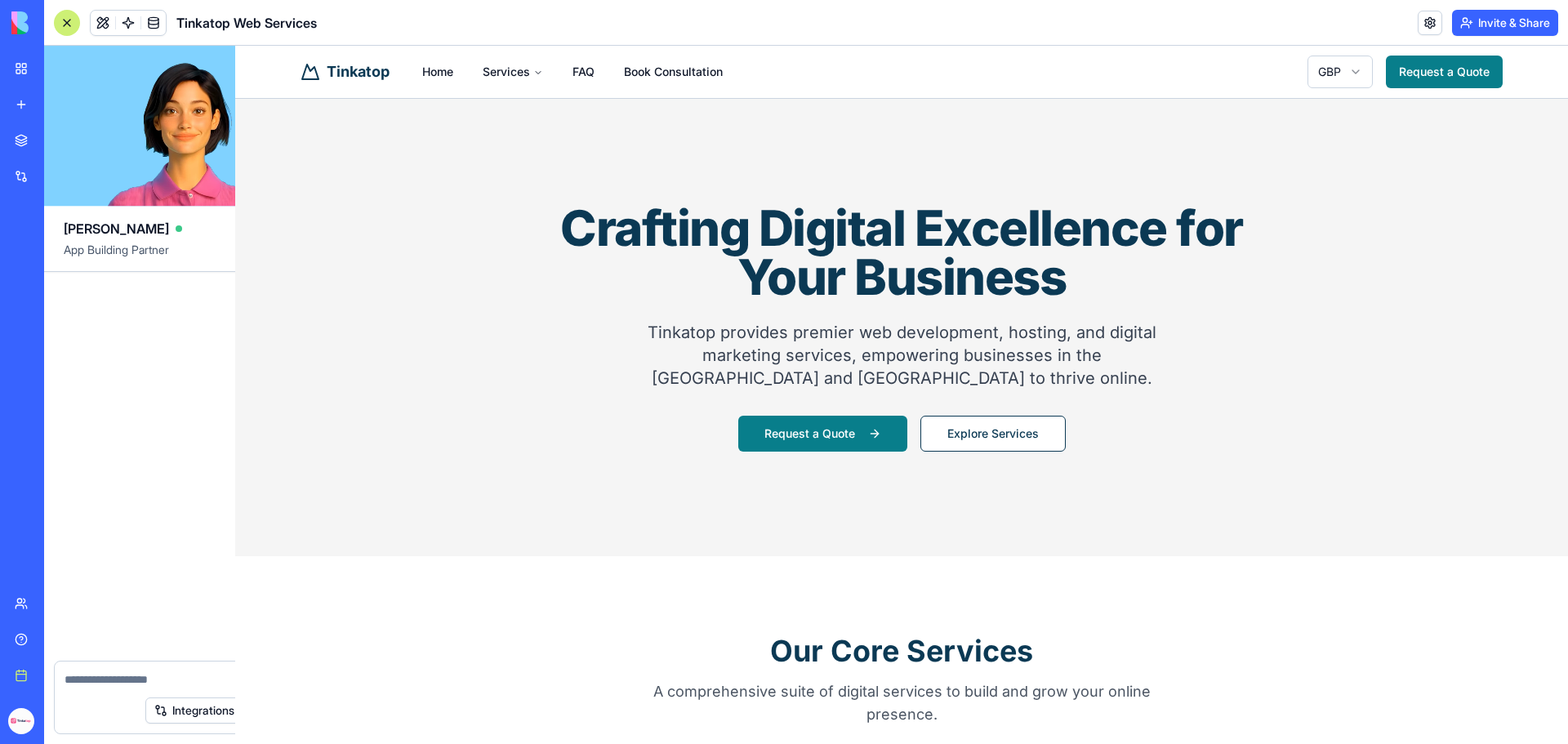
scroll to position [8255, 0]
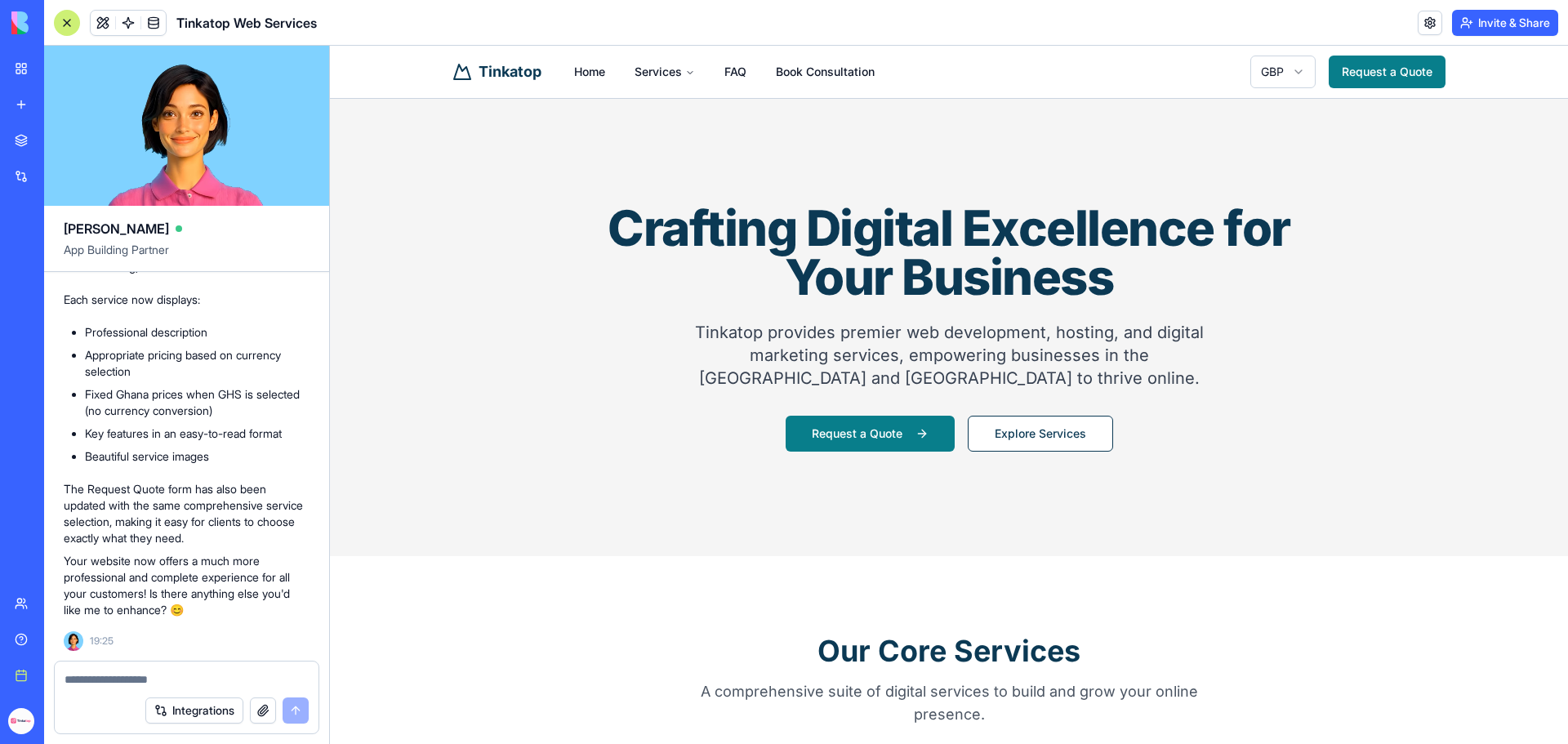
click at [175, 672] on textarea at bounding box center [186, 679] width 244 height 16
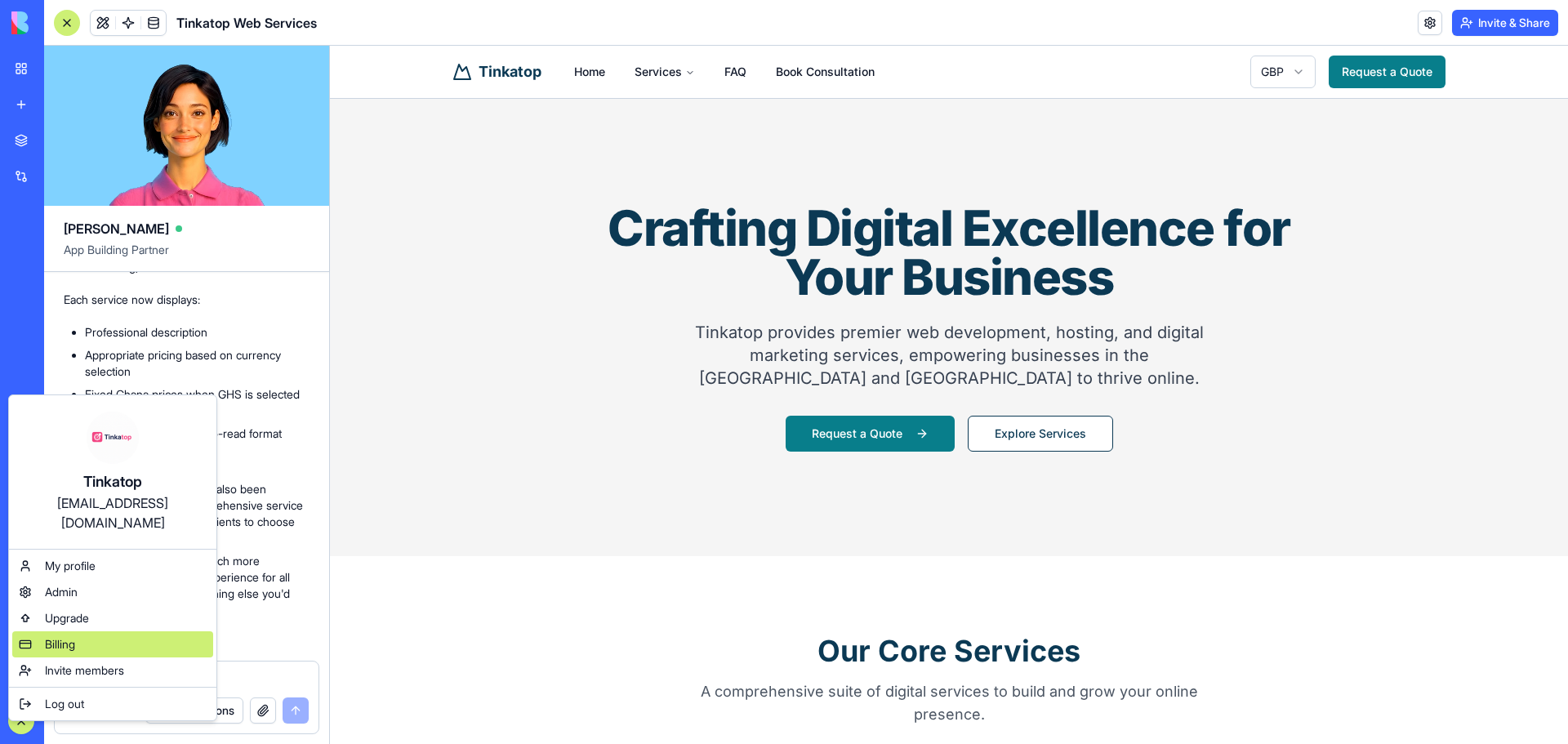
click at [88, 632] on div "Billing" at bounding box center [113, 644] width 201 height 26
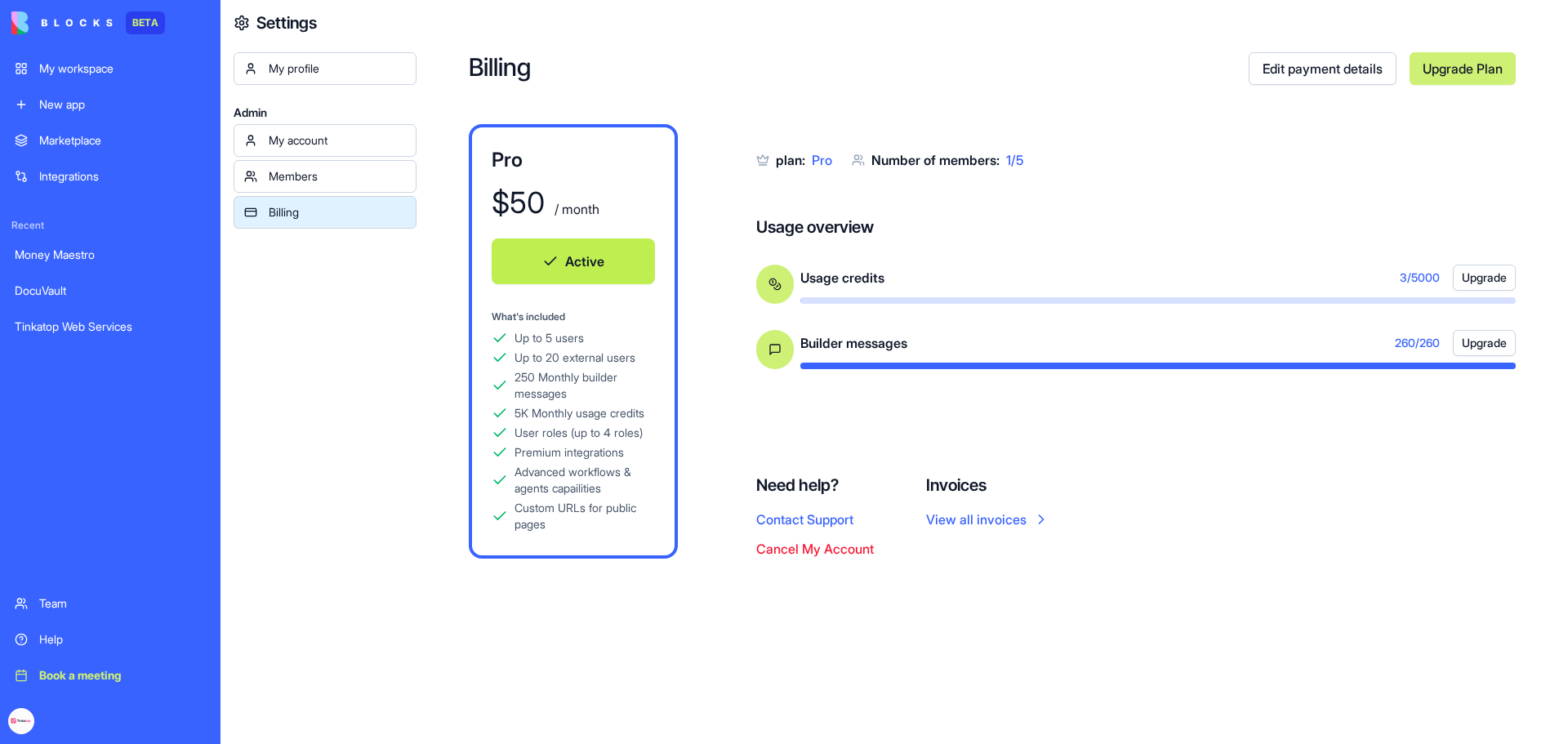
click at [67, 67] on div "My workspace" at bounding box center [123, 69] width 166 height 16
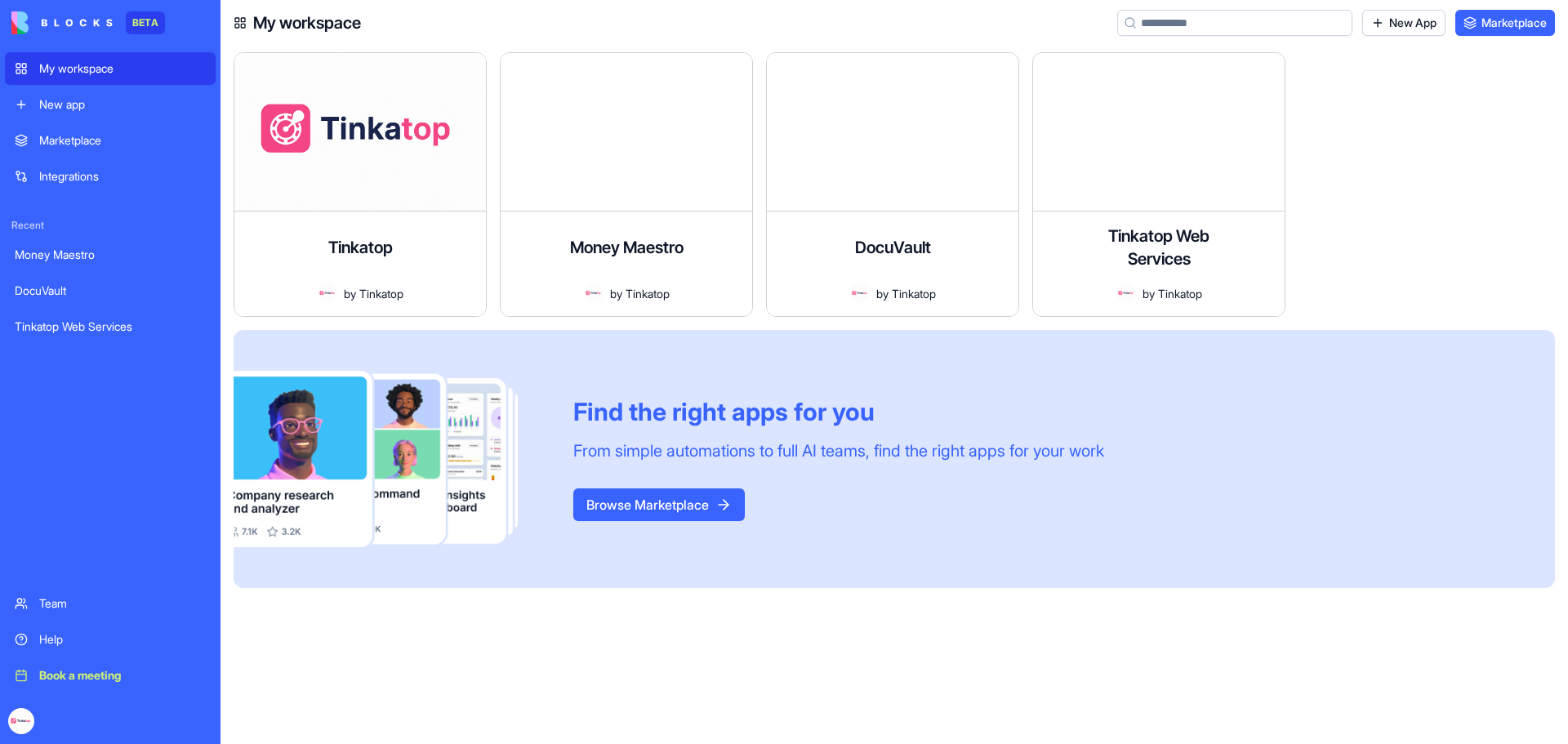
click at [365, 212] on div "Tinkatop A modern website and content management system for a digital marketing…" at bounding box center [360, 264] width 251 height 104
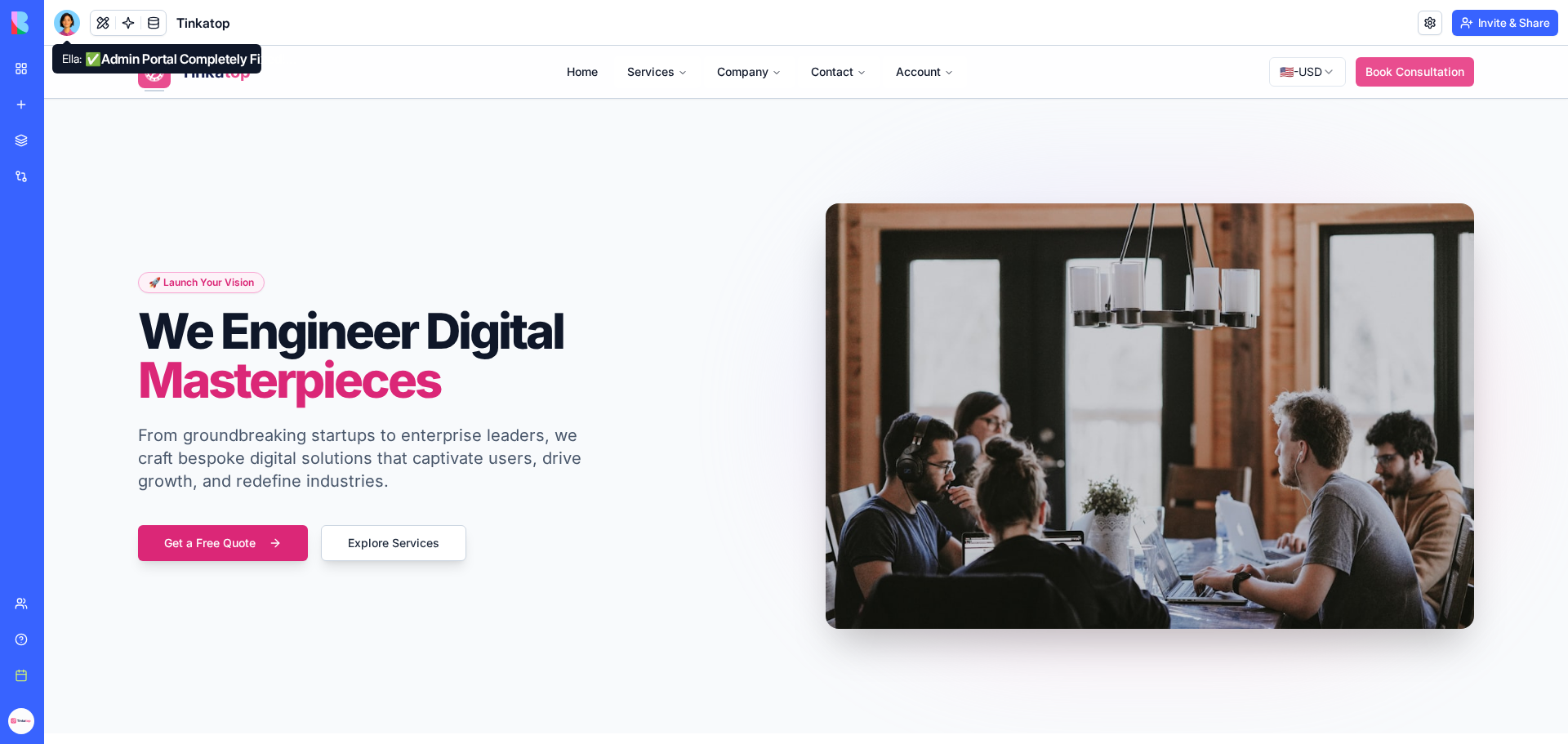
click at [74, 29] on div at bounding box center [67, 22] width 26 height 26
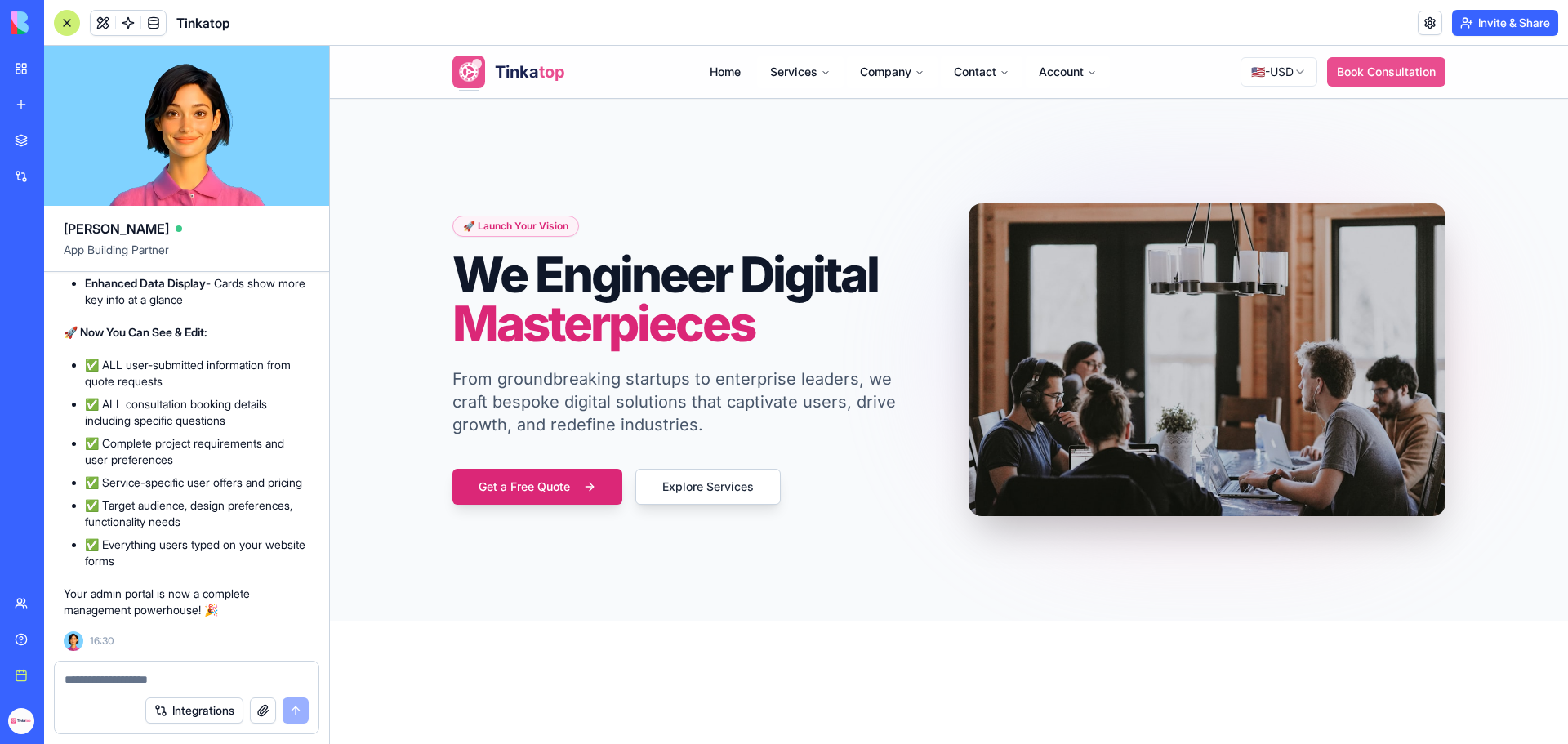
scroll to position [291935, 0]
drag, startPoint x: 236, startPoint y: 573, endPoint x: 60, endPoint y: 469, distance: 204.4
copy span "WHY ARE THE CONSULTATION AND QUOTE REQUEST MISSING ALL THE INFORMATION IN THE A…"
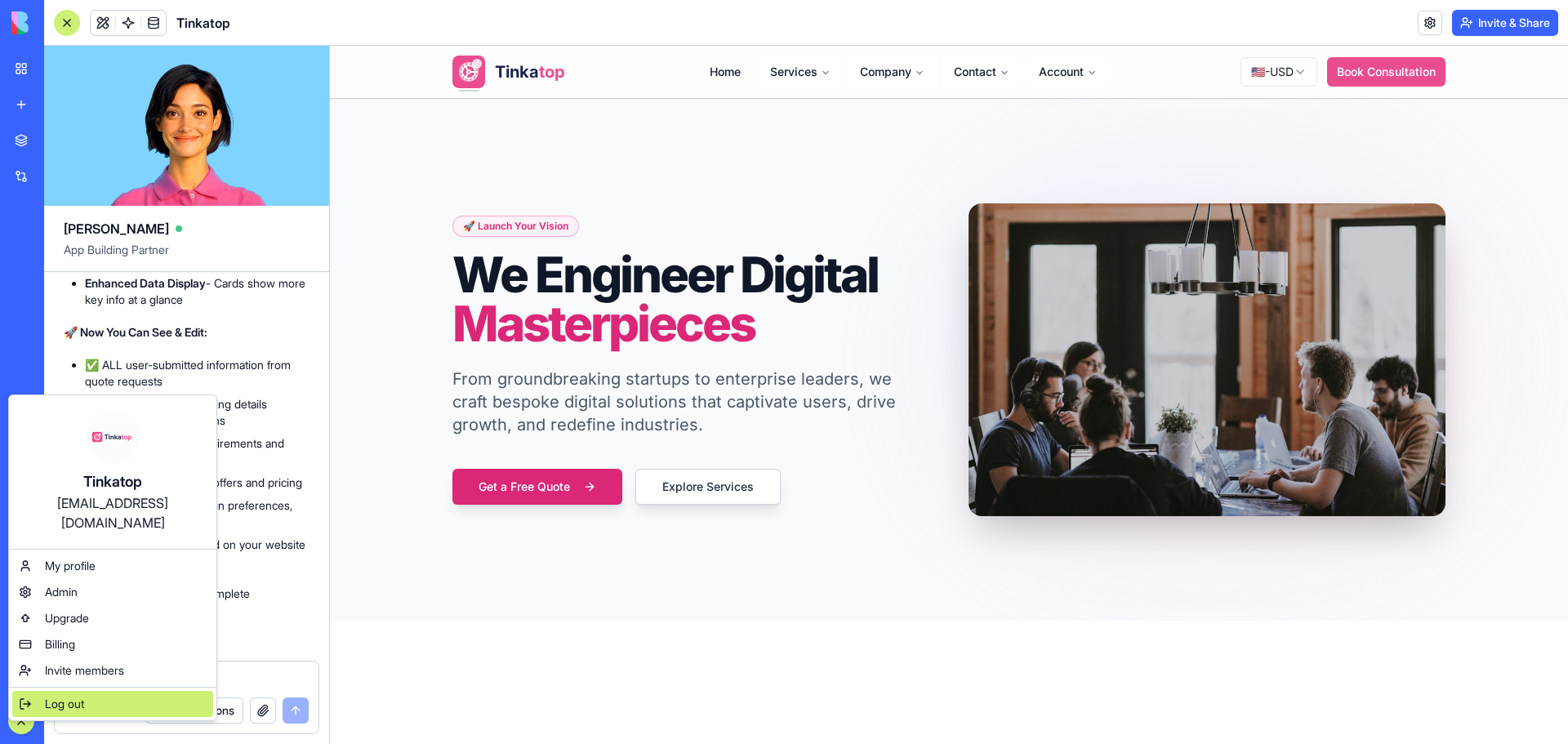
click at [49, 696] on span "Log out" at bounding box center [65, 703] width 40 height 16
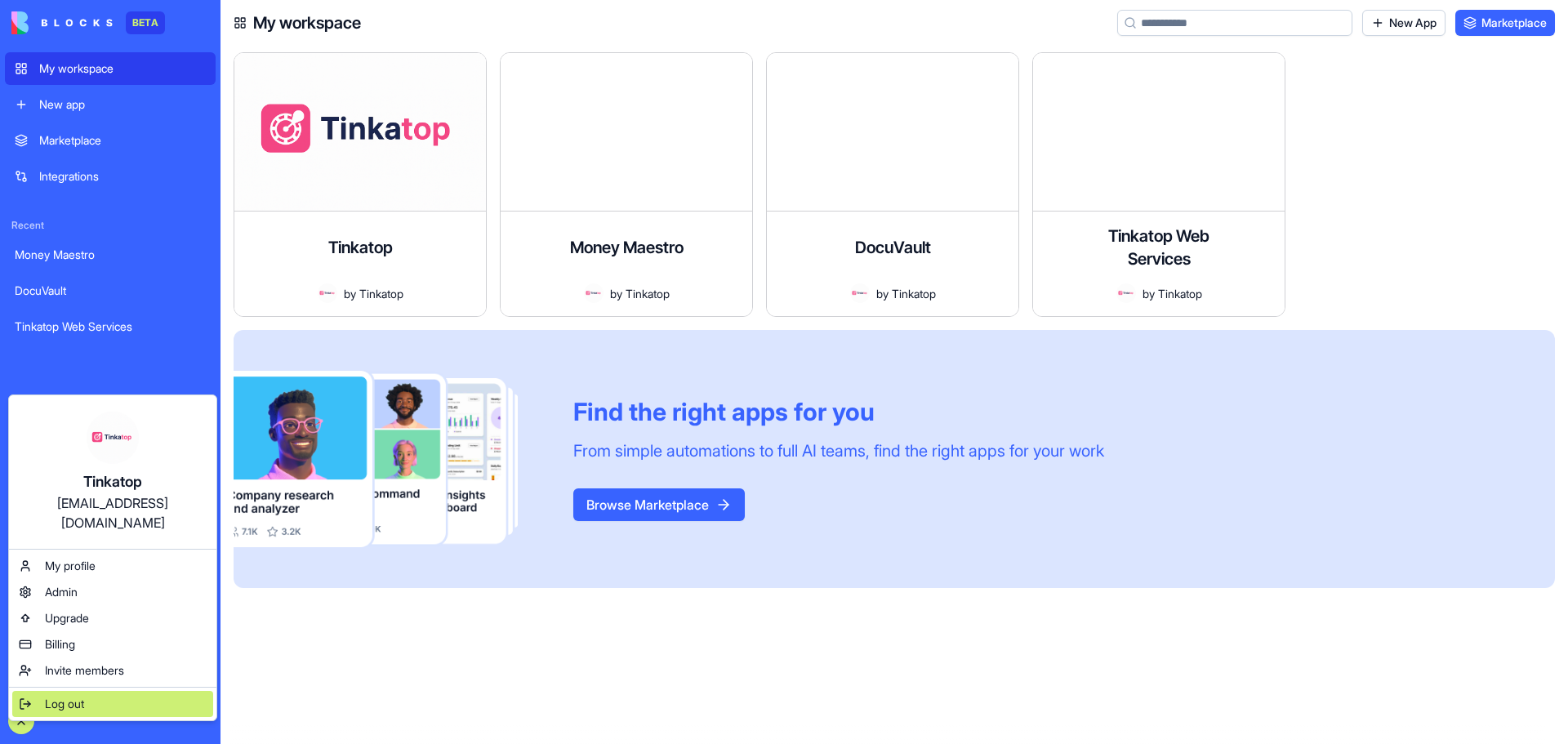
click at [91, 691] on div "Log out" at bounding box center [113, 703] width 201 height 26
